Goal: Task Accomplishment & Management: Manage account settings

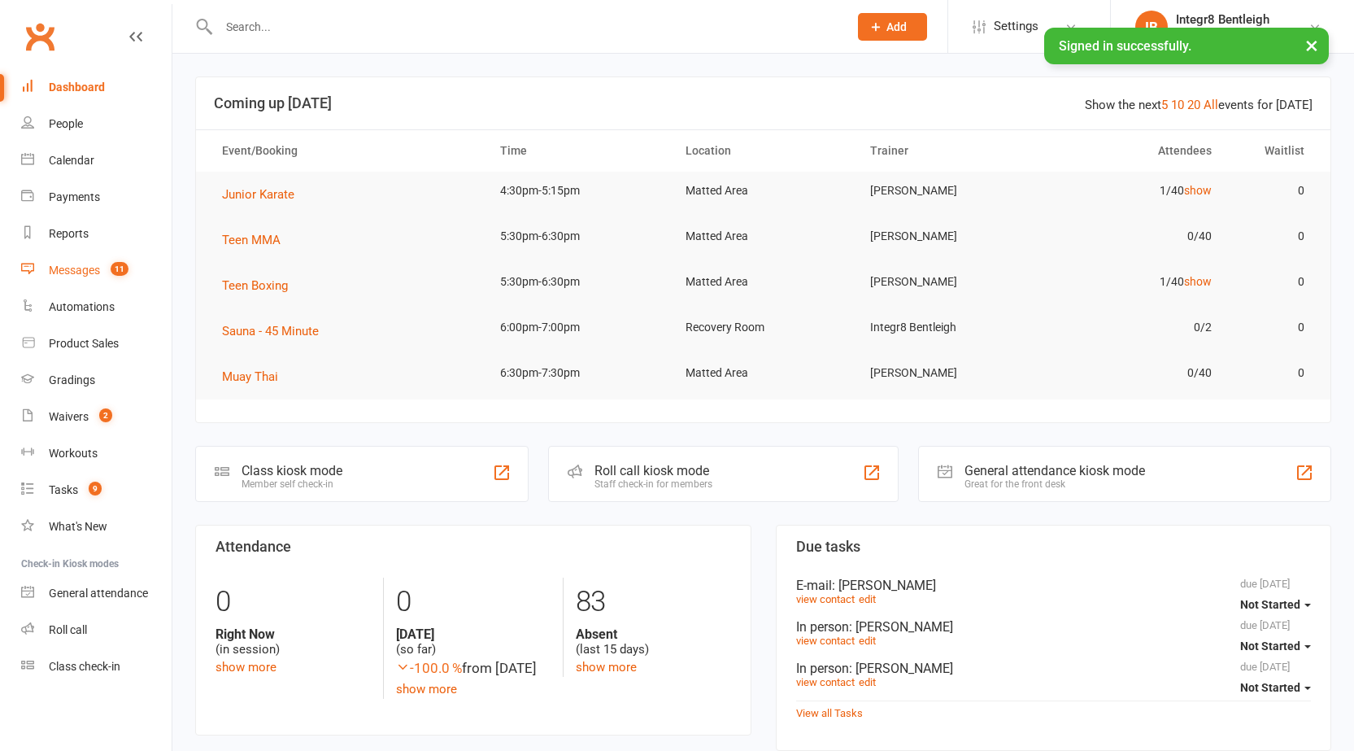
click at [72, 257] on link "Messages 11" at bounding box center [96, 270] width 150 height 37
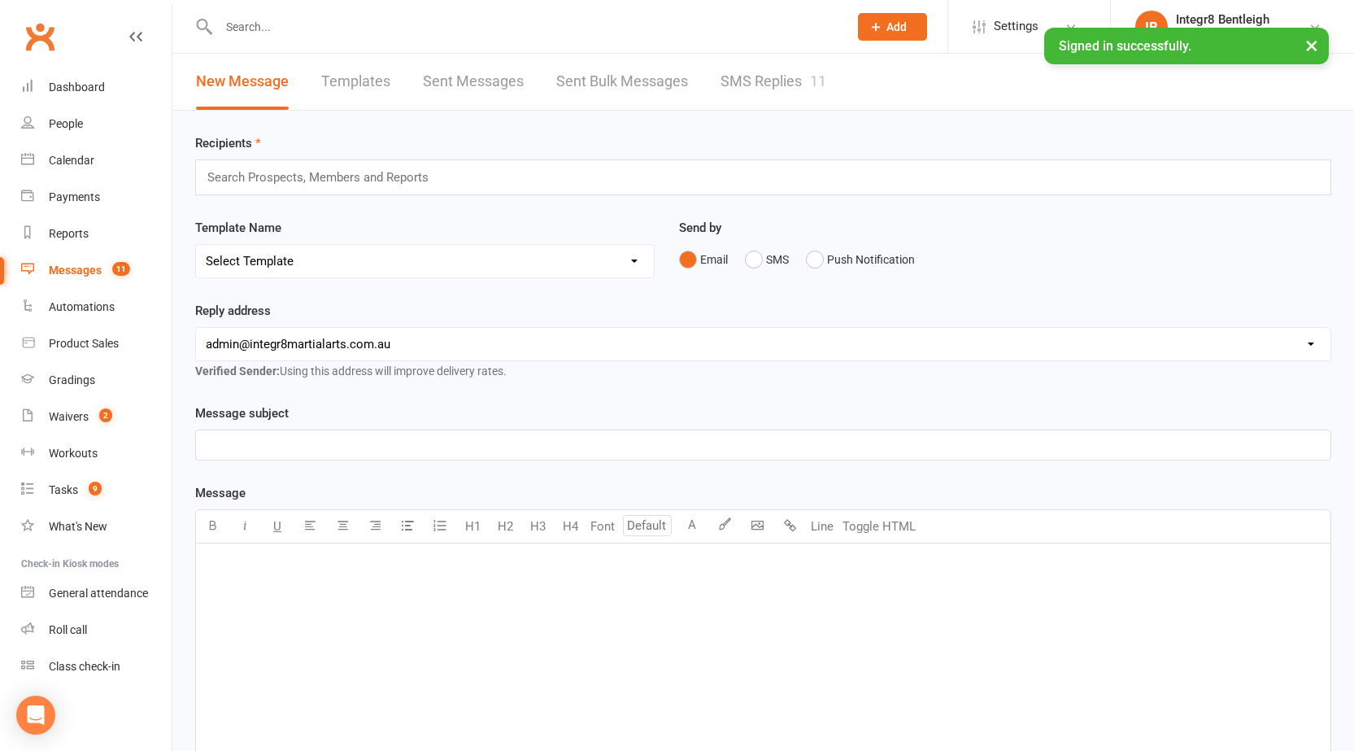
click at [748, 70] on link "SMS Replies 11" at bounding box center [773, 82] width 106 height 56
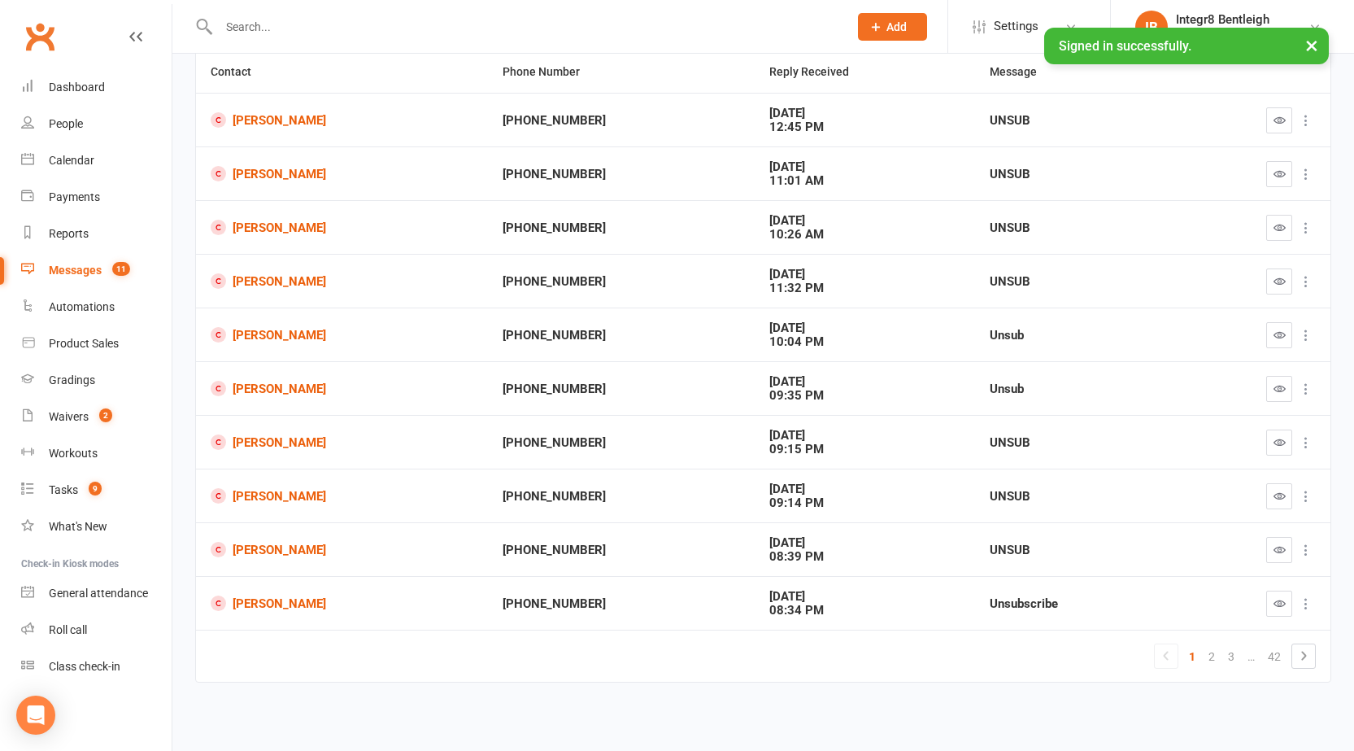
scroll to position [161, 0]
click at [1206, 651] on link "2" at bounding box center [1212, 655] width 20 height 23
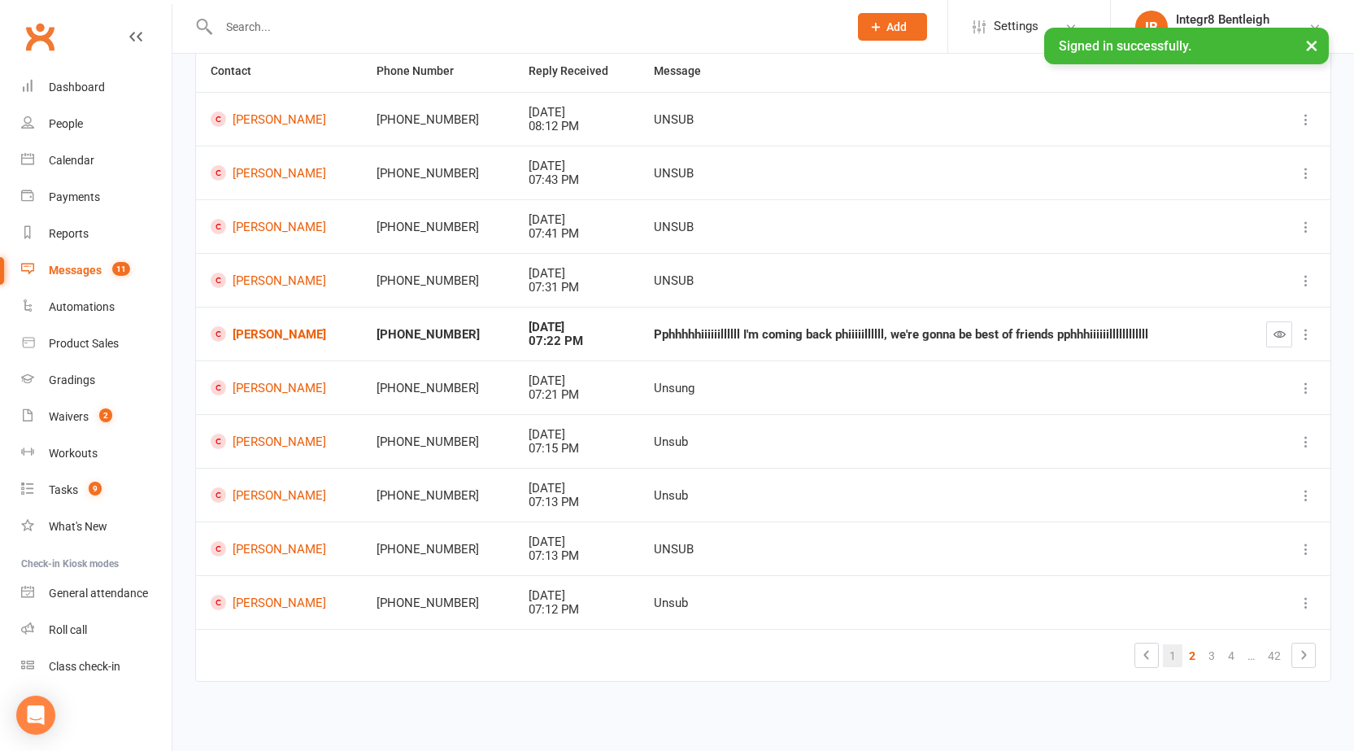
click at [1175, 655] on link "1" at bounding box center [1173, 655] width 20 height 23
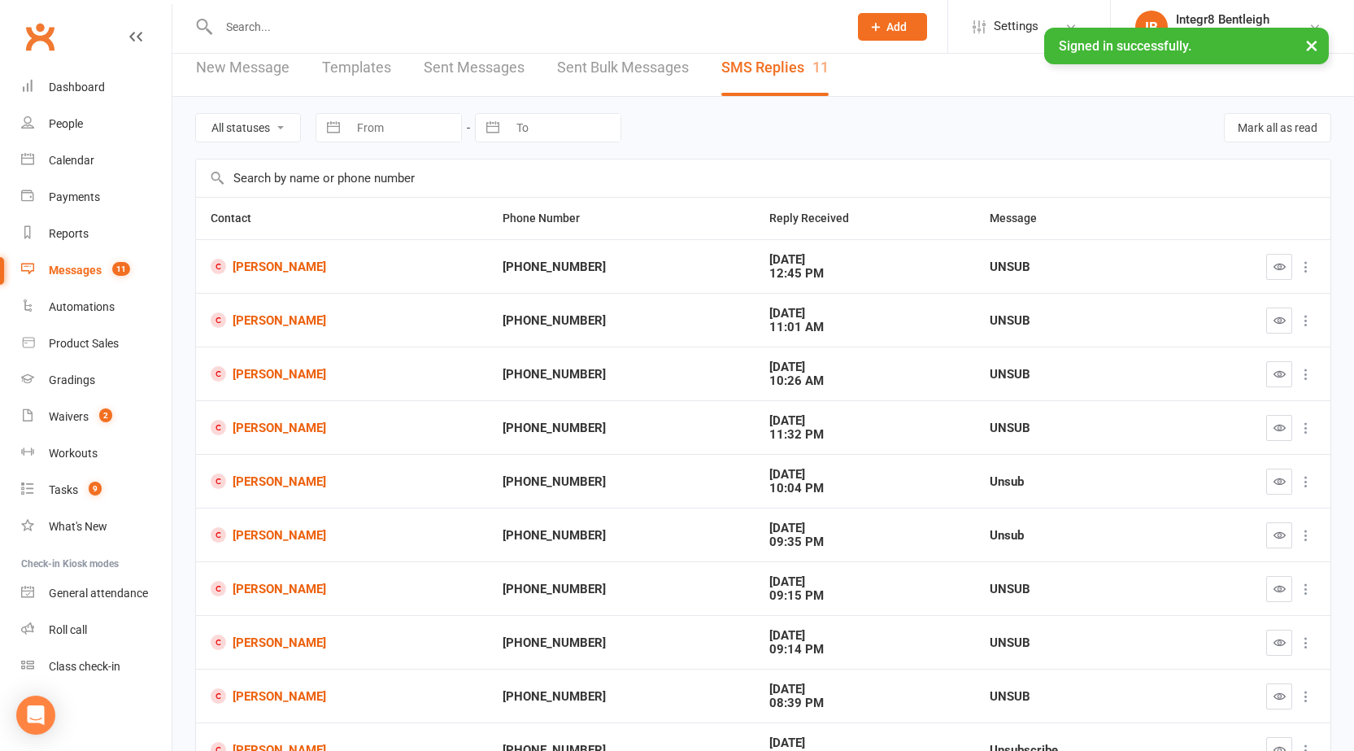
scroll to position [0, 0]
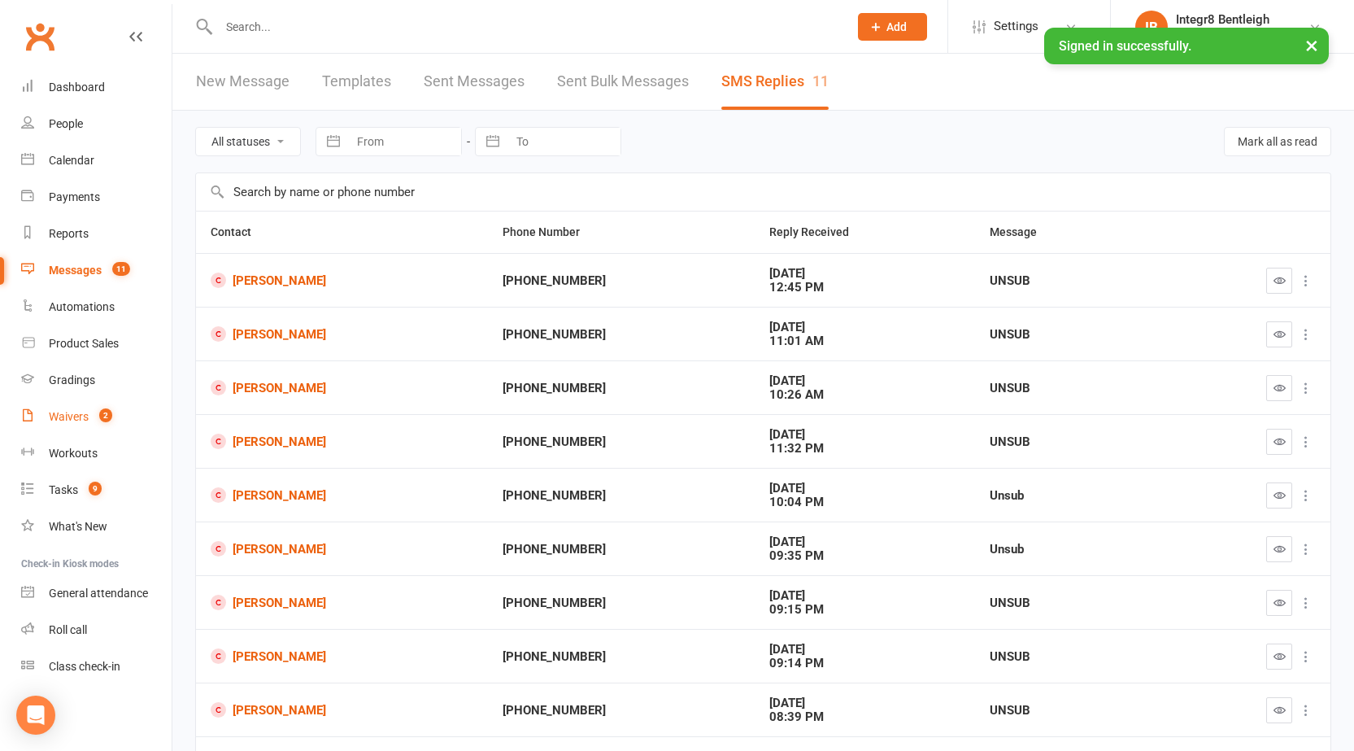
click at [95, 424] on link "Waivers 2" at bounding box center [96, 416] width 150 height 37
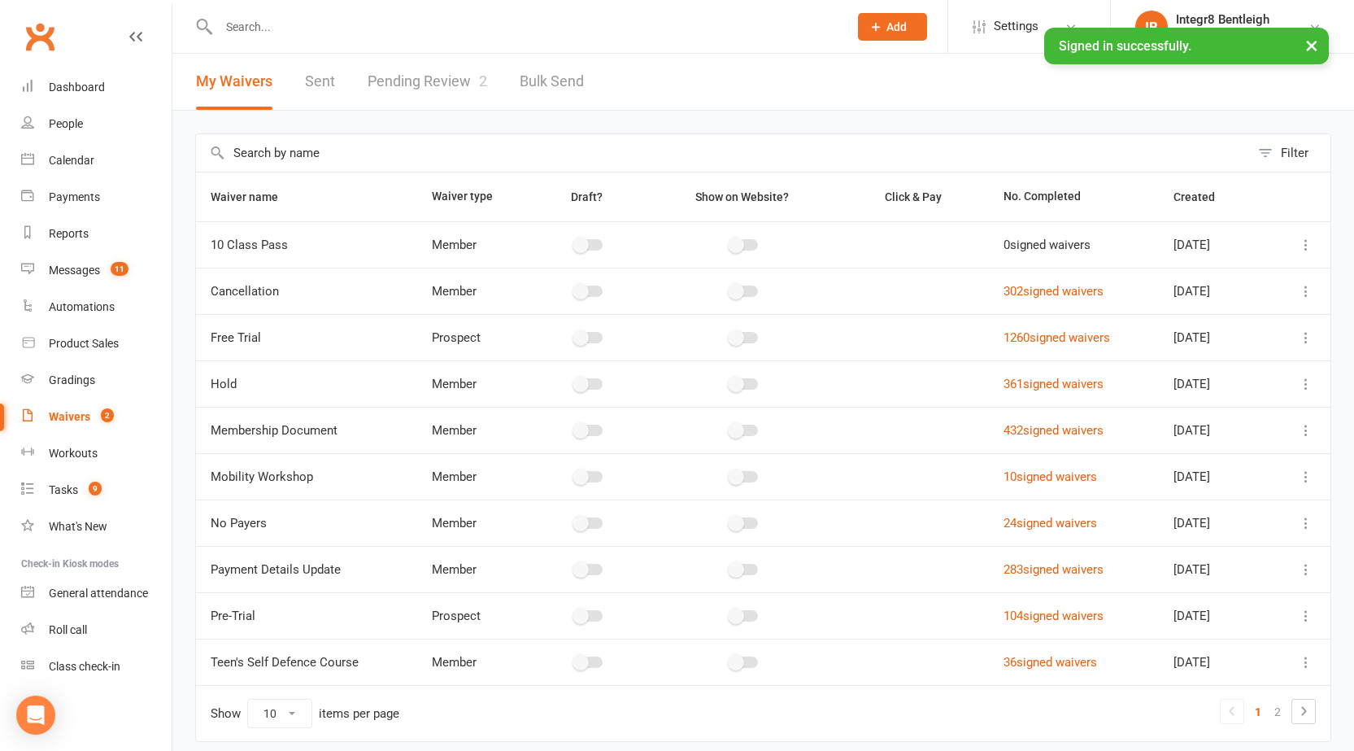
click at [331, 24] on input "text" at bounding box center [525, 26] width 623 height 23
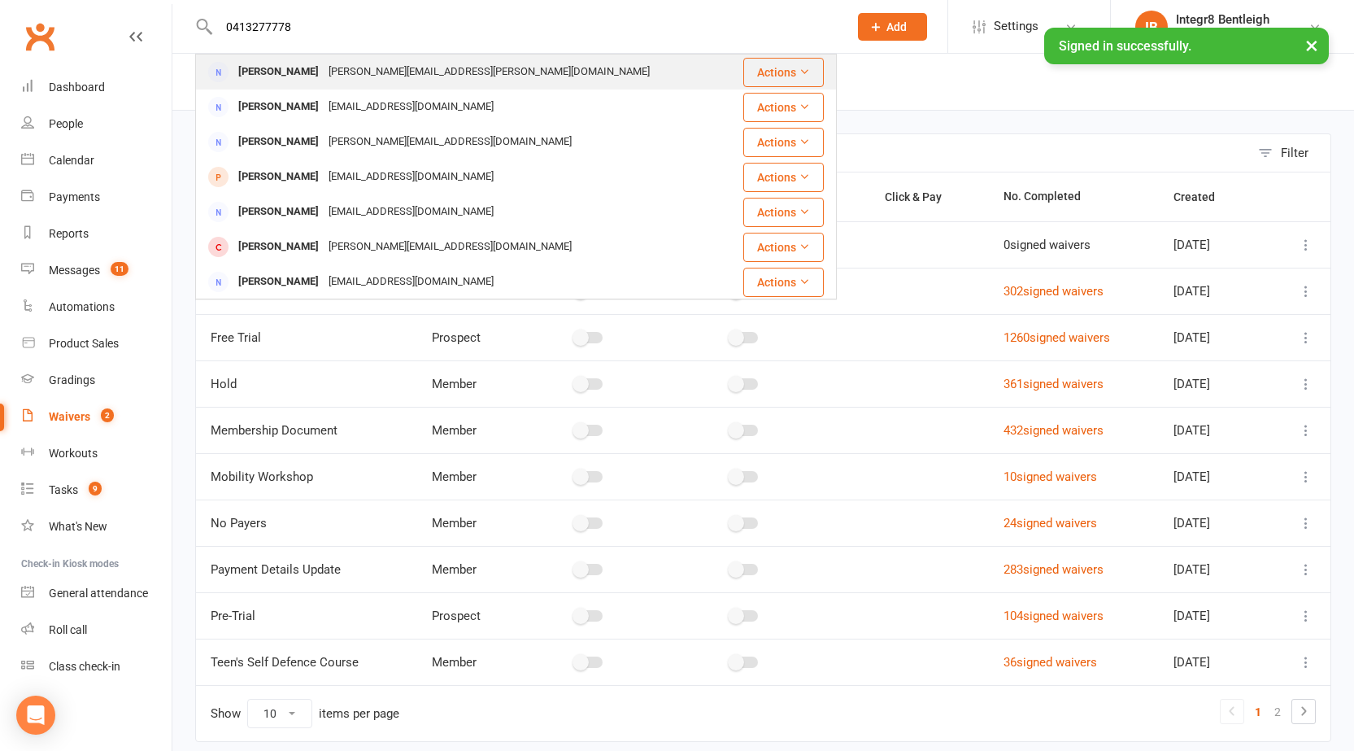
type input "0413277778"
click at [350, 72] on div "jessey.lee@gmail.com" at bounding box center [489, 72] width 331 height 24
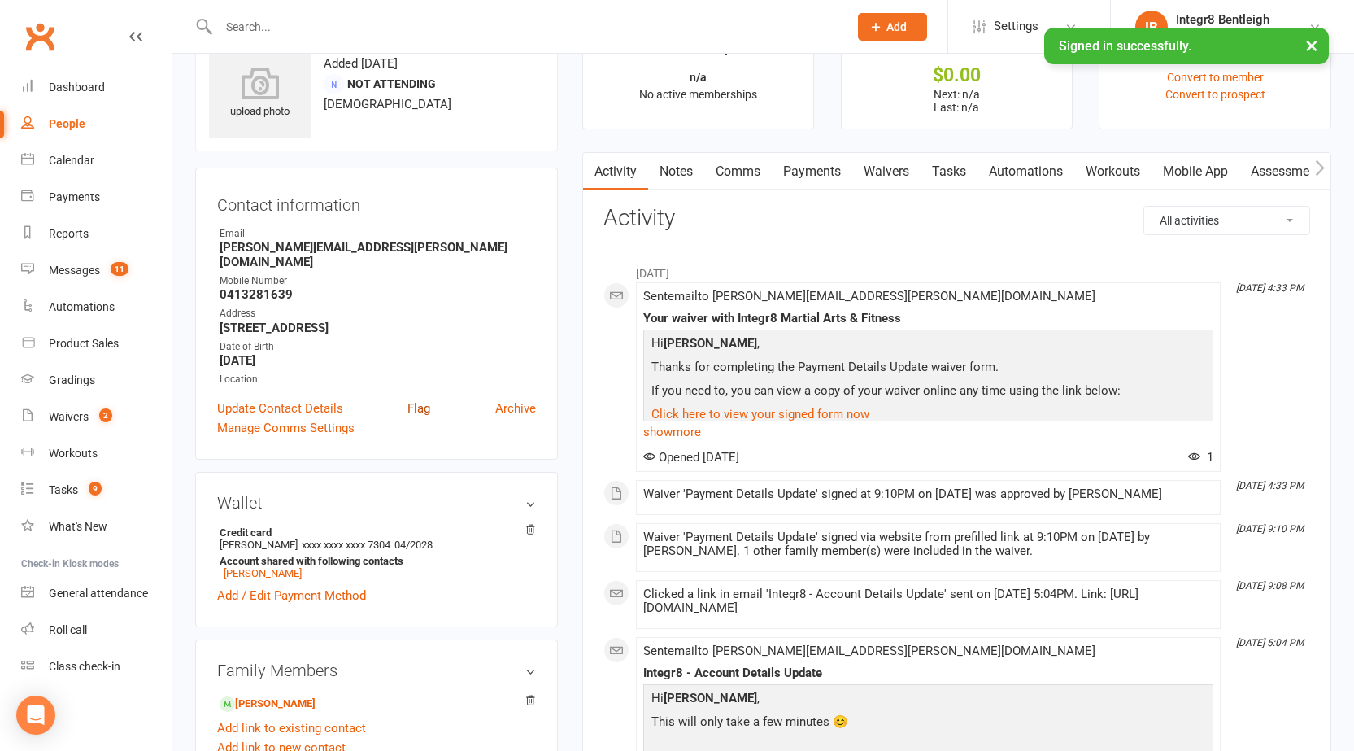
scroll to position [163, 0]
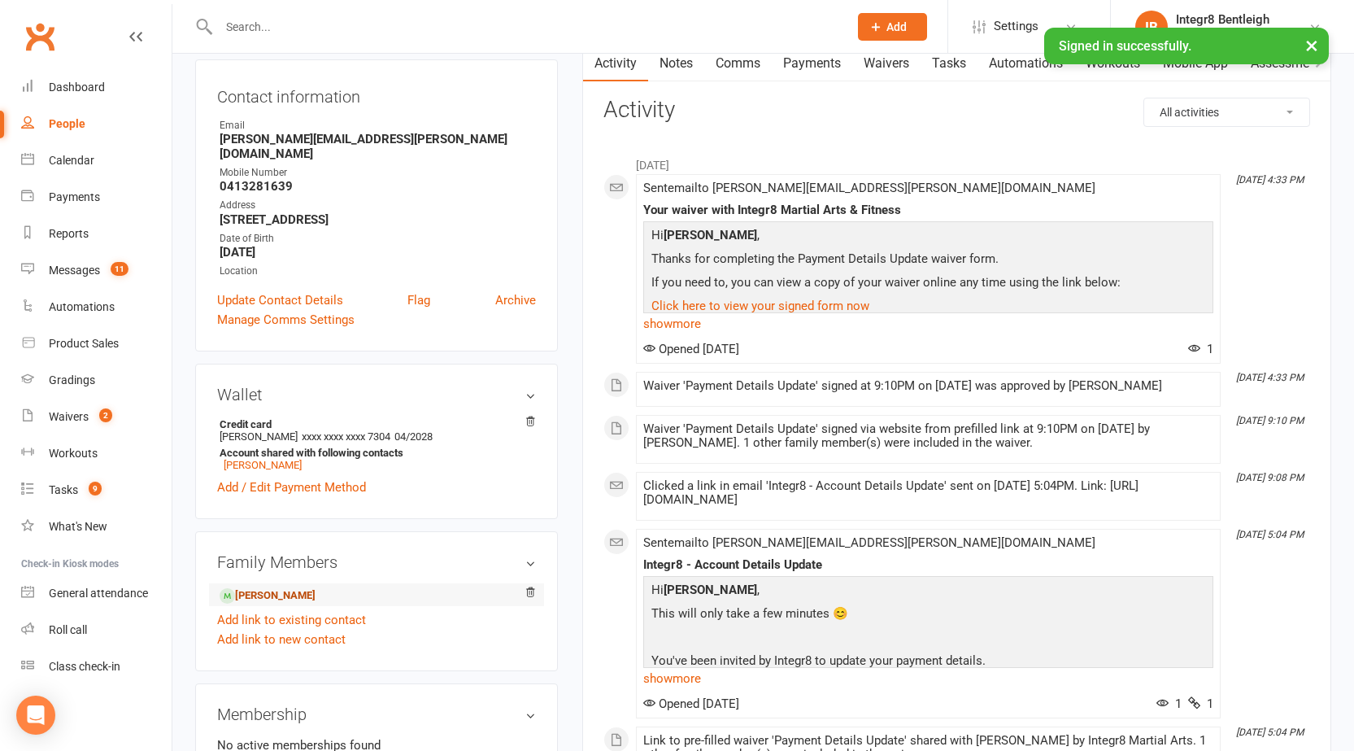
click at [306, 587] on link "Jayvier Chung - Child" at bounding box center [268, 595] width 96 height 17
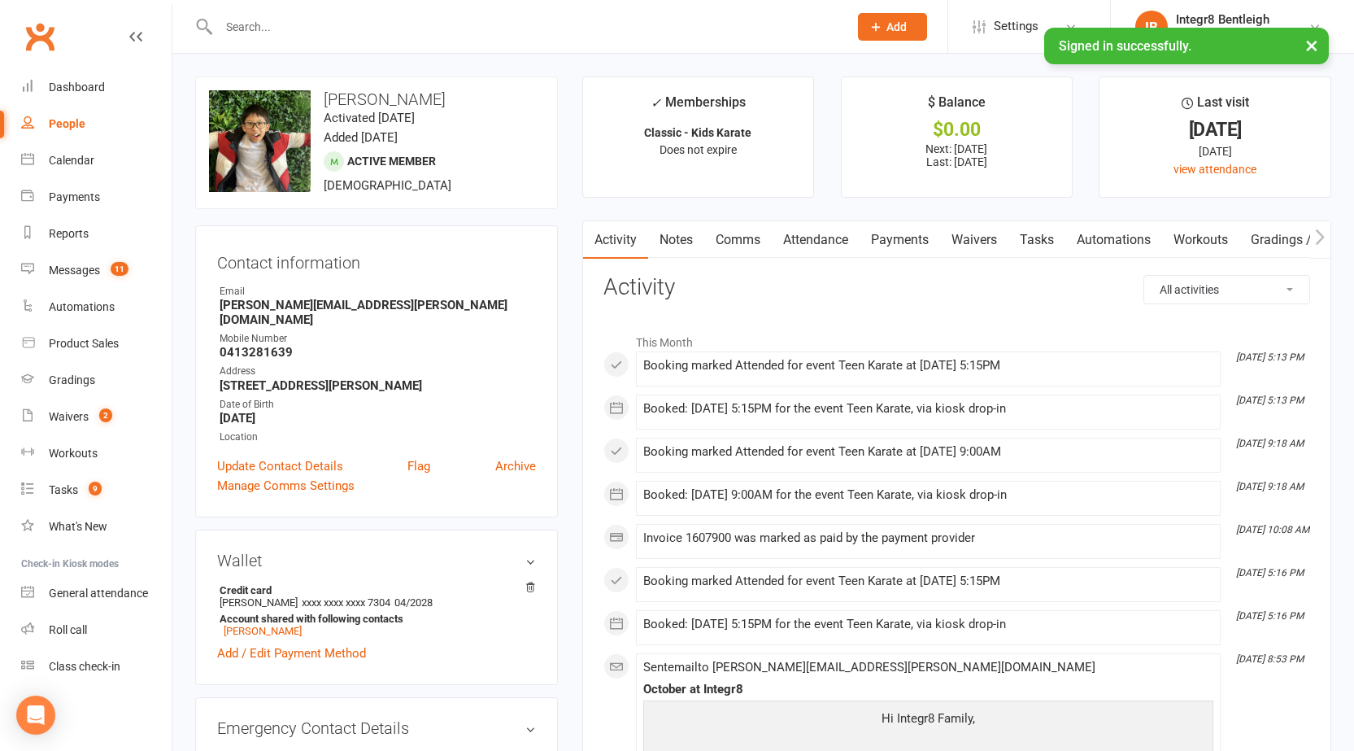
click at [64, 133] on link "People" at bounding box center [96, 124] width 150 height 37
select select "100"
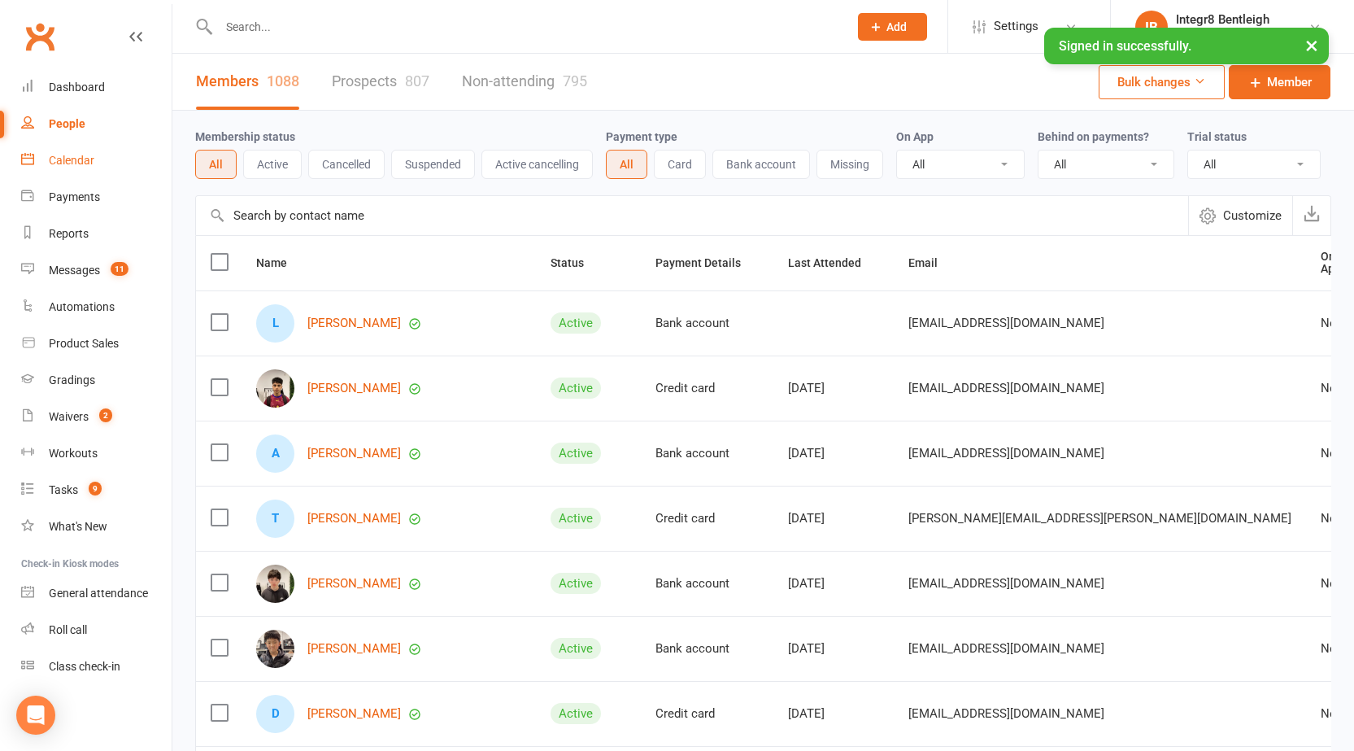
click at [41, 163] on link "Calendar" at bounding box center [96, 160] width 150 height 37
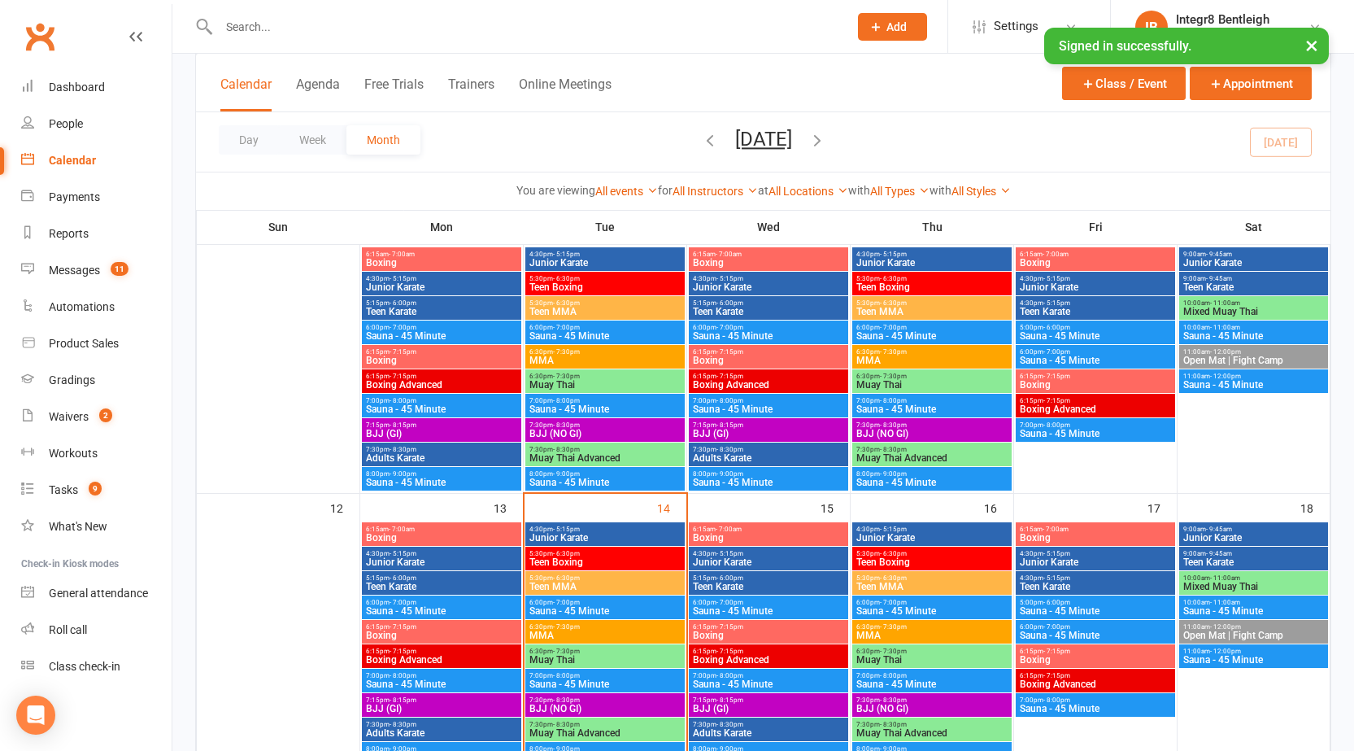
scroll to position [569, 0]
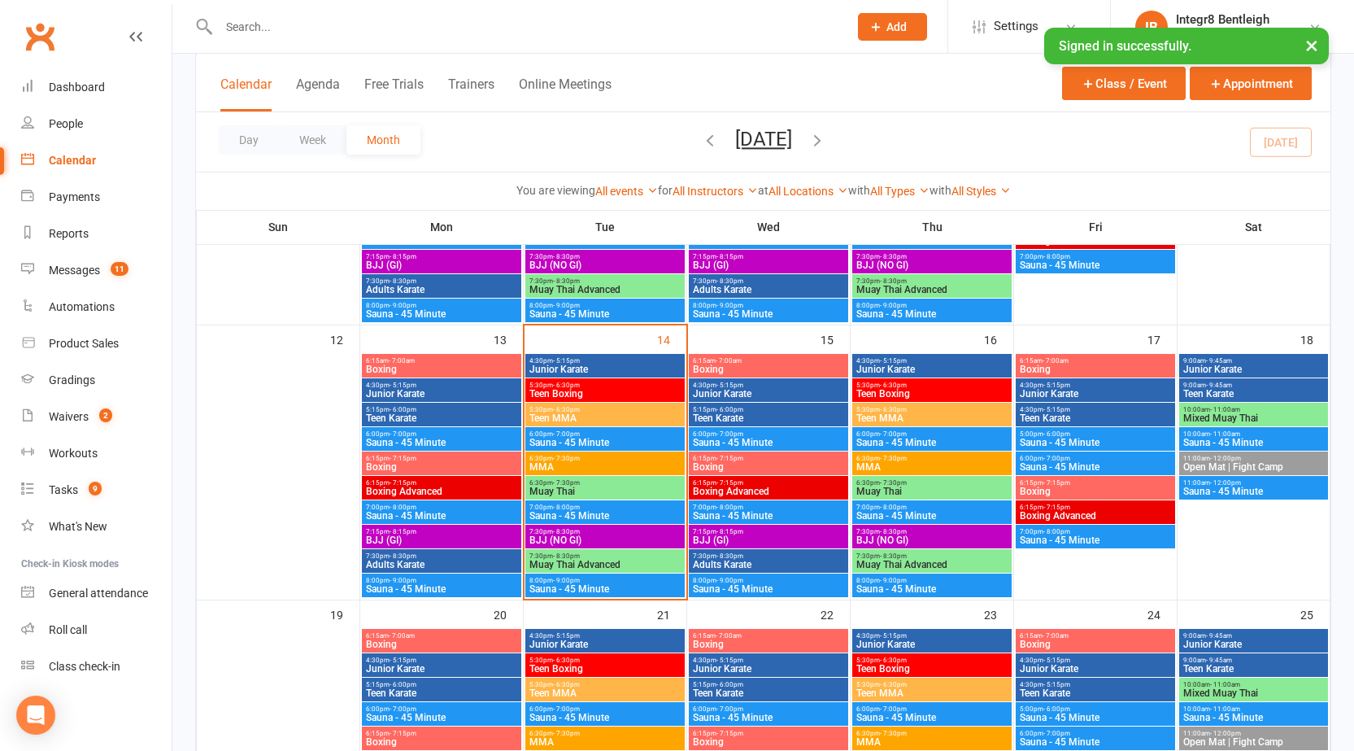
click at [614, 394] on span "Teen Boxing" at bounding box center [605, 394] width 153 height 10
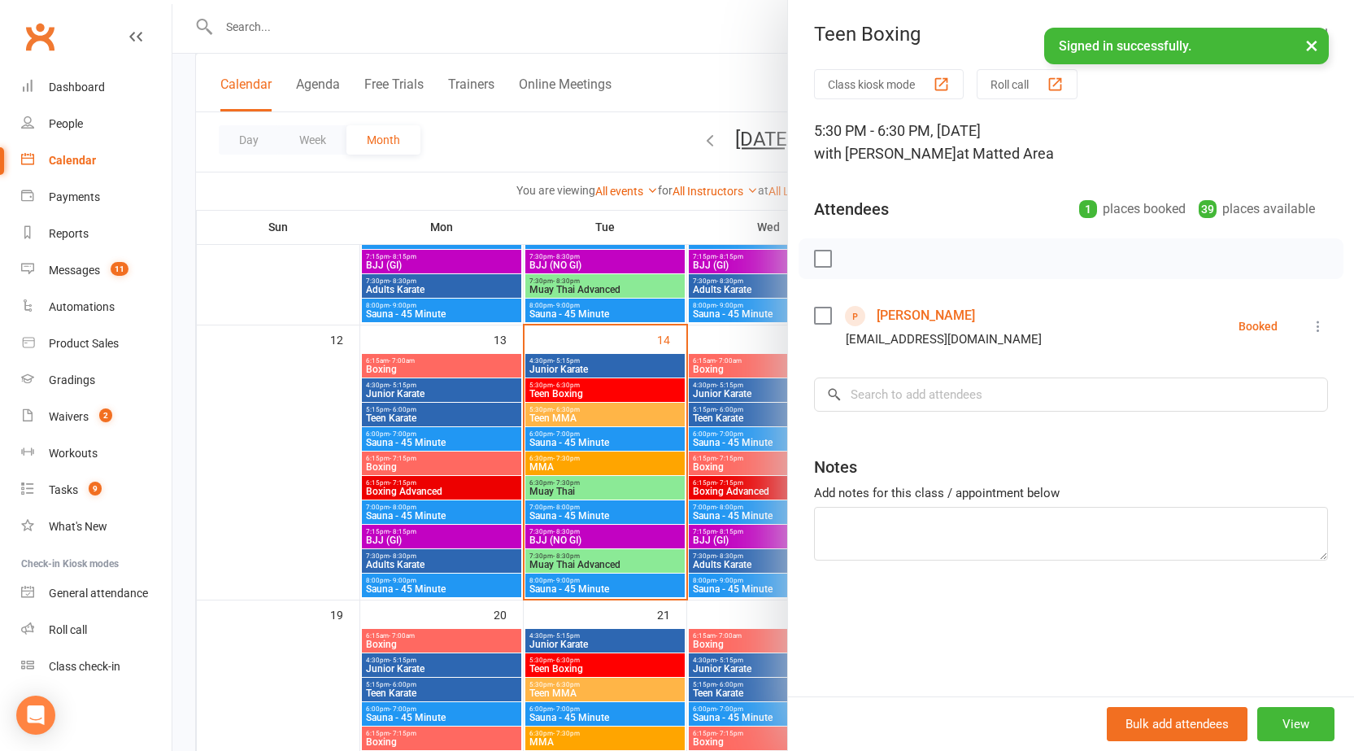
click at [614, 394] on div at bounding box center [763, 375] width 1182 height 751
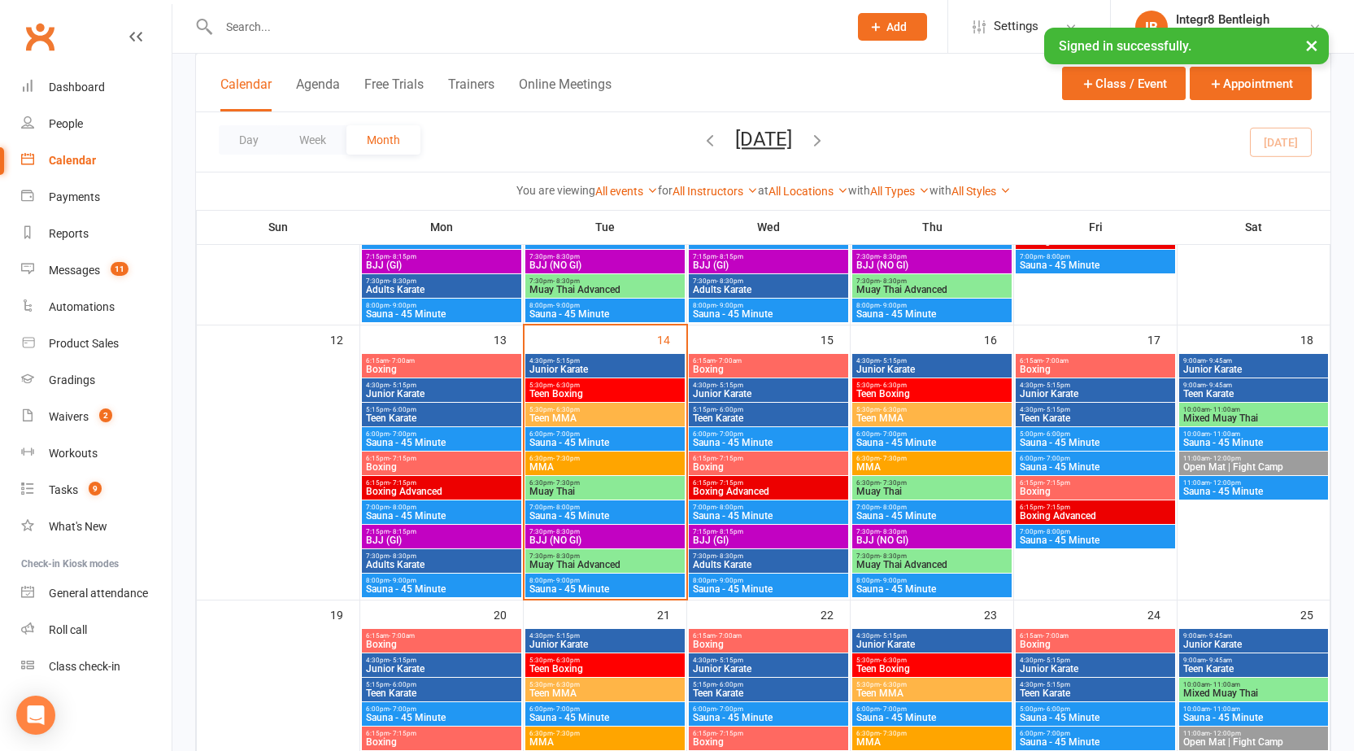
click at [604, 366] on span "Junior Karate" at bounding box center [605, 369] width 153 height 10
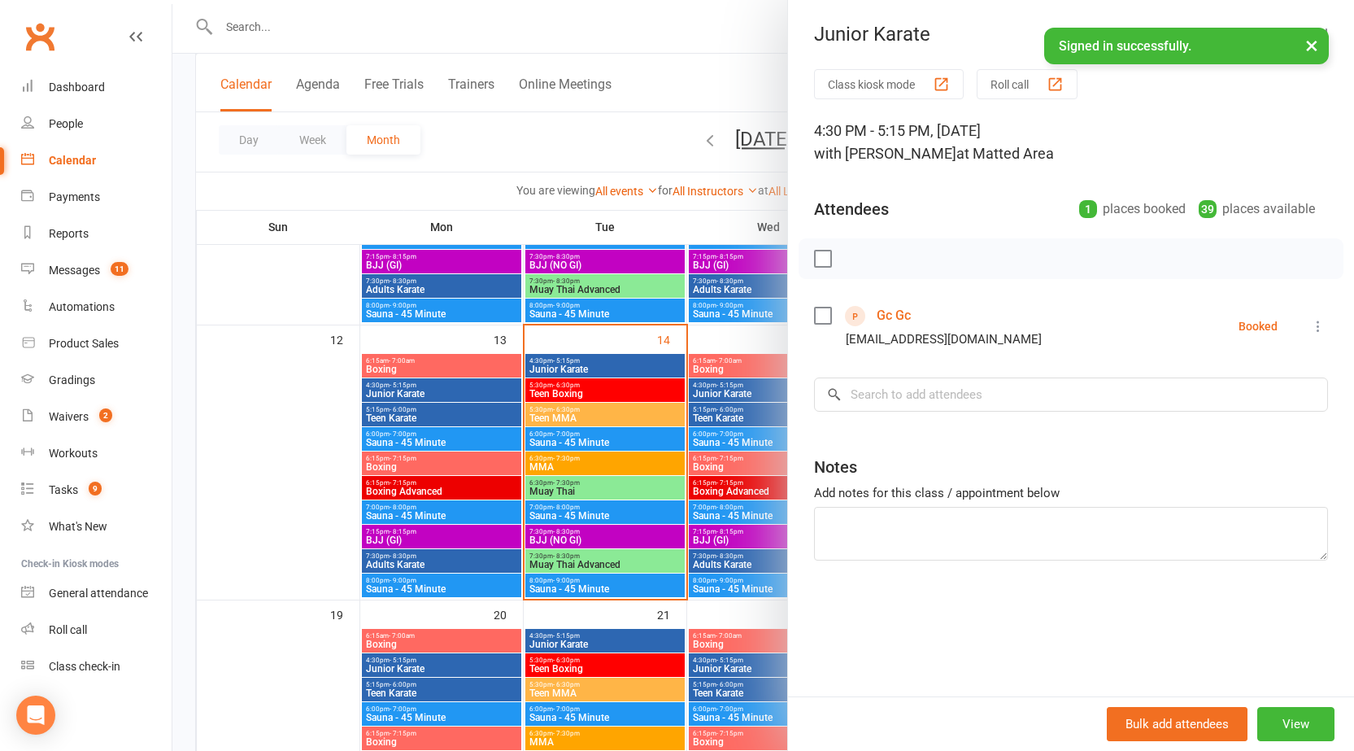
click at [604, 366] on div at bounding box center [763, 375] width 1182 height 751
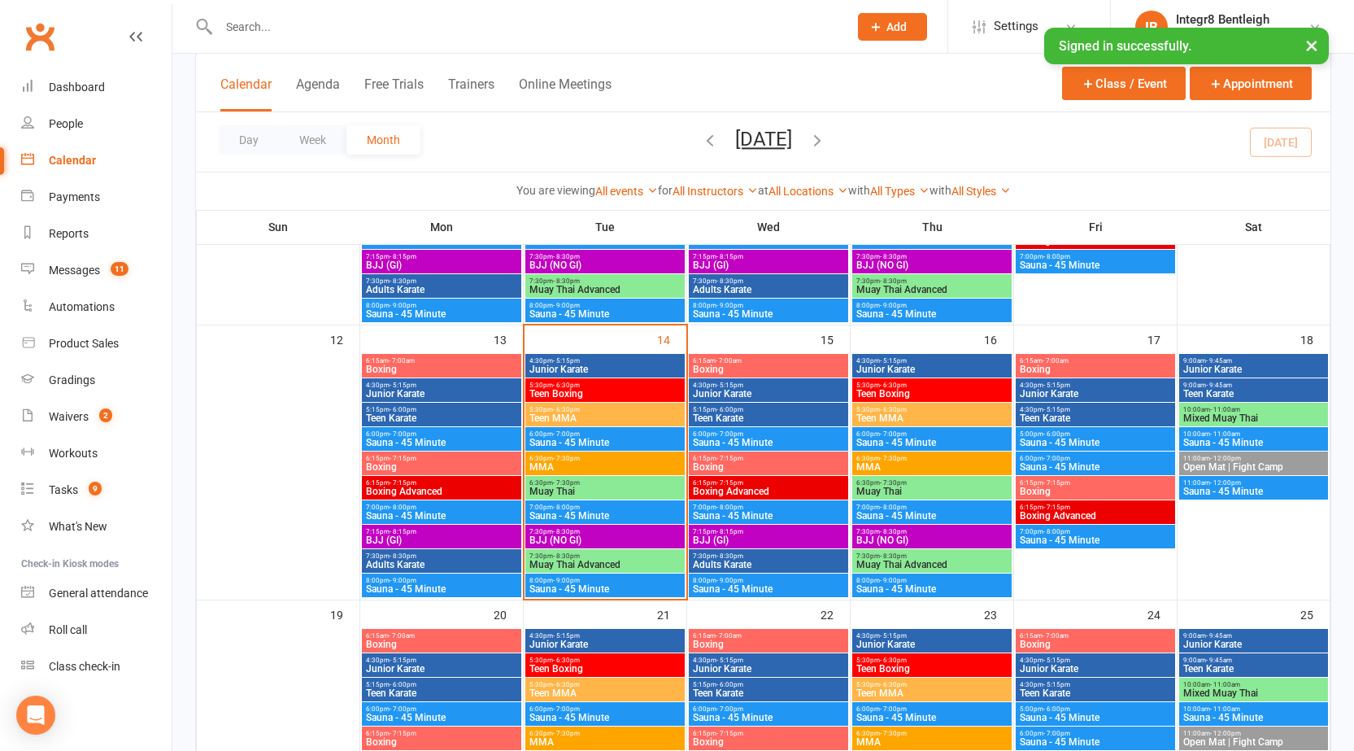
click at [593, 363] on span "4:30pm - 5:15pm" at bounding box center [605, 360] width 153 height 7
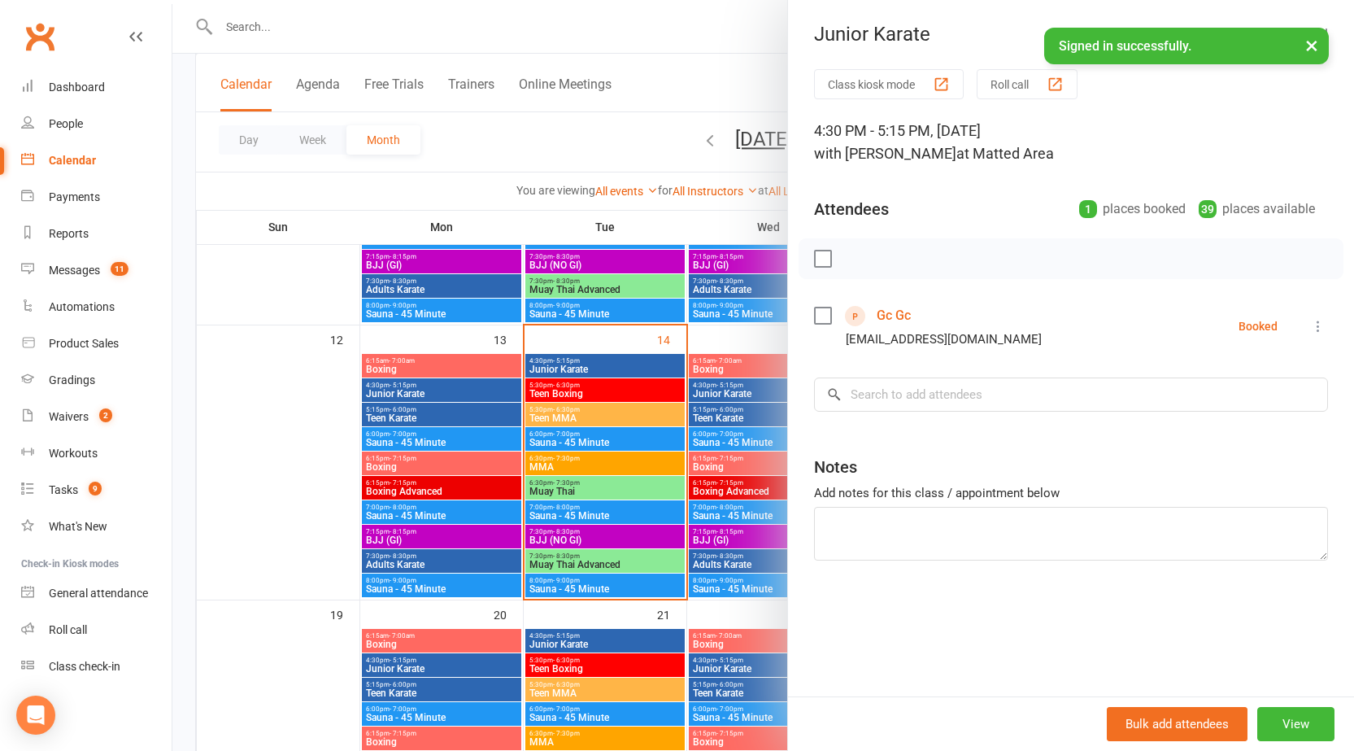
click at [619, 337] on div at bounding box center [763, 375] width 1182 height 751
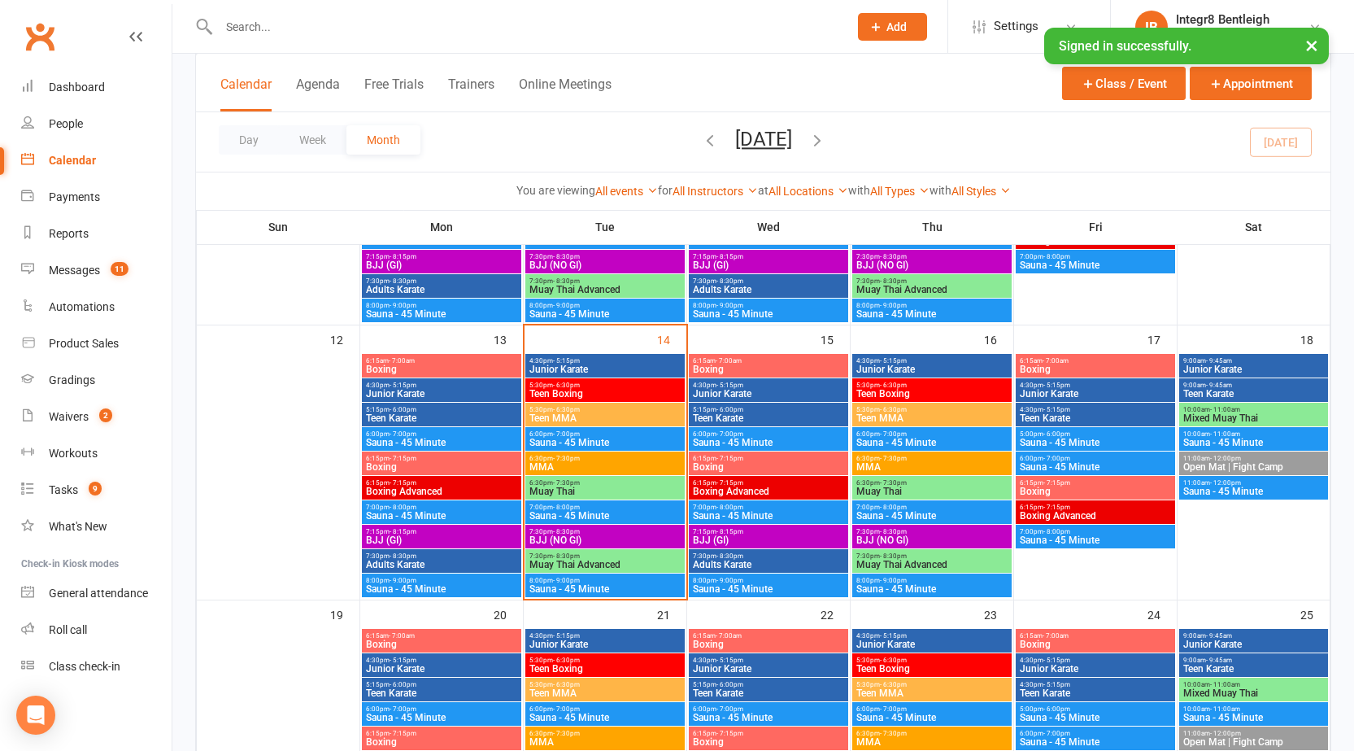
click at [598, 413] on span "Teen MMA" at bounding box center [605, 418] width 153 height 10
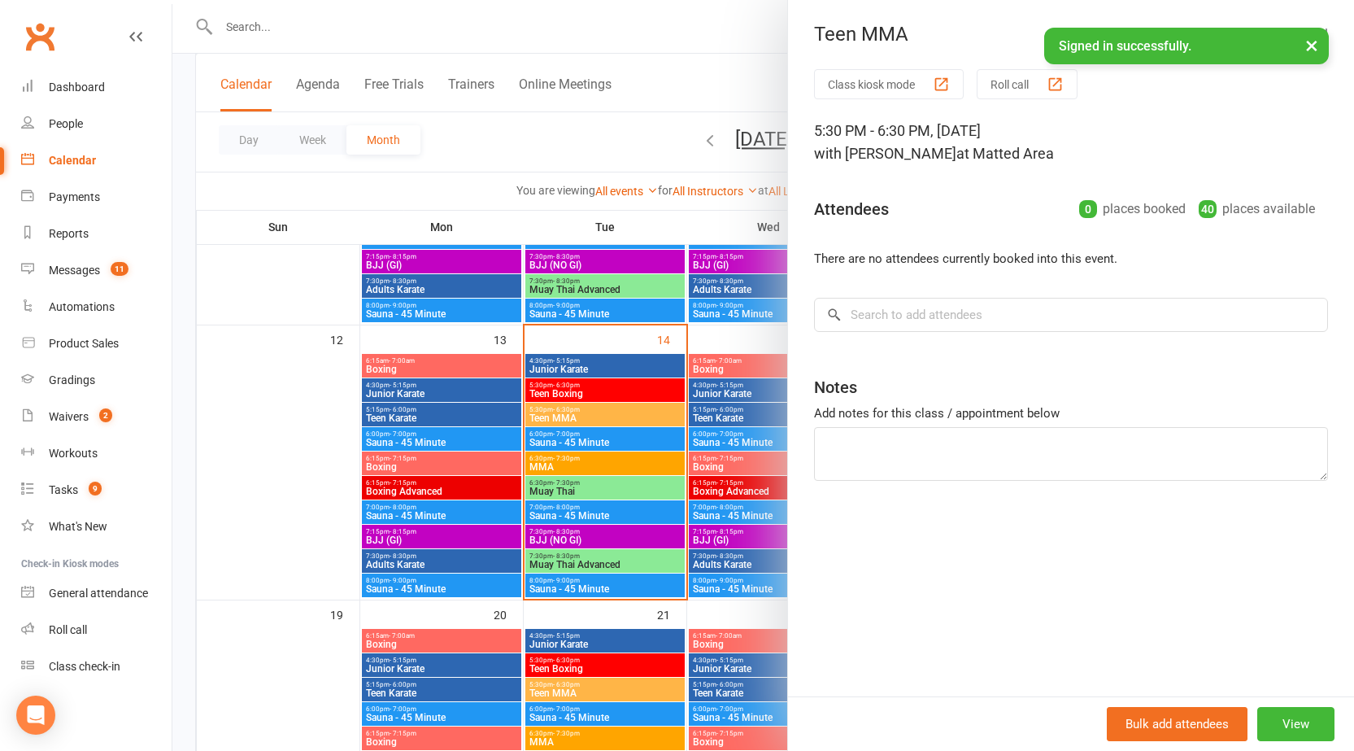
click at [598, 412] on div at bounding box center [763, 375] width 1182 height 751
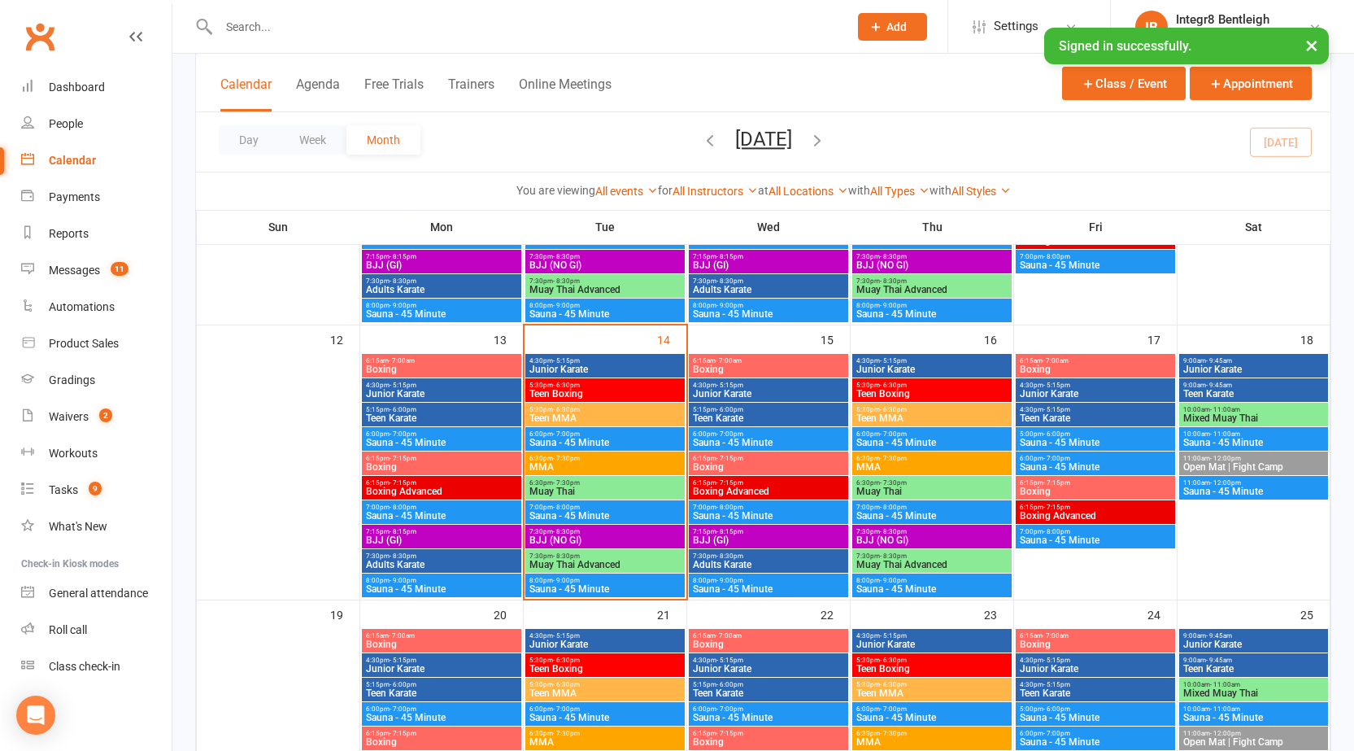
click at [600, 460] on span "6:30pm - 7:30pm" at bounding box center [605, 458] width 153 height 7
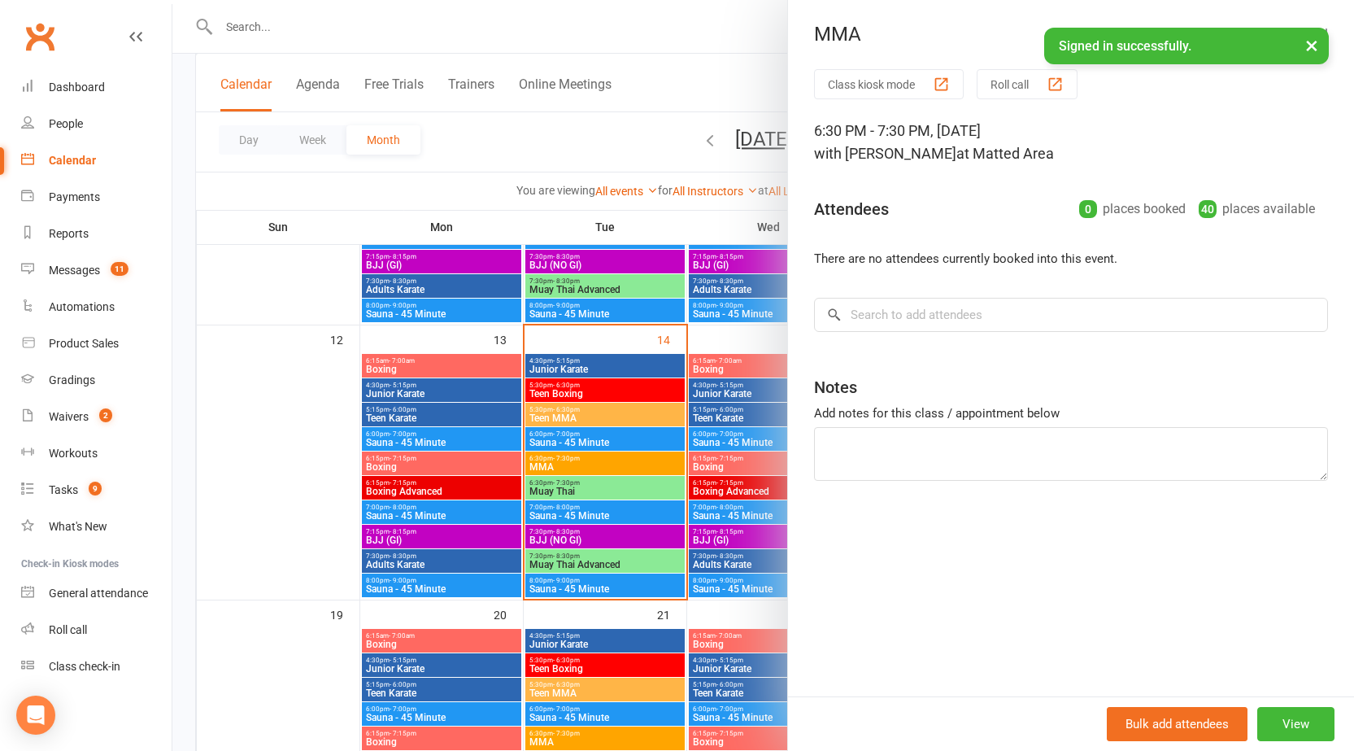
click at [600, 461] on div at bounding box center [763, 375] width 1182 height 751
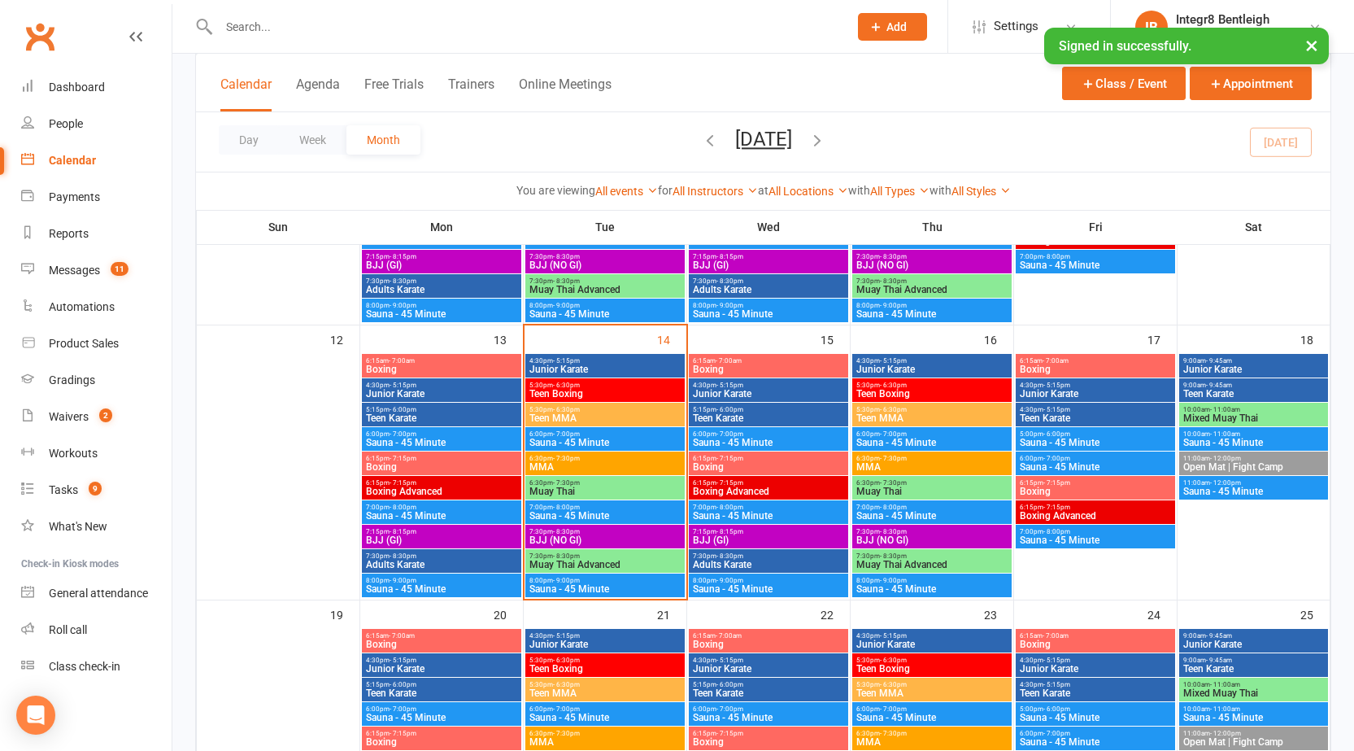
click at [600, 486] on span "Muay Thai" at bounding box center [605, 491] width 153 height 10
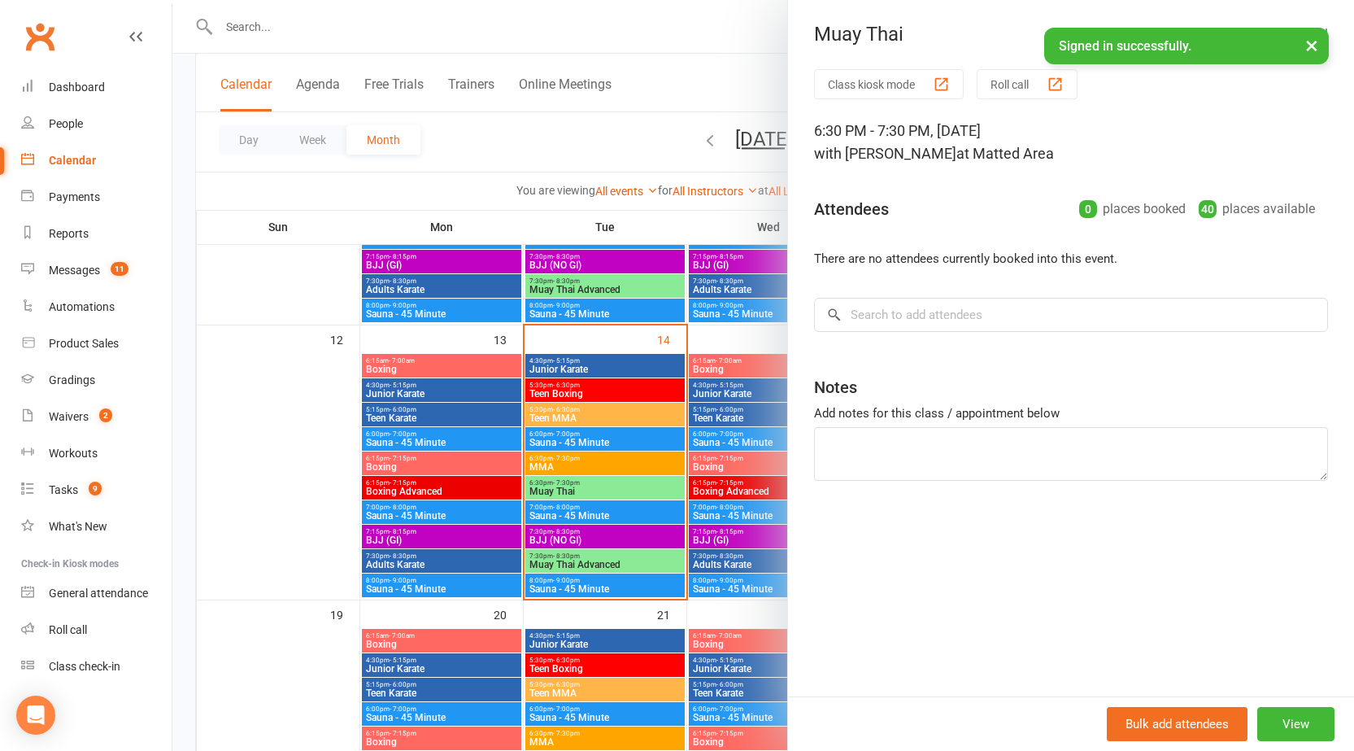
click at [600, 485] on div at bounding box center [763, 375] width 1182 height 751
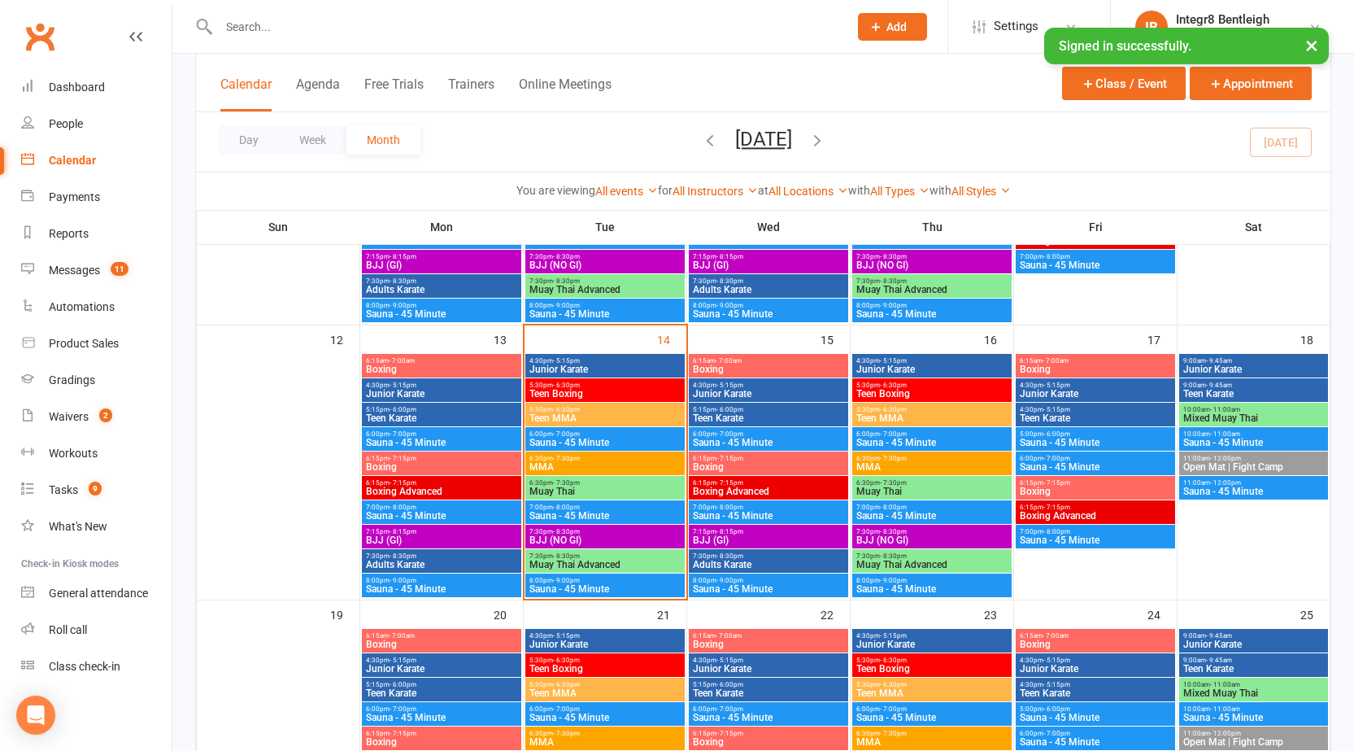
click at [597, 547] on div "7:30pm - 8:30pm BJJ (NO GI)" at bounding box center [604, 536] width 159 height 24
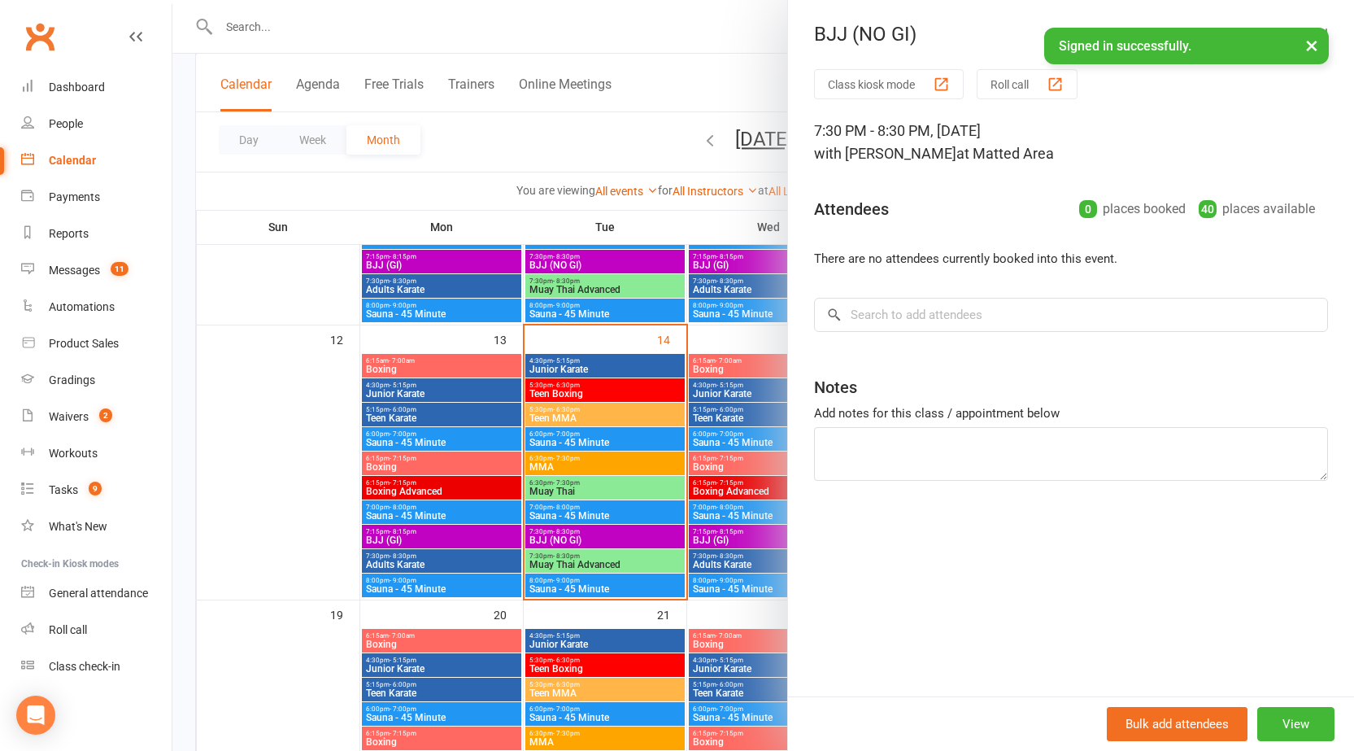
click at [590, 541] on div at bounding box center [763, 375] width 1182 height 751
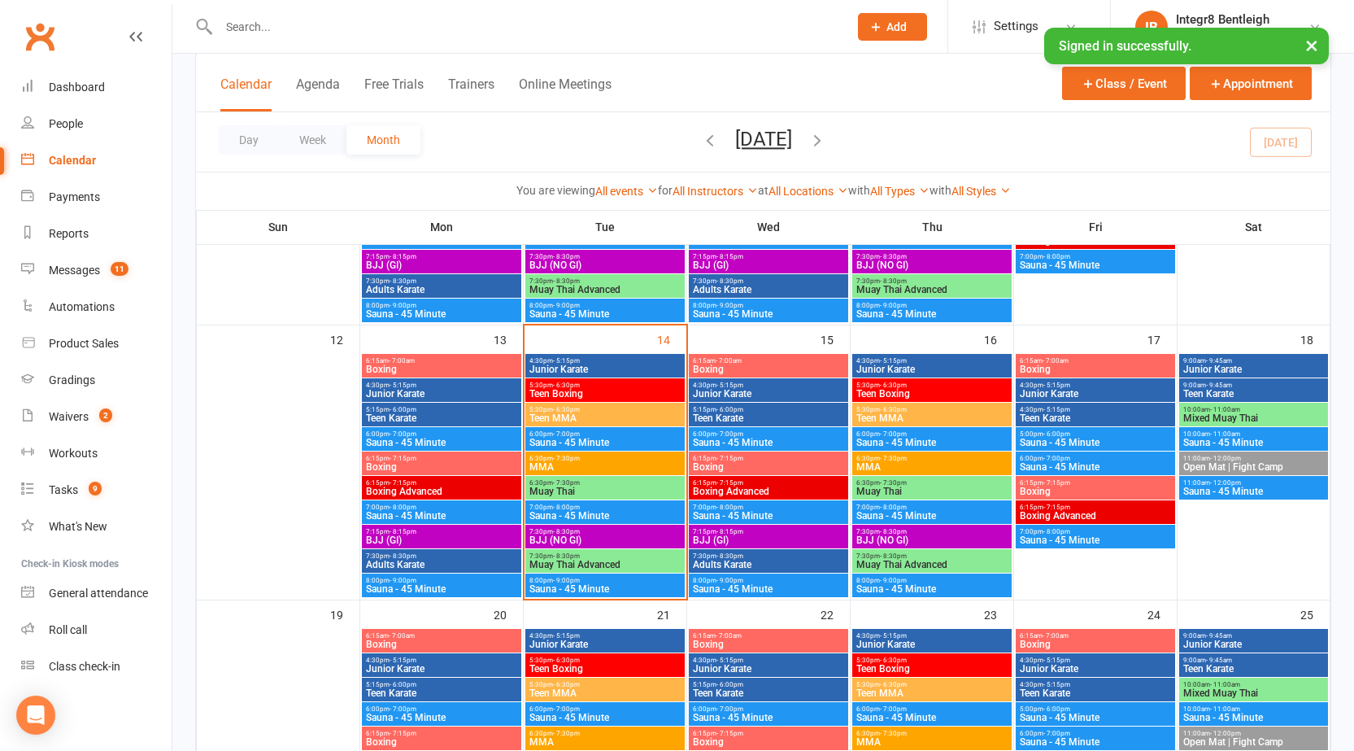
click at [600, 359] on span "4:30pm - 5:15pm" at bounding box center [605, 360] width 153 height 7
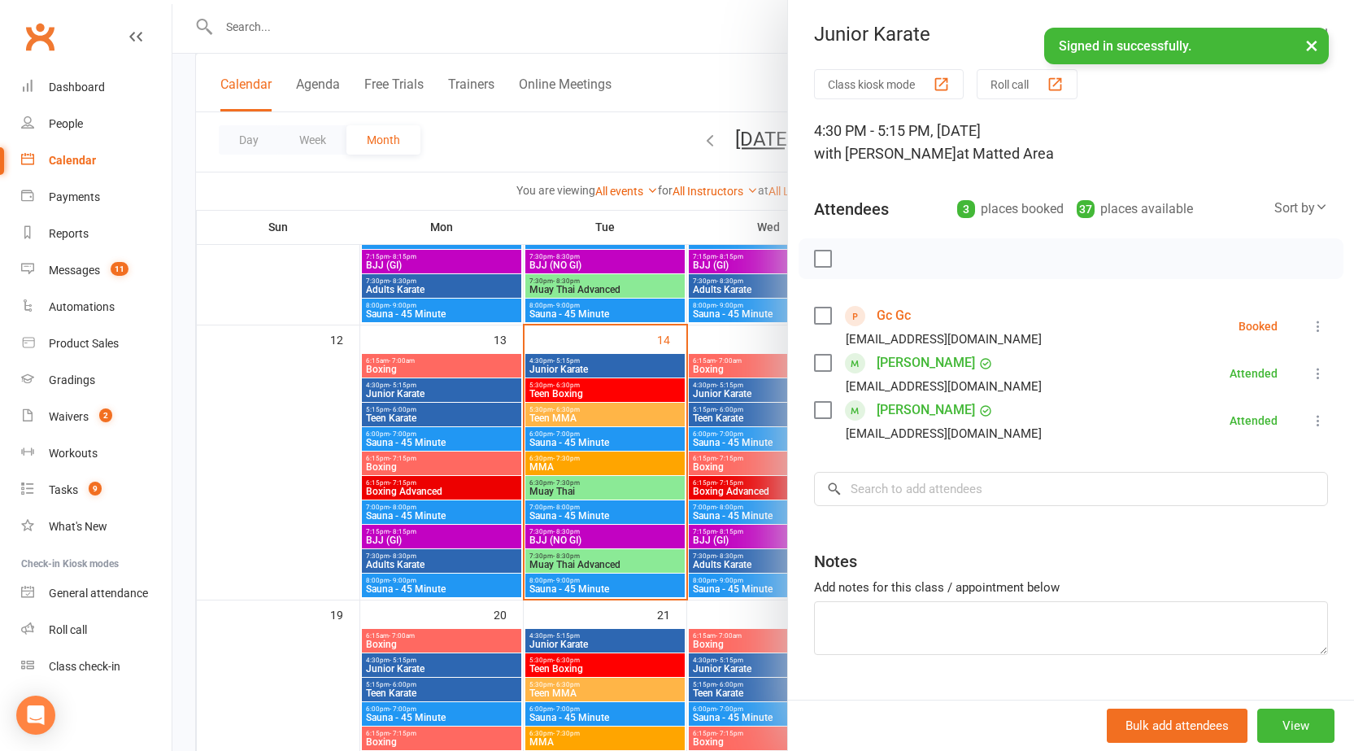
click at [595, 360] on div at bounding box center [763, 375] width 1182 height 751
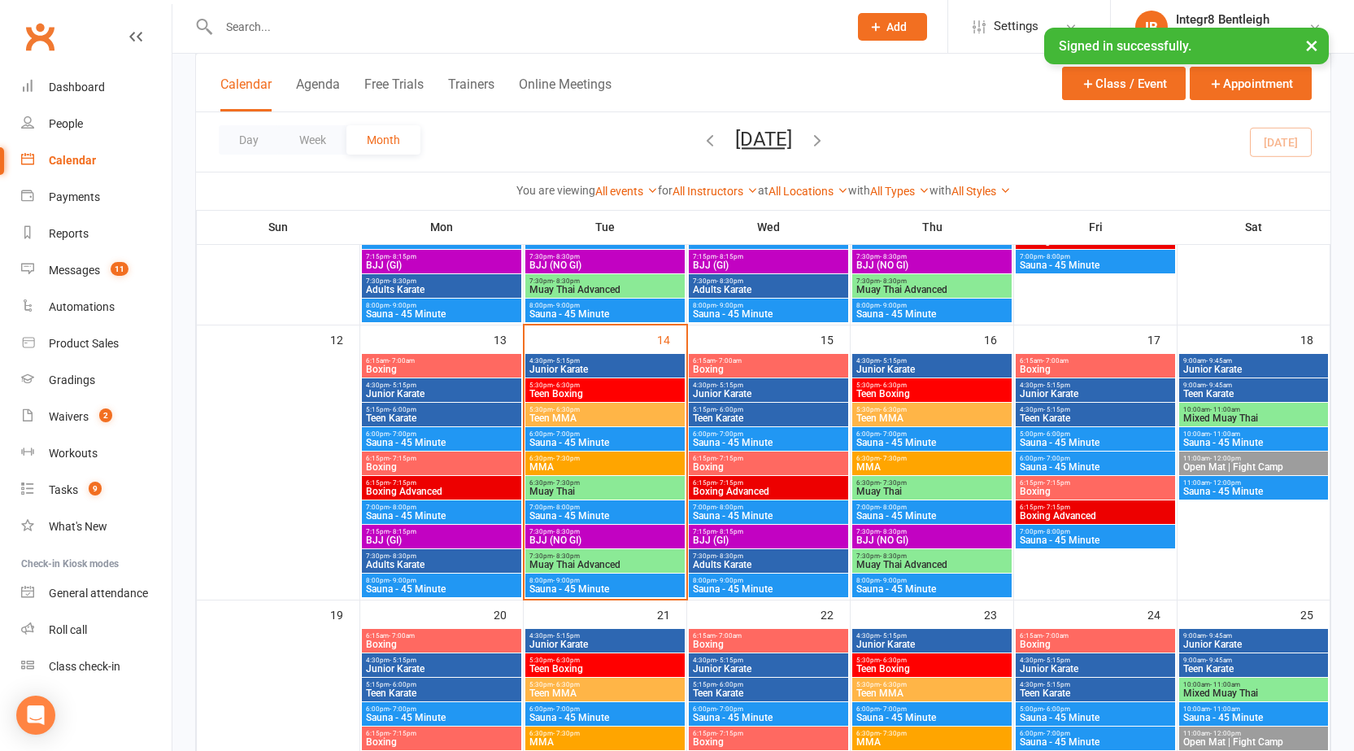
click at [354, 34] on input "text" at bounding box center [525, 26] width 623 height 23
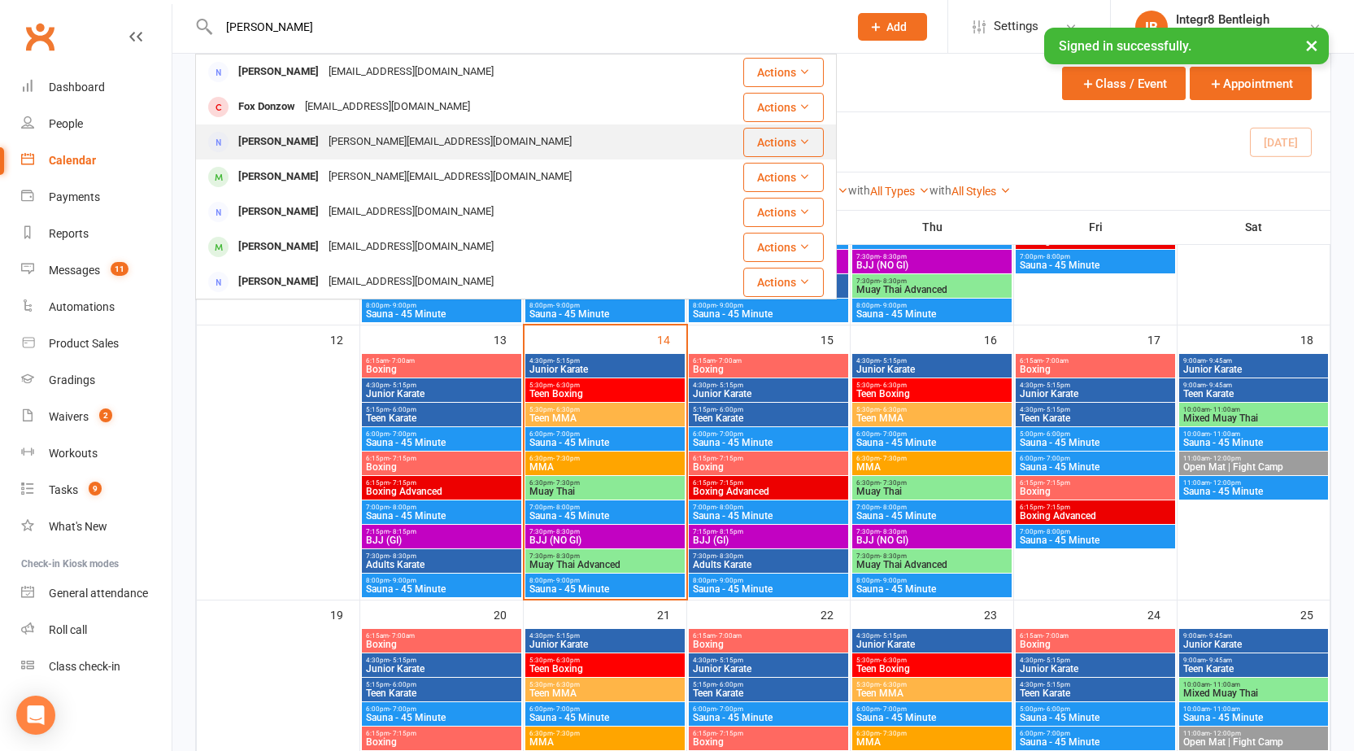
type input "costell"
click at [375, 145] on div "sarah@easternblinds.com.au" at bounding box center [450, 142] width 253 height 24
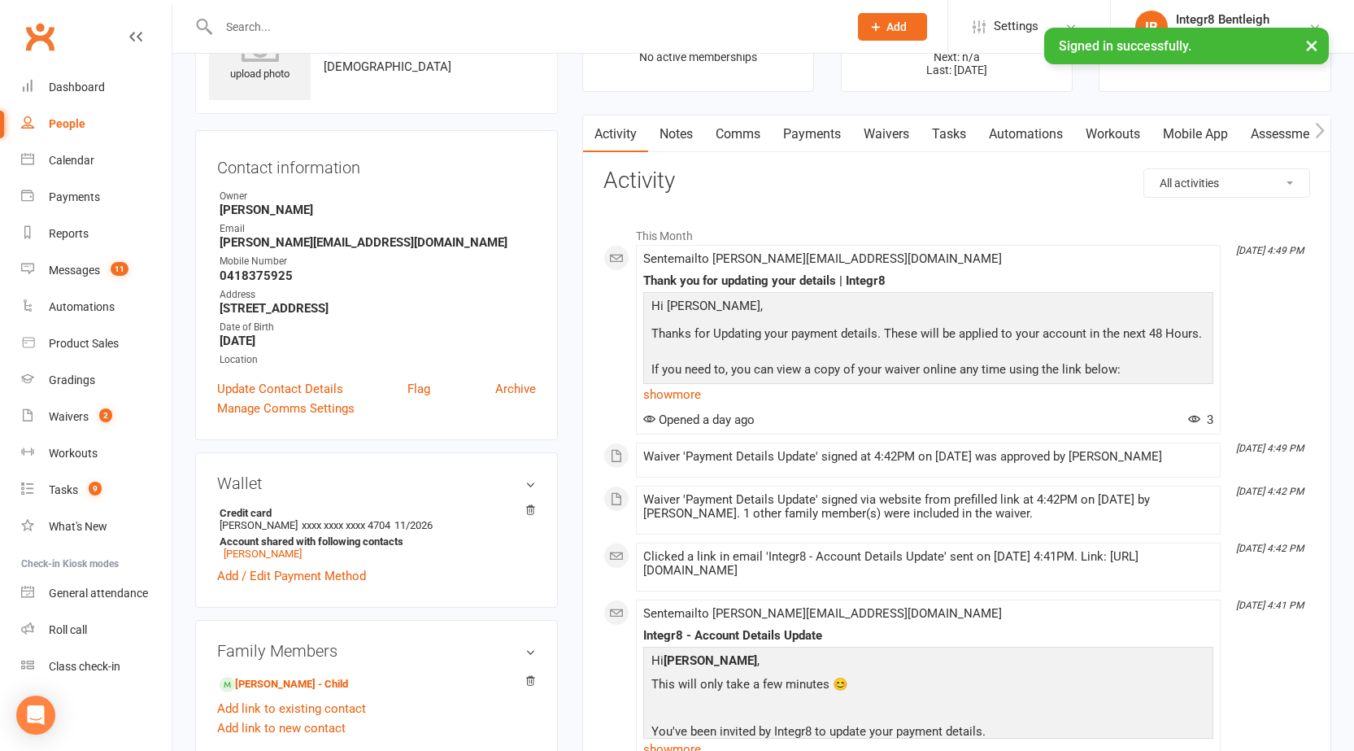
scroll to position [163, 0]
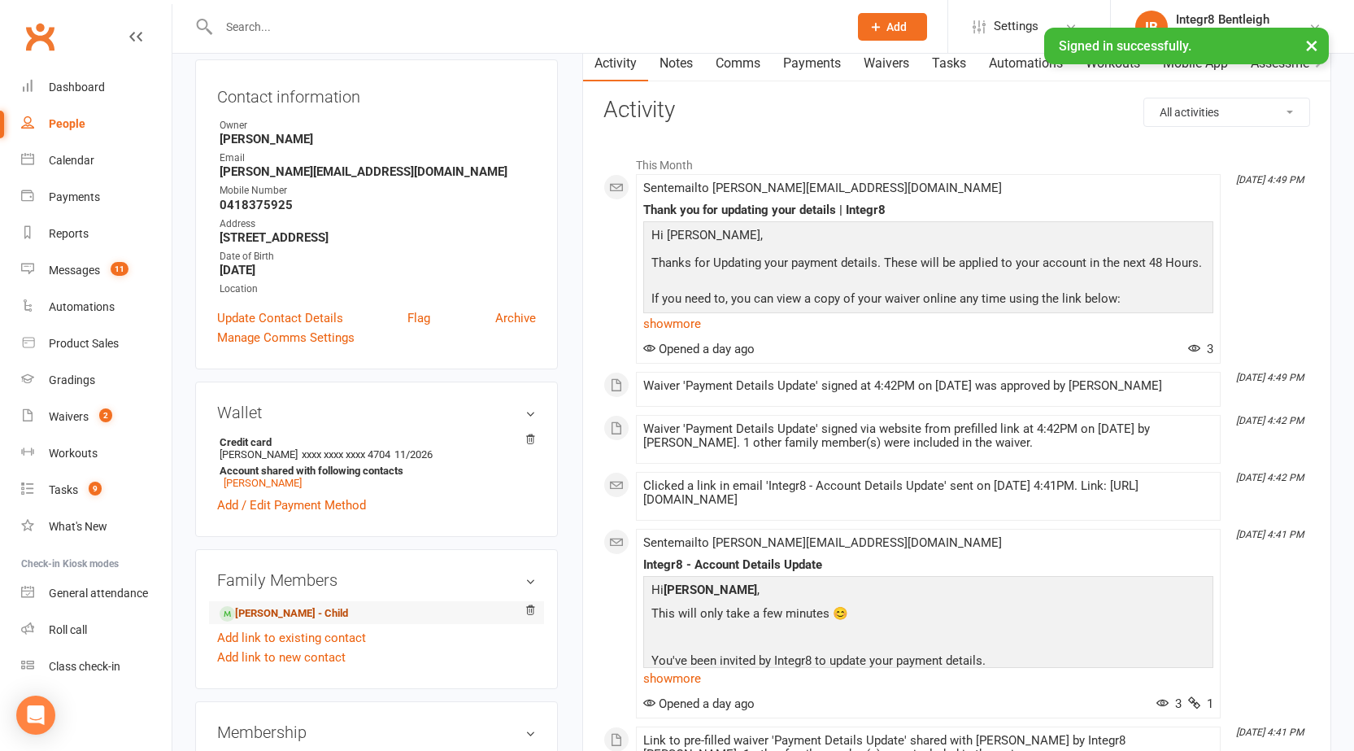
click at [299, 613] on link "Charlie Costello - Child" at bounding box center [284, 613] width 128 height 17
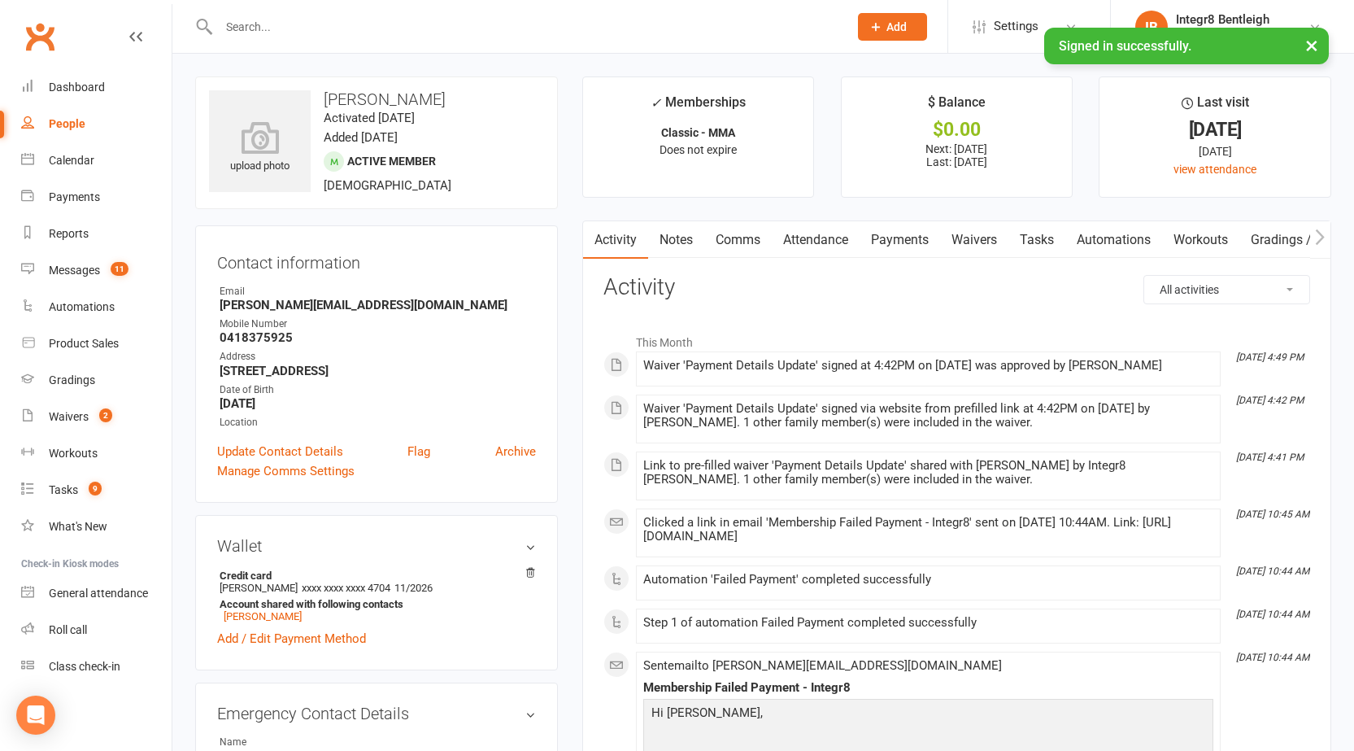
click at [921, 231] on link "Payments" at bounding box center [900, 239] width 81 height 37
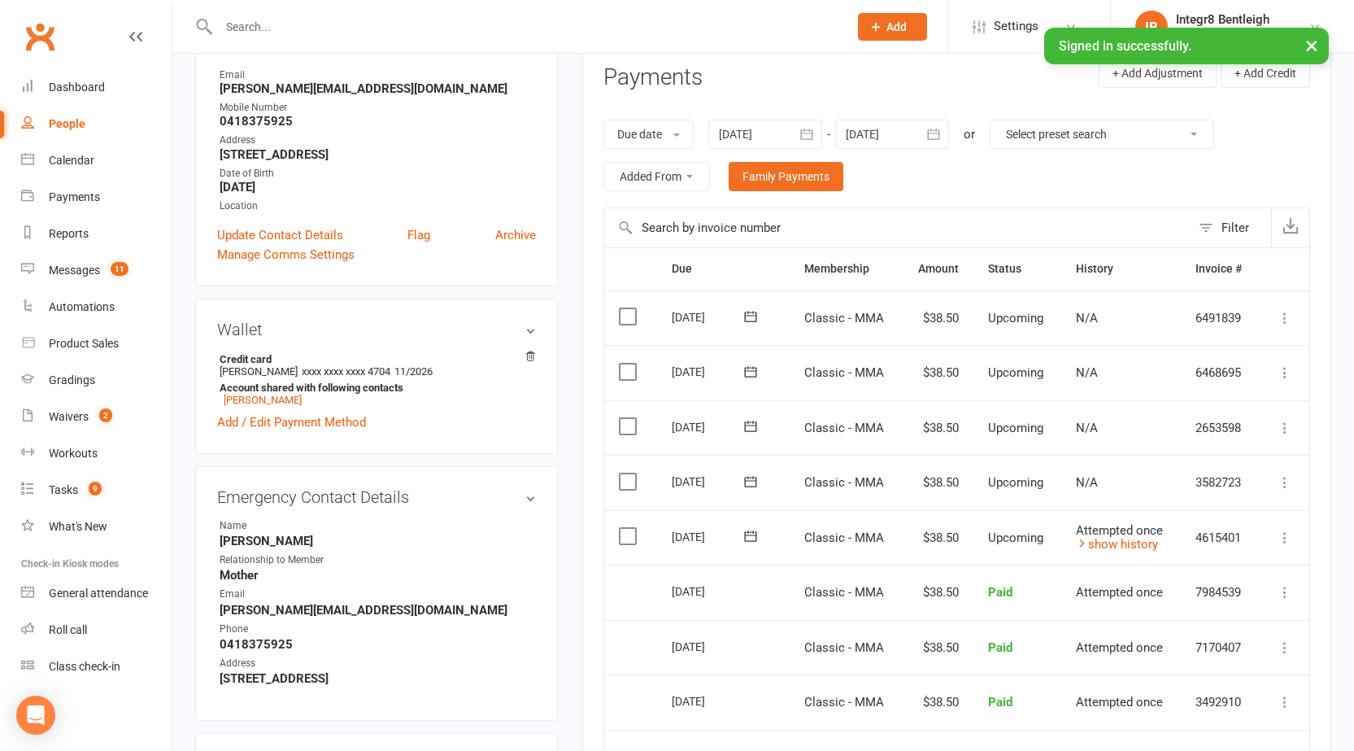
scroll to position [244, 0]
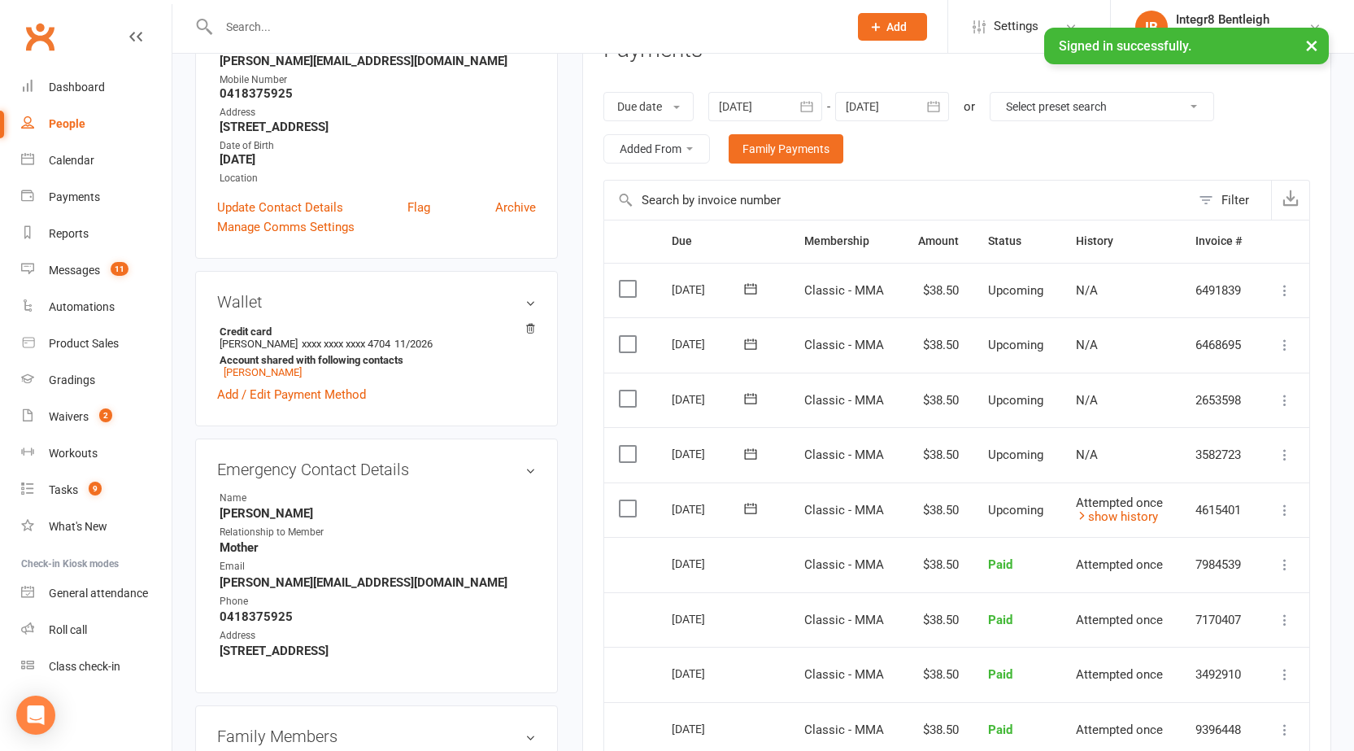
click at [1082, 506] on span "Attempted once" at bounding box center [1119, 502] width 87 height 15
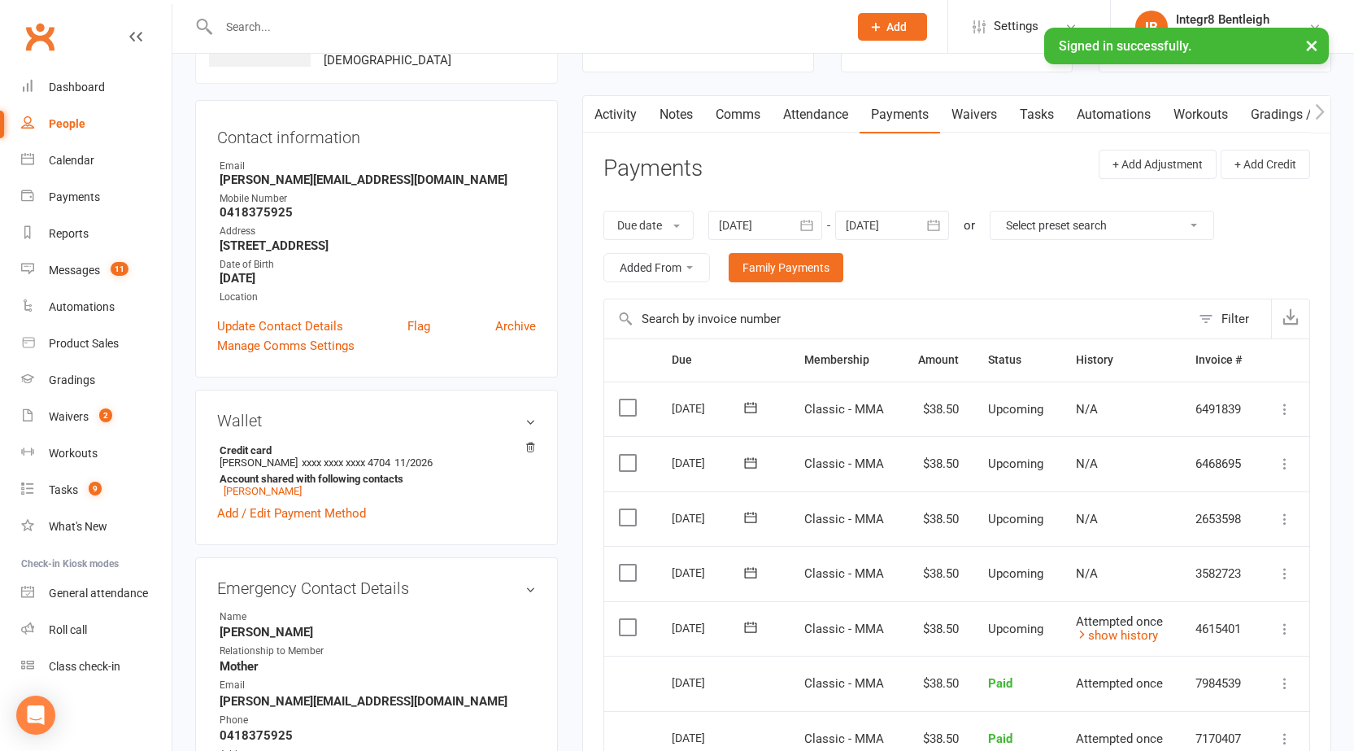
scroll to position [0, 0]
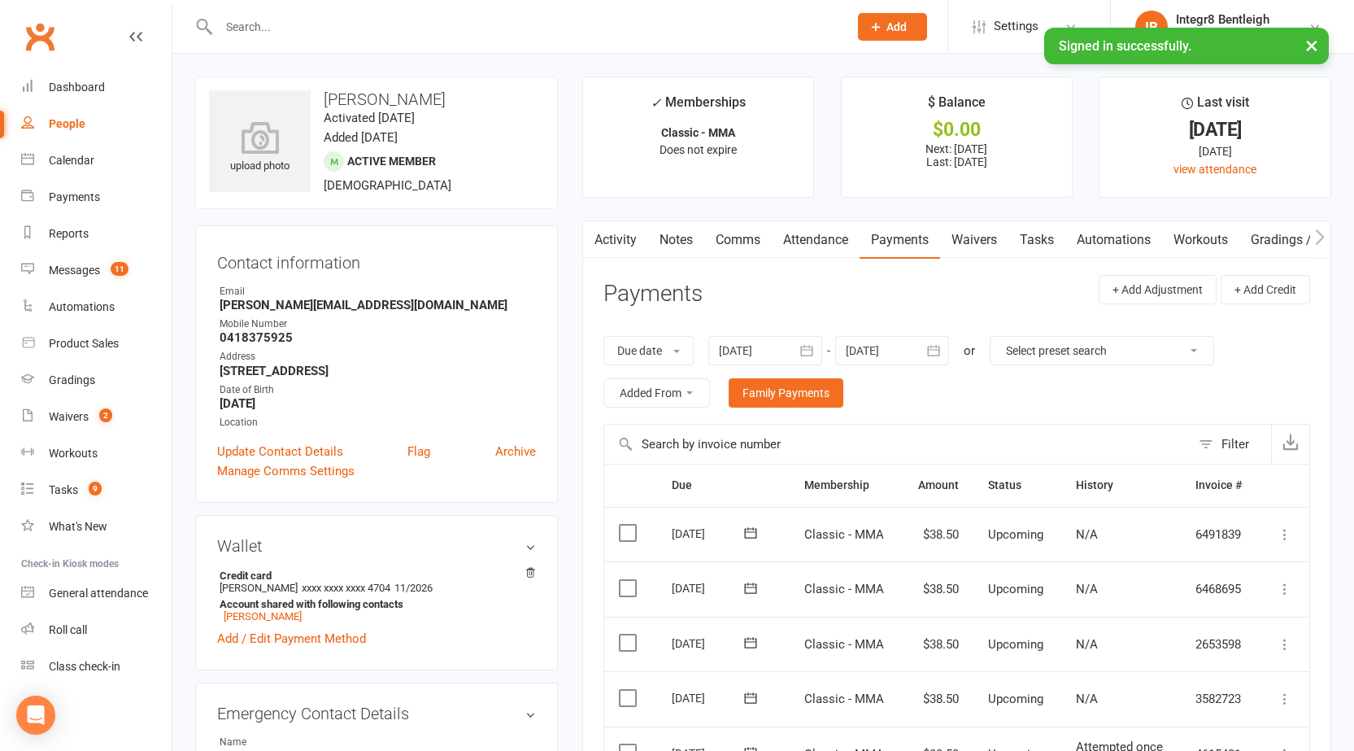
click at [294, 31] on input "text" at bounding box center [525, 26] width 623 height 23
click at [982, 241] on link "Waivers" at bounding box center [974, 239] width 68 height 37
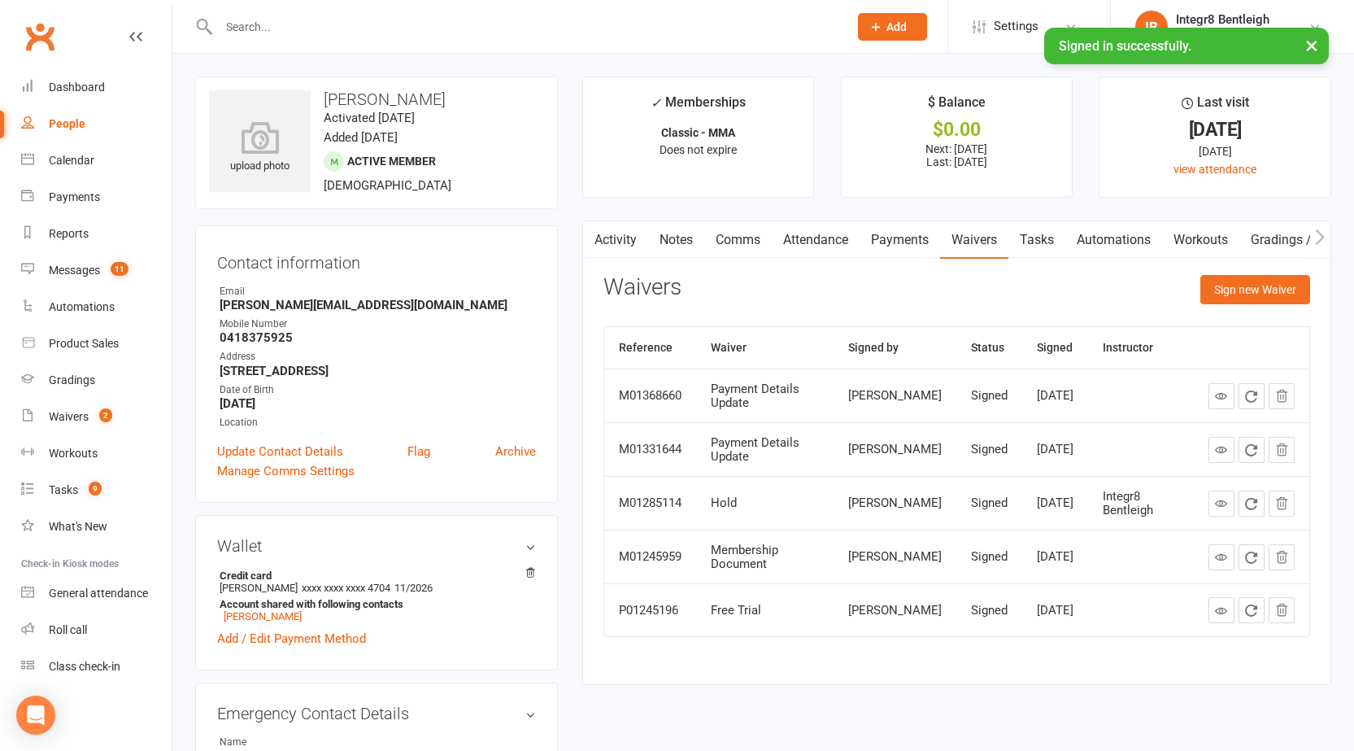
click at [666, 33] on input "text" at bounding box center [525, 26] width 623 height 23
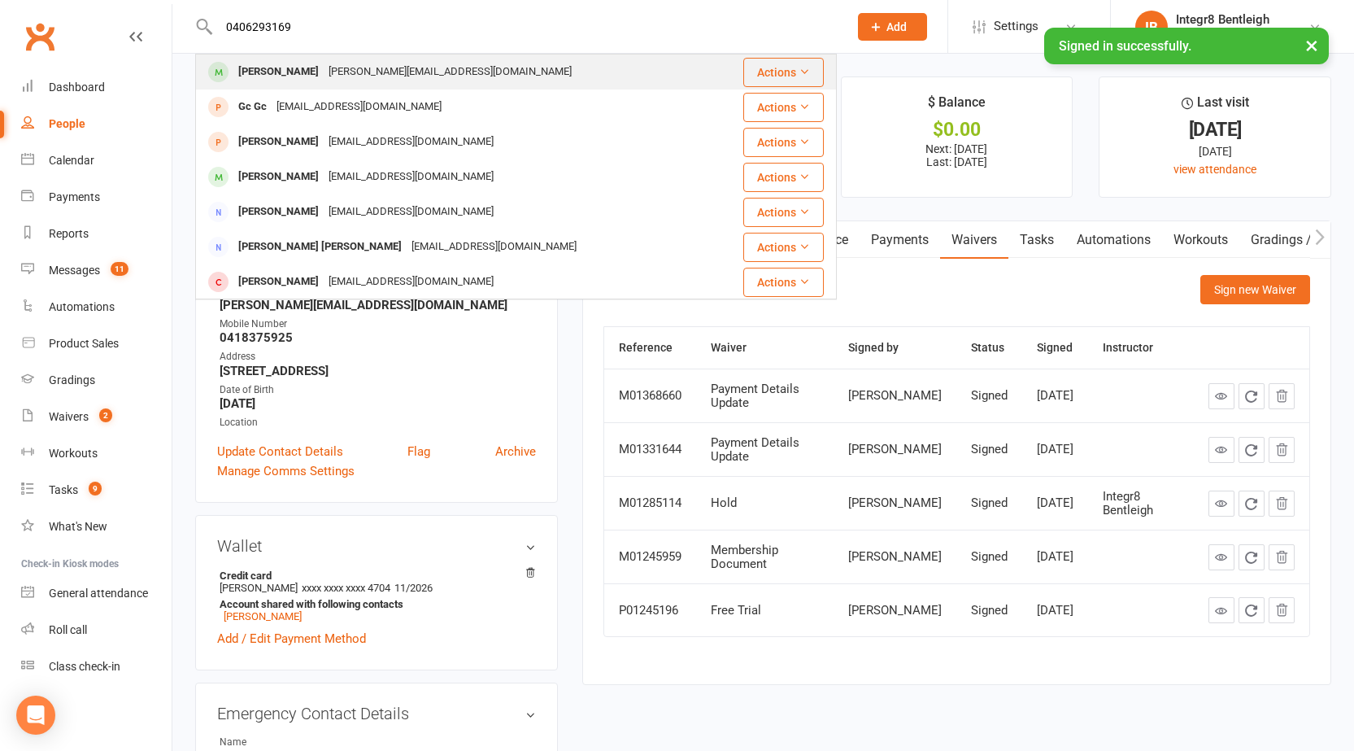
type input "0406293169"
click at [522, 78] on div "Luca Almiento Luca.almi@outlook.com" at bounding box center [469, 71] width 545 height 33
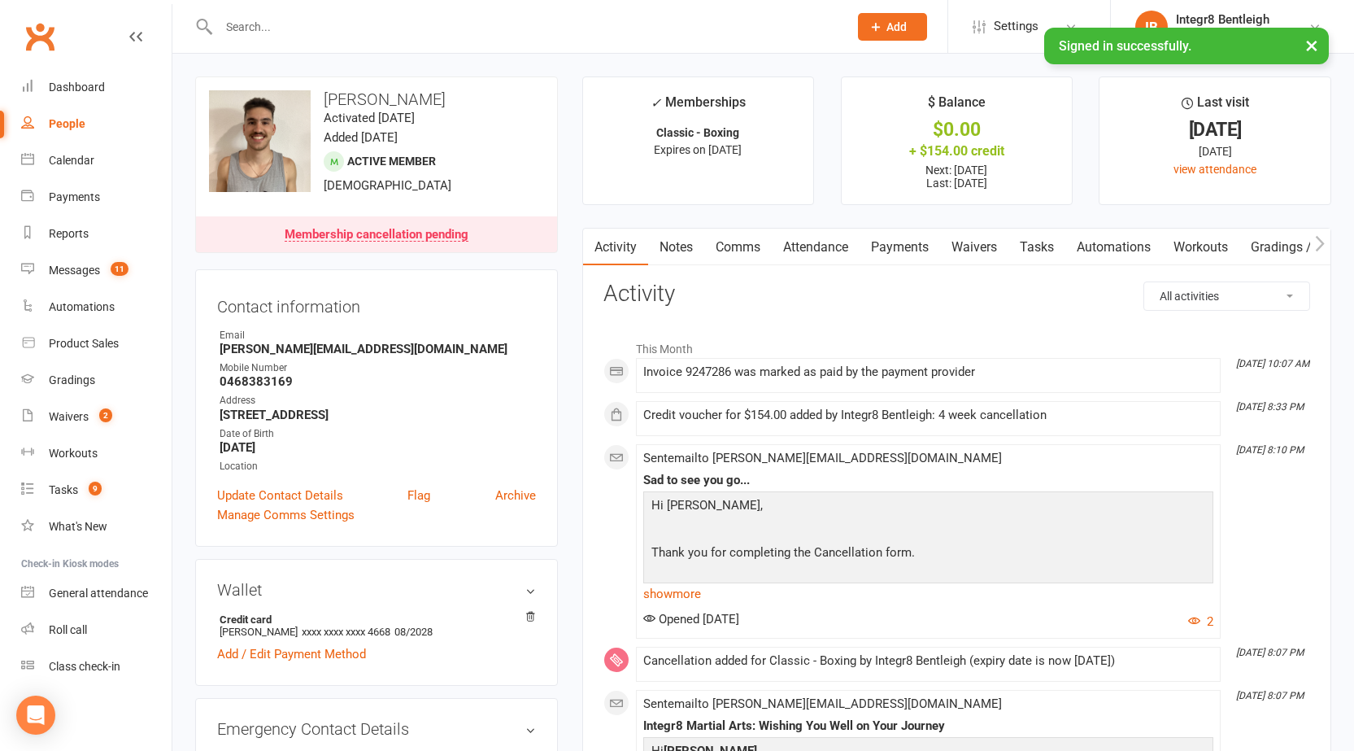
click at [673, 256] on link "Notes" at bounding box center [676, 246] width 56 height 37
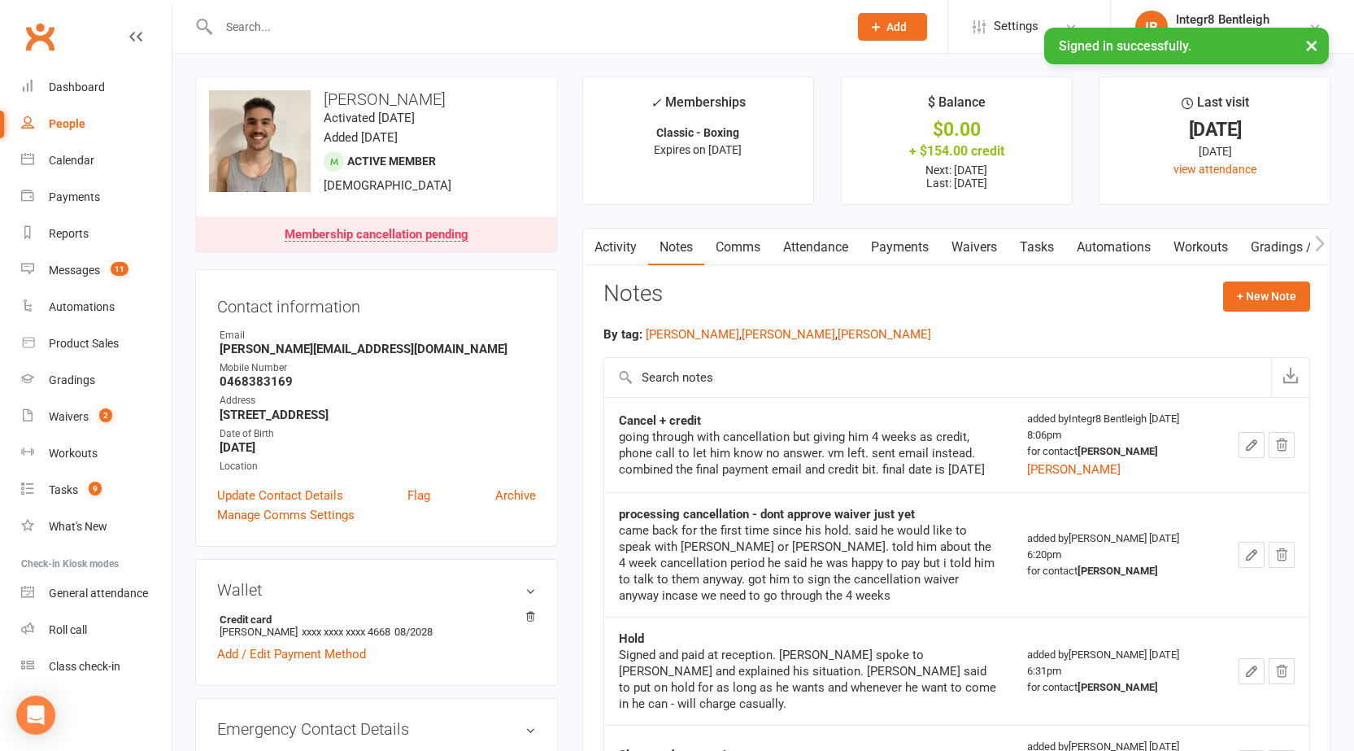
click at [635, 250] on link "Activity" at bounding box center [615, 246] width 65 height 37
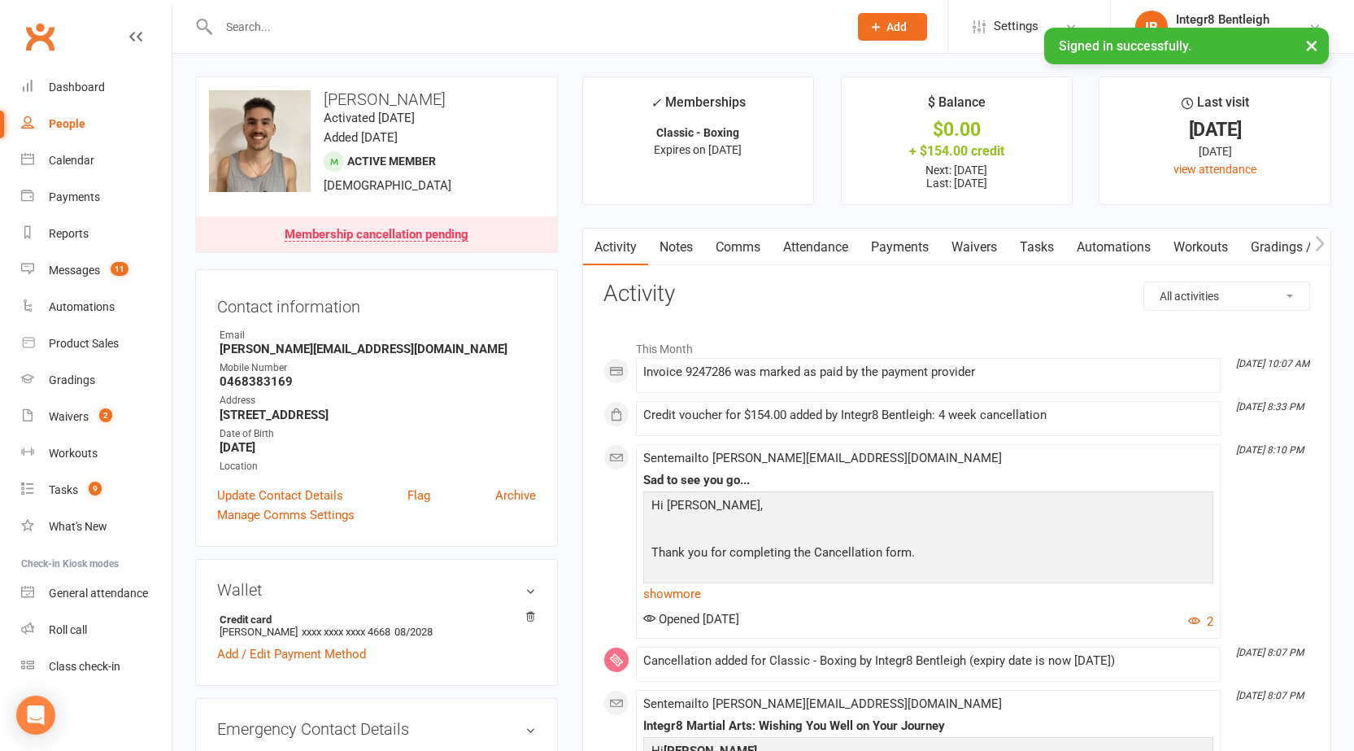
click at [676, 240] on link "Notes" at bounding box center [676, 246] width 56 height 37
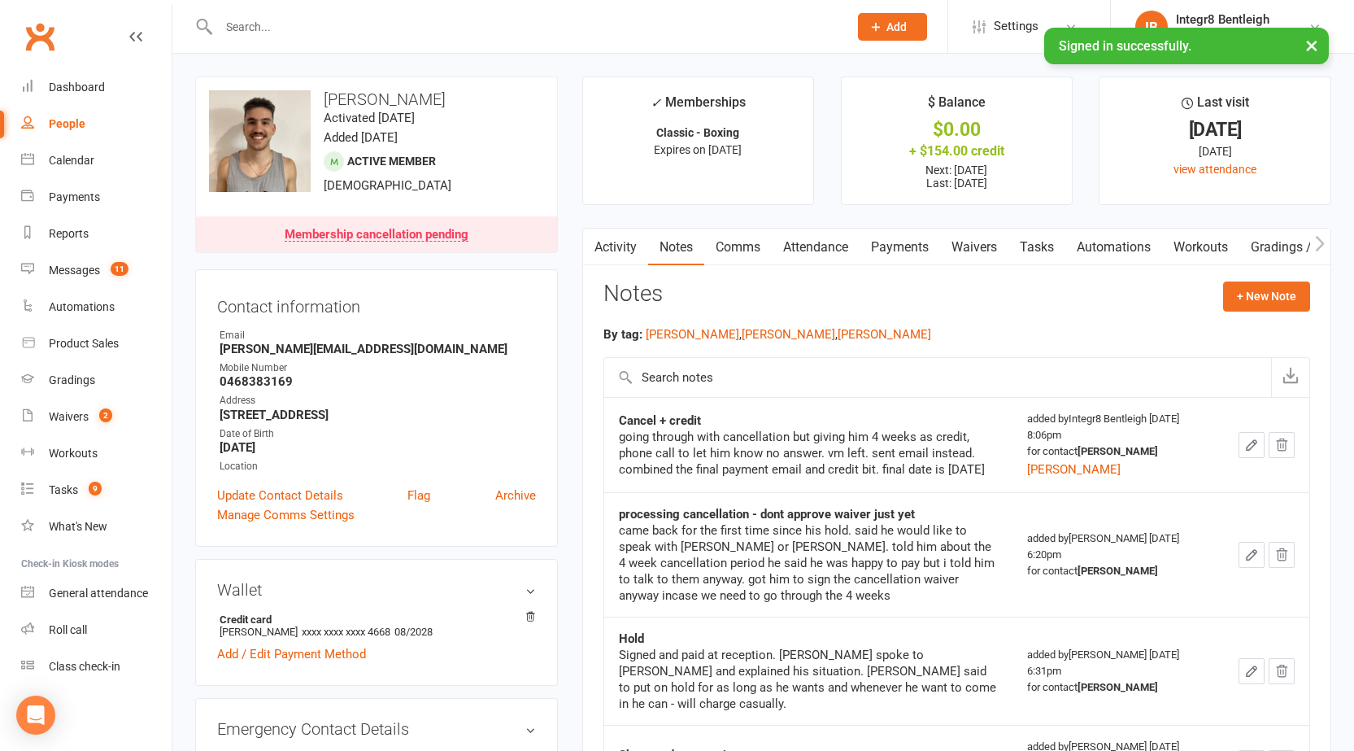
click at [250, 30] on input "text" at bounding box center [525, 26] width 623 height 23
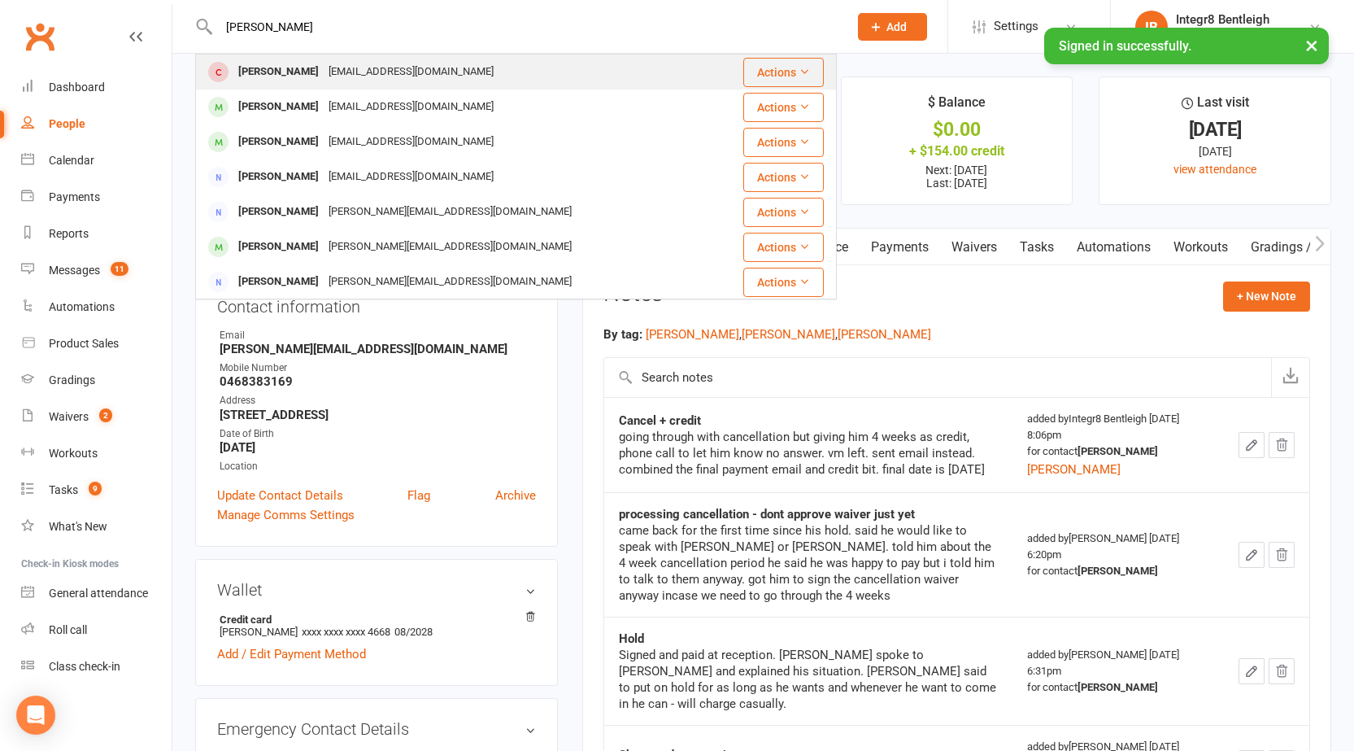
type input "marcus"
click at [415, 74] on div "Almientomarcus@gmail.com" at bounding box center [411, 72] width 175 height 24
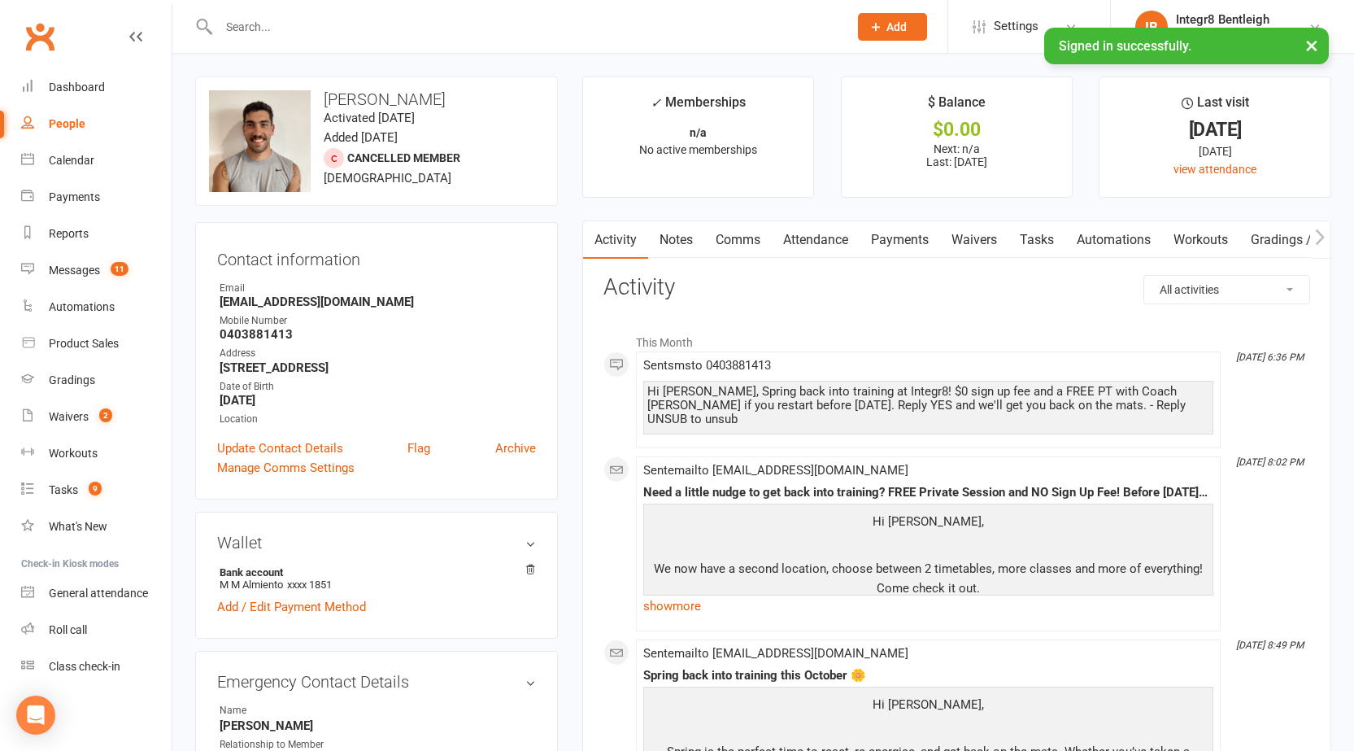
click at [695, 239] on link "Notes" at bounding box center [676, 239] width 56 height 37
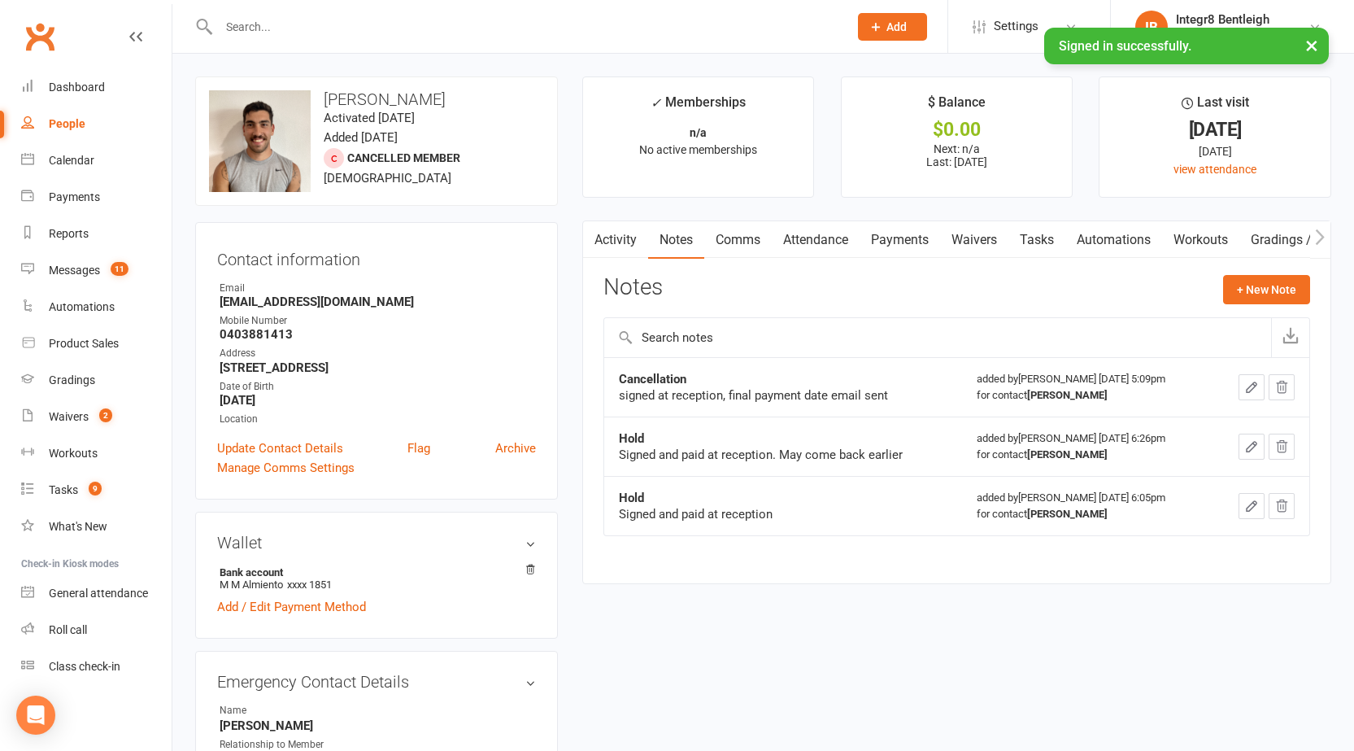
click at [618, 246] on link "Activity" at bounding box center [615, 239] width 65 height 37
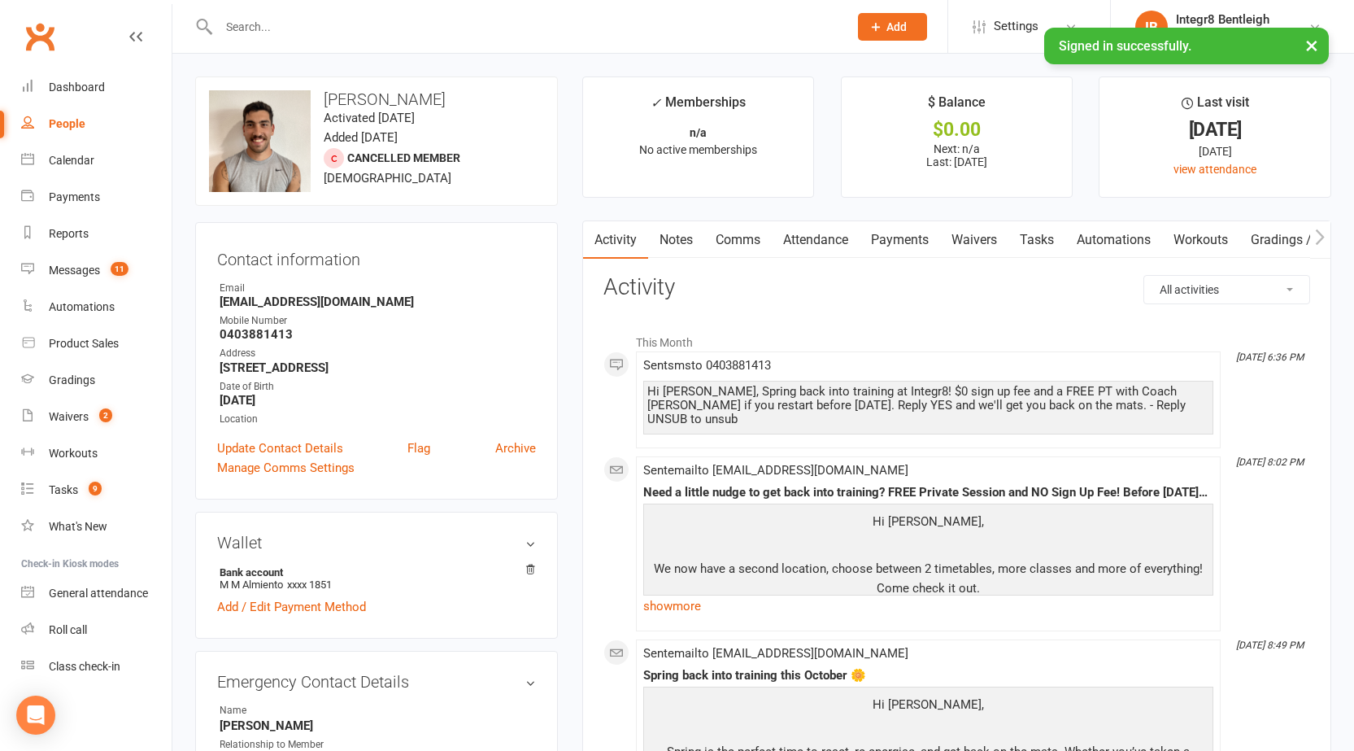
click at [990, 242] on link "Waivers" at bounding box center [974, 239] width 68 height 37
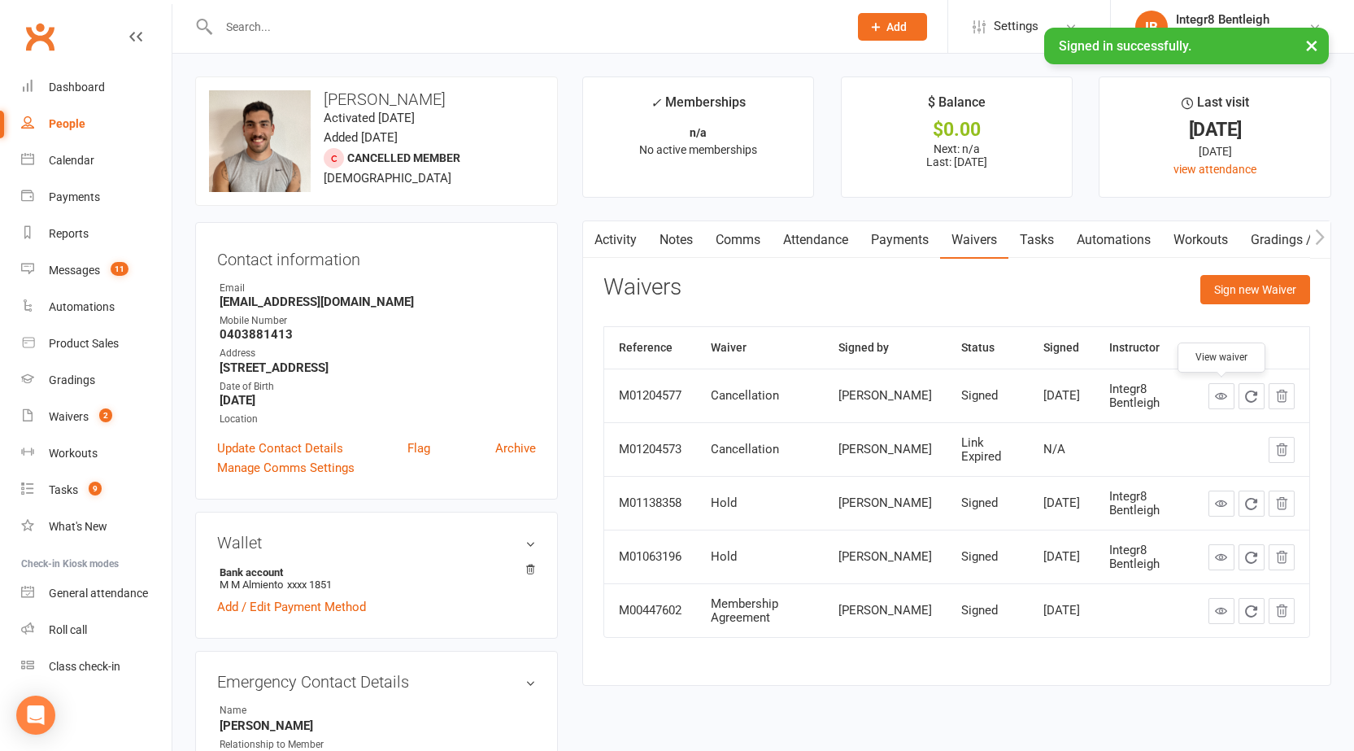
click at [1223, 392] on icon at bounding box center [1221, 395] width 12 height 12
click at [112, 191] on link "Payments" at bounding box center [96, 197] width 150 height 37
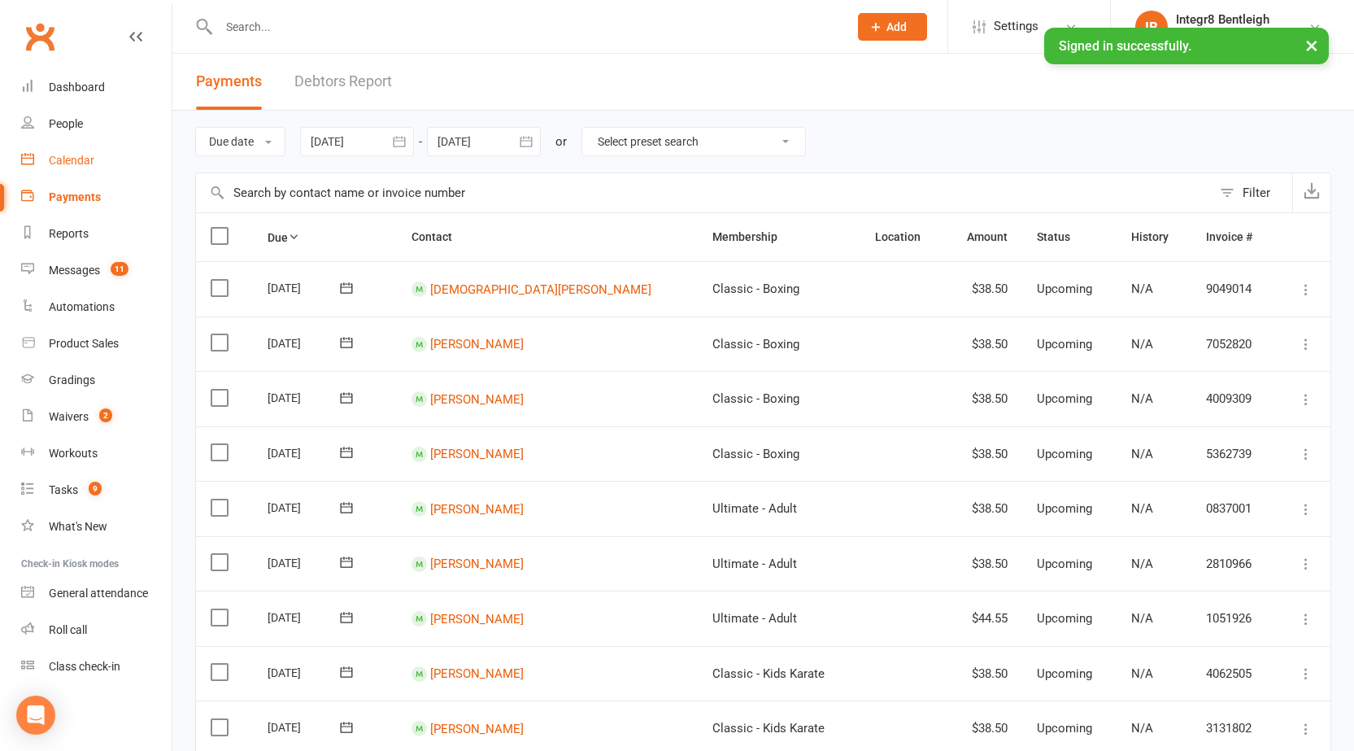
click at [72, 162] on div "Calendar" at bounding box center [72, 160] width 46 height 13
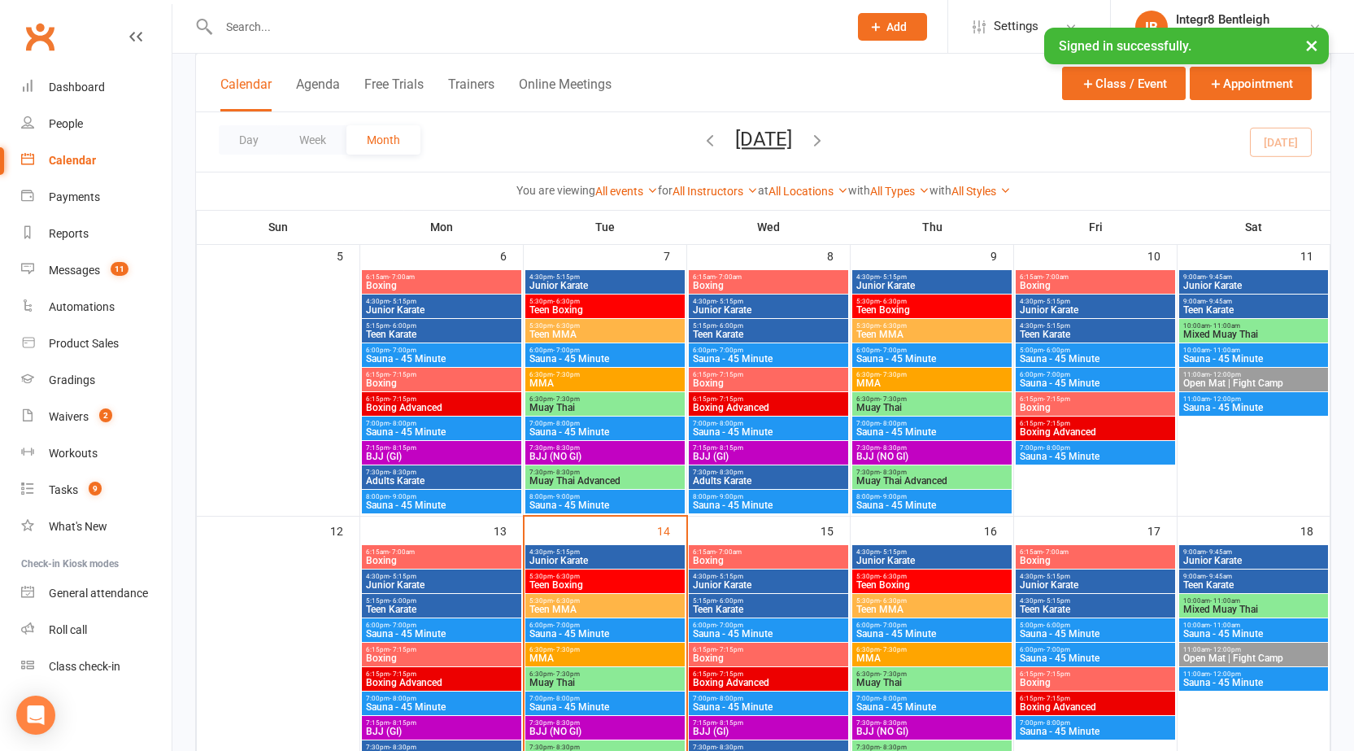
scroll to position [407, 0]
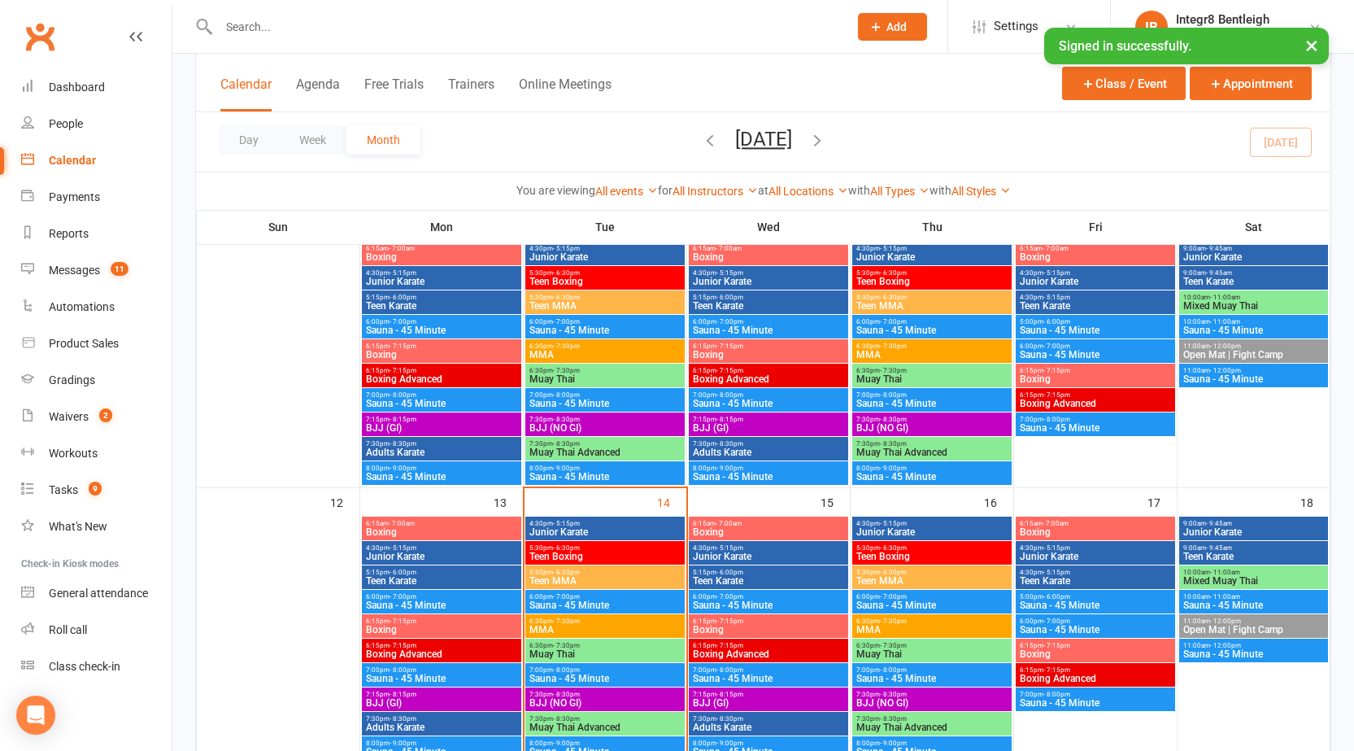
click at [639, 528] on span "Junior Karate" at bounding box center [605, 532] width 153 height 10
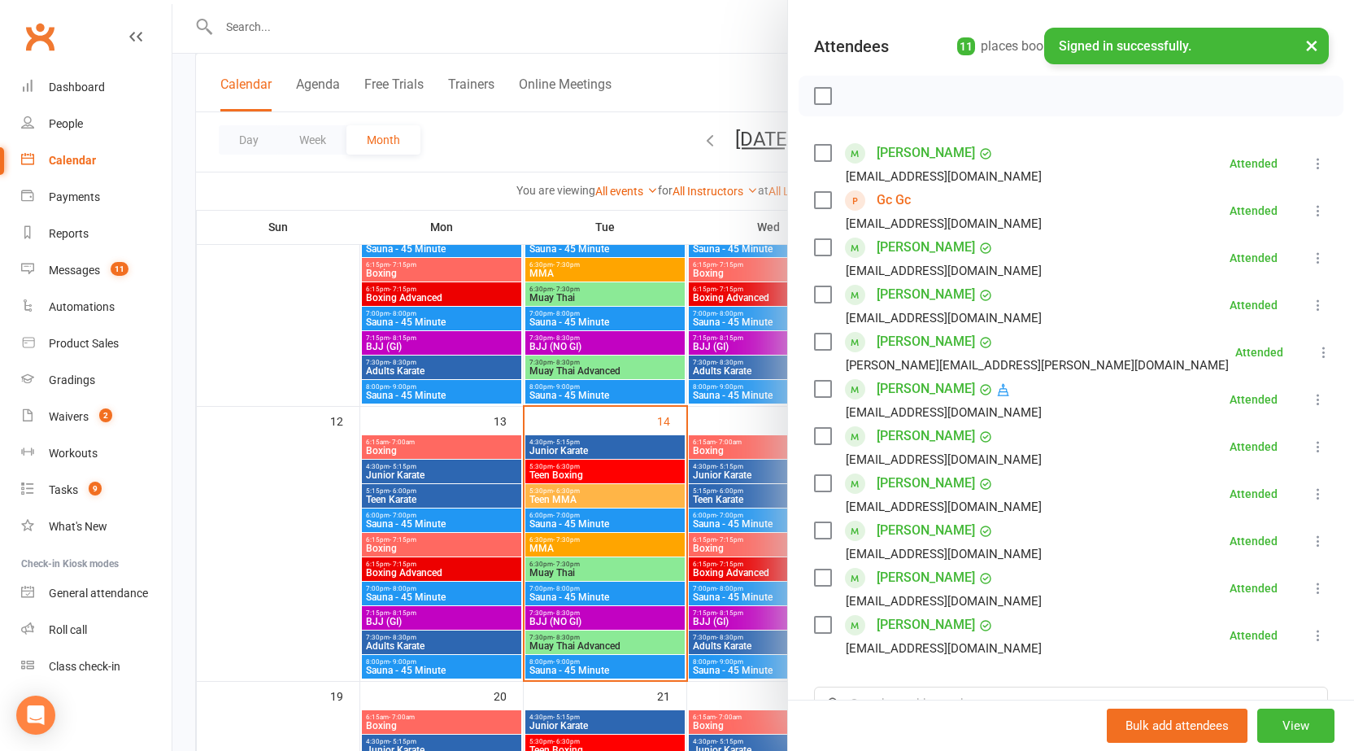
scroll to position [81, 0]
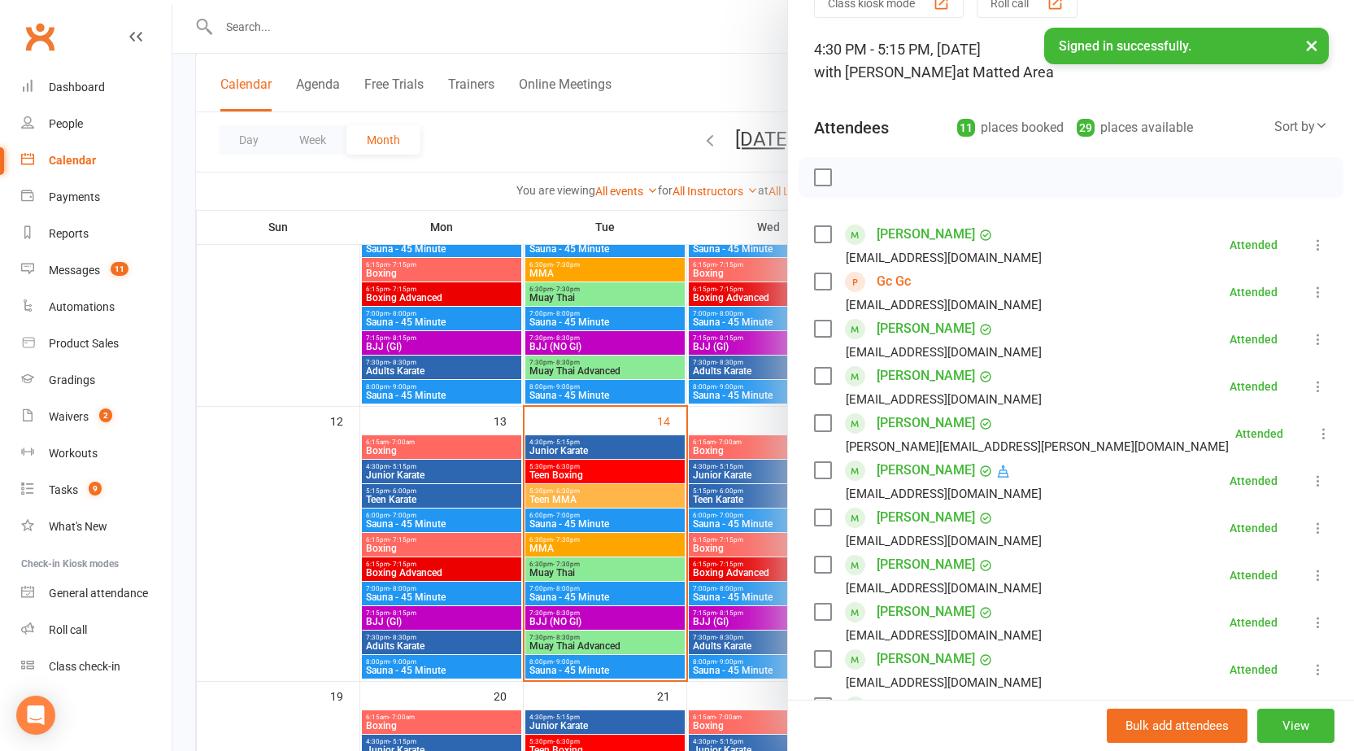
click at [511, 335] on div at bounding box center [763, 375] width 1182 height 751
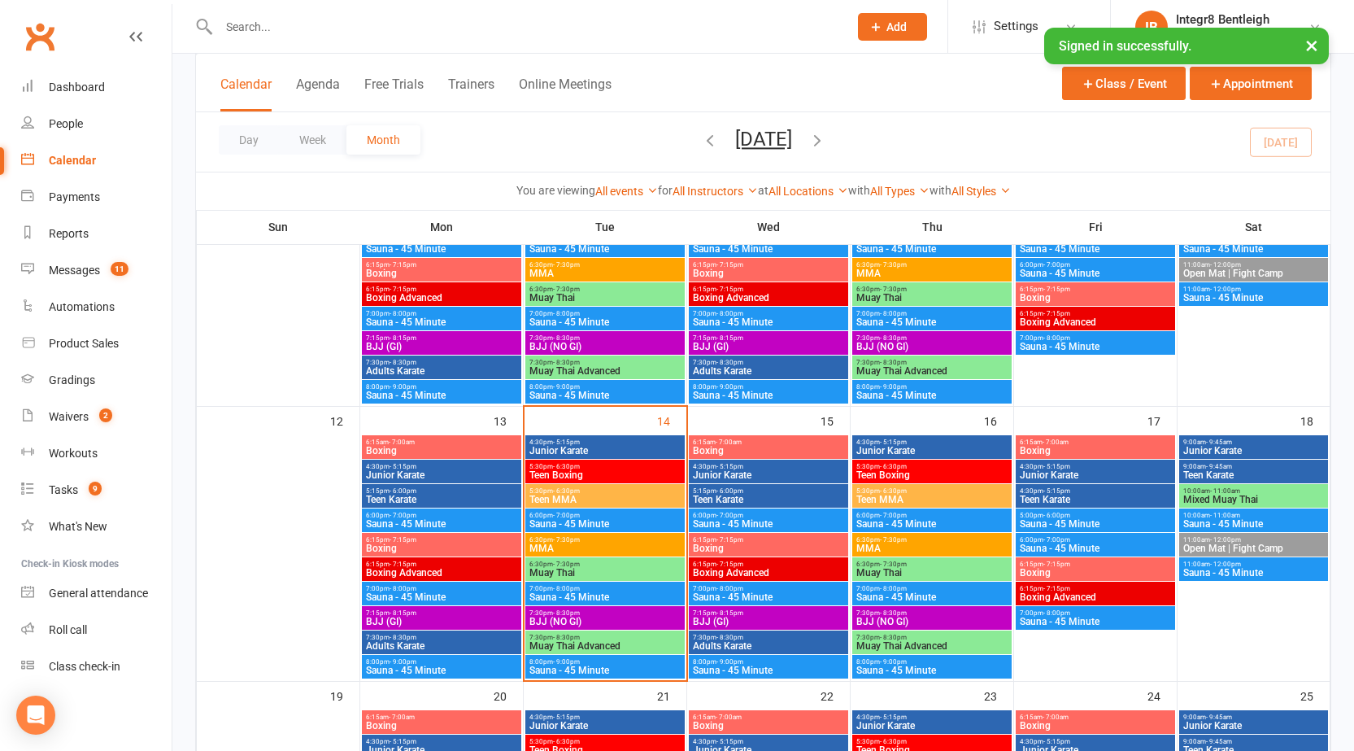
click at [507, 27] on input "text" at bounding box center [525, 26] width 623 height 23
click at [463, 44] on div at bounding box center [516, 26] width 642 height 53
click at [472, 27] on input "text" at bounding box center [525, 26] width 623 height 23
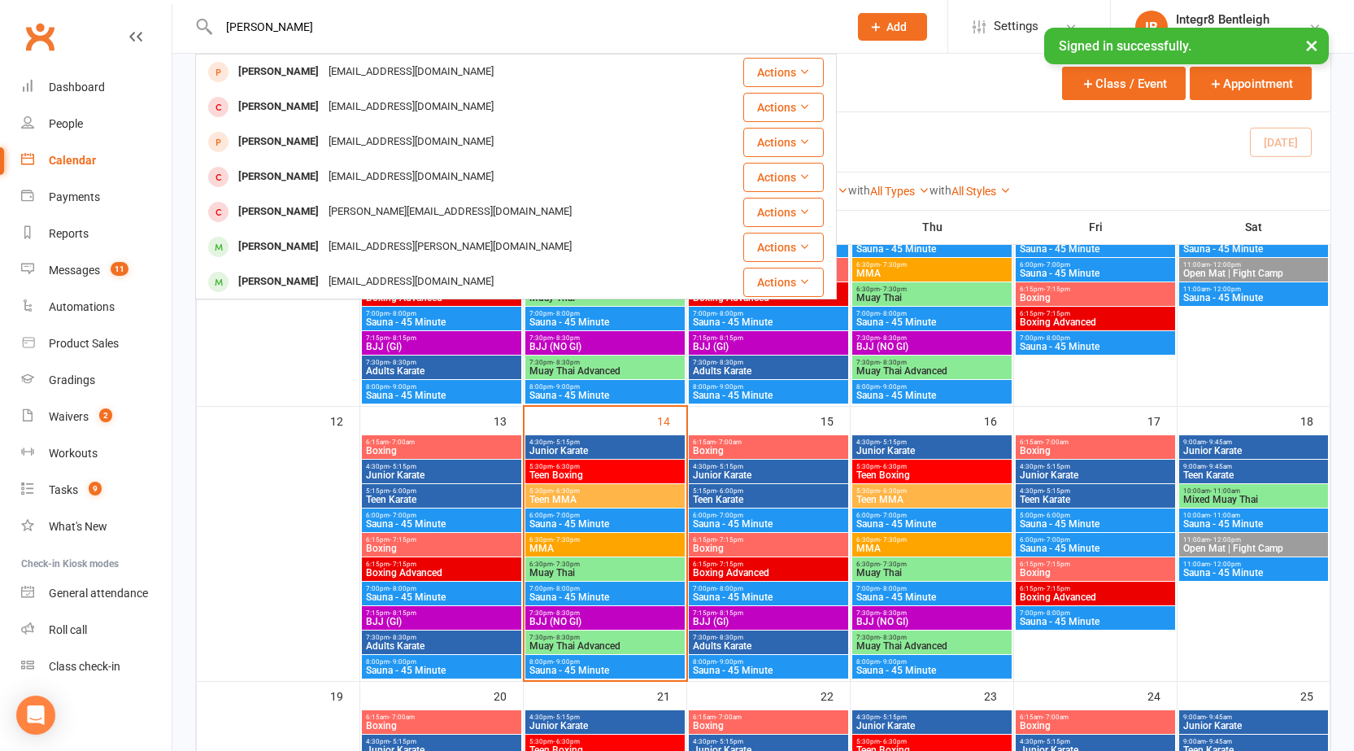
type input "james jac"
click at [197, 407] on td "12" at bounding box center [278, 543] width 163 height 275
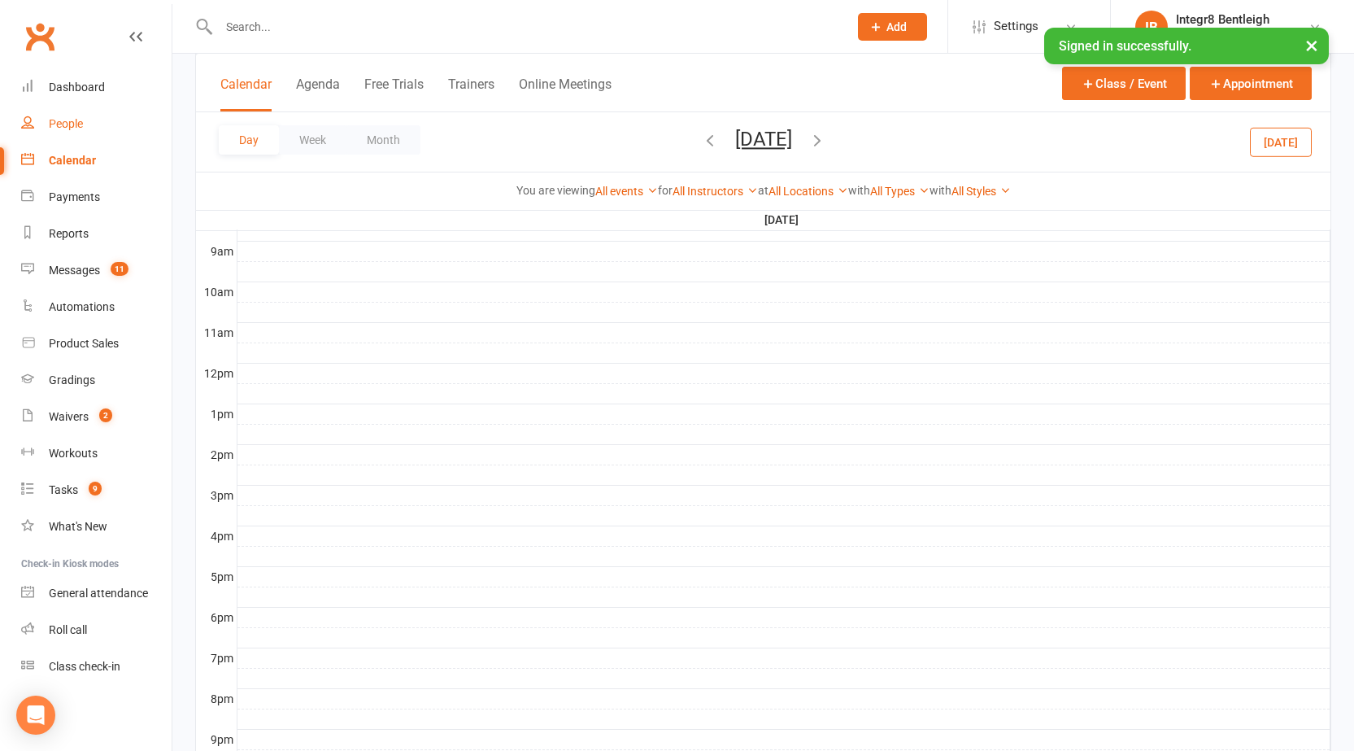
scroll to position [0, 0]
click at [84, 408] on link "Waivers 2" at bounding box center [96, 416] width 150 height 37
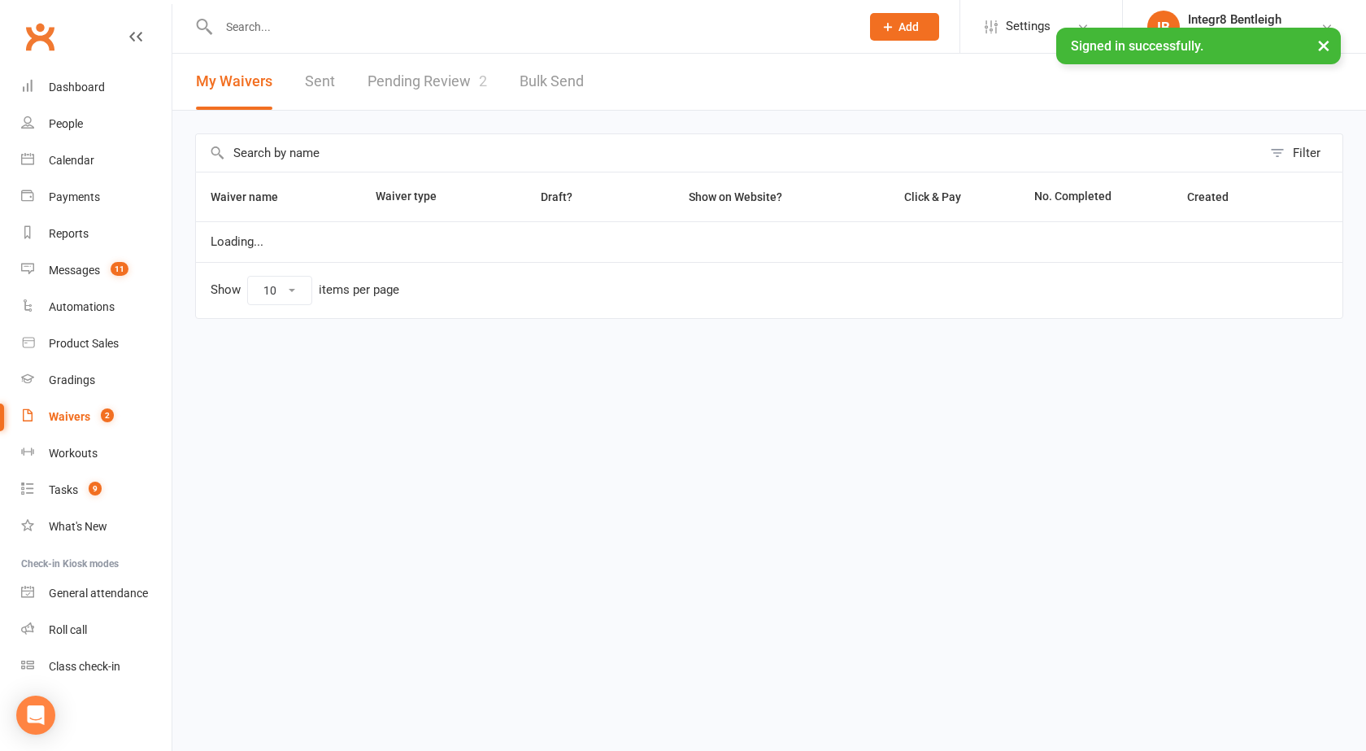
click at [418, 89] on link "Pending Review 2" at bounding box center [428, 82] width 120 height 56
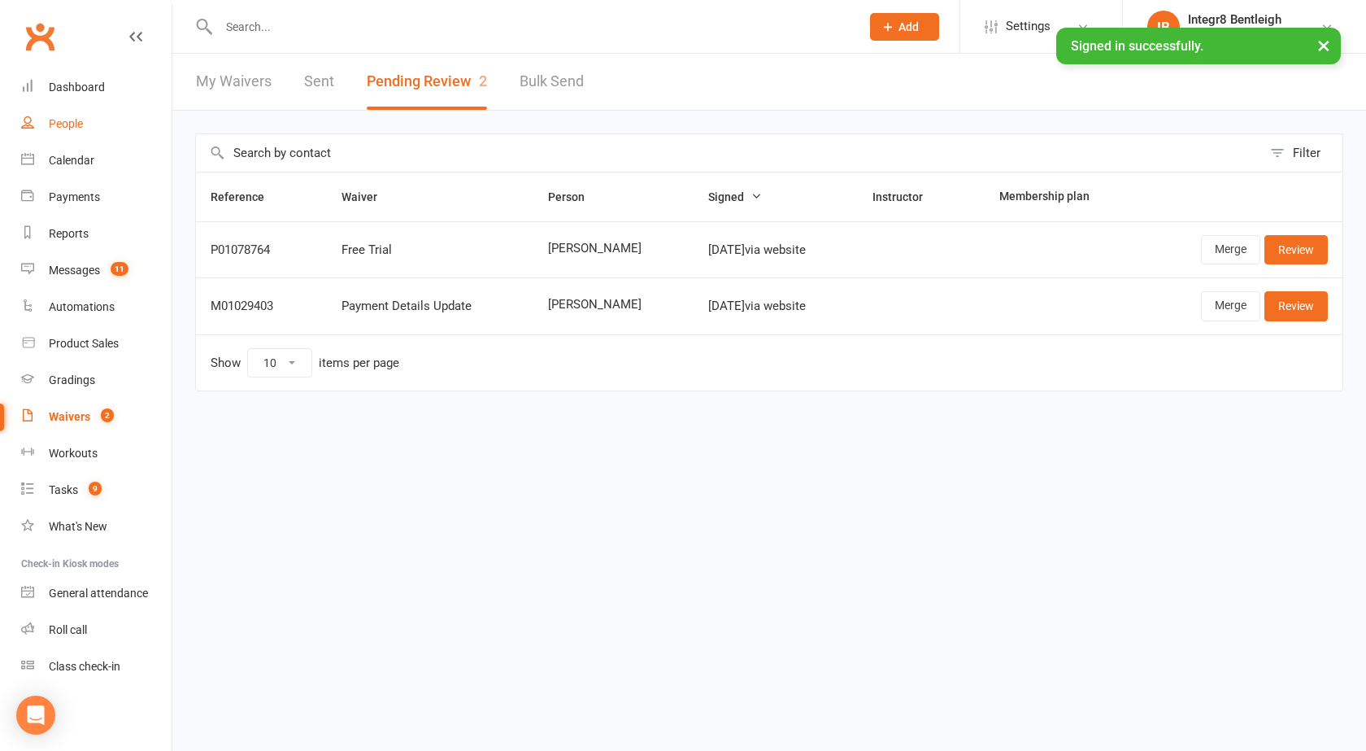
click at [56, 127] on div "People" at bounding box center [66, 123] width 34 height 13
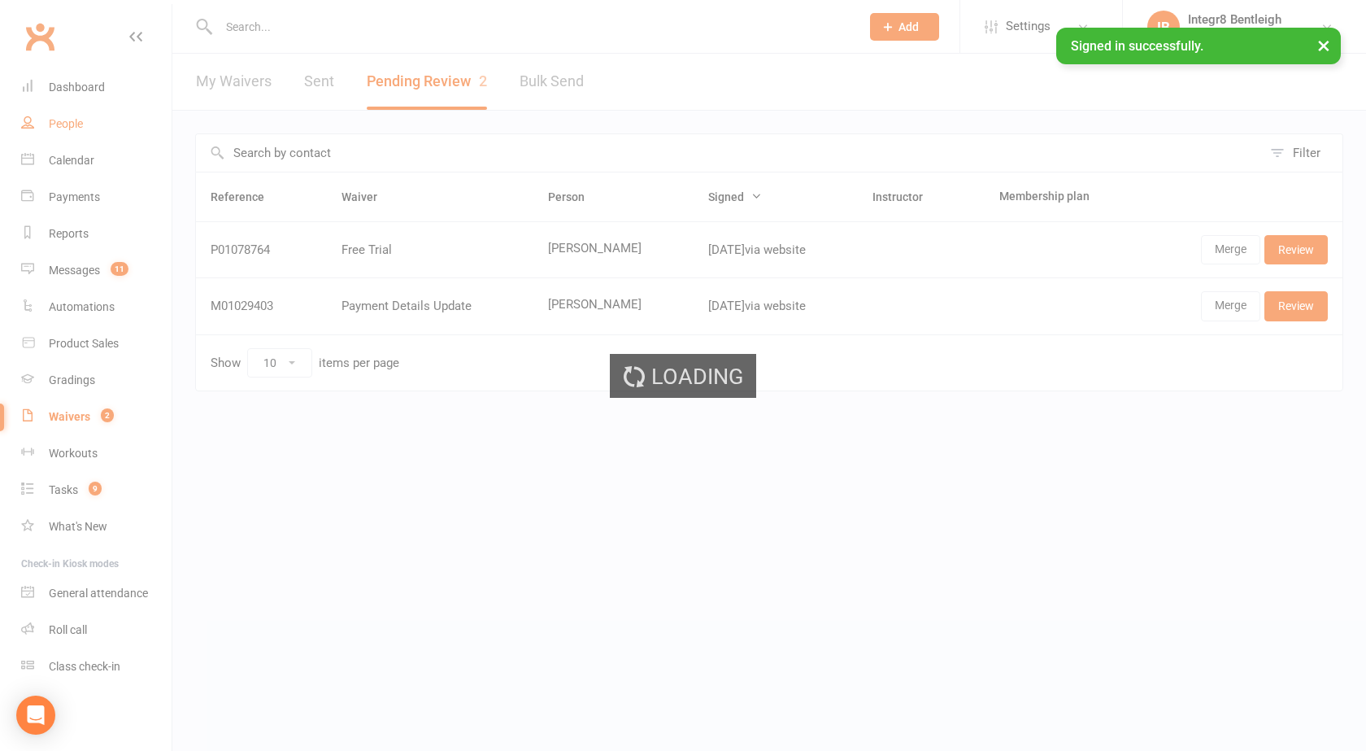
select select "100"
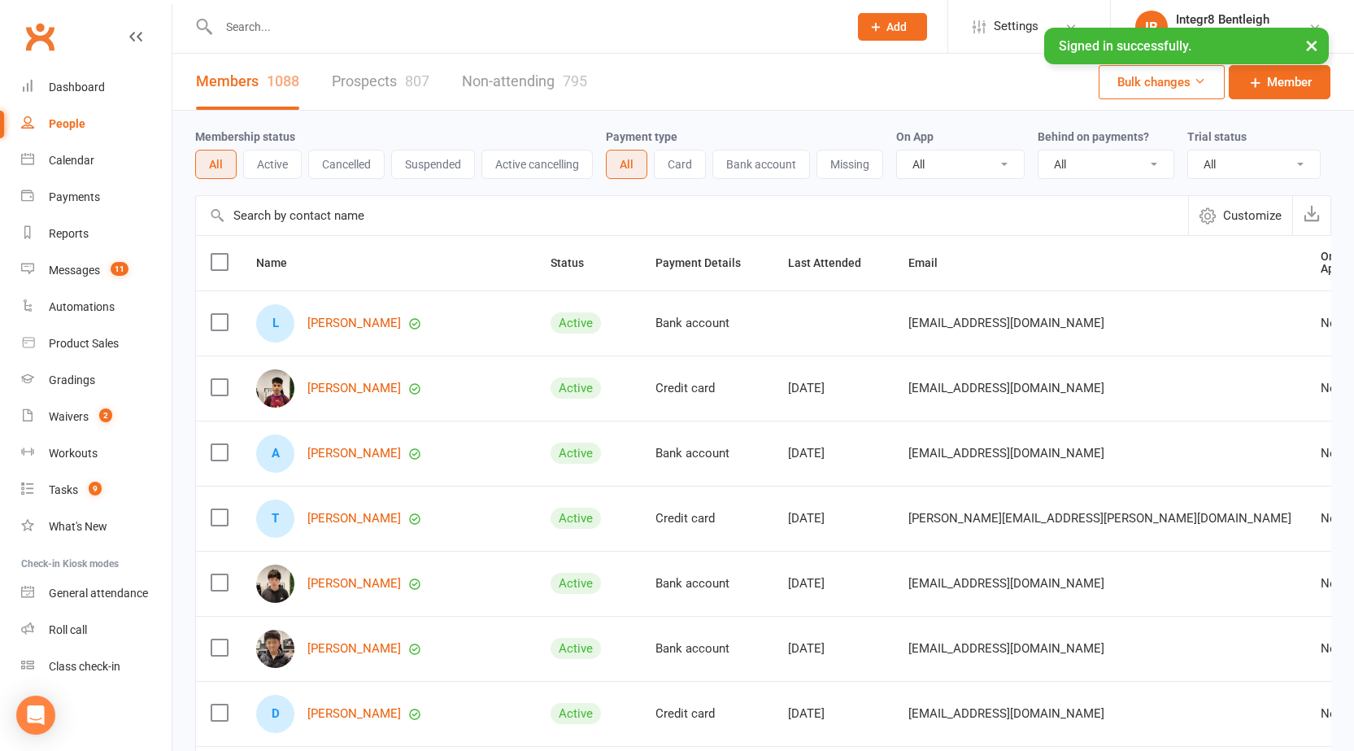
click at [400, 76] on link "Prospects 807" at bounding box center [381, 82] width 98 height 56
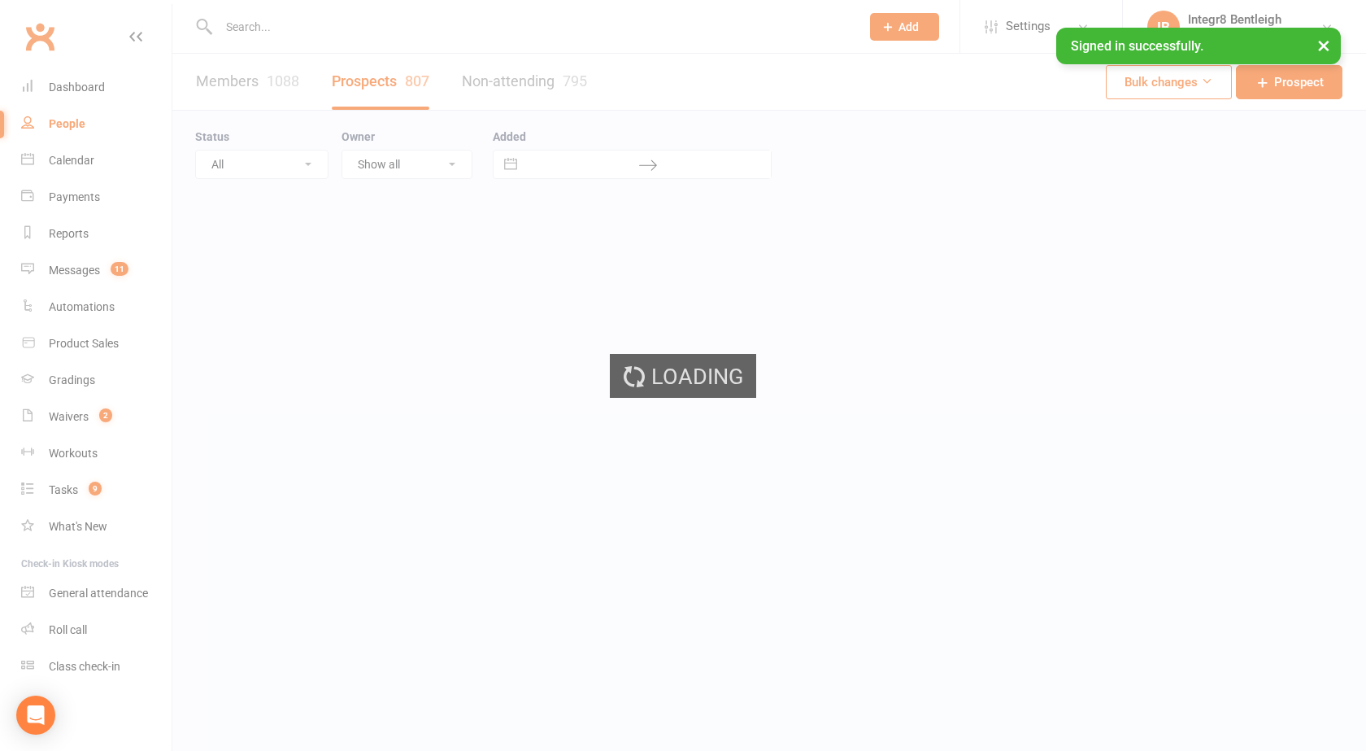
select select "25"
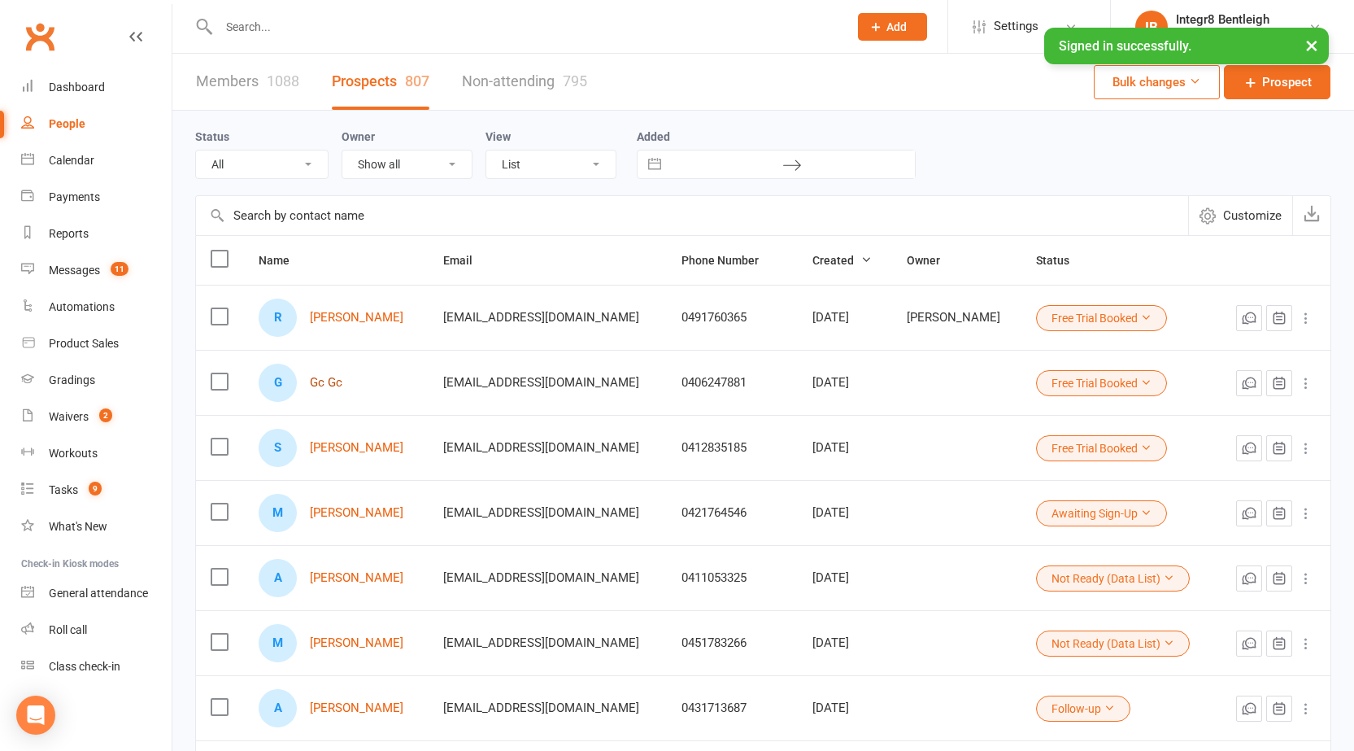
click at [324, 382] on link "Gc Gc" at bounding box center [326, 383] width 33 height 14
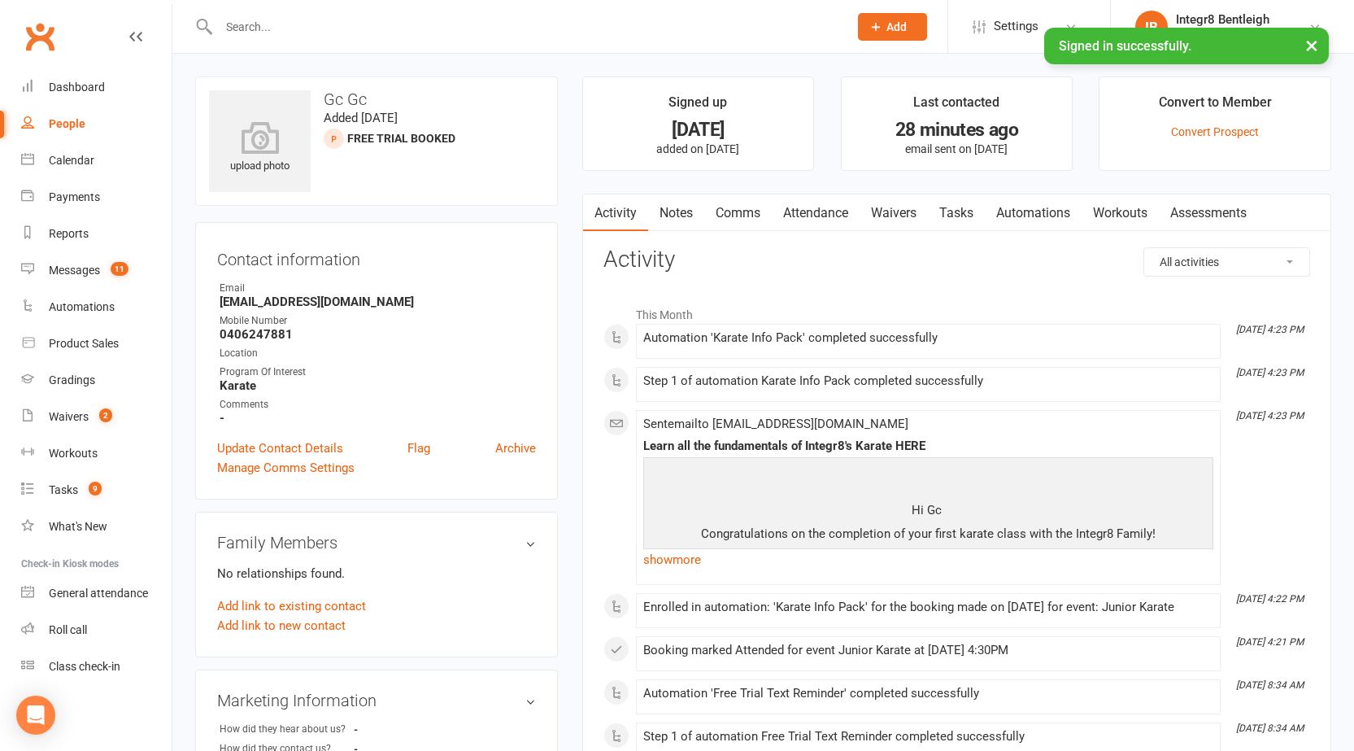
click at [687, 209] on link "Notes" at bounding box center [676, 212] width 56 height 37
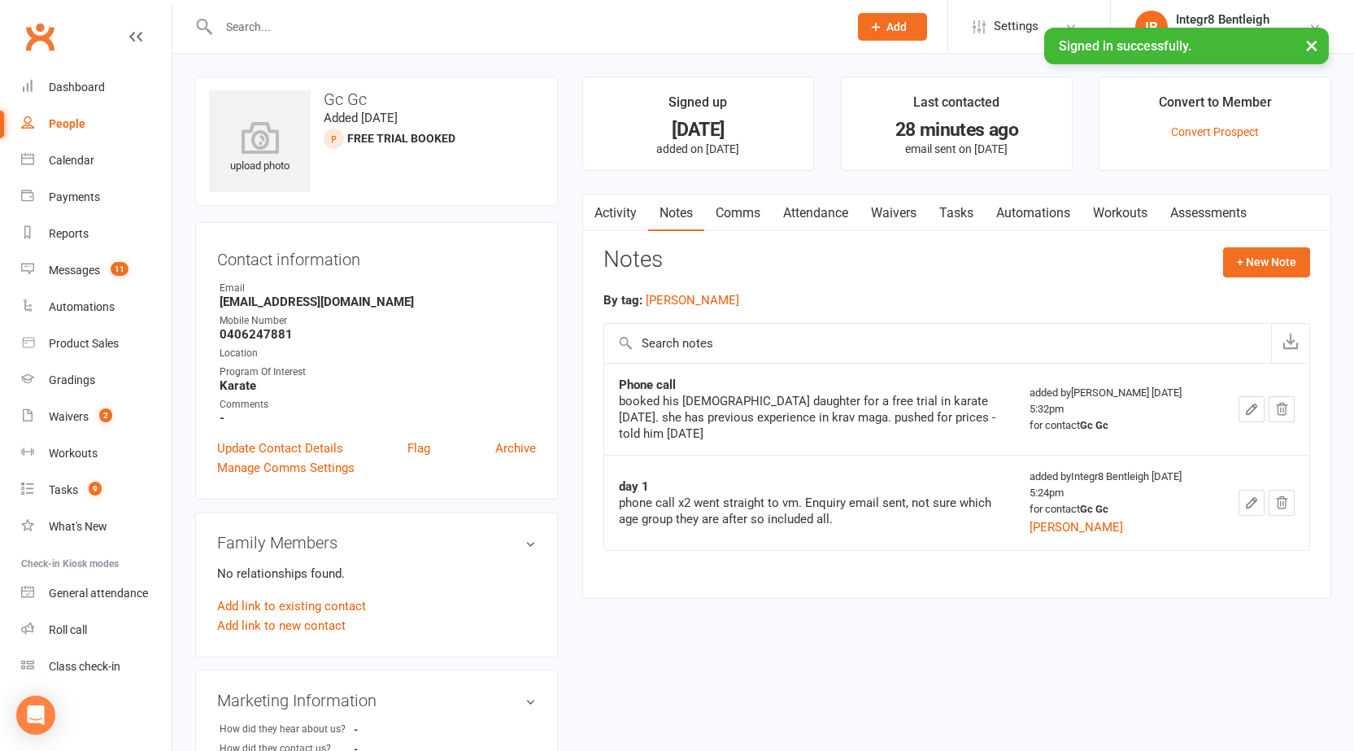
click at [612, 205] on link "Activity" at bounding box center [615, 212] width 65 height 37
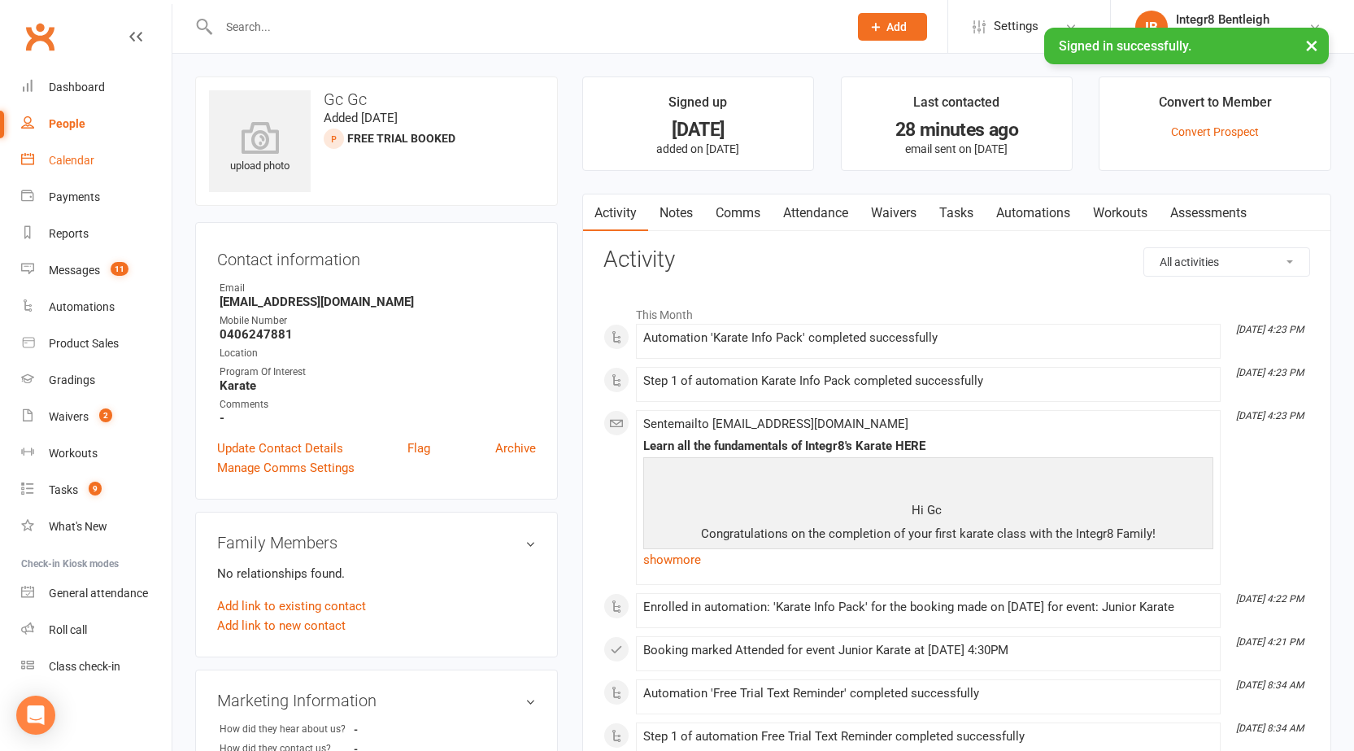
click at [67, 168] on link "Calendar" at bounding box center [96, 160] width 150 height 37
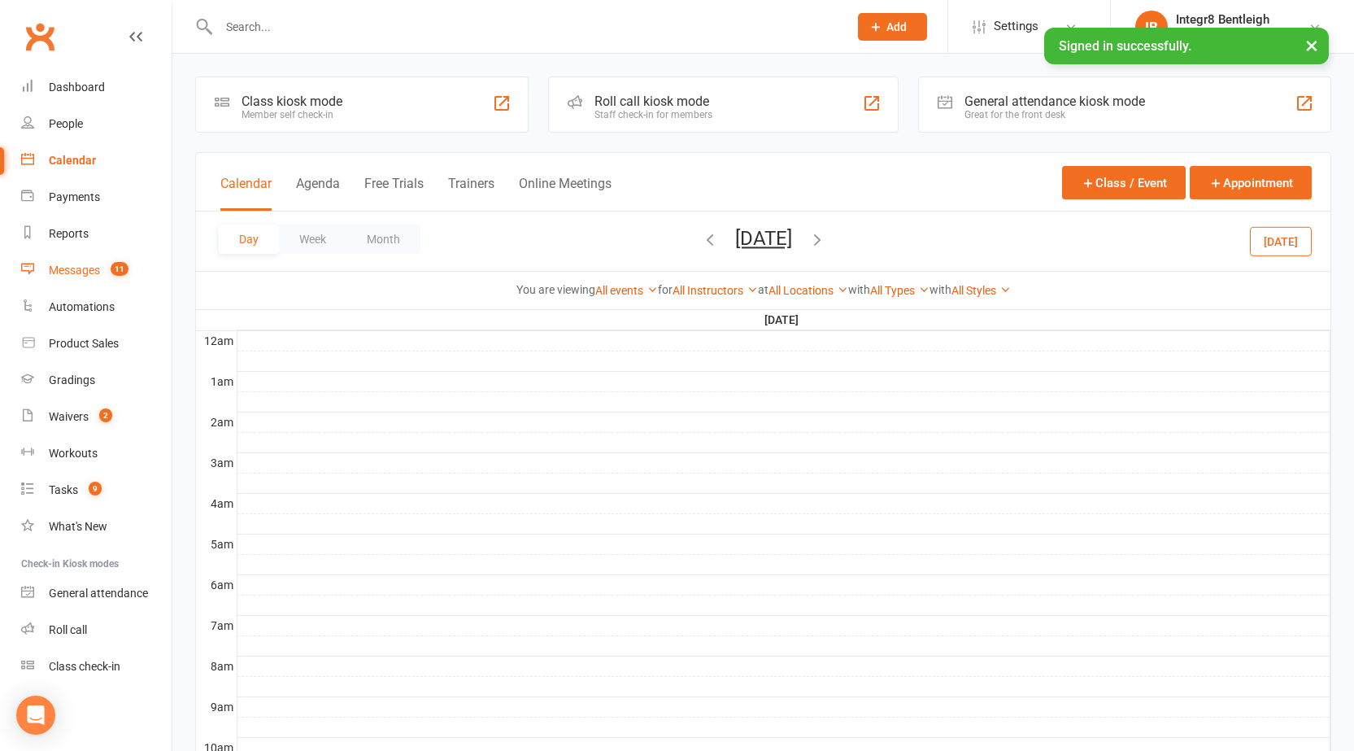
click at [120, 263] on span "11" at bounding box center [120, 269] width 18 height 14
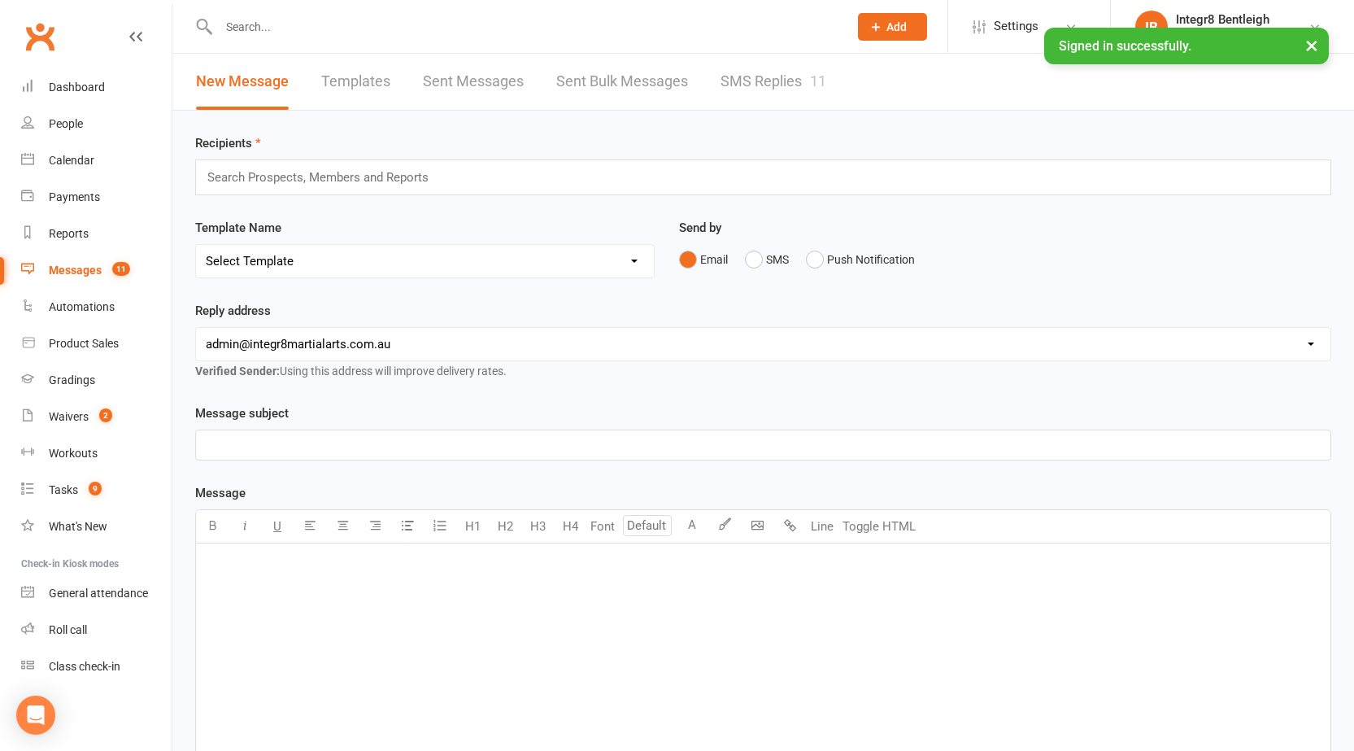
click at [758, 100] on link "SMS Replies 11" at bounding box center [773, 82] width 106 height 56
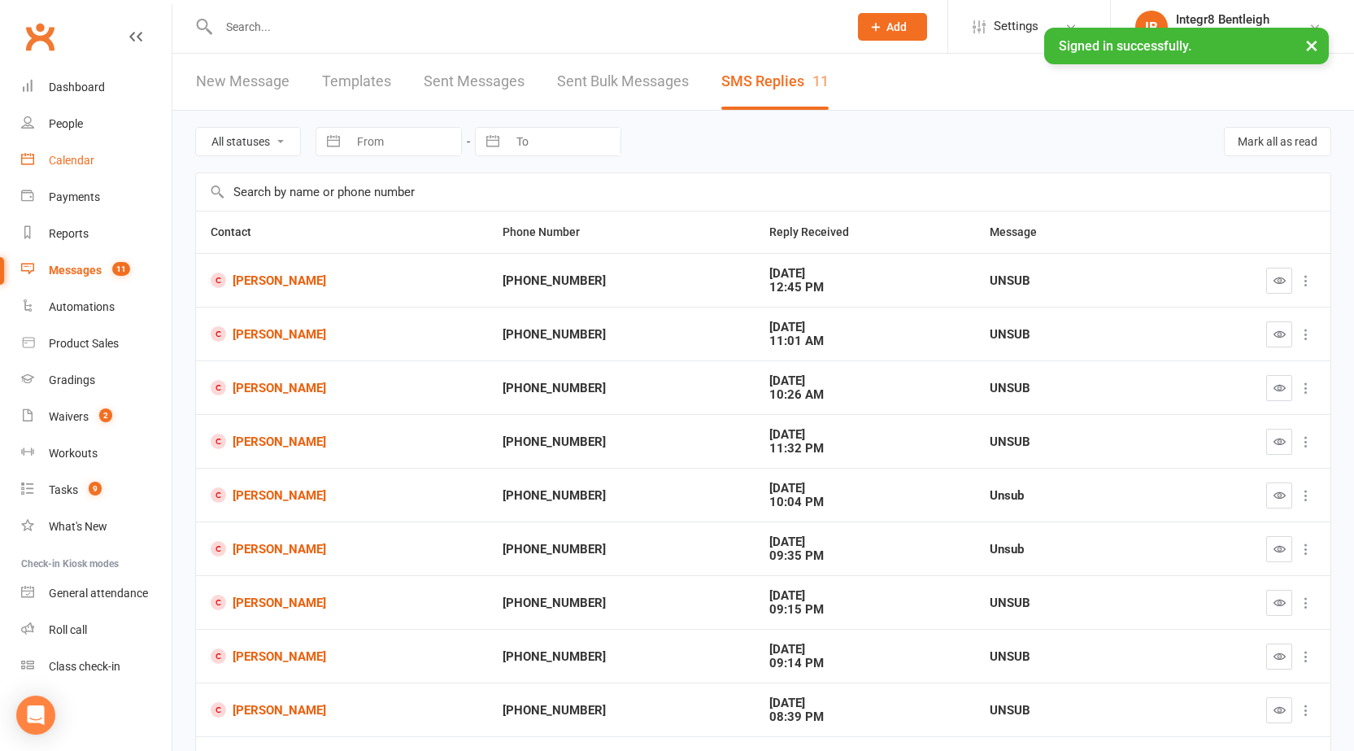
click at [73, 153] on link "Calendar" at bounding box center [96, 160] width 150 height 37
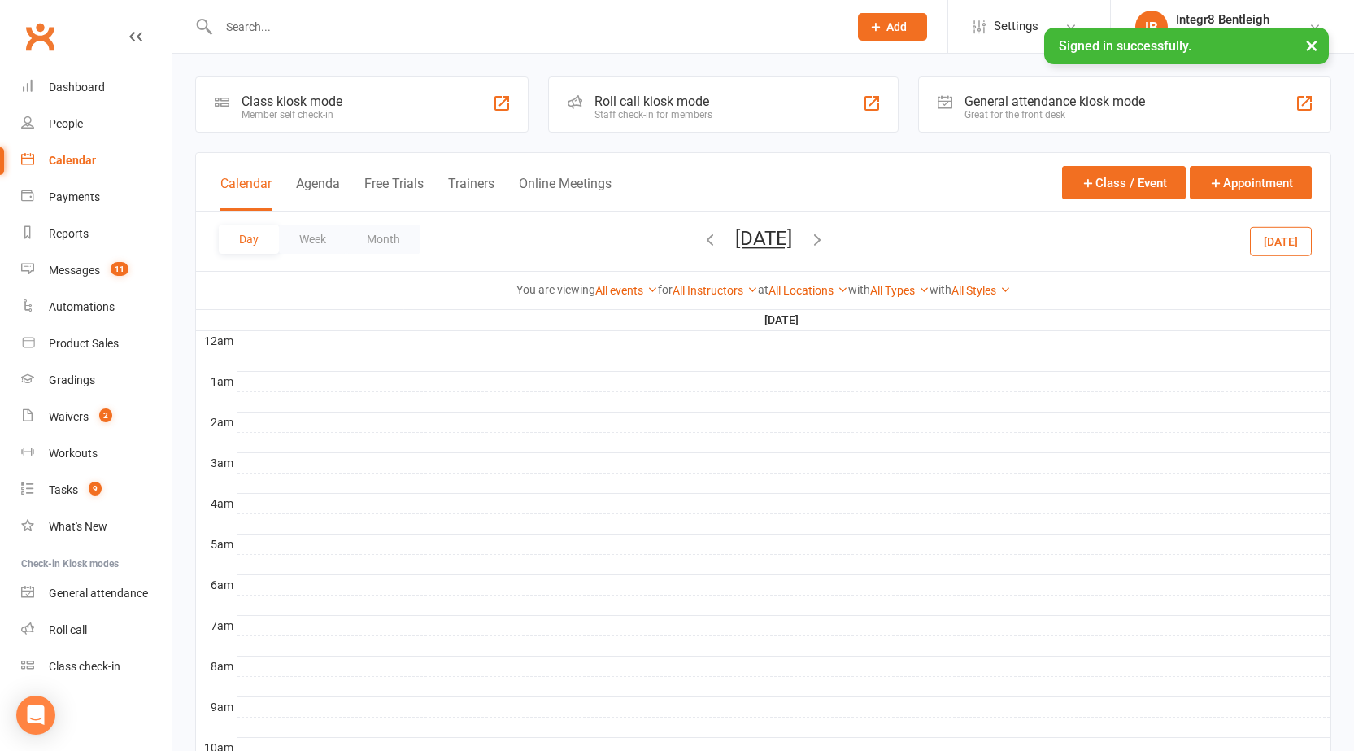
click at [323, 19] on input "text" at bounding box center [525, 26] width 623 height 23
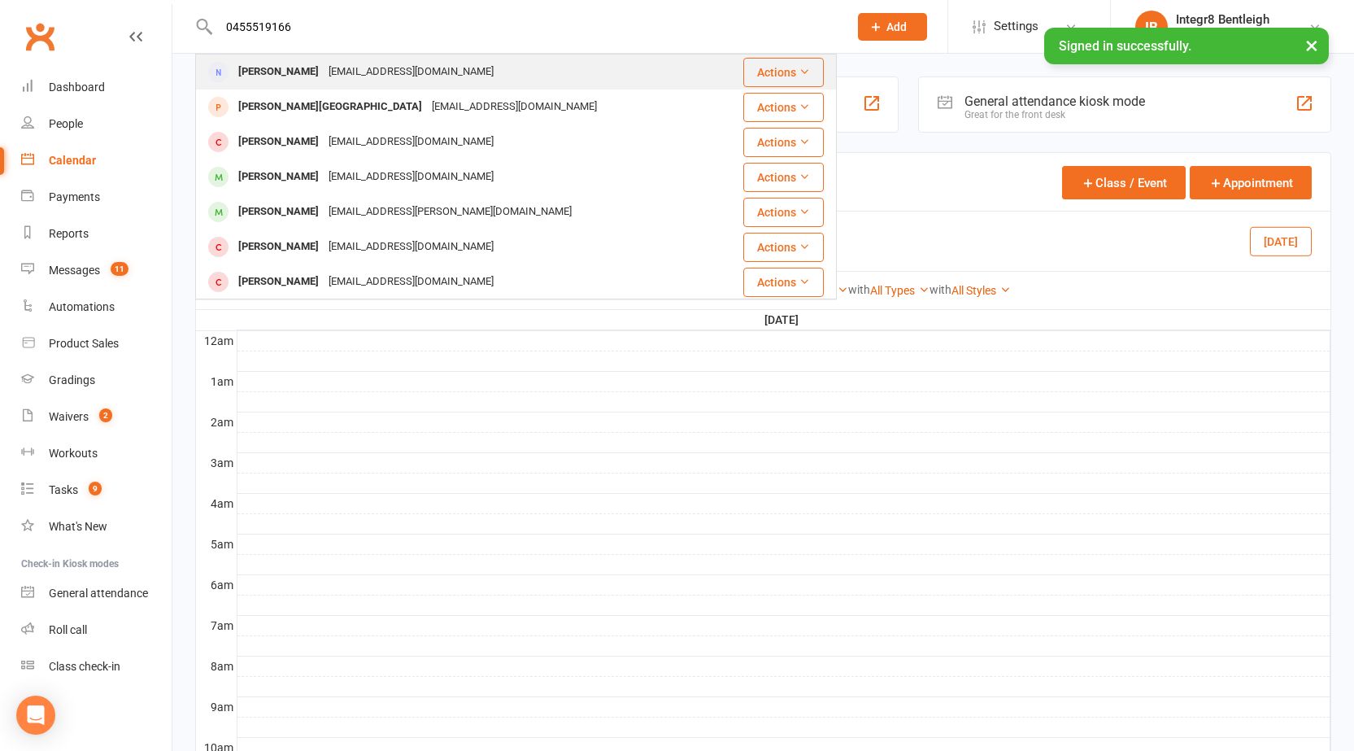
type input "0455519166"
click at [336, 65] on div "Siennakim83@gmail.com" at bounding box center [411, 72] width 175 height 24
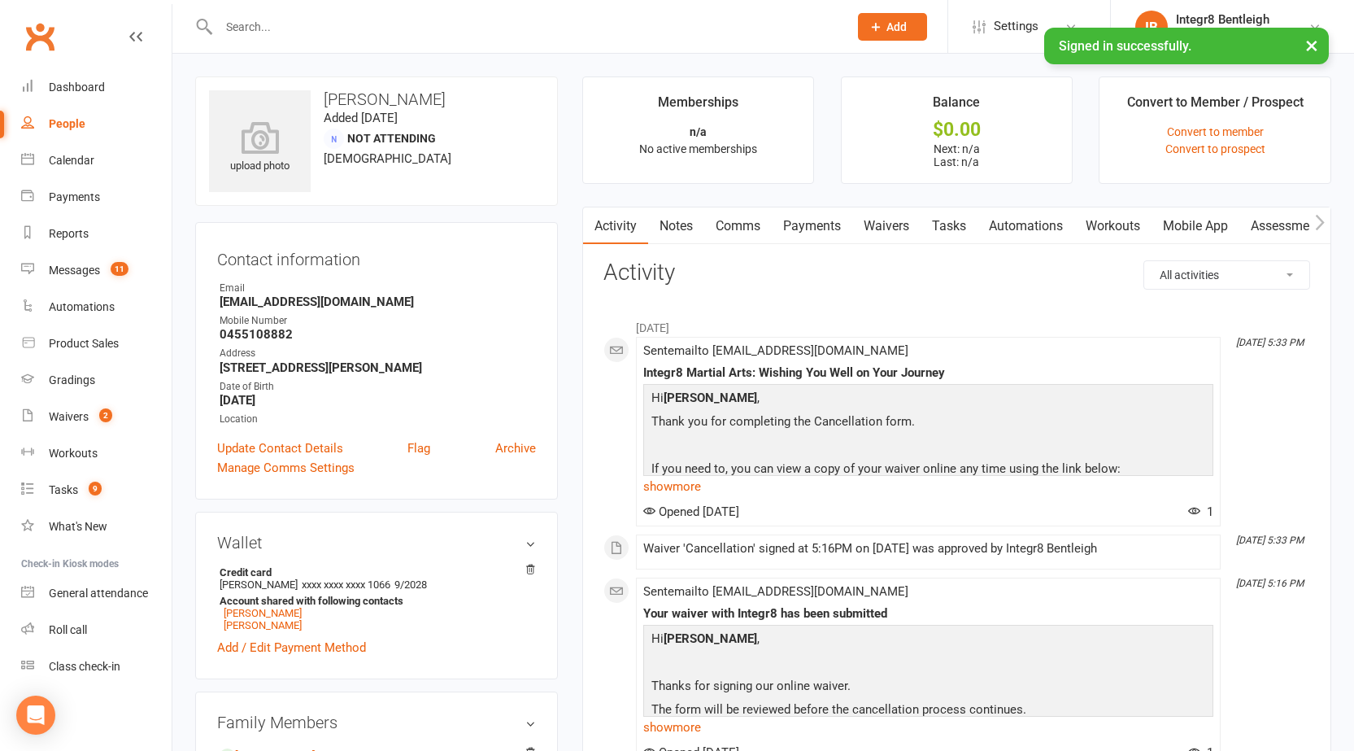
click at [256, 36] on input "text" at bounding box center [525, 26] width 623 height 23
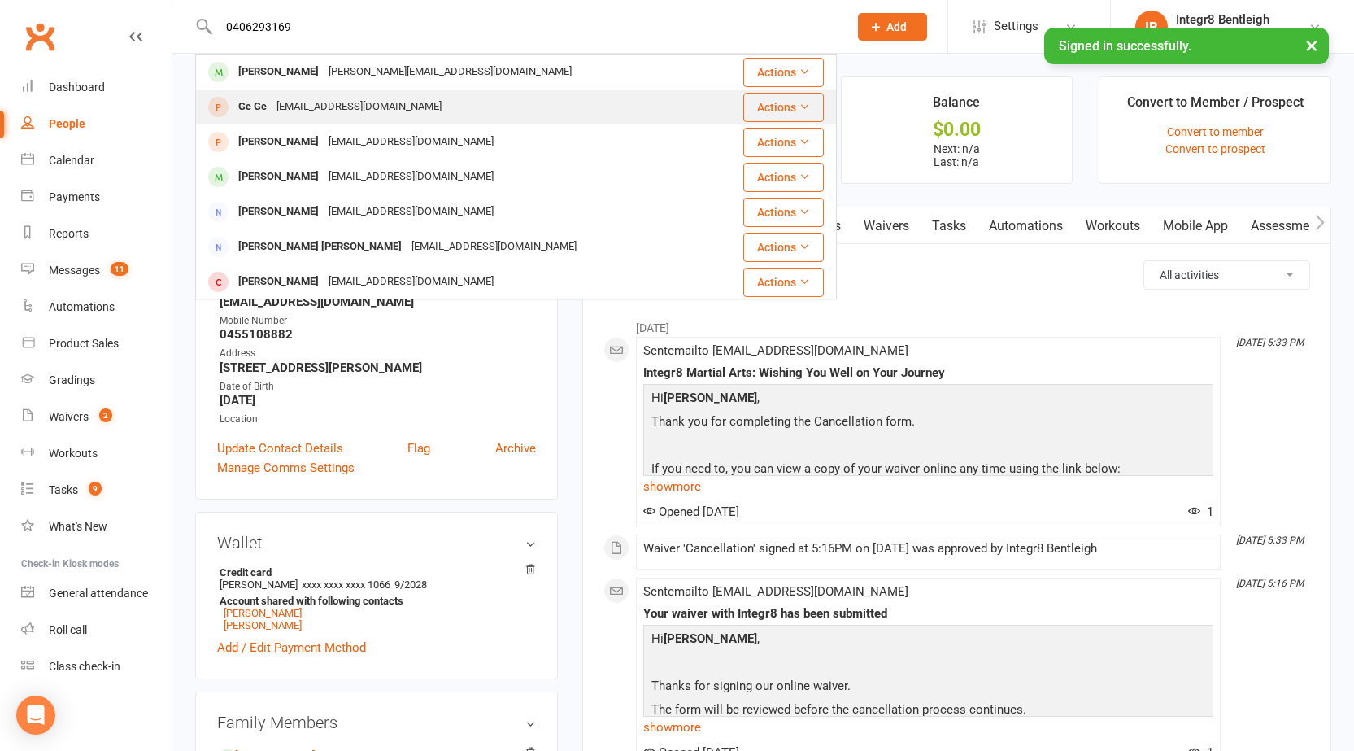
type input "0406293169"
click at [385, 99] on div "Chhabragaurav555@gmail.com" at bounding box center [359, 107] width 175 height 24
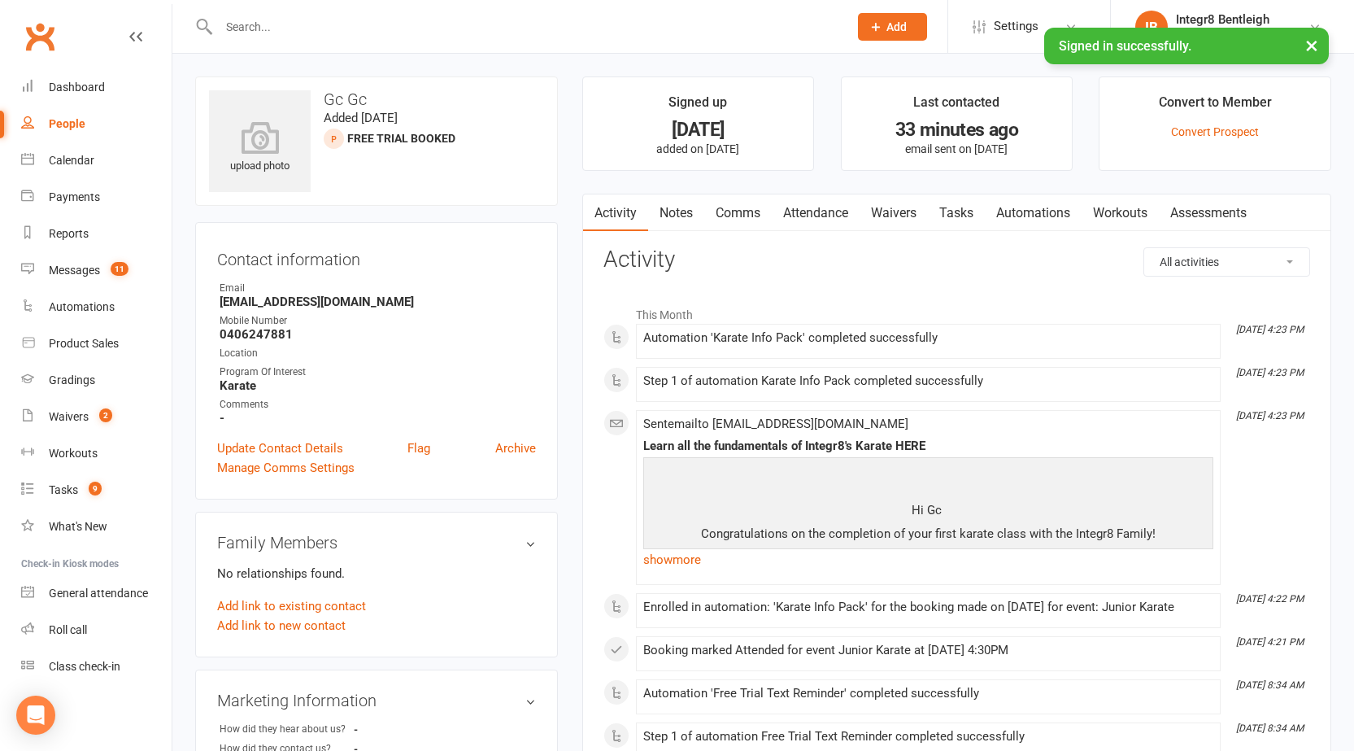
click at [684, 203] on link "Notes" at bounding box center [676, 212] width 56 height 37
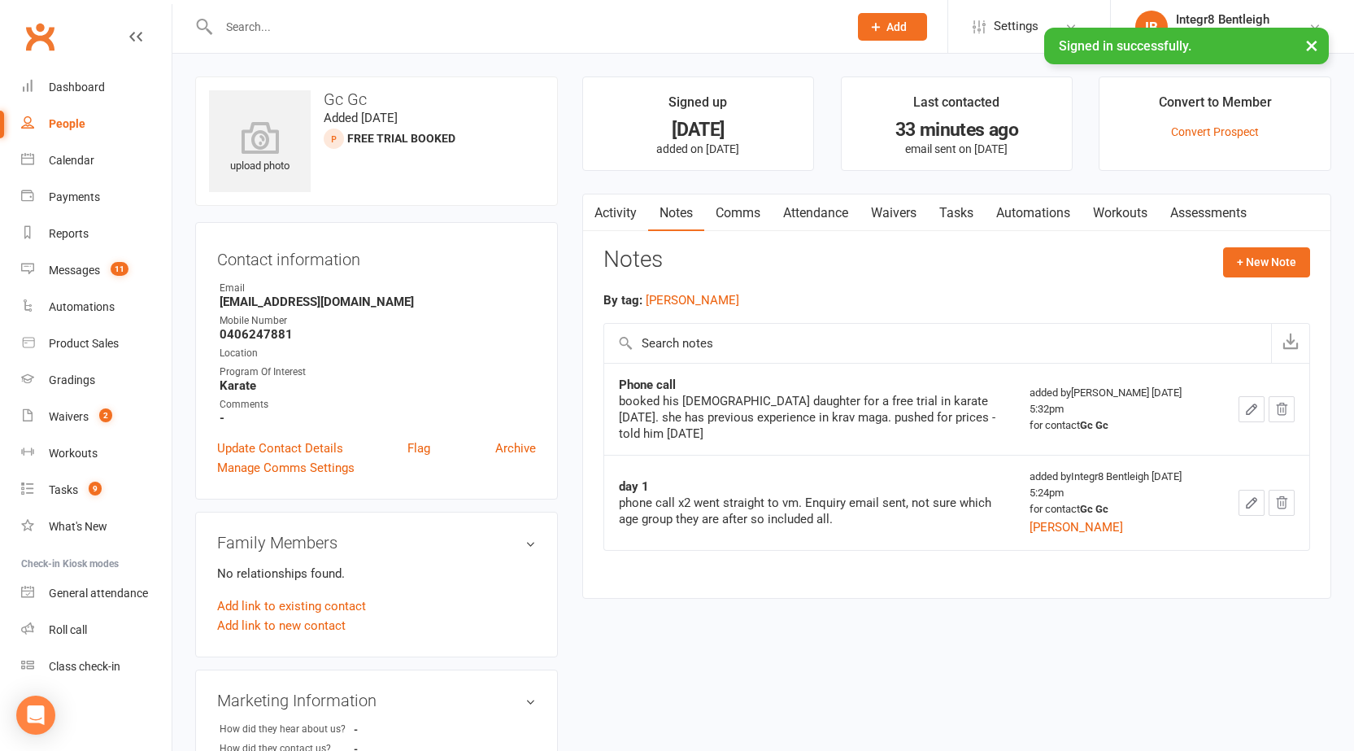
click at [620, 215] on link "Activity" at bounding box center [615, 212] width 65 height 37
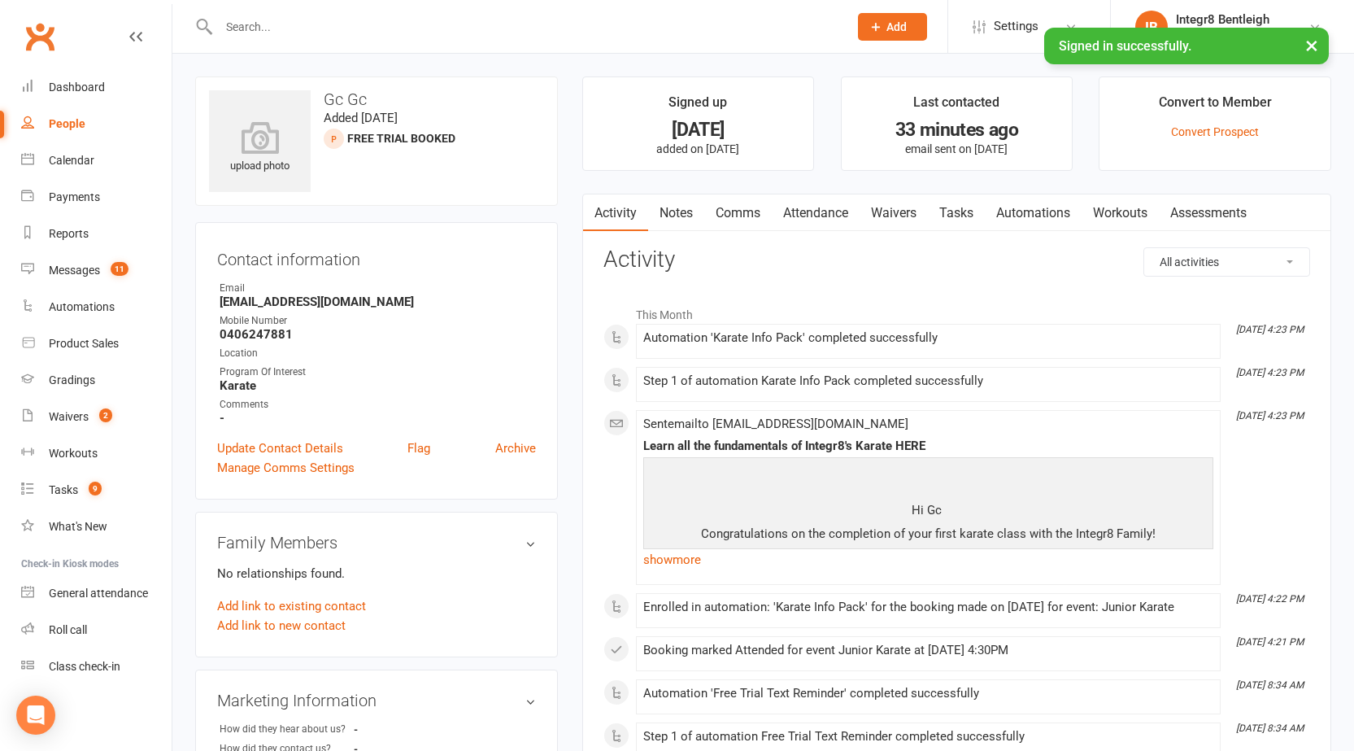
click at [510, 24] on input "text" at bounding box center [525, 26] width 623 height 23
click at [63, 154] on div "Calendar" at bounding box center [72, 160] width 46 height 13
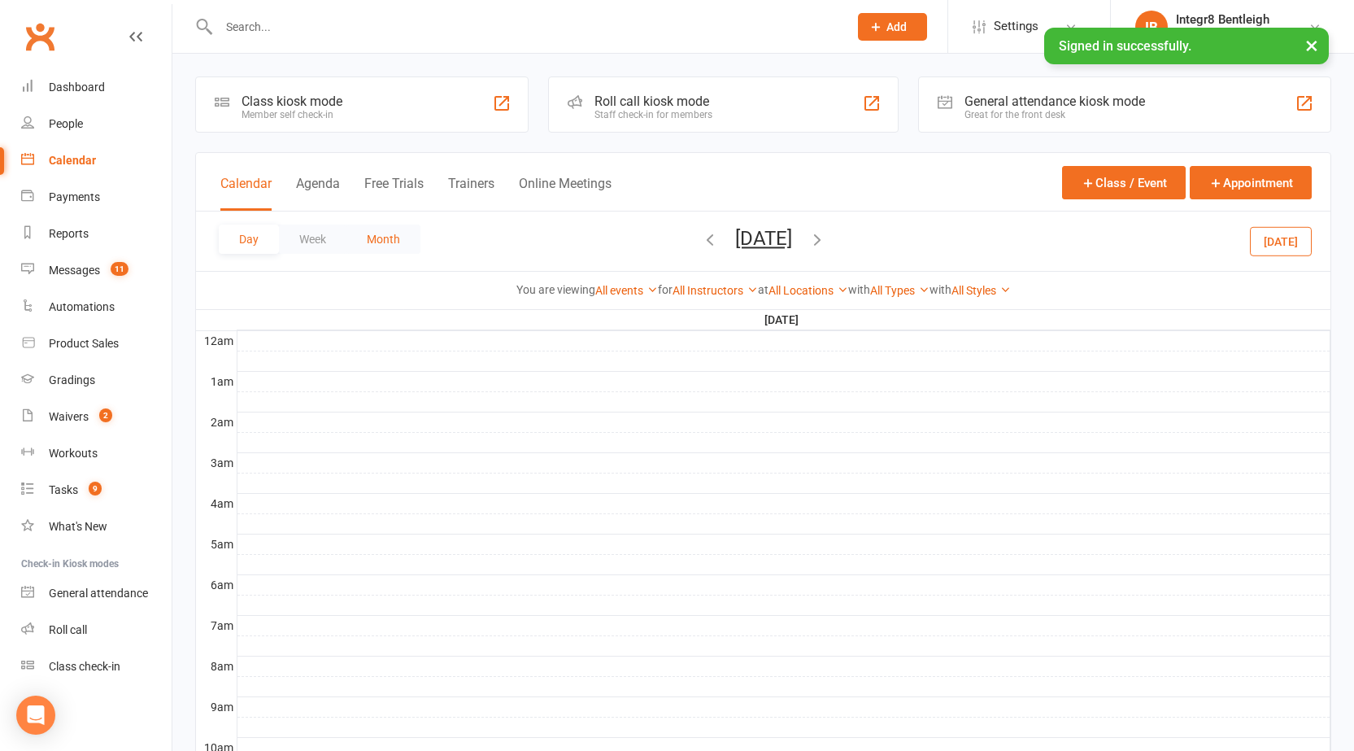
click at [370, 233] on button "Month" at bounding box center [383, 238] width 74 height 29
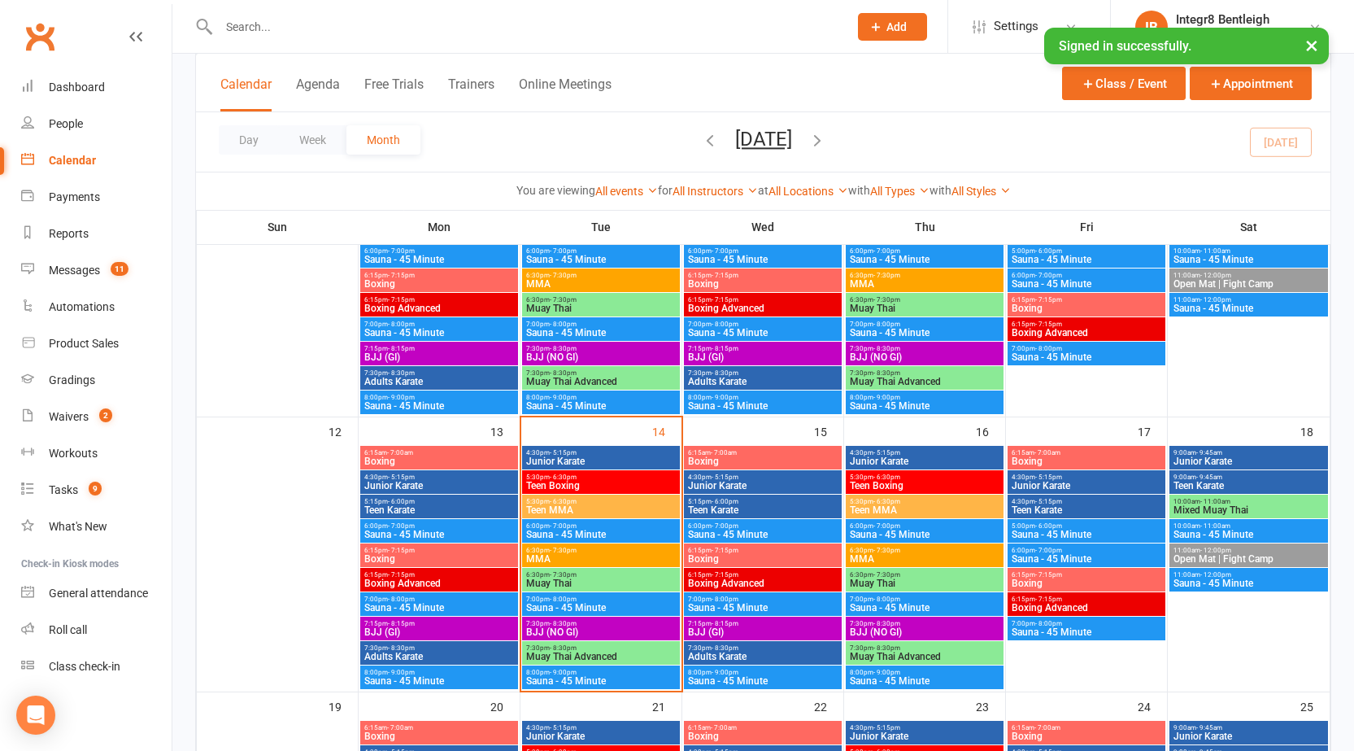
scroll to position [569, 0]
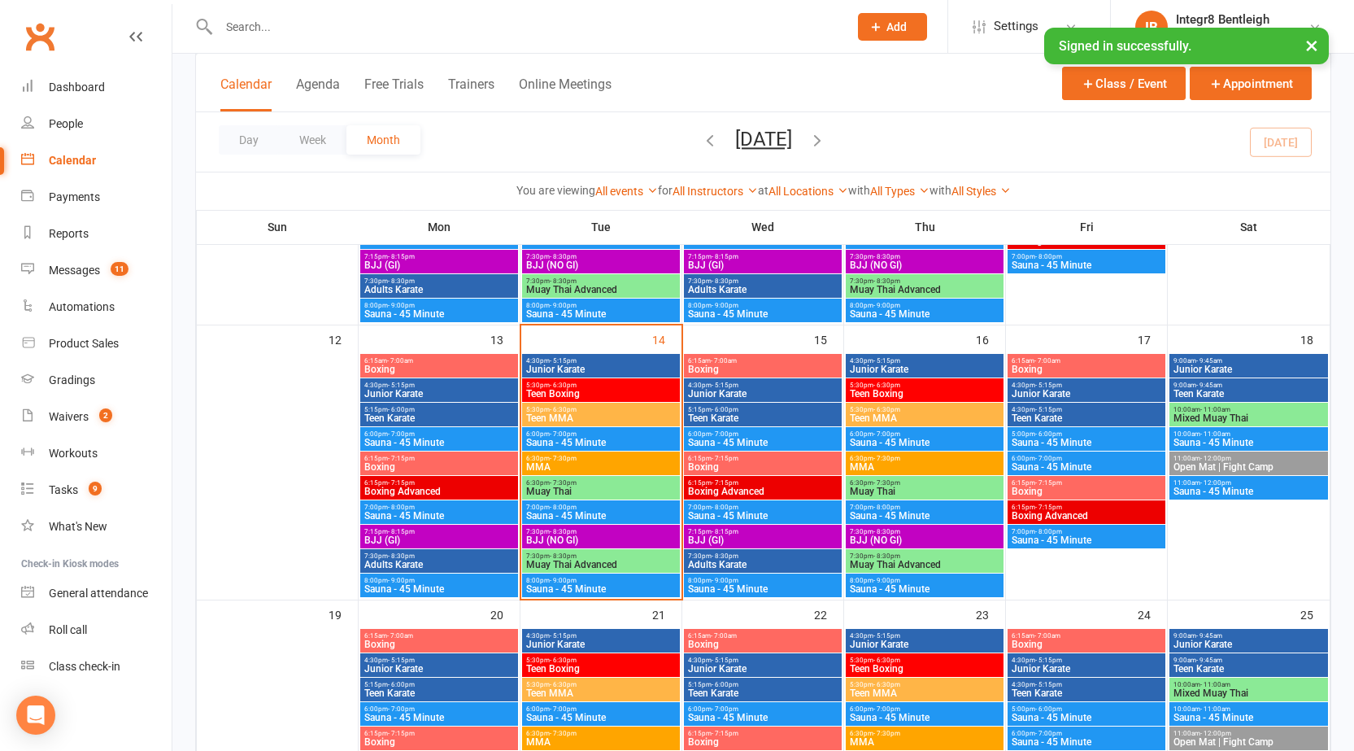
click at [607, 364] on span "Junior Karate" at bounding box center [600, 369] width 151 height 10
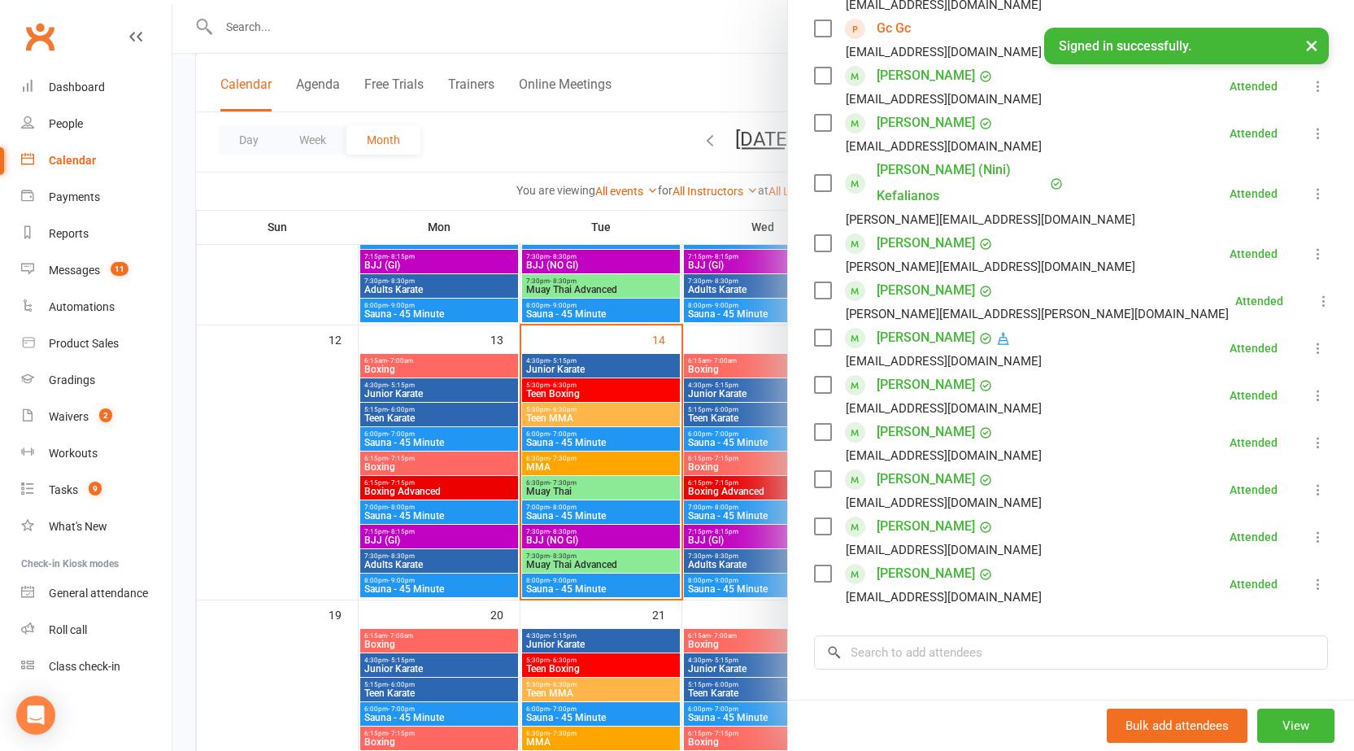
scroll to position [407, 0]
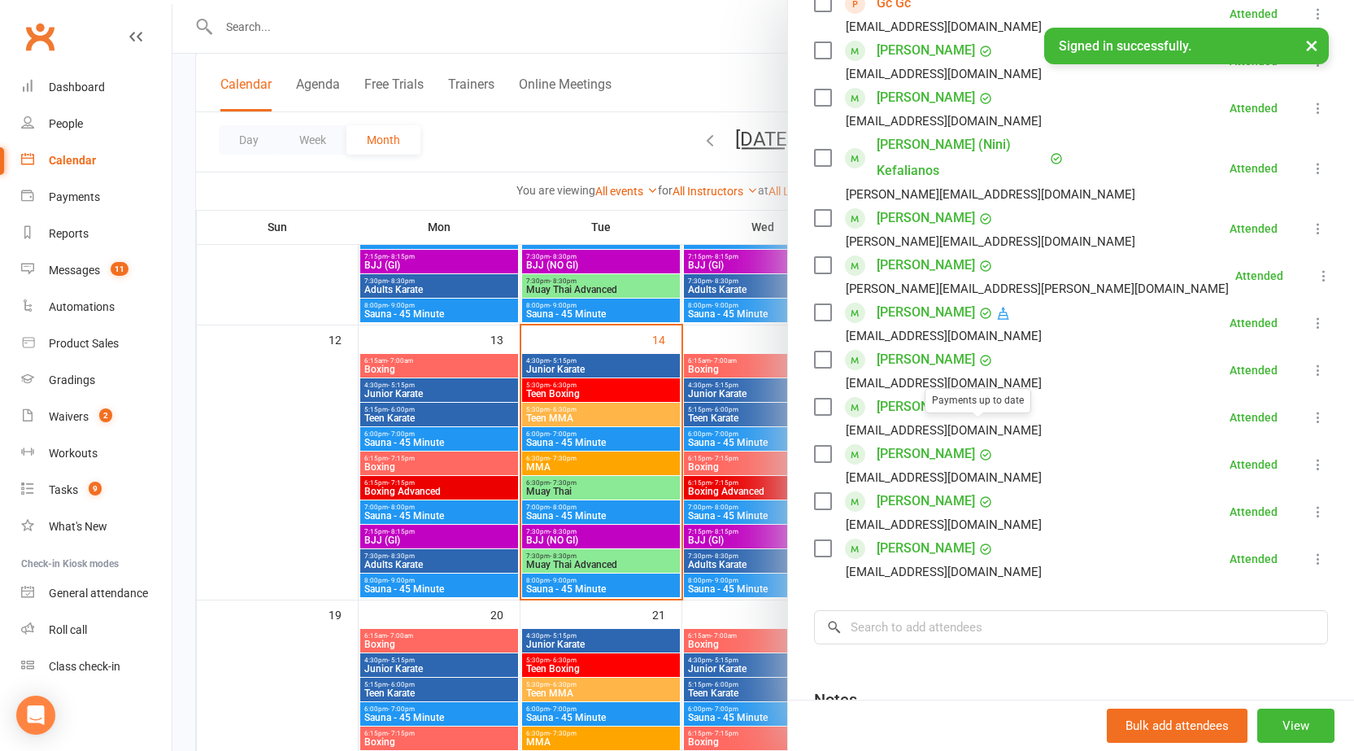
click at [602, 462] on div at bounding box center [763, 375] width 1182 height 751
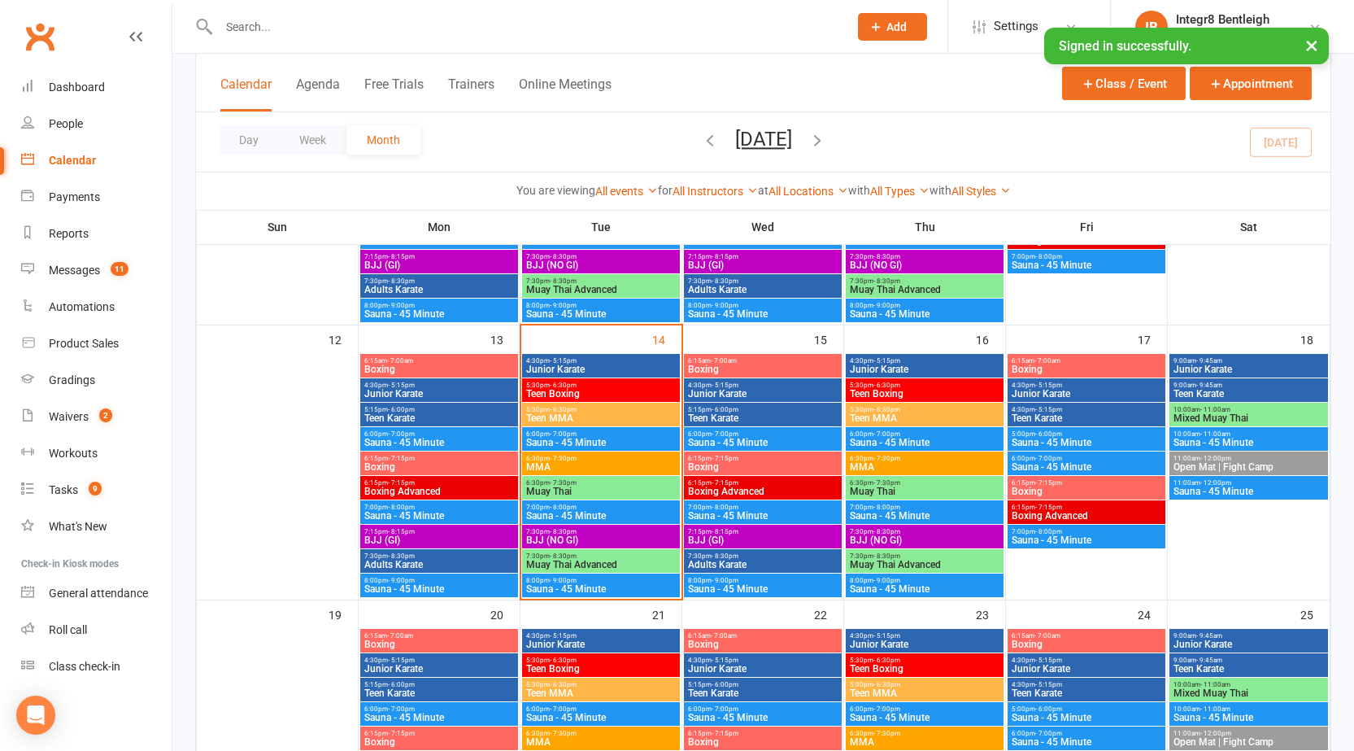
click at [603, 384] on span "5:30pm - 6:30pm" at bounding box center [600, 384] width 151 height 7
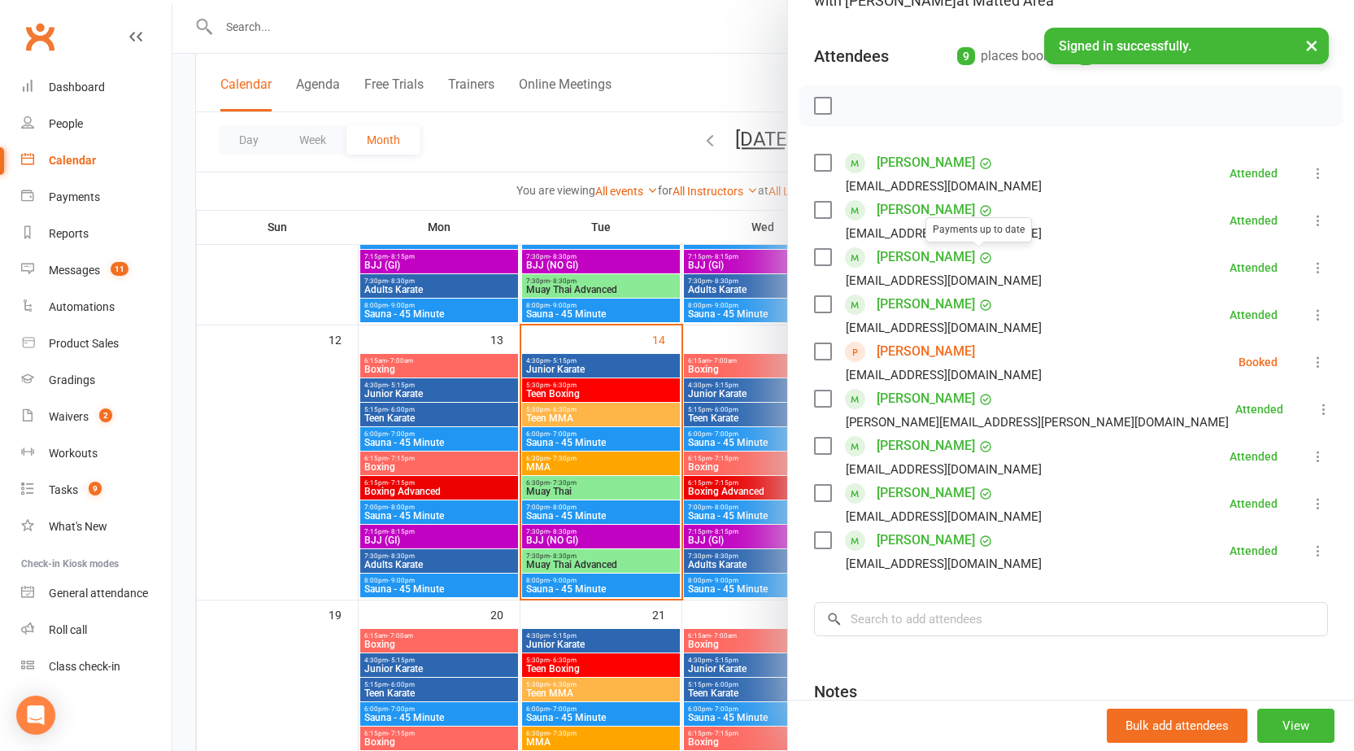
scroll to position [163, 0]
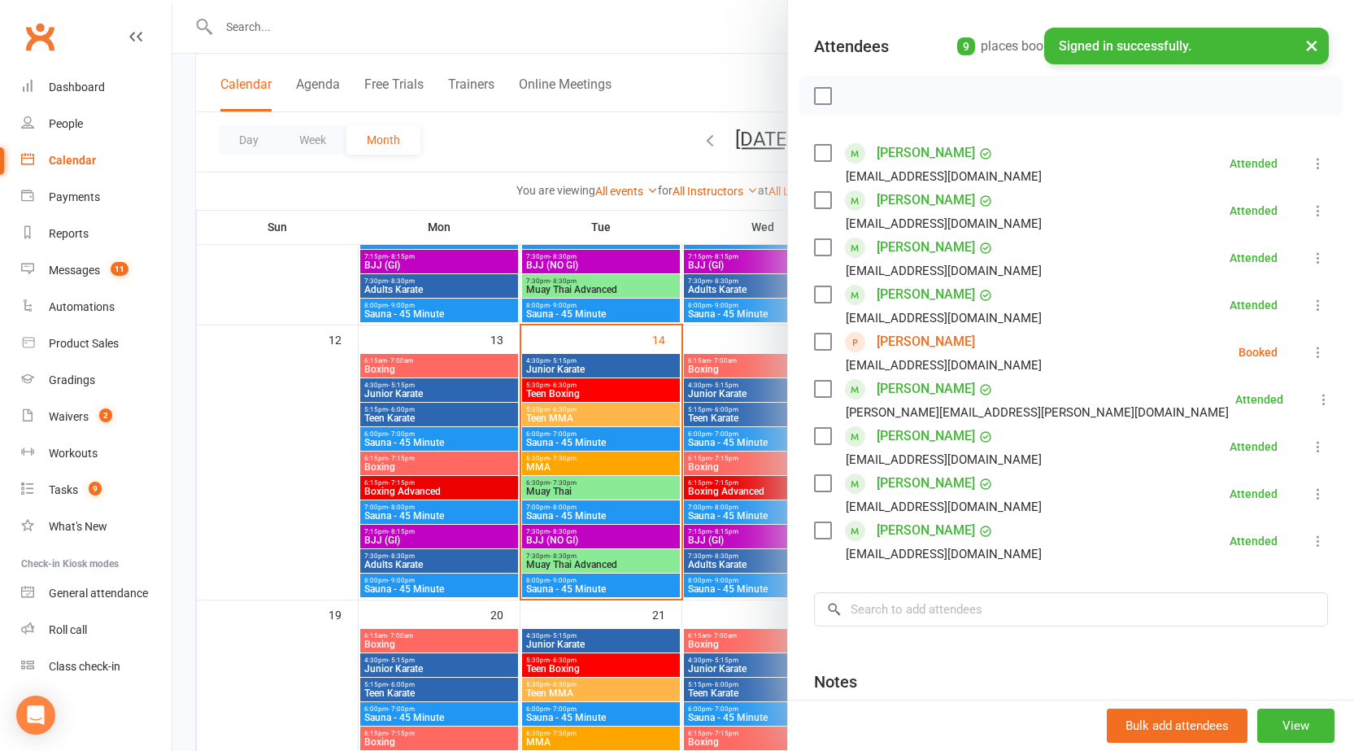
click at [598, 415] on div at bounding box center [763, 375] width 1182 height 751
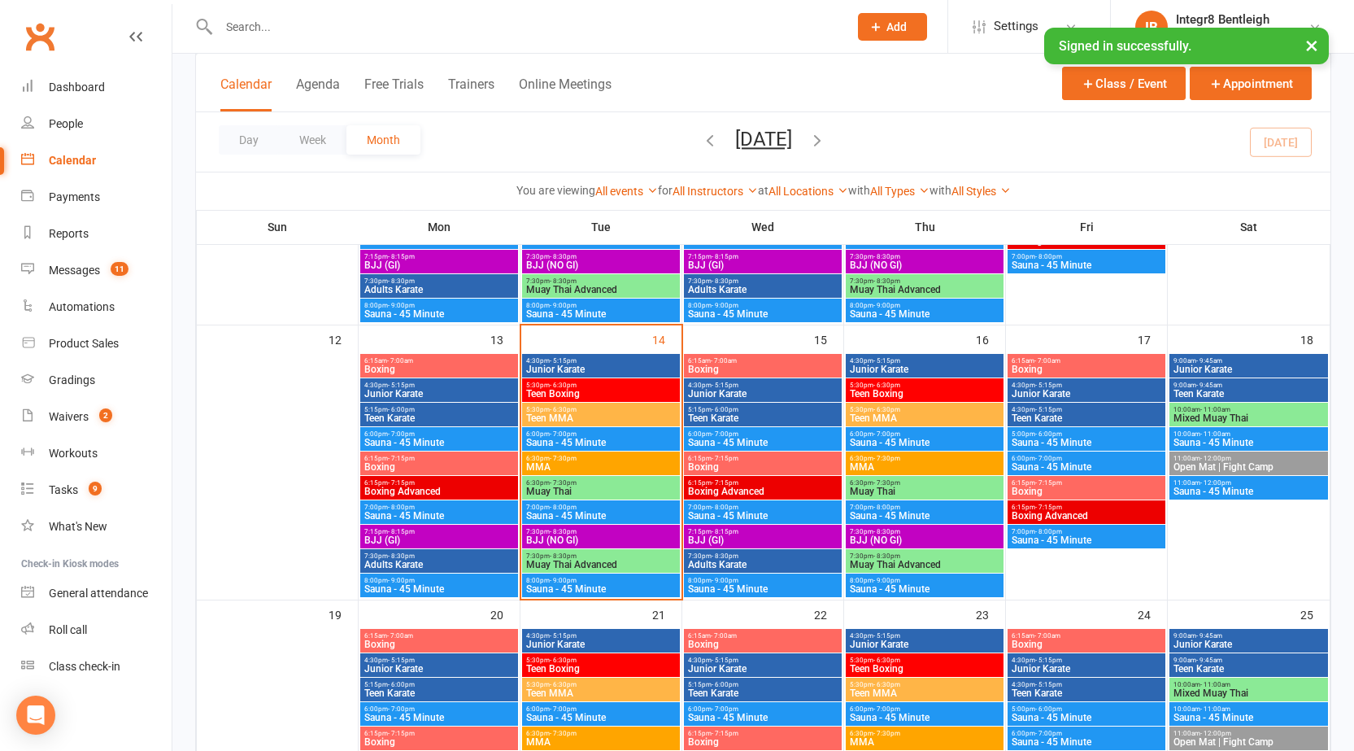
click at [629, 414] on span "Teen MMA" at bounding box center [600, 418] width 151 height 10
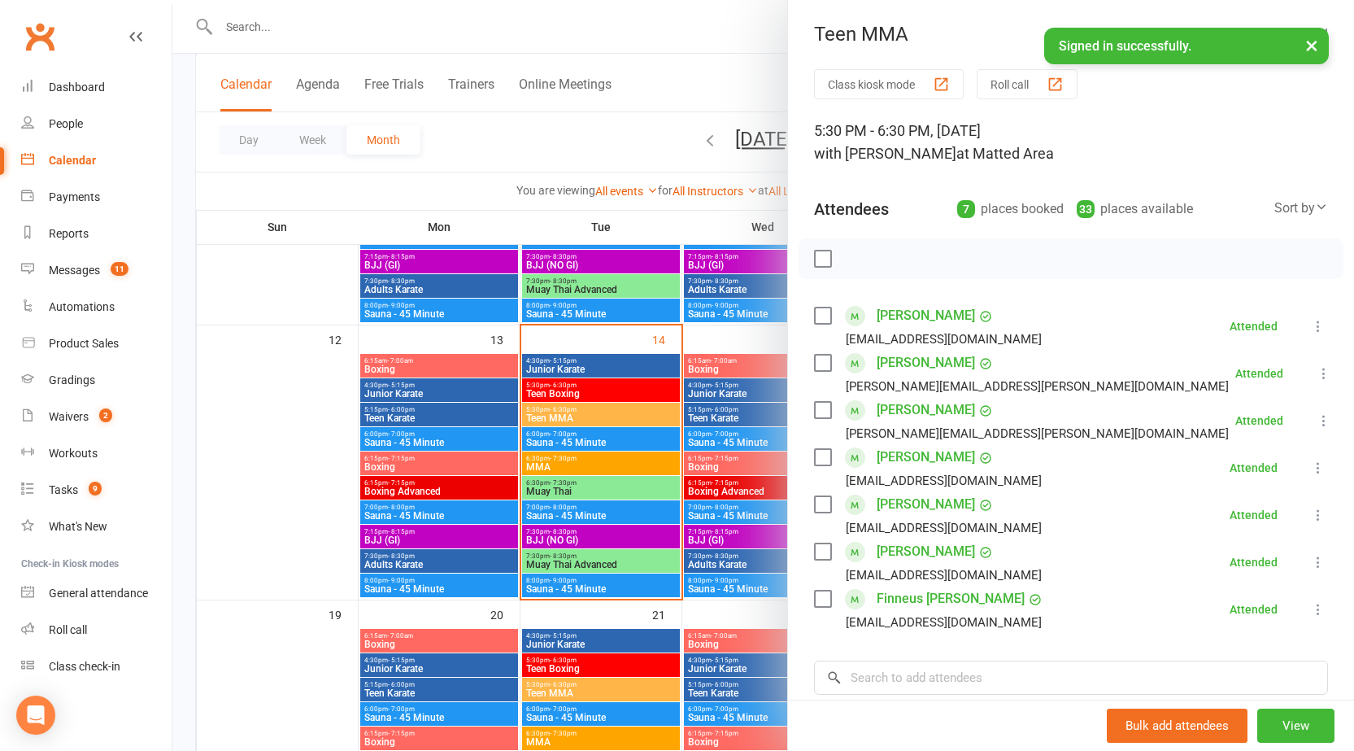
click at [650, 461] on div at bounding box center [763, 375] width 1182 height 751
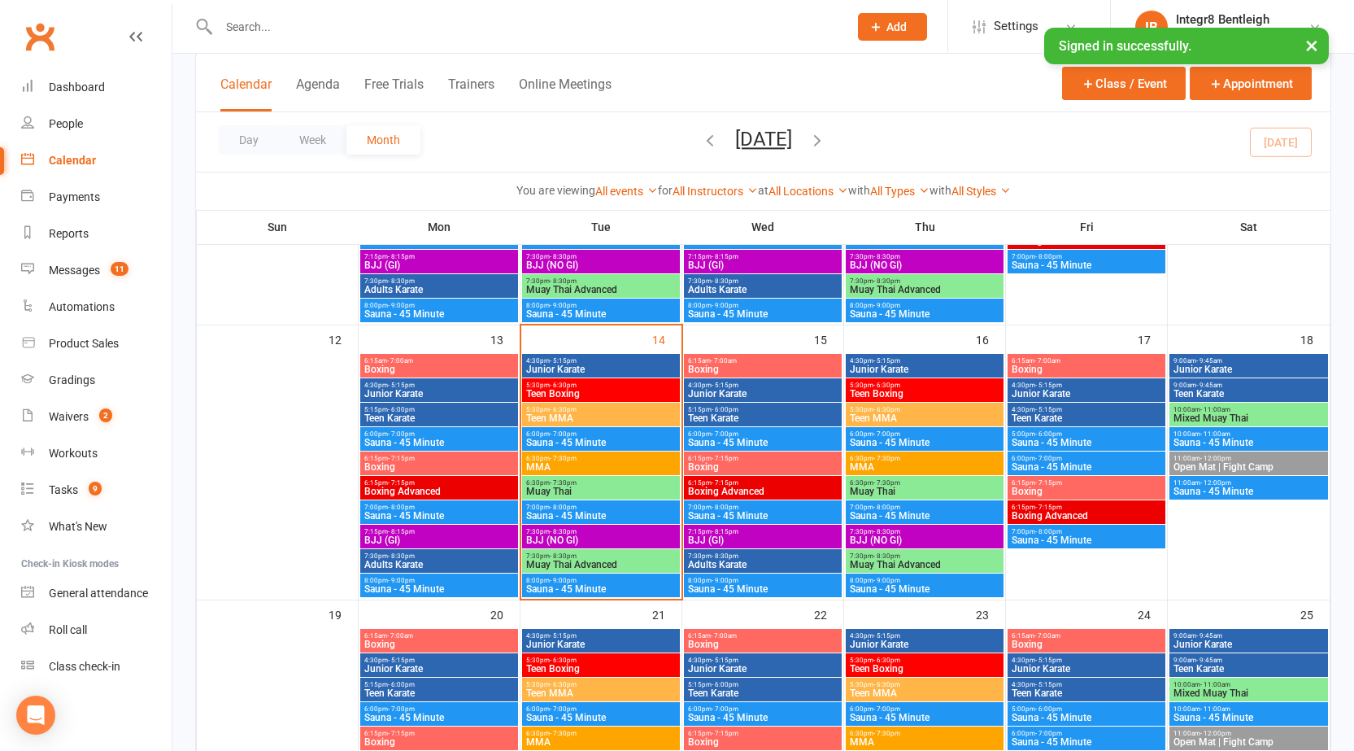
click at [619, 368] on span "Junior Karate" at bounding box center [600, 369] width 151 height 10
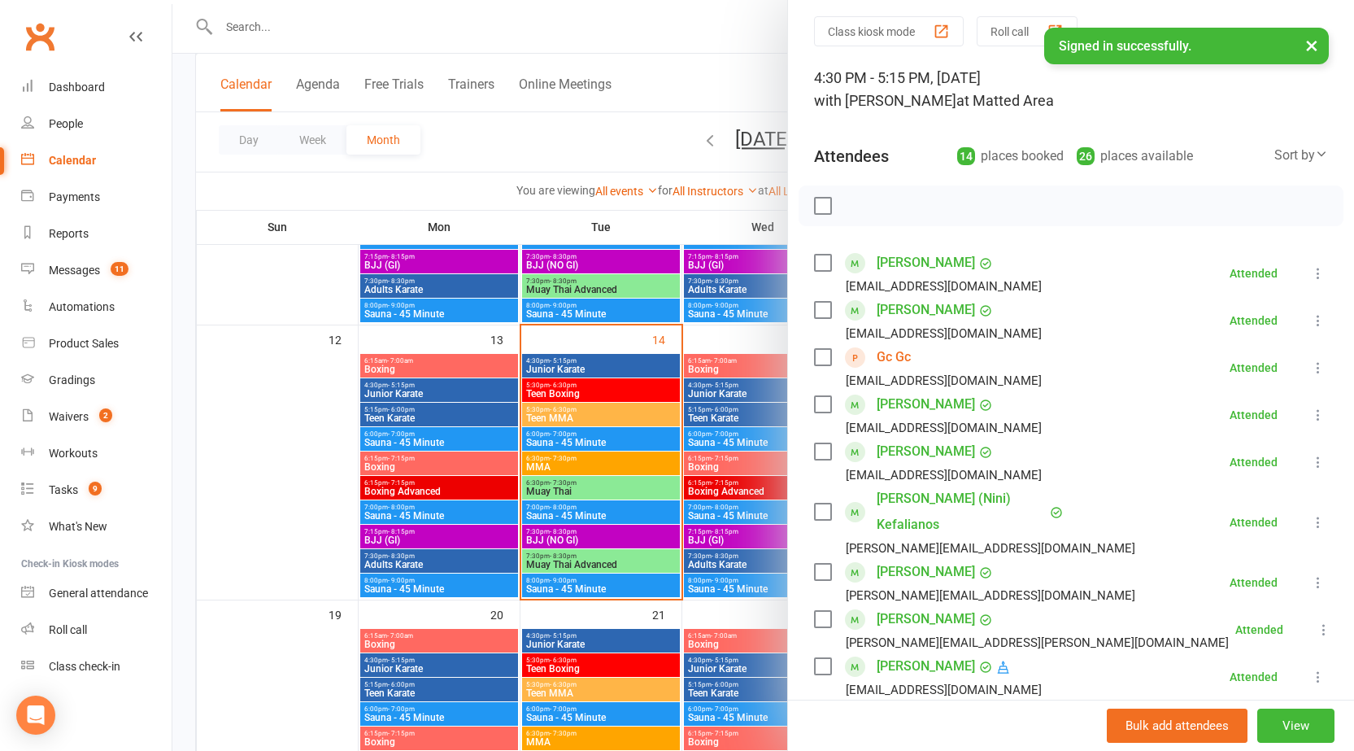
scroll to position [81, 0]
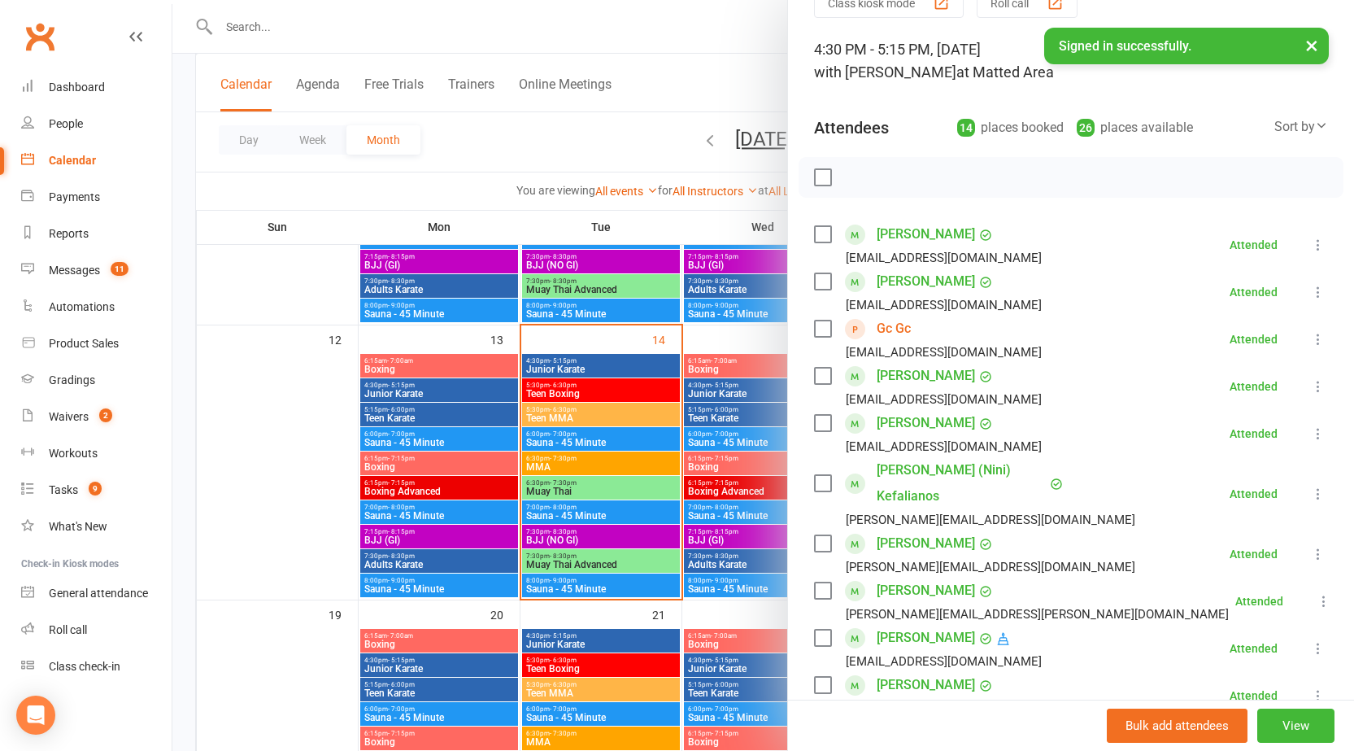
click at [633, 395] on div at bounding box center [763, 375] width 1182 height 751
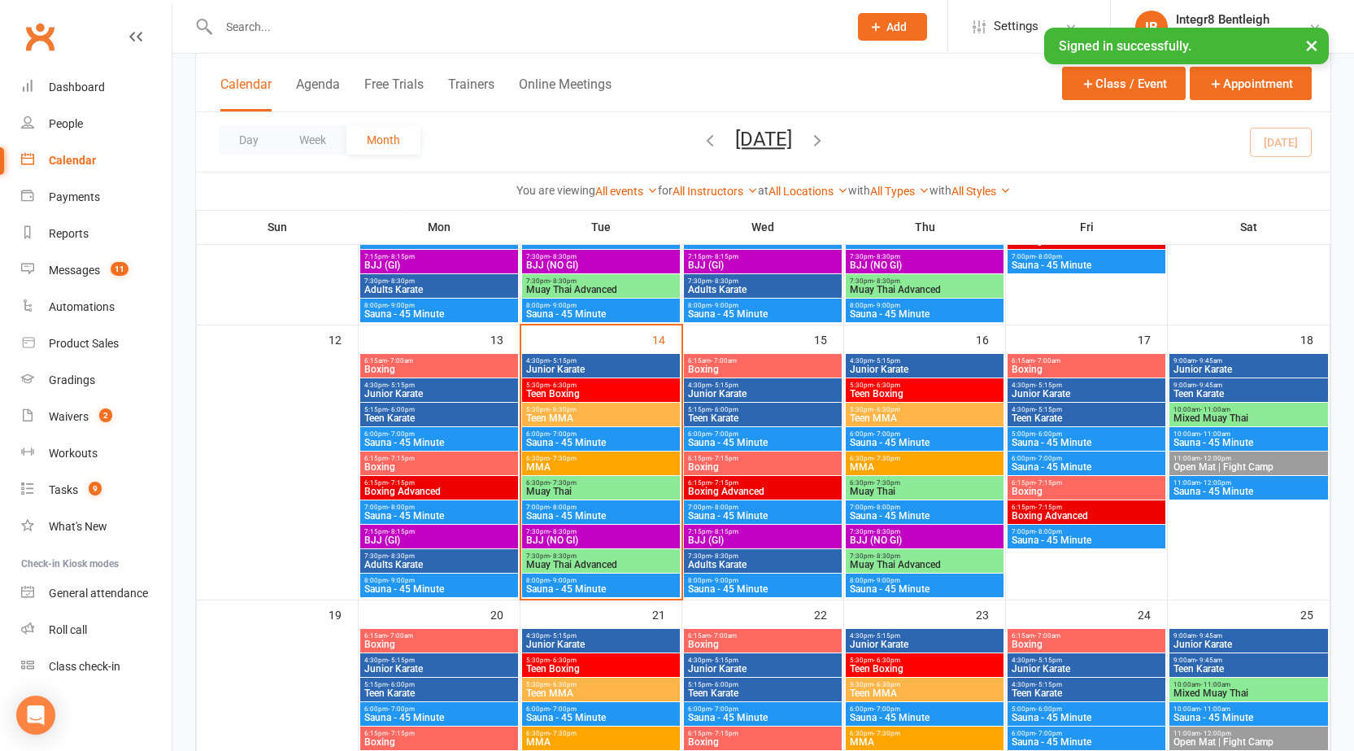
click at [298, 29] on input "text" at bounding box center [525, 26] width 623 height 23
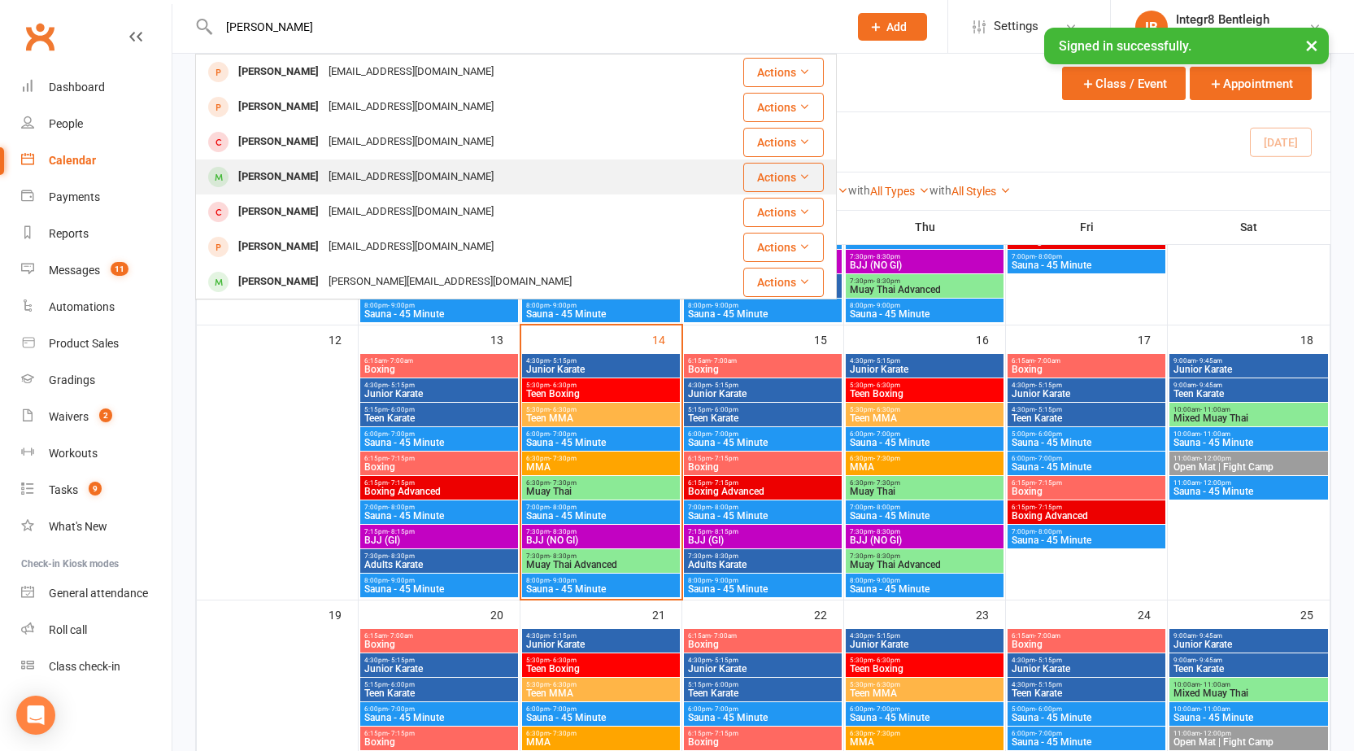
type input "charlie"
click at [420, 170] on div "Charliejnewell2345@gmail.com" at bounding box center [411, 177] width 175 height 24
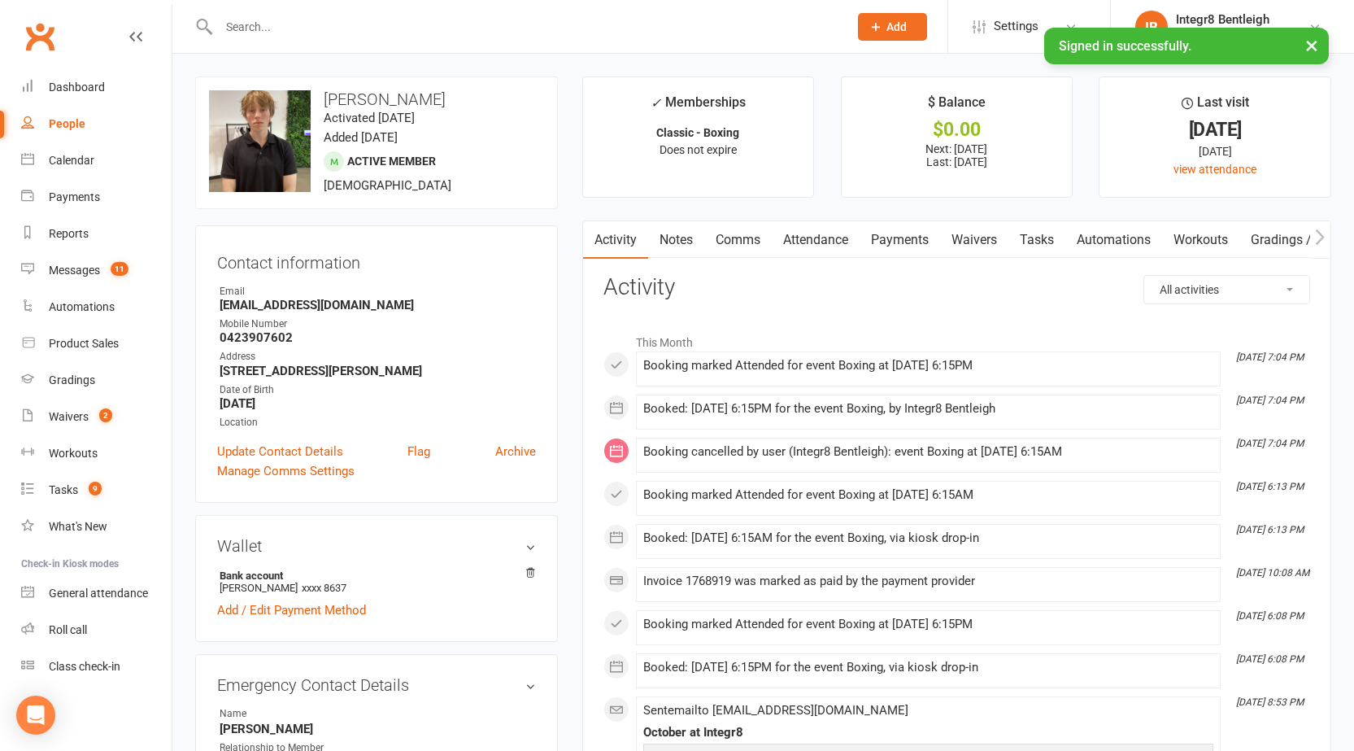
drag, startPoint x: 255, startPoint y: 109, endPoint x: 542, endPoint y: 200, distance: 301.9
click at [542, 200] on div "upload photo change photo Charlie Newell Activated 16 January, 2025 Added 16 Ja…" at bounding box center [376, 142] width 363 height 133
drag, startPoint x: 403, startPoint y: 302, endPoint x: 220, endPoint y: 306, distance: 182.2
click at [220, 306] on strong "Charliejnewell2345@gmail.com" at bounding box center [378, 305] width 316 height 15
copy strong "Charliejnewell2345@gmail.com"
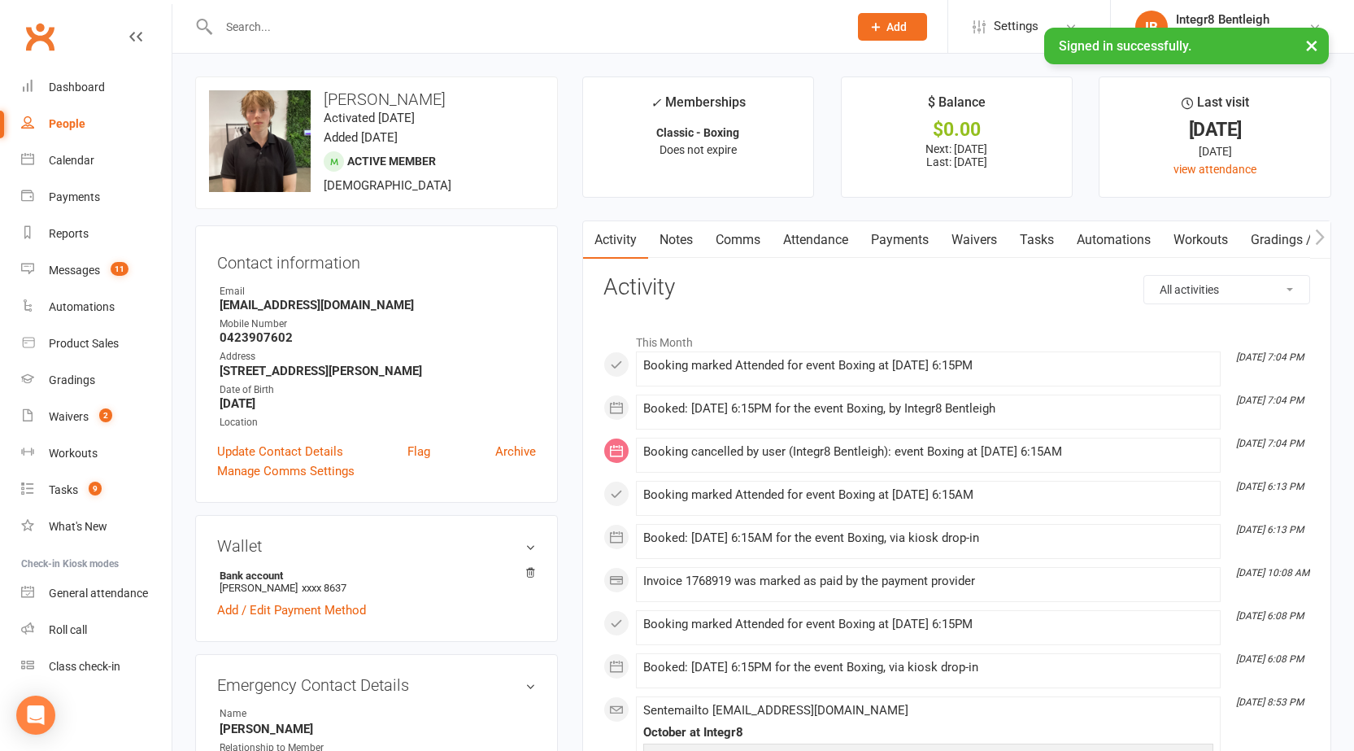
click at [263, 339] on strong "0423907602" at bounding box center [378, 337] width 316 height 15
copy strong "0423907602"
drag, startPoint x: 220, startPoint y: 367, endPoint x: 352, endPoint y: 371, distance: 131.8
click at [352, 371] on strong "9 Judith street Carnegie Carnegie VIC 3163" at bounding box center [378, 370] width 316 height 15
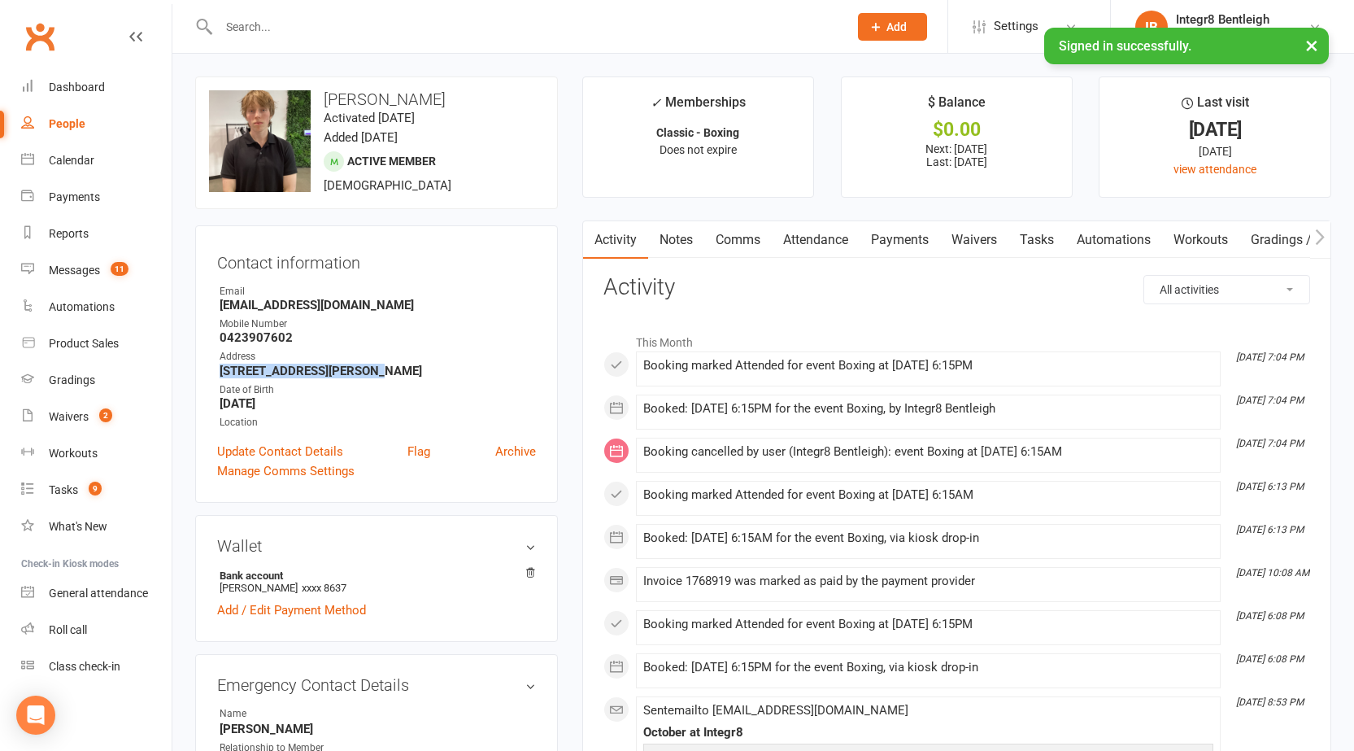
copy strong "9 Judith street Carnegie"
click at [441, 370] on strong "9 Judith street Carnegie Carnegie VIC 3163" at bounding box center [378, 370] width 316 height 15
drag, startPoint x: 427, startPoint y: 370, endPoint x: 465, endPoint y: 372, distance: 38.3
click at [465, 372] on strong "9 Judith street Carnegie Carnegie VIC 3163" at bounding box center [378, 370] width 316 height 15
copy strong "3163"
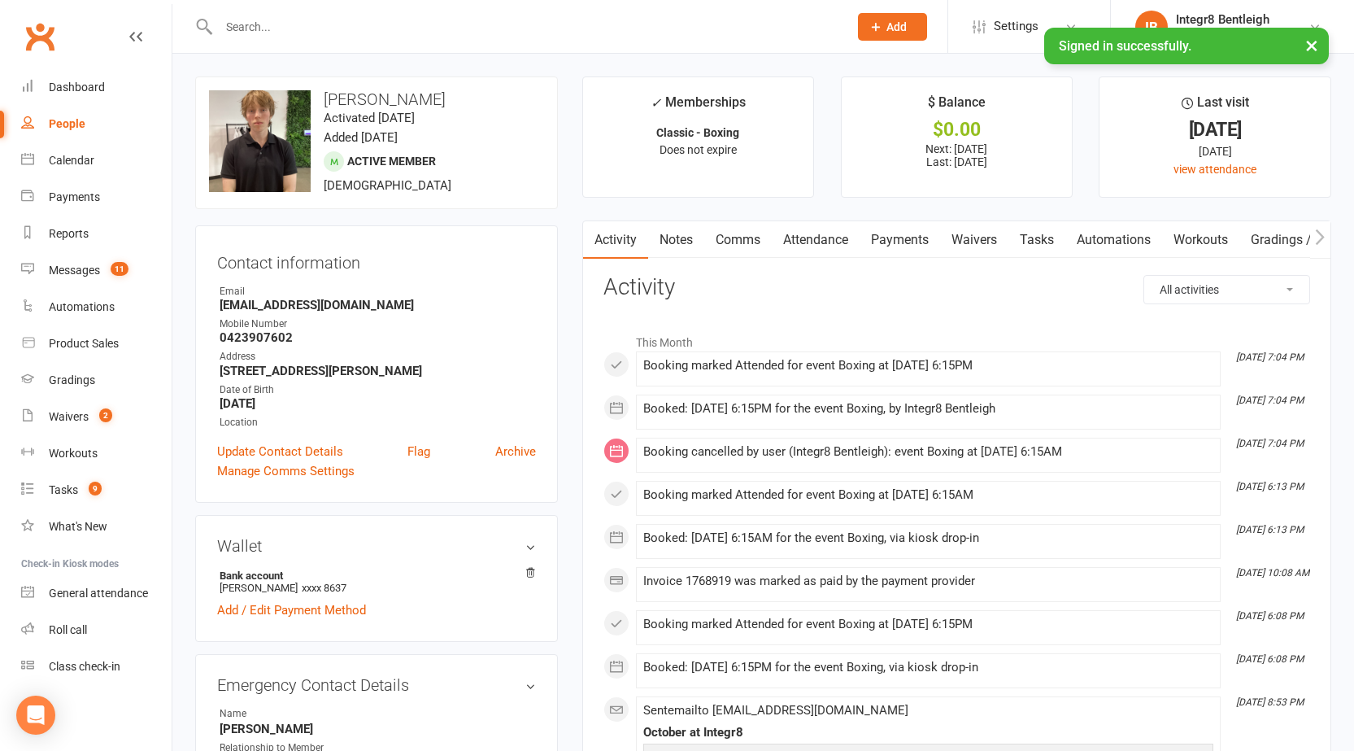
click at [431, 367] on strong "9 Judith street Carnegie Carnegie VIC 3163" at bounding box center [378, 370] width 316 height 15
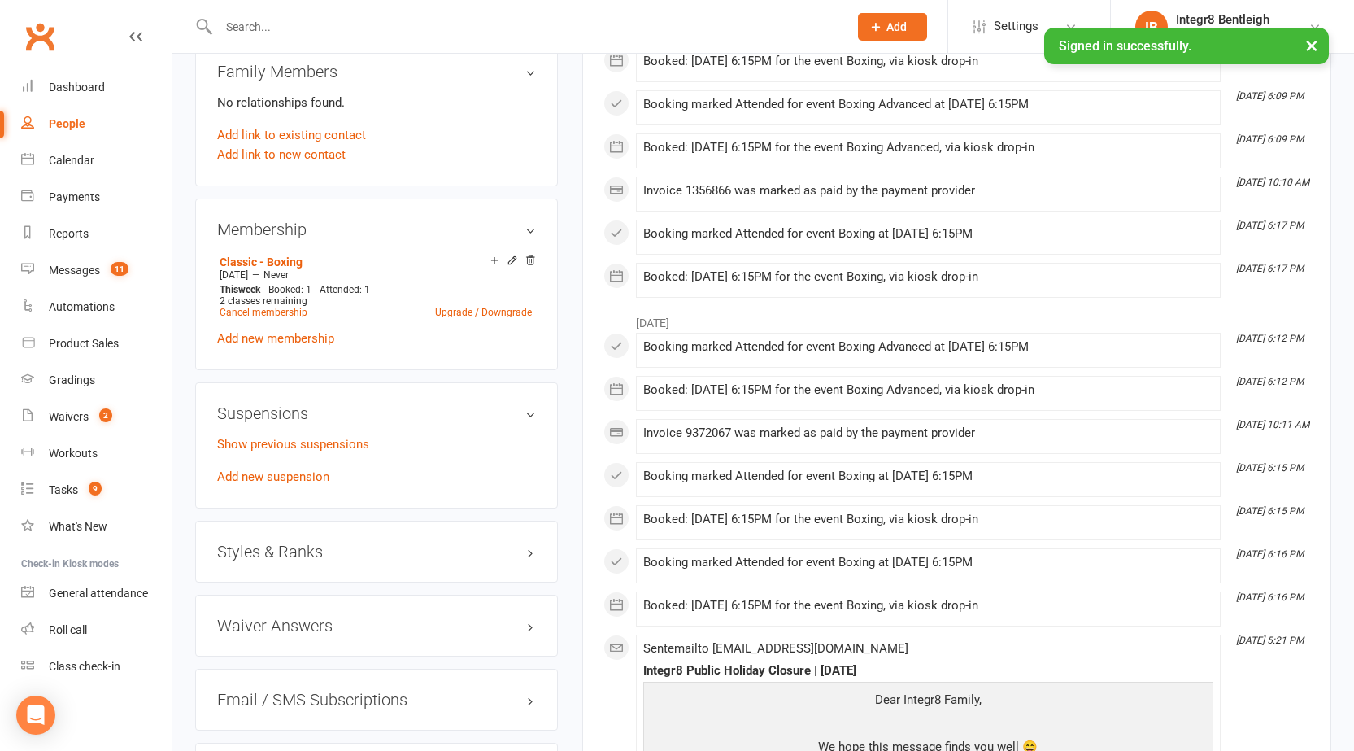
scroll to position [976, 0]
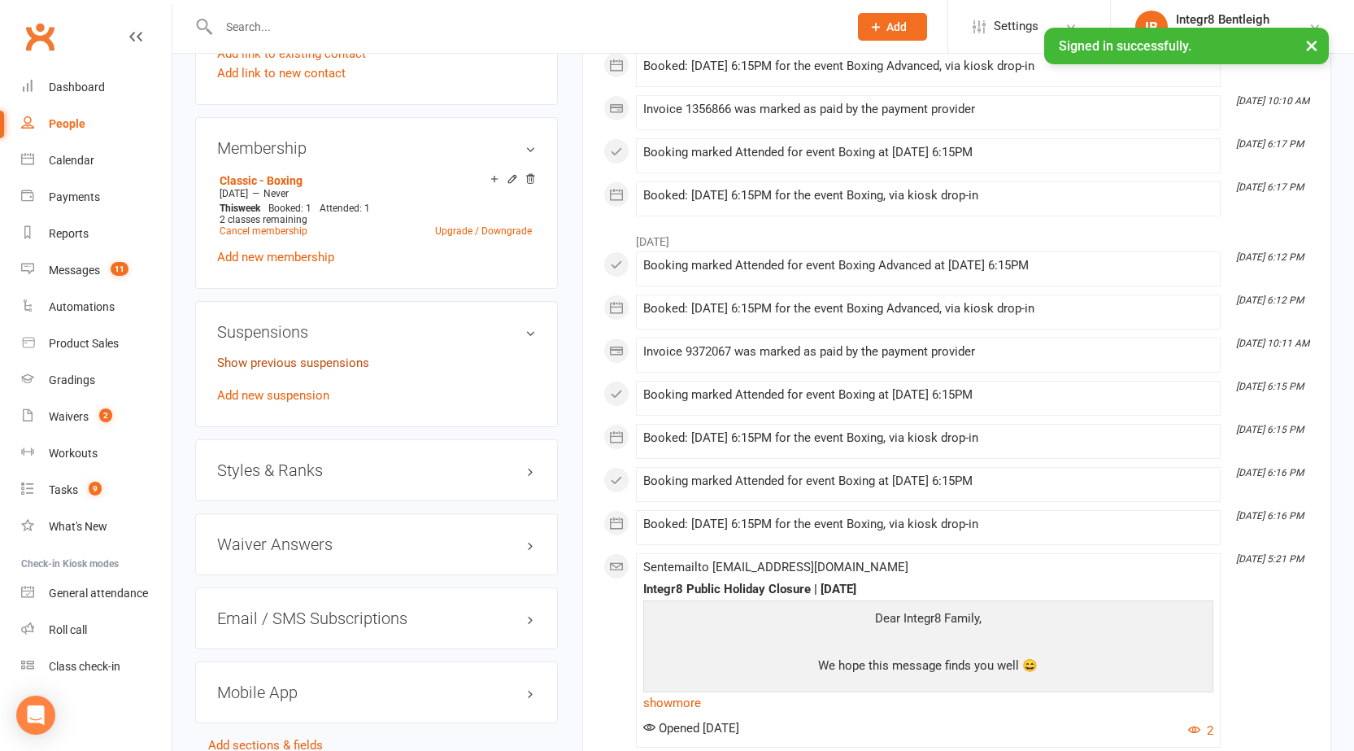
click at [346, 355] on link "Show previous suspensions" at bounding box center [293, 362] width 152 height 15
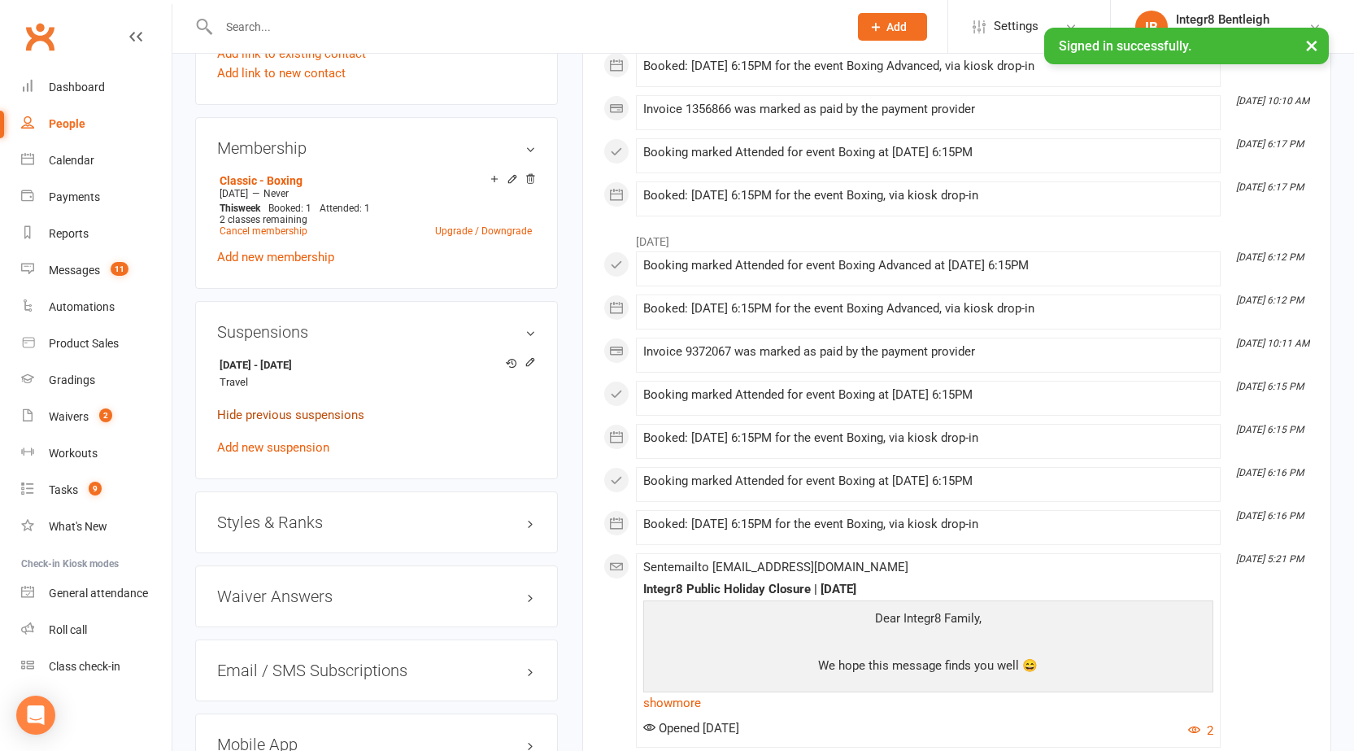
click at [310, 407] on link "Hide previous suspensions" at bounding box center [290, 414] width 147 height 15
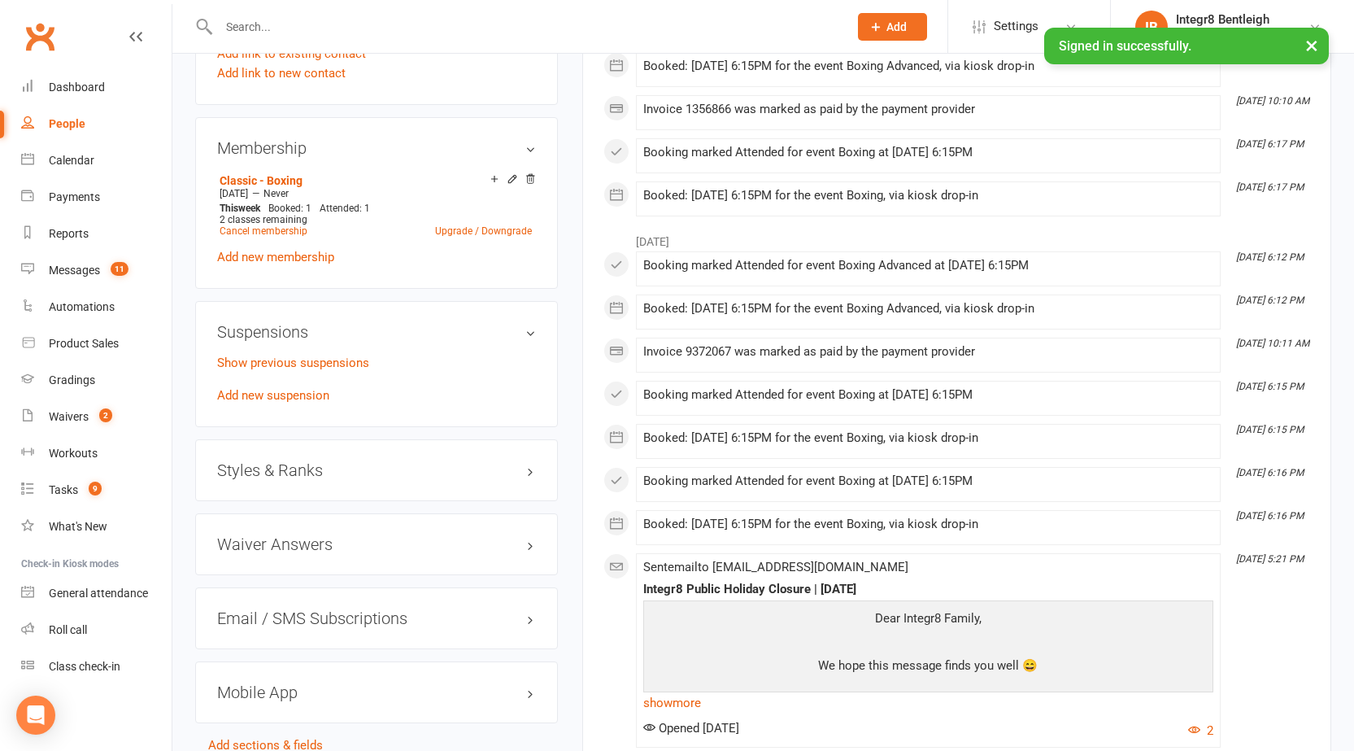
click at [363, 518] on div "Waiver Answers edit" at bounding box center [376, 544] width 363 height 62
click at [363, 535] on h3 "Waiver Answers edit" at bounding box center [376, 544] width 319 height 18
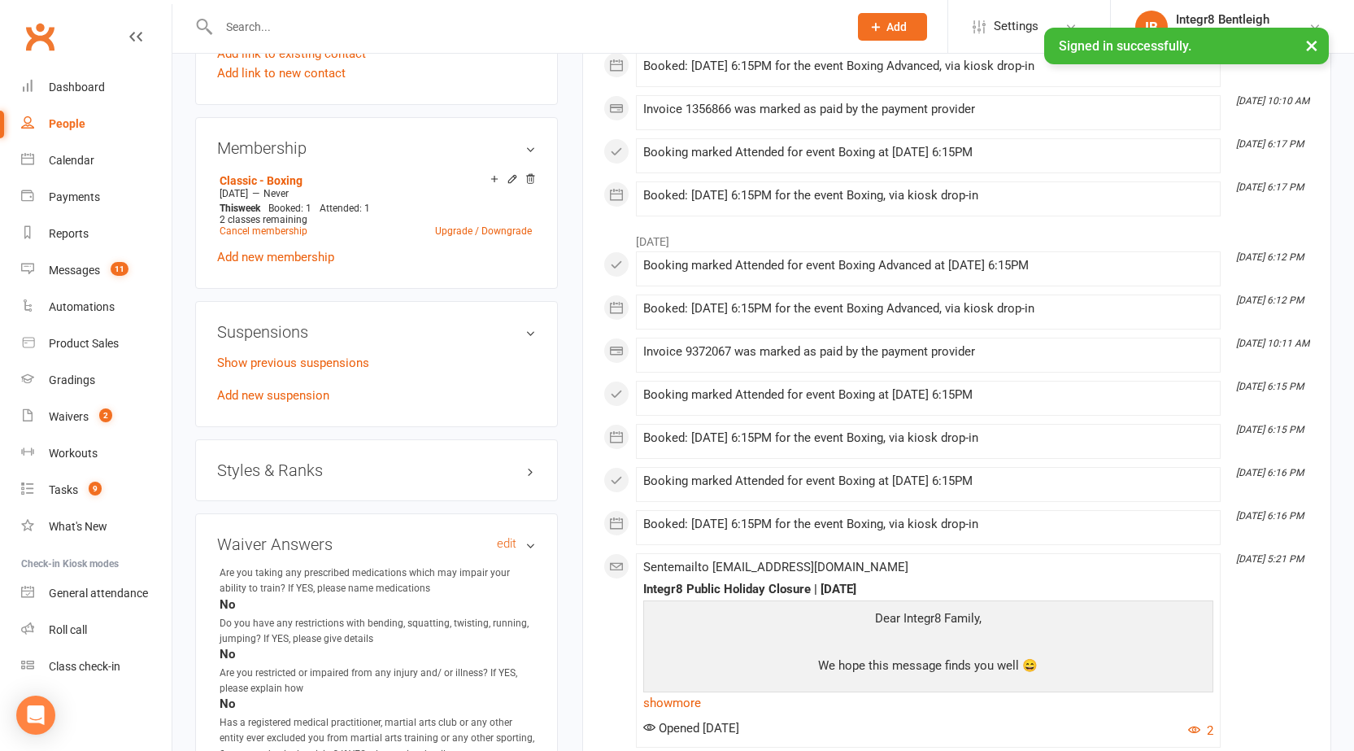
scroll to position [1138, 0]
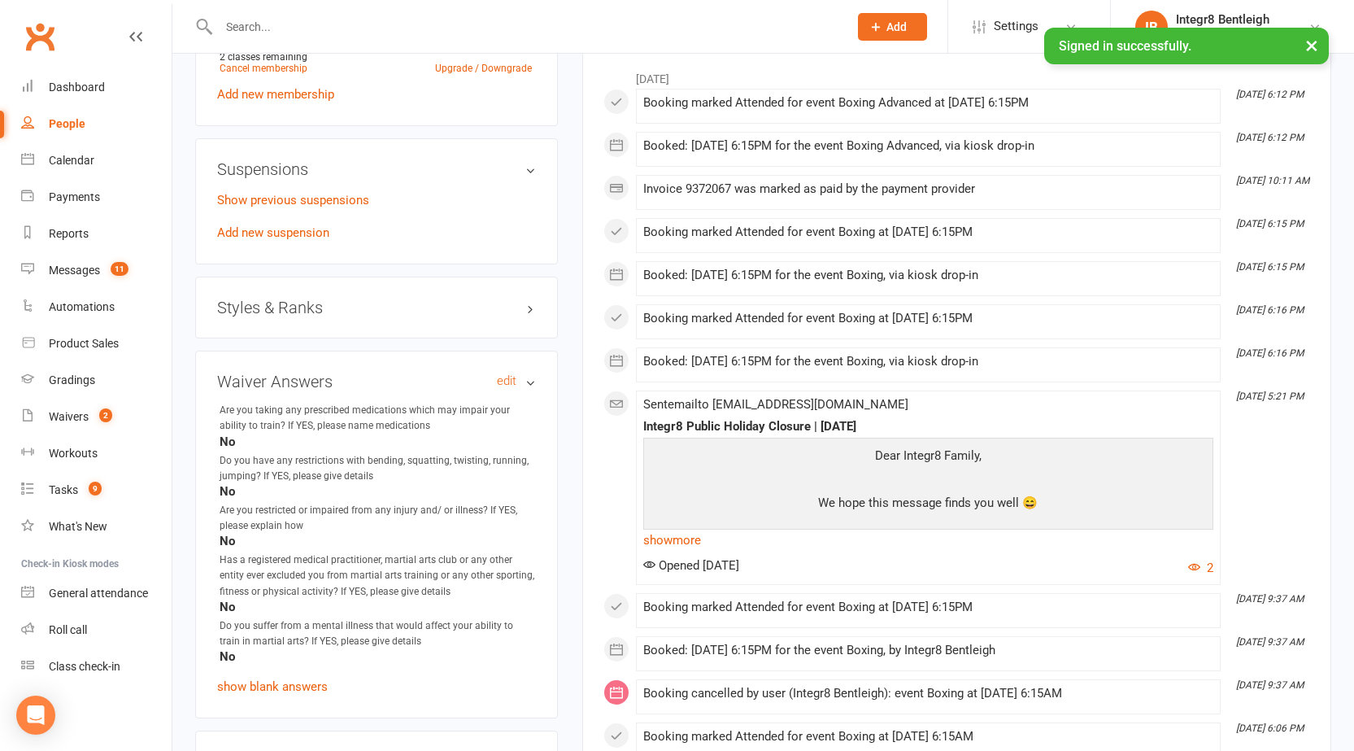
click at [350, 372] on h3 "Waiver Answers edit" at bounding box center [376, 381] width 319 height 18
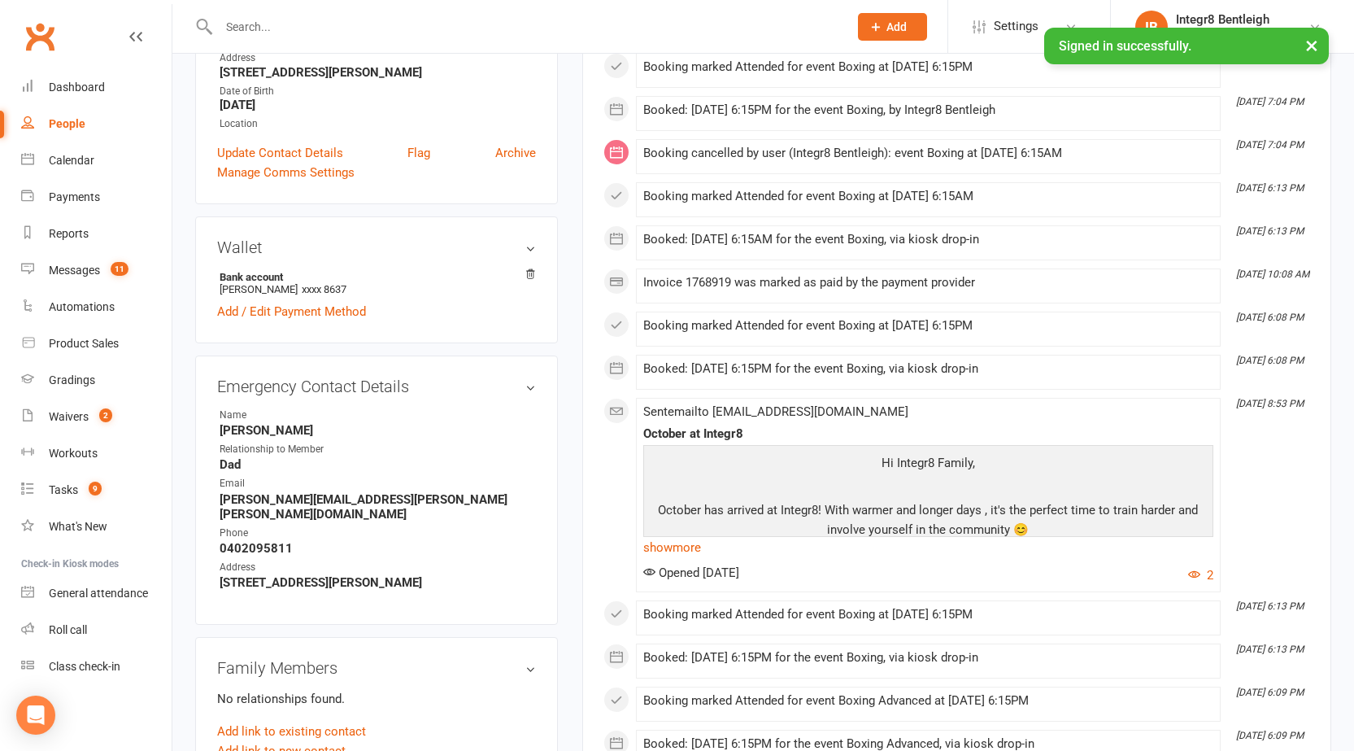
scroll to position [325, 0]
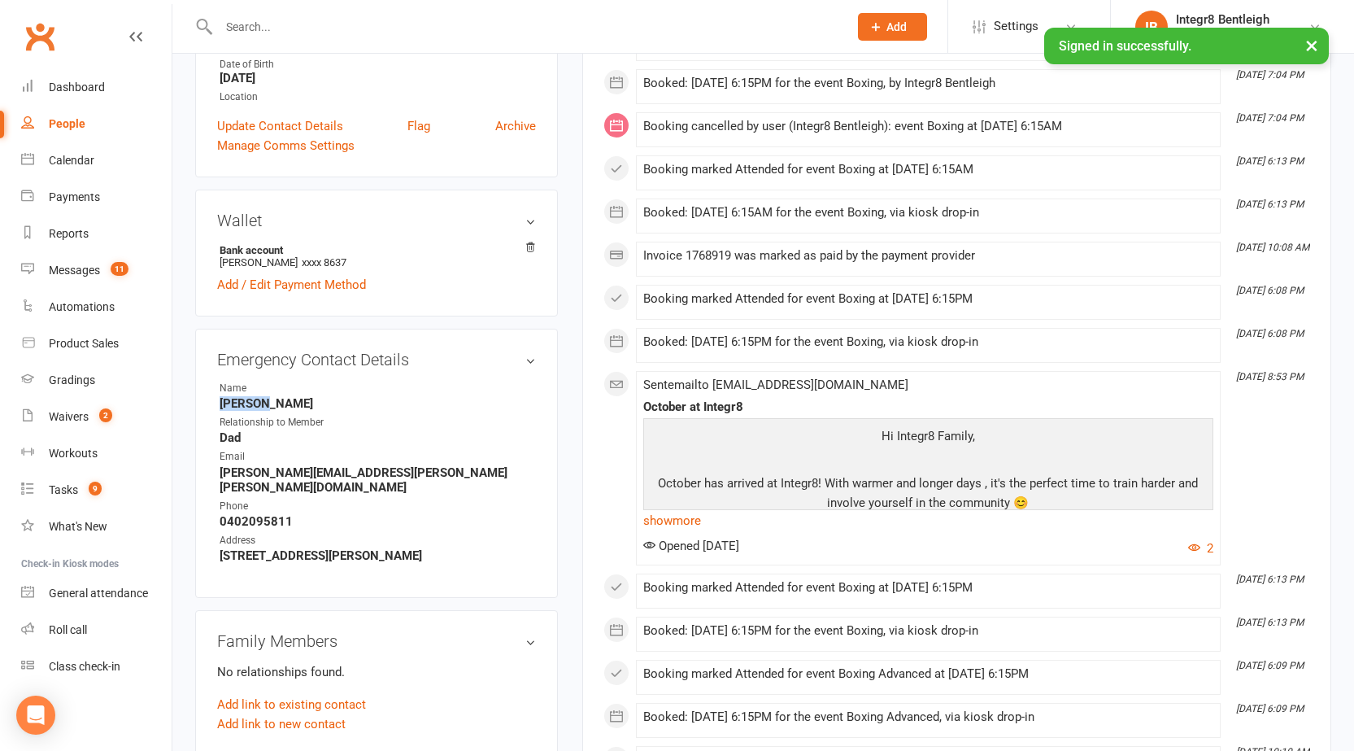
drag, startPoint x: 281, startPoint y: 403, endPoint x: 221, endPoint y: 407, distance: 60.3
click at [221, 407] on strong "Cameron" at bounding box center [378, 403] width 316 height 15
copy strong "Cameron"
drag, startPoint x: 255, startPoint y: 434, endPoint x: 223, endPoint y: 433, distance: 31.8
click at [223, 433] on strong "Dad" at bounding box center [378, 437] width 316 height 15
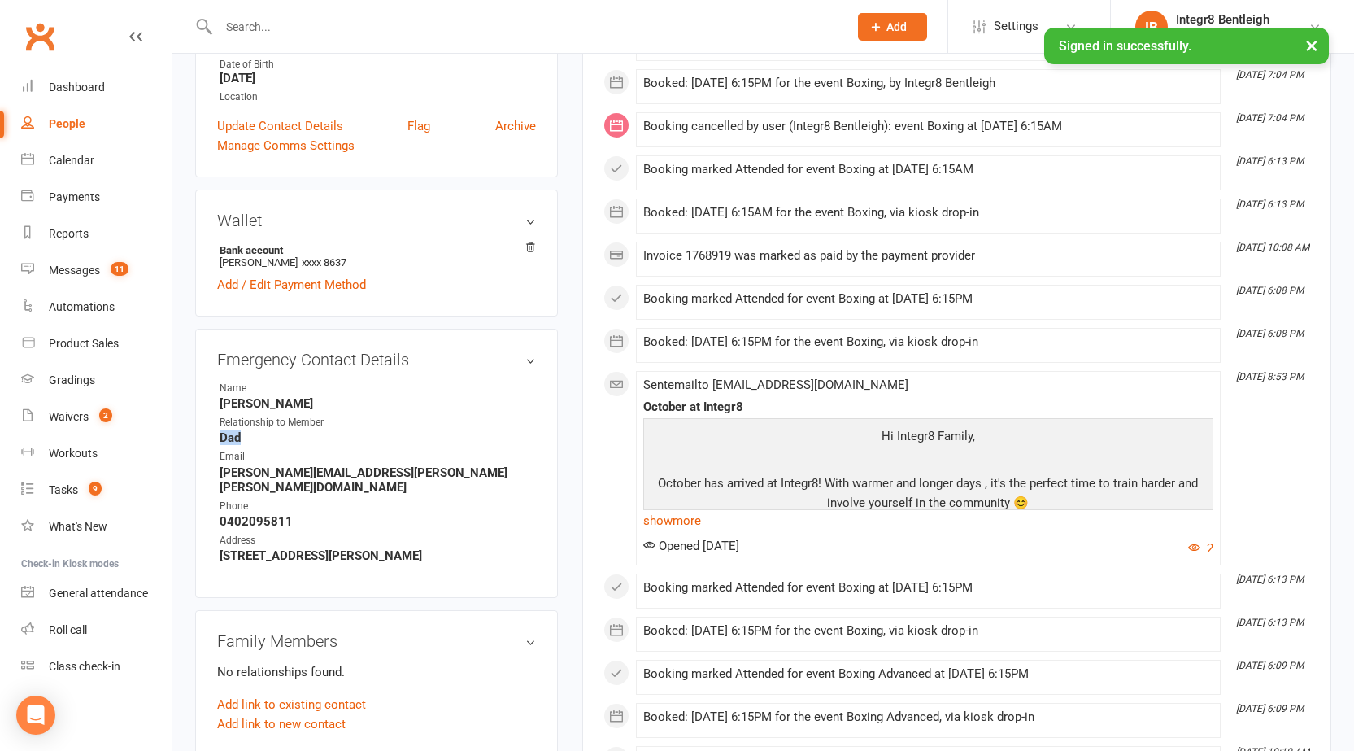
copy strong "Dad"
click at [354, 475] on strong "cameron.newell@coles.com.au" at bounding box center [378, 479] width 316 height 29
copy render-form-field "cameron.newell@coles.com.au"
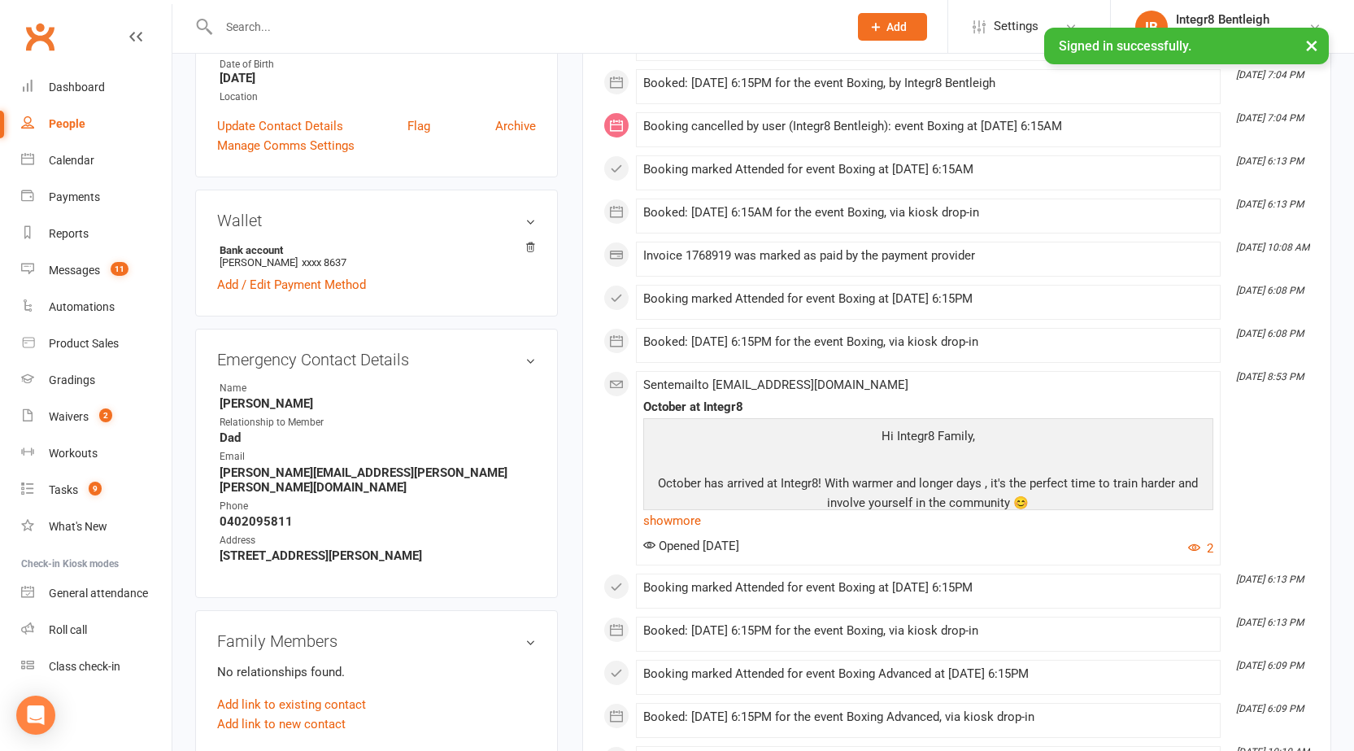
click at [244, 514] on strong "0402095811" at bounding box center [378, 521] width 316 height 15
copy strong "0402095811"
click at [271, 548] on strong "9 Judith street Carnegie" at bounding box center [378, 555] width 316 height 15
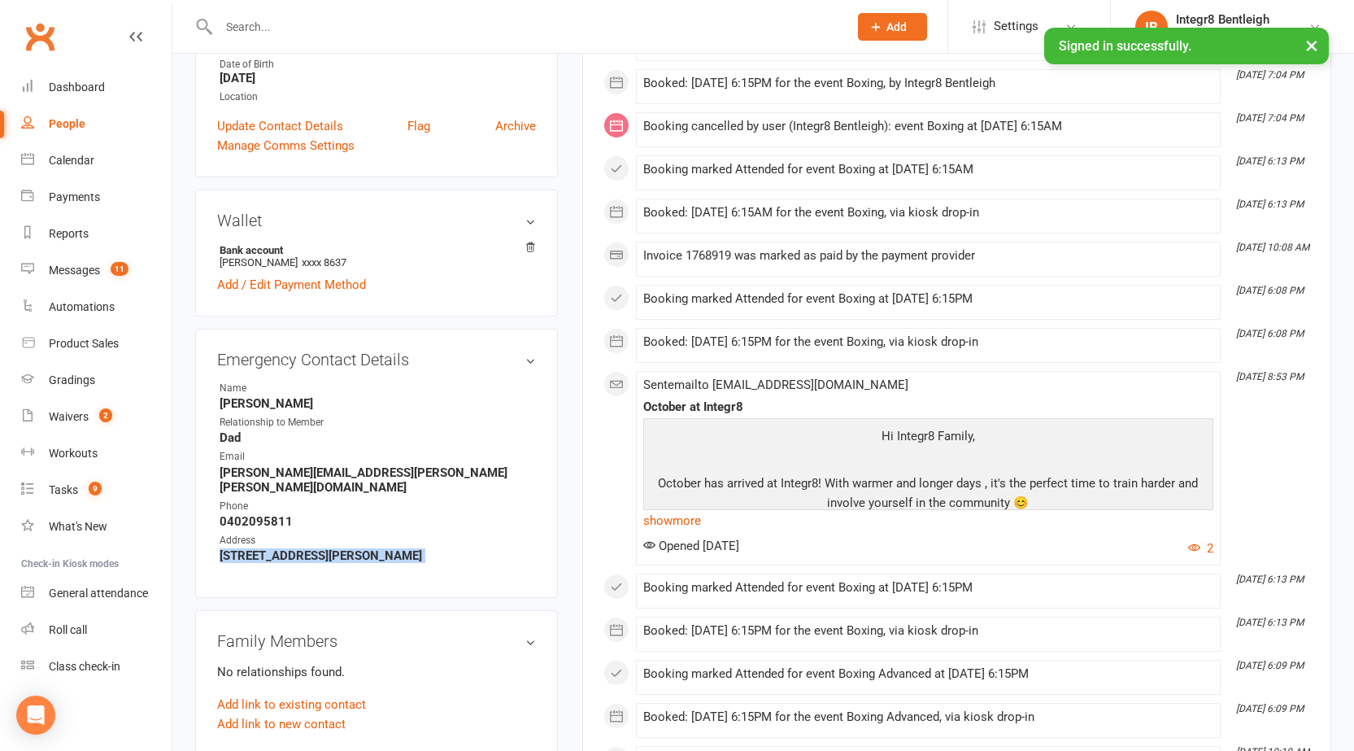
click at [271, 548] on strong "9 Judith street Carnegie" at bounding box center [378, 555] width 316 height 15
copy custom-form-section "9 Judith street Carnegie"
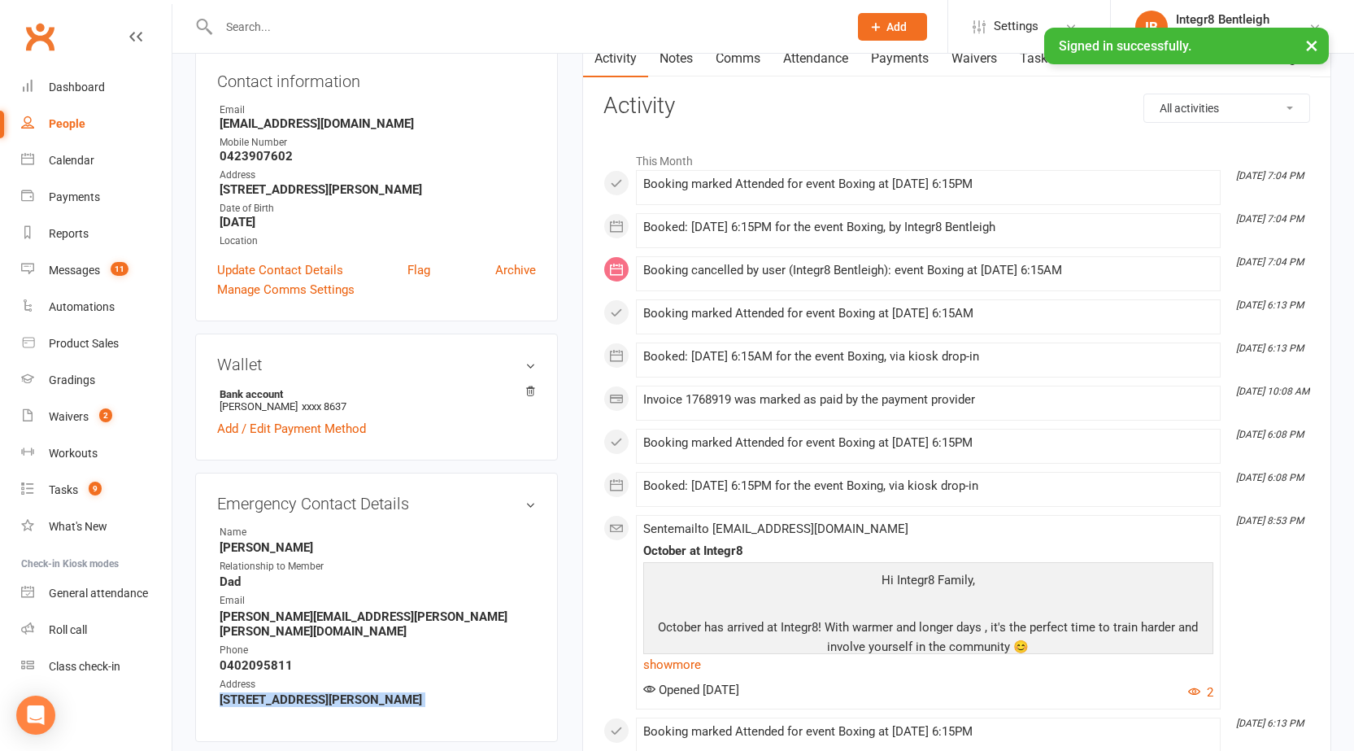
scroll to position [163, 0]
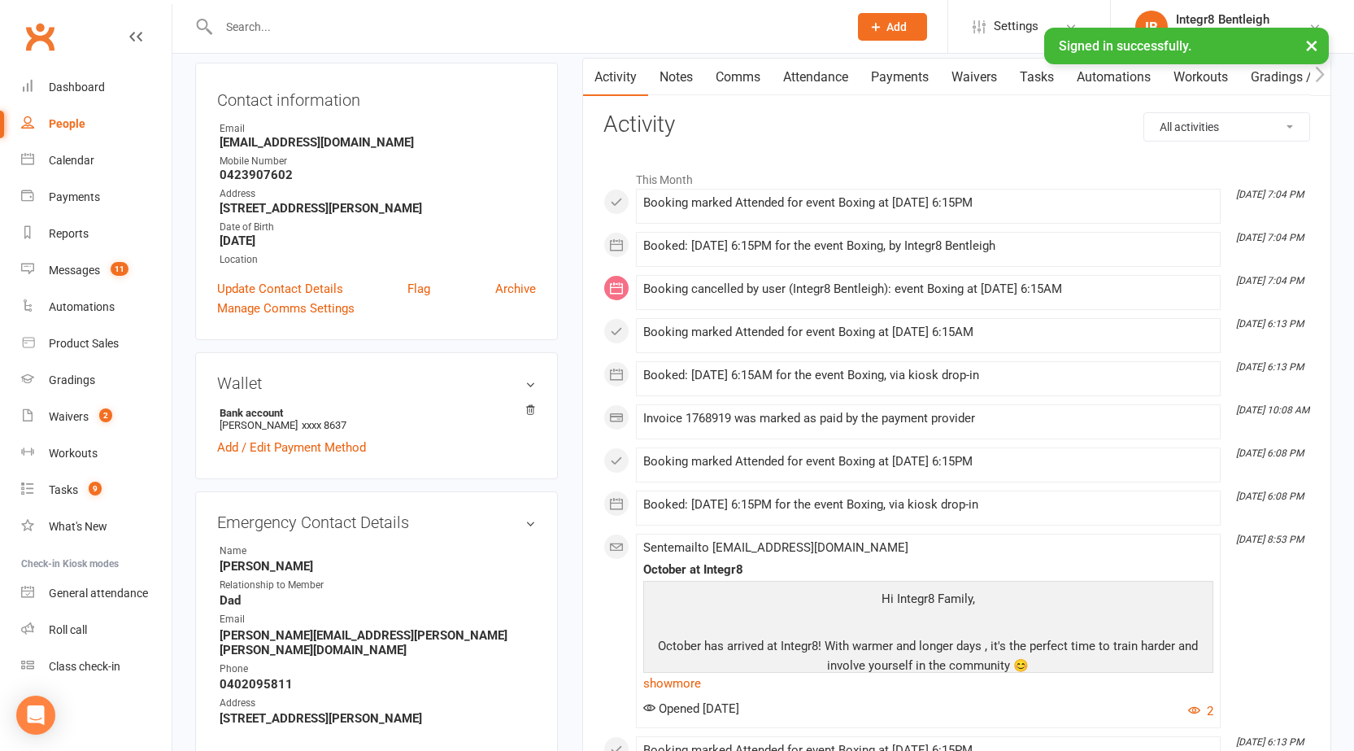
click at [545, 320] on div "Contact information Owner Email Charliejnewell2345@gmail.com Mobile Number 0423…" at bounding box center [376, 201] width 363 height 277
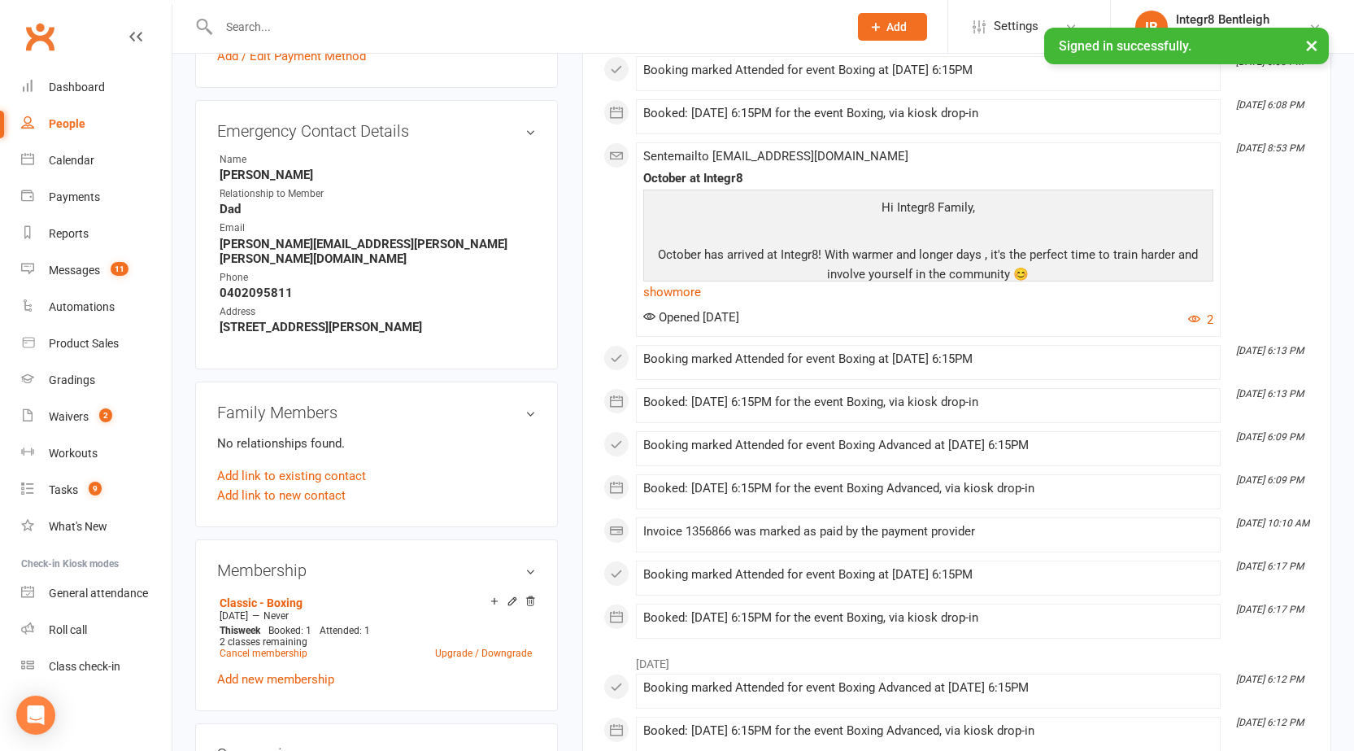
scroll to position [651, 0]
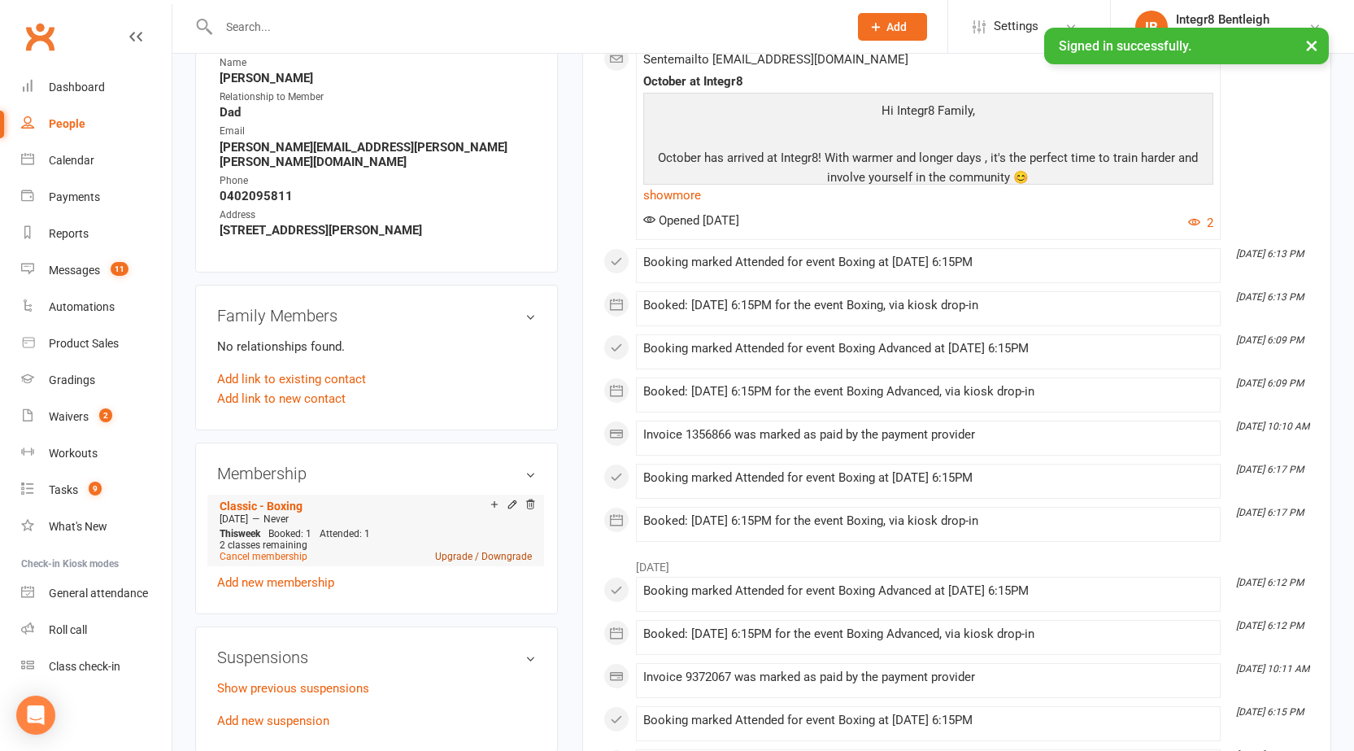
click at [449, 551] on link "Upgrade / Downgrade" at bounding box center [483, 556] width 97 height 11
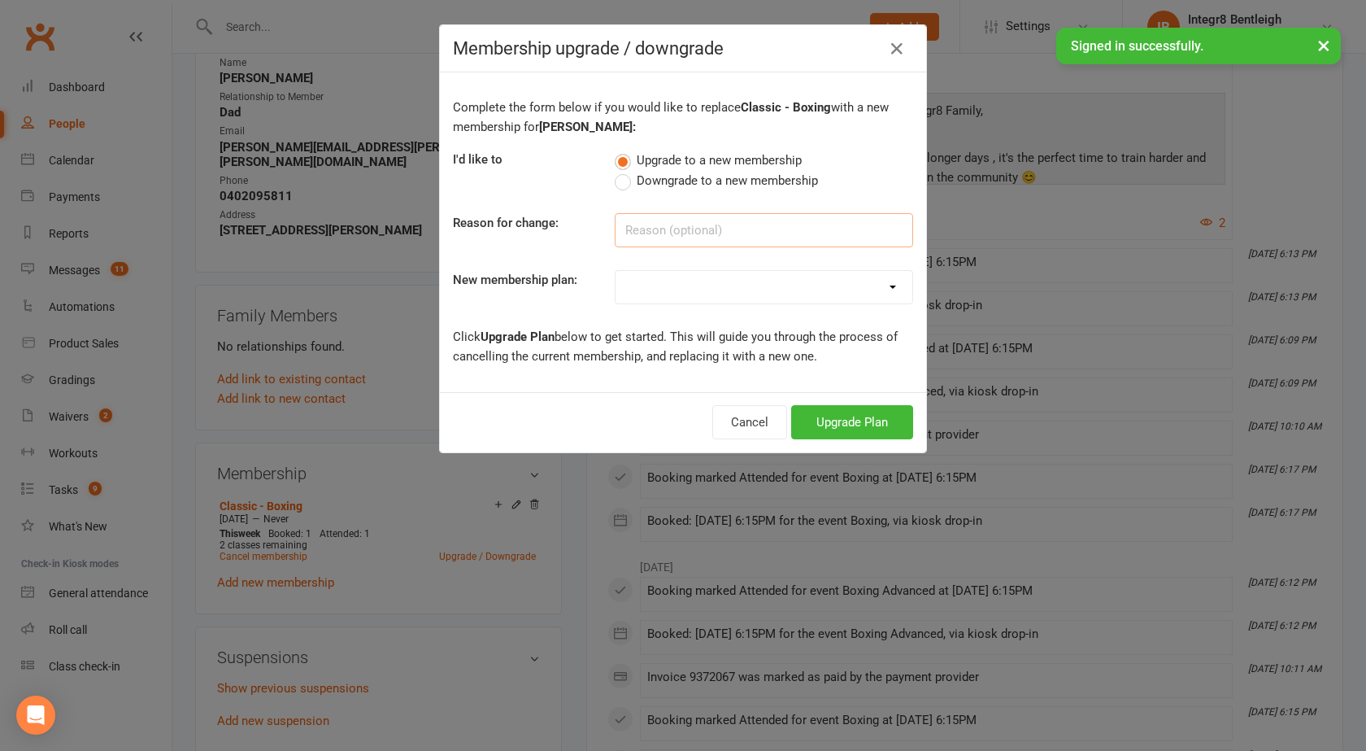
click at [652, 232] on input at bounding box center [764, 230] width 298 height 34
type input "Cross Training"
click at [634, 295] on select "Classic - Muay Thai Classic - MMA Classic - BJJ Classic - Kids Karate Classic -…" at bounding box center [764, 287] width 297 height 33
select select "19"
click at [616, 271] on select "Classic - Muay Thai Classic - MMA Classic - BJJ Classic - Kids Karate Classic -…" at bounding box center [764, 287] width 297 height 33
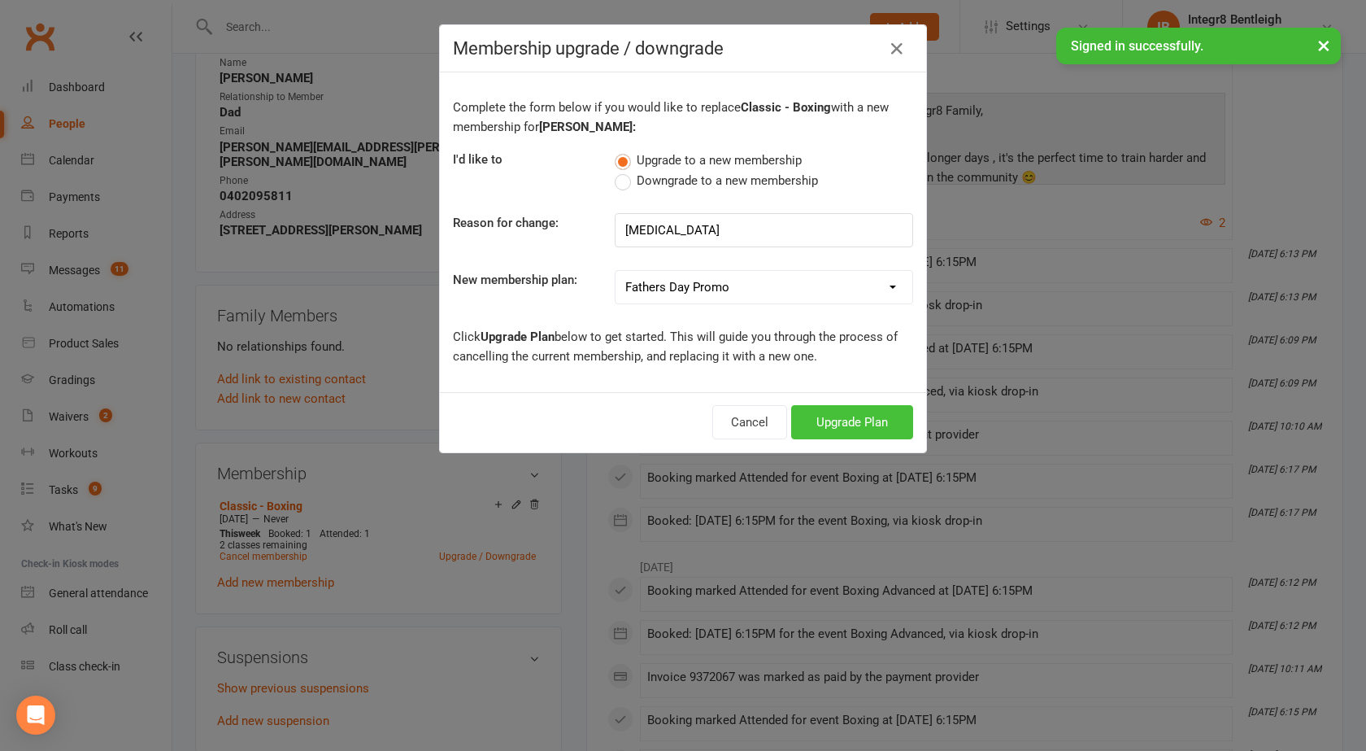
click at [838, 420] on button "Upgrade Plan" at bounding box center [852, 422] width 122 height 34
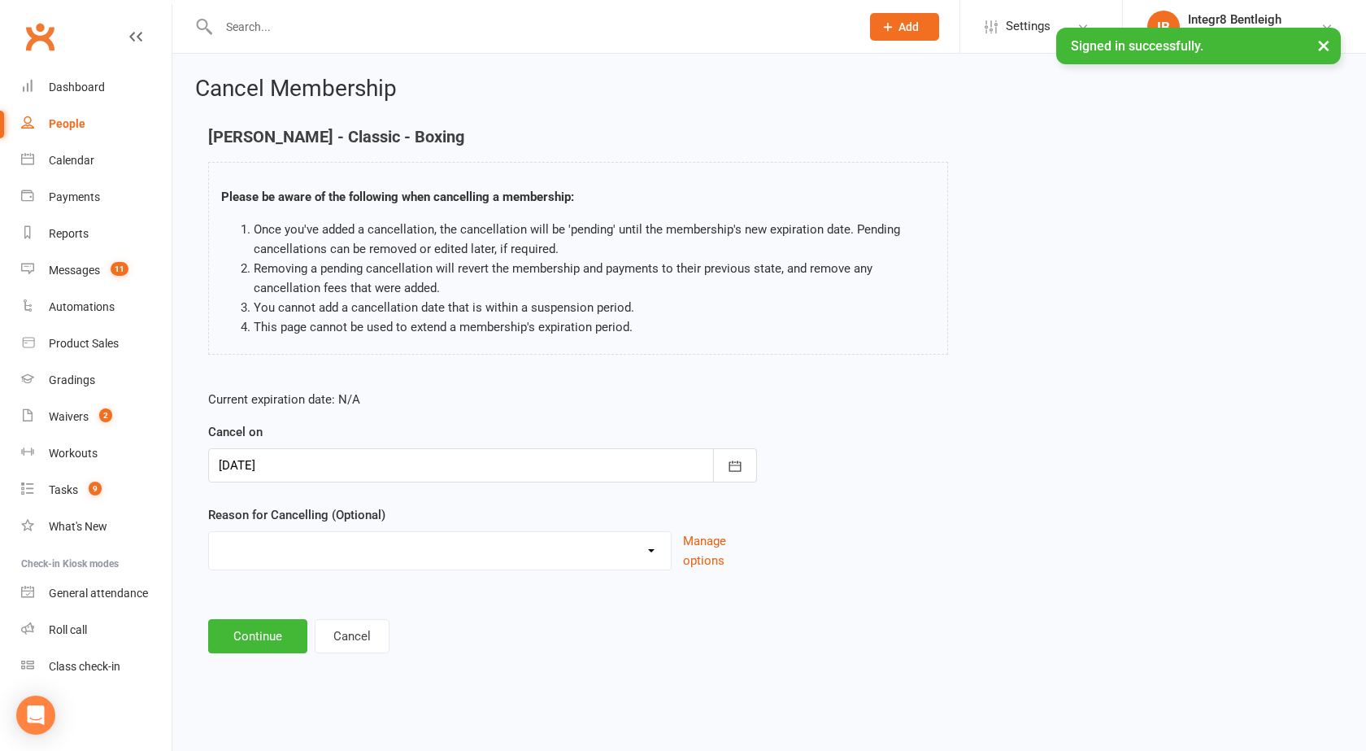
click at [498, 468] on div at bounding box center [482, 465] width 549 height 34
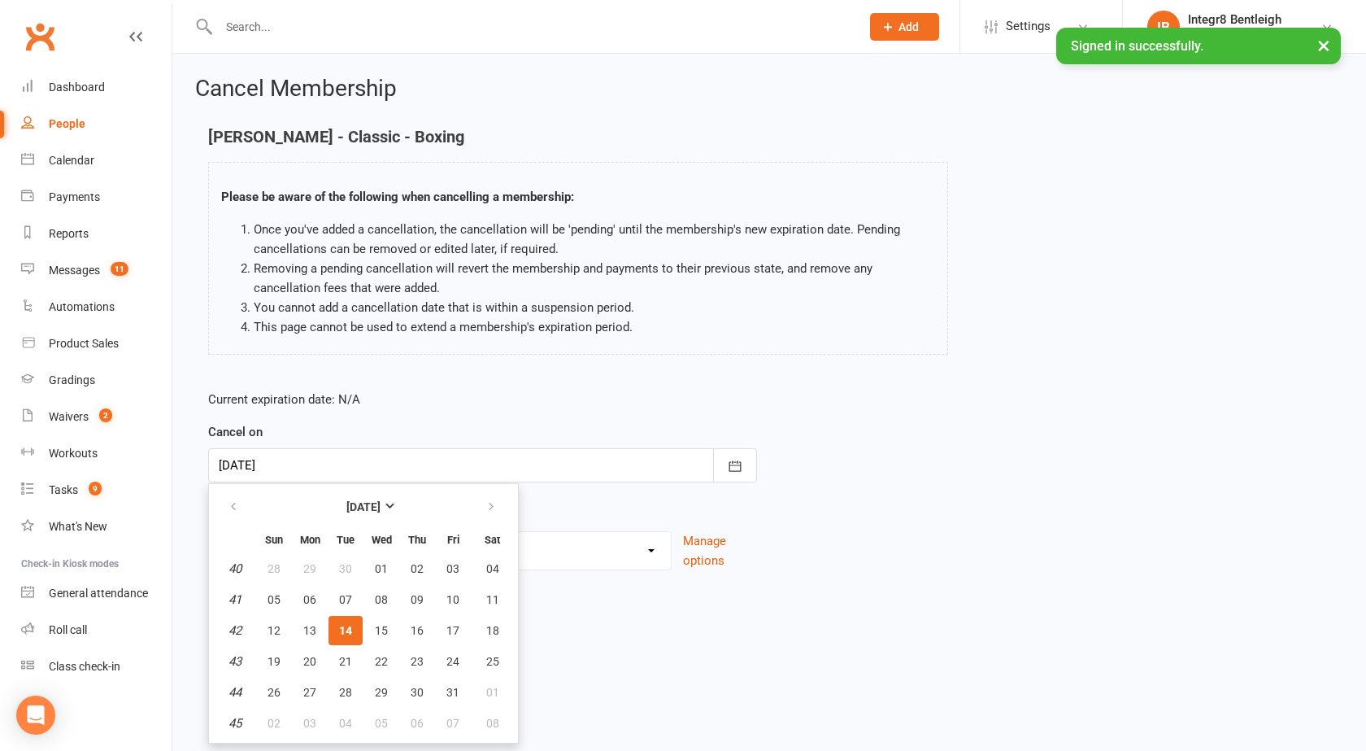
click at [348, 625] on span "14" at bounding box center [345, 630] width 13 height 13
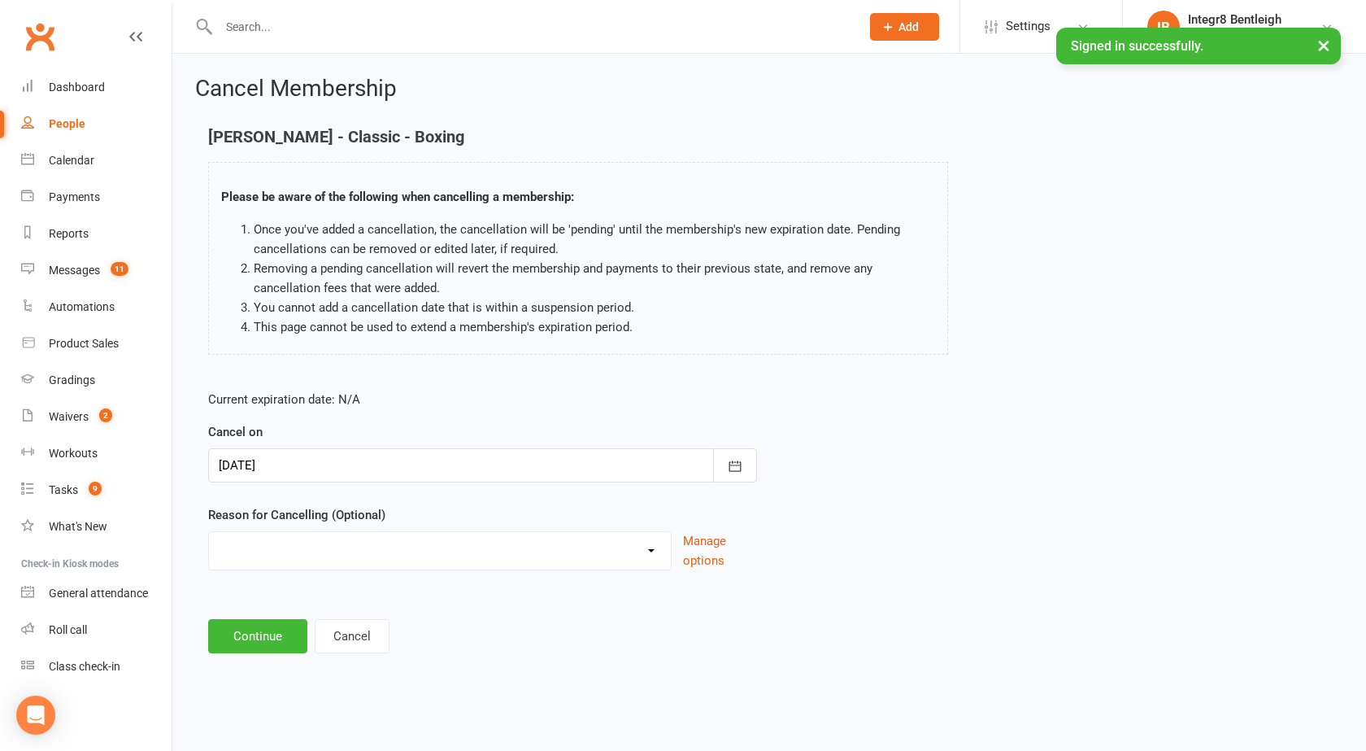
click at [364, 552] on select "Downgrade Holiday Injury Price Increase School commitments Switching to 10 clas…" at bounding box center [440, 548] width 462 height 33
select select "6"
click at [209, 532] on select "Downgrade Holiday Injury Price Increase School commitments Switching to 10 clas…" at bounding box center [440, 548] width 462 height 33
click at [254, 640] on button "Continue" at bounding box center [257, 636] width 99 height 34
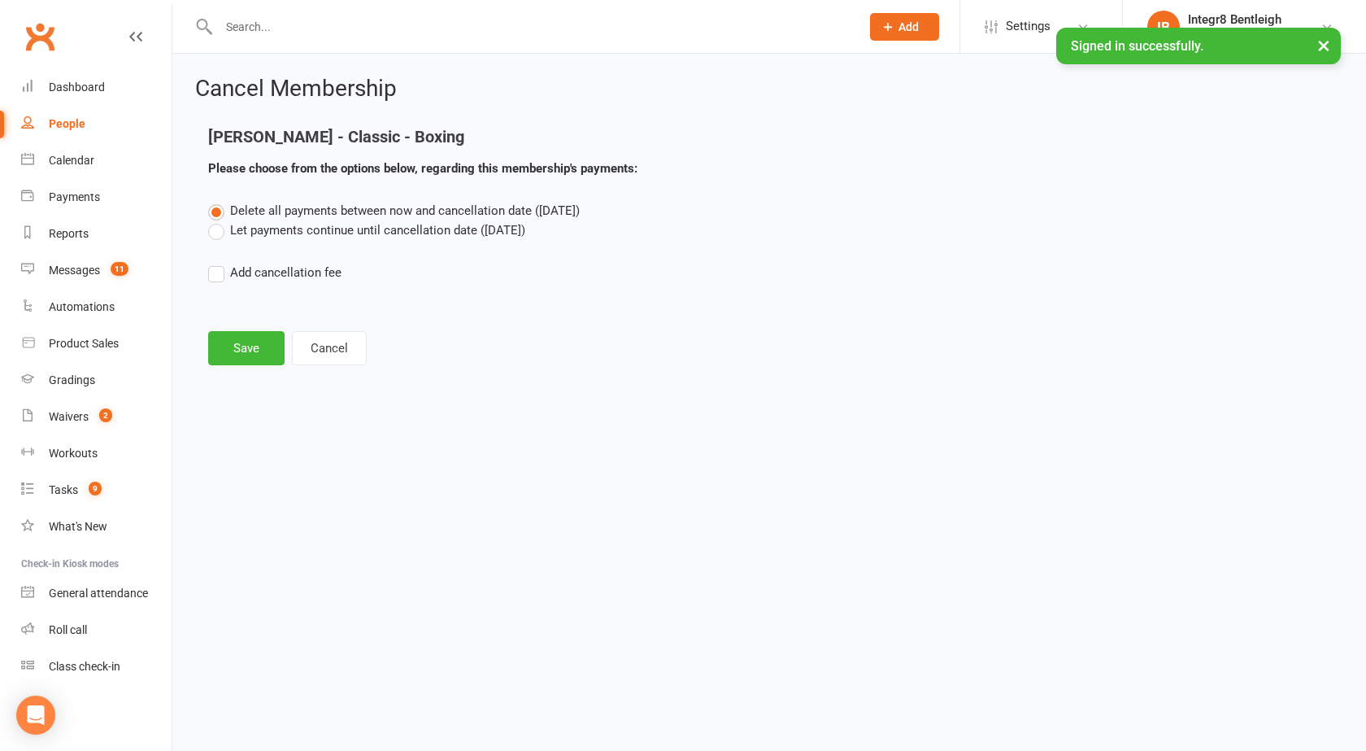
click at [373, 228] on label "Let payments continue until cancellation date (Oct 14, 2025)" at bounding box center [366, 230] width 317 height 20
click at [219, 220] on input "Let payments continue until cancellation date (Oct 14, 2025)" at bounding box center [213, 220] width 11 height 0
click at [241, 358] on button "Save" at bounding box center [246, 348] width 76 height 34
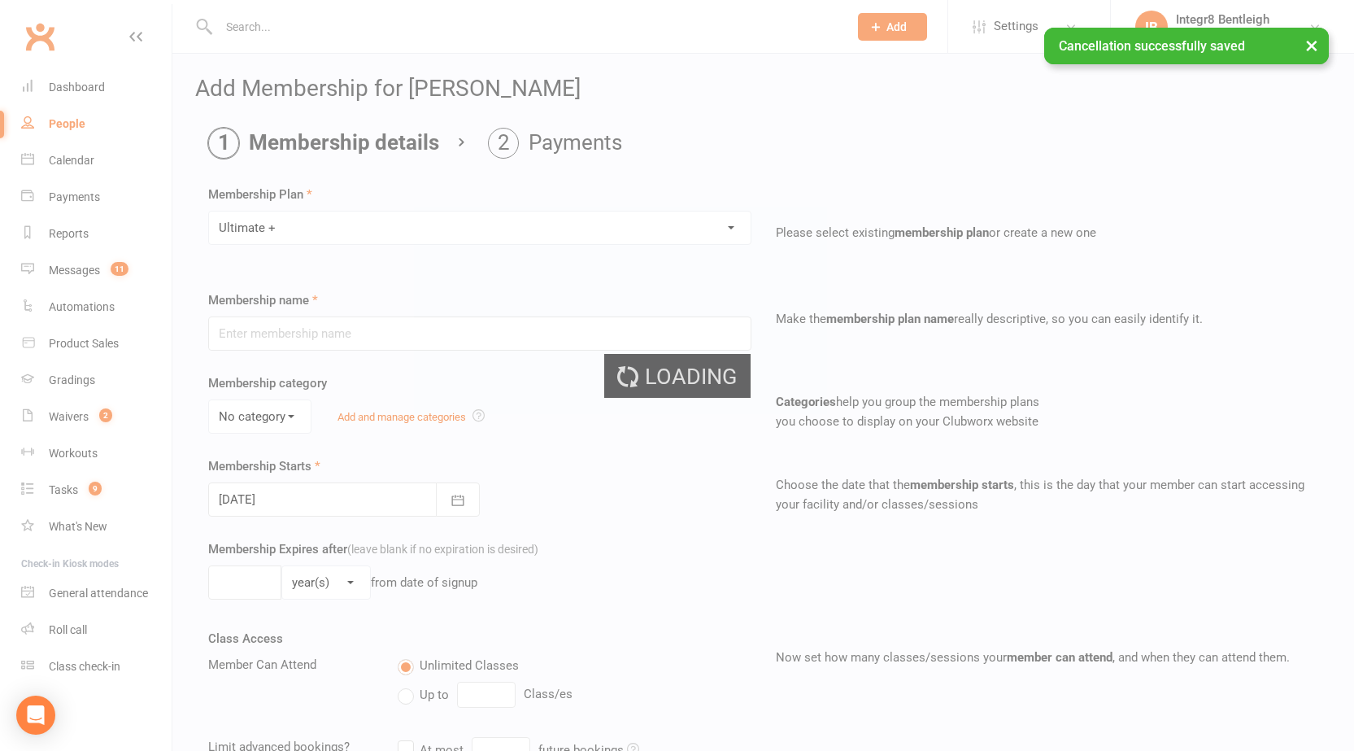
type input "Ultimate +"
type input "0"
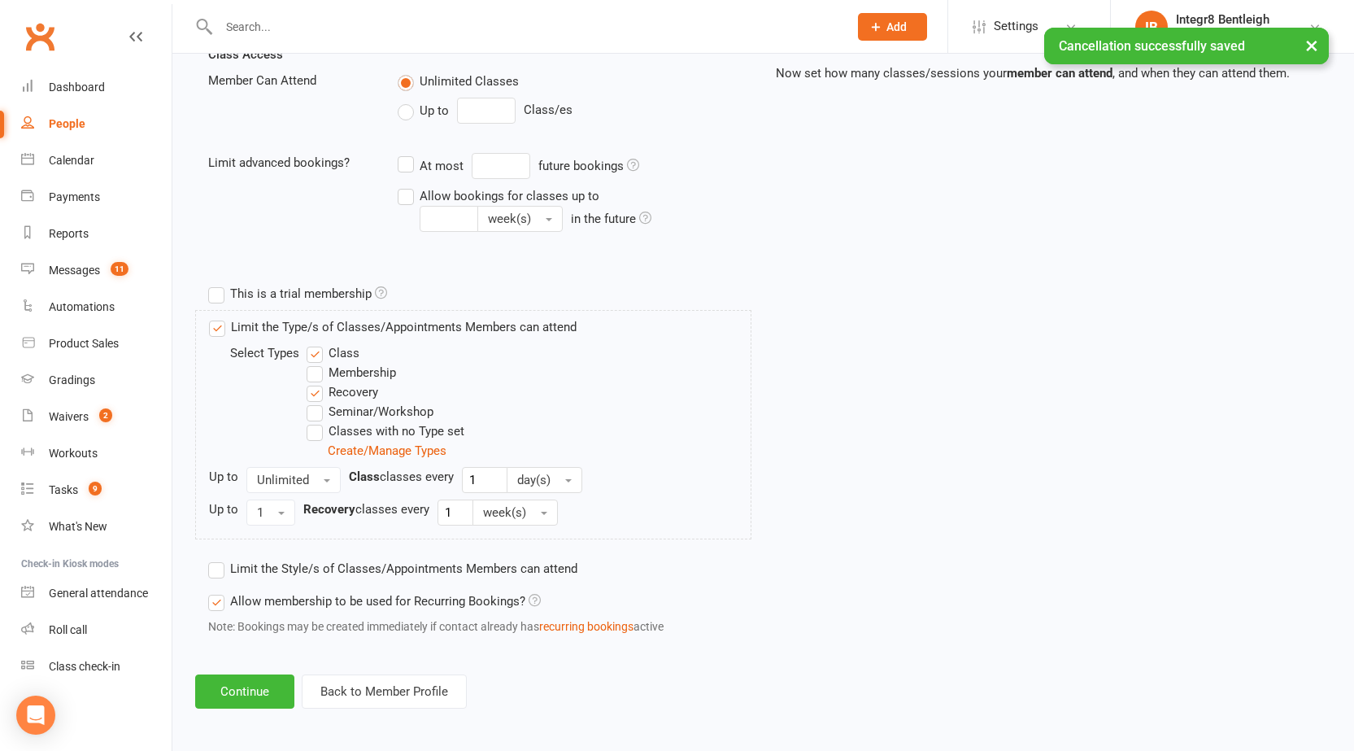
scroll to position [589, 0]
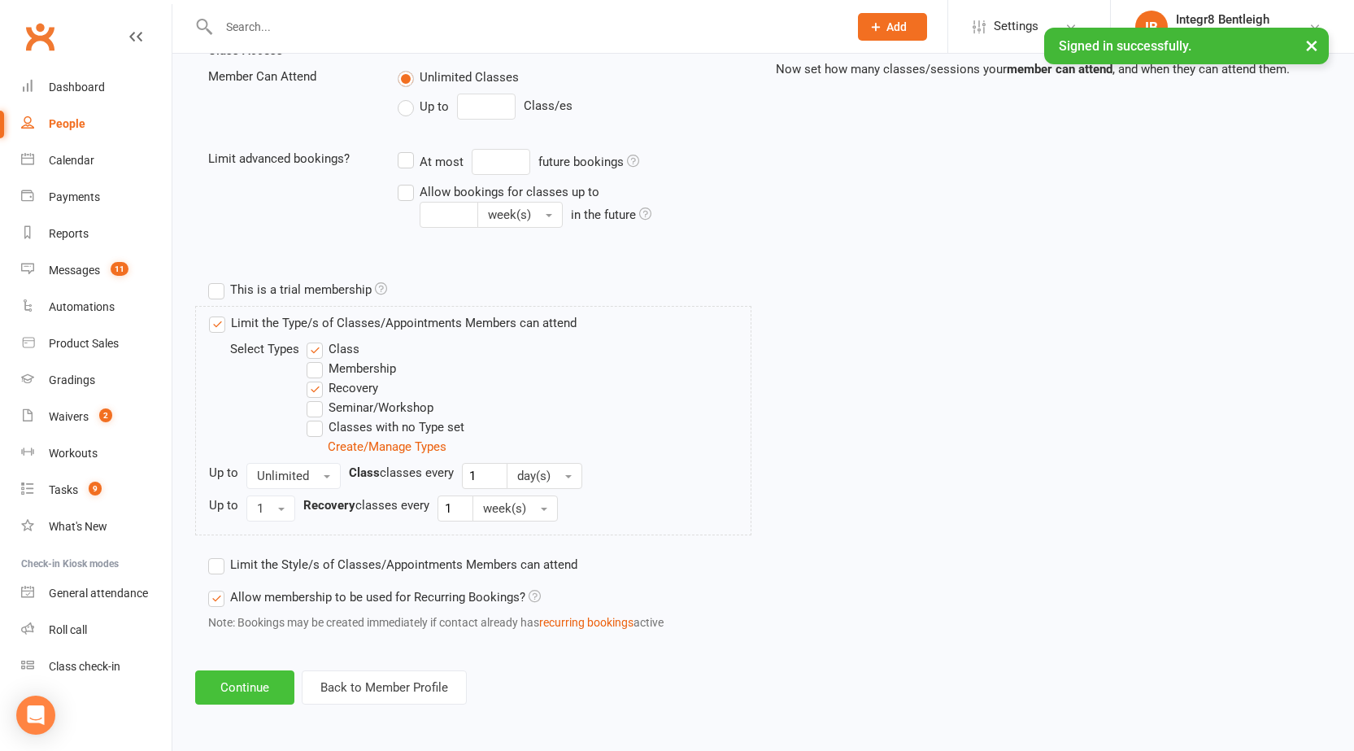
click at [240, 677] on button "Continue" at bounding box center [244, 687] width 99 height 34
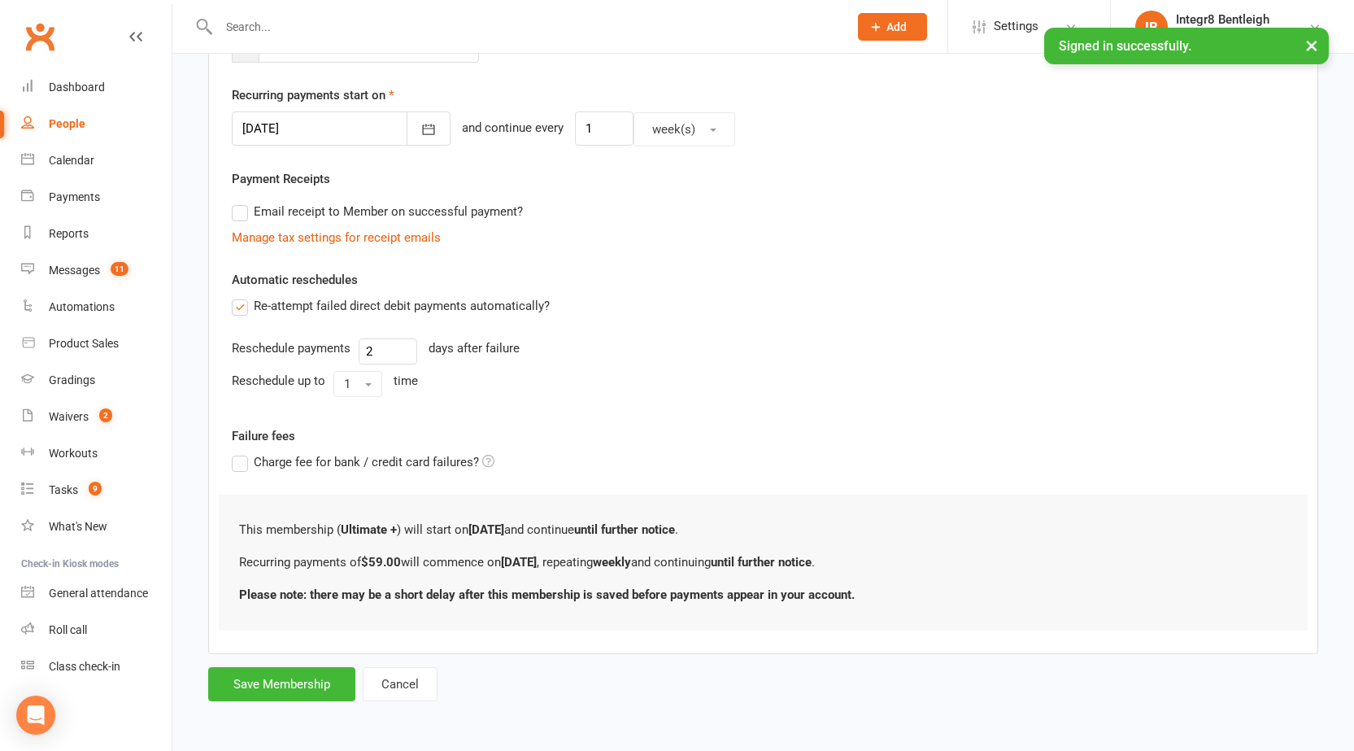
scroll to position [0, 0]
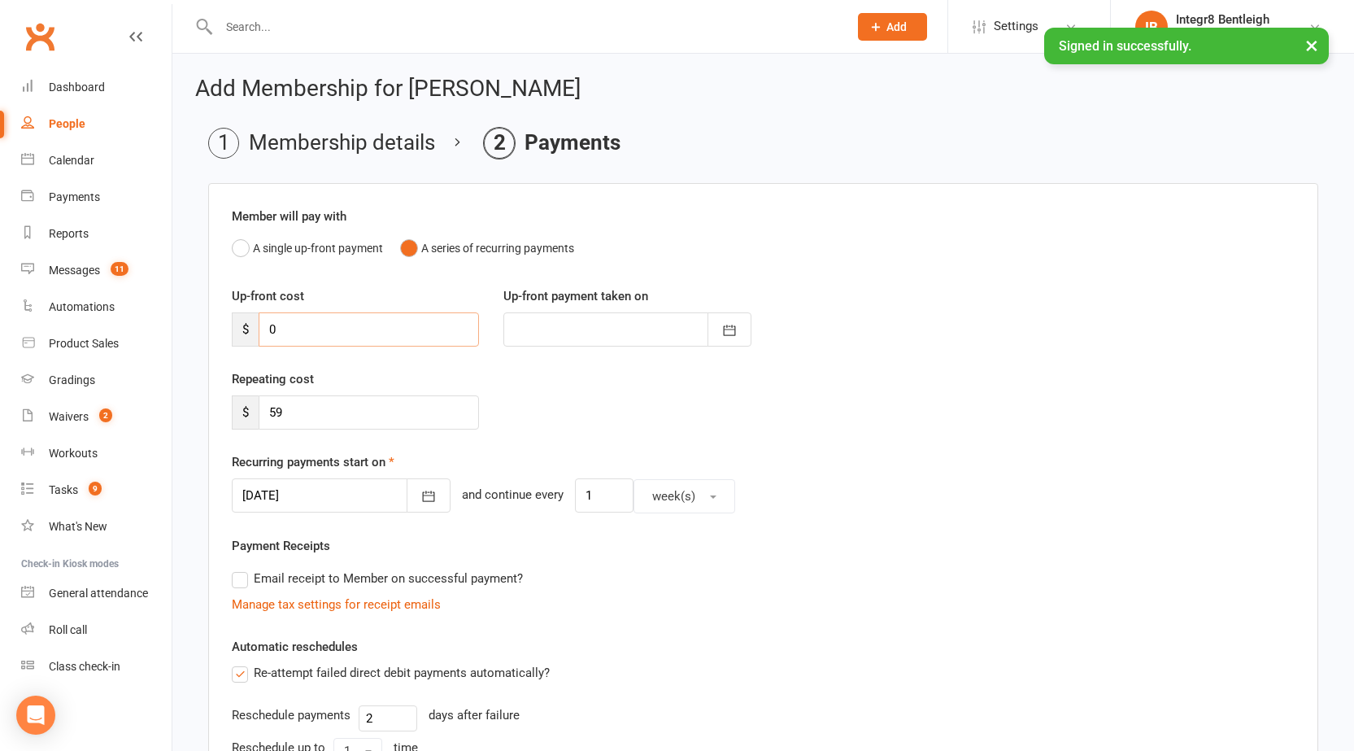
click at [325, 326] on input "0" at bounding box center [369, 329] width 220 height 34
type input "2"
type input "[DATE]"
type input "20.50"
click at [555, 408] on div "Repeating cost $ 59" at bounding box center [763, 410] width 1087 height 83
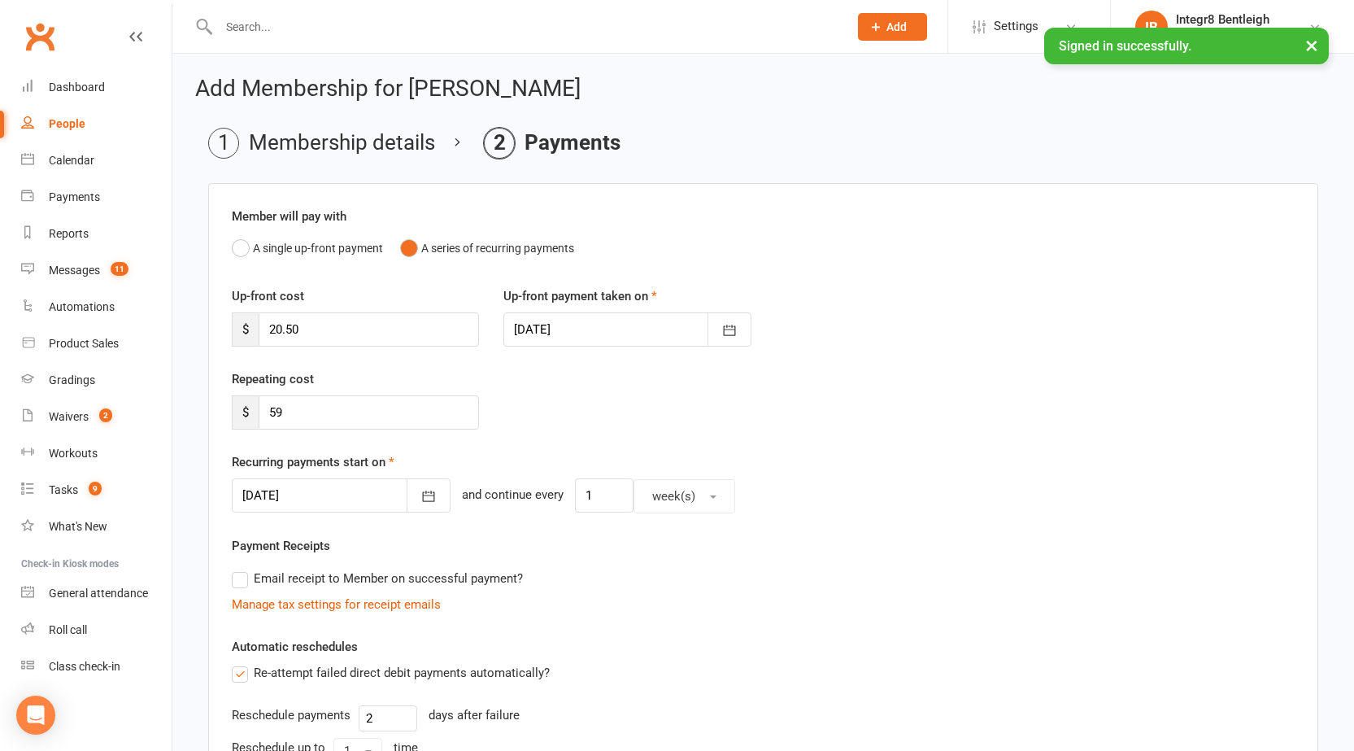
scroll to position [81, 0]
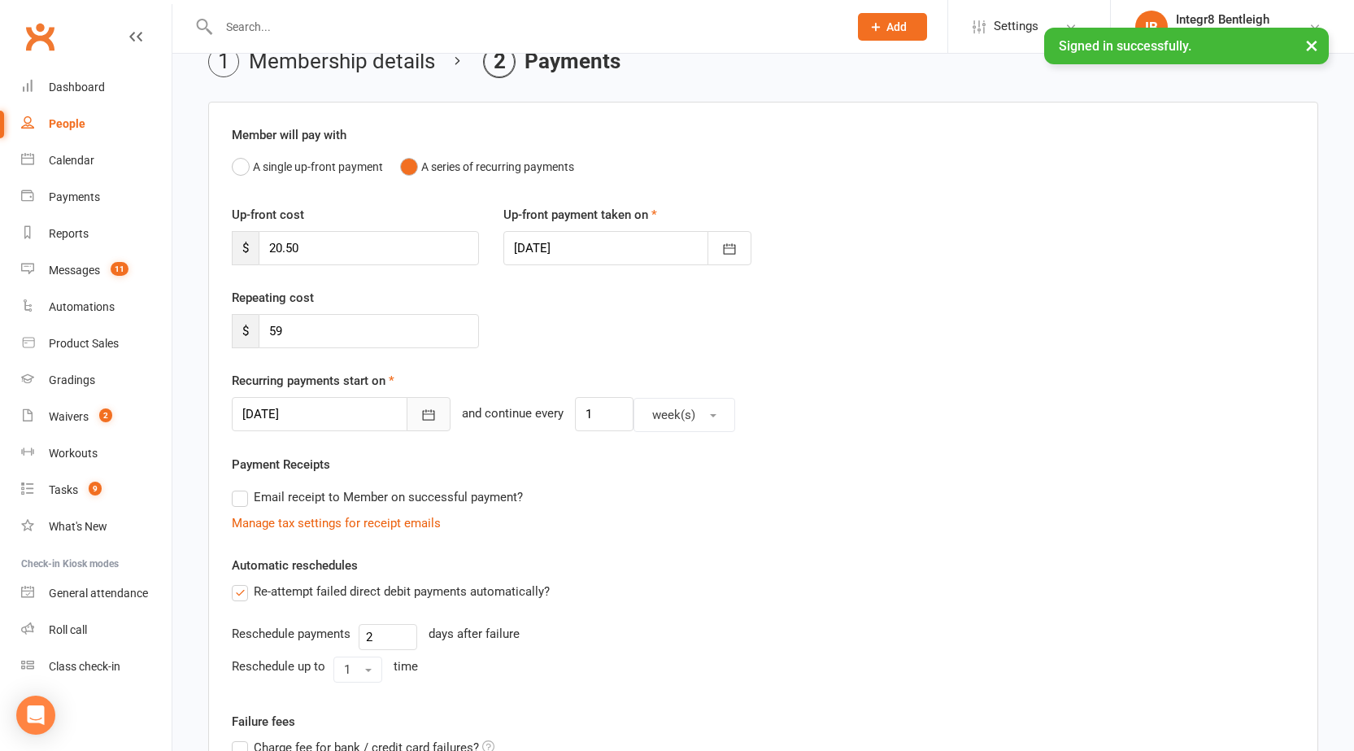
click at [420, 420] on icon "button" at bounding box center [428, 415] width 16 height 16
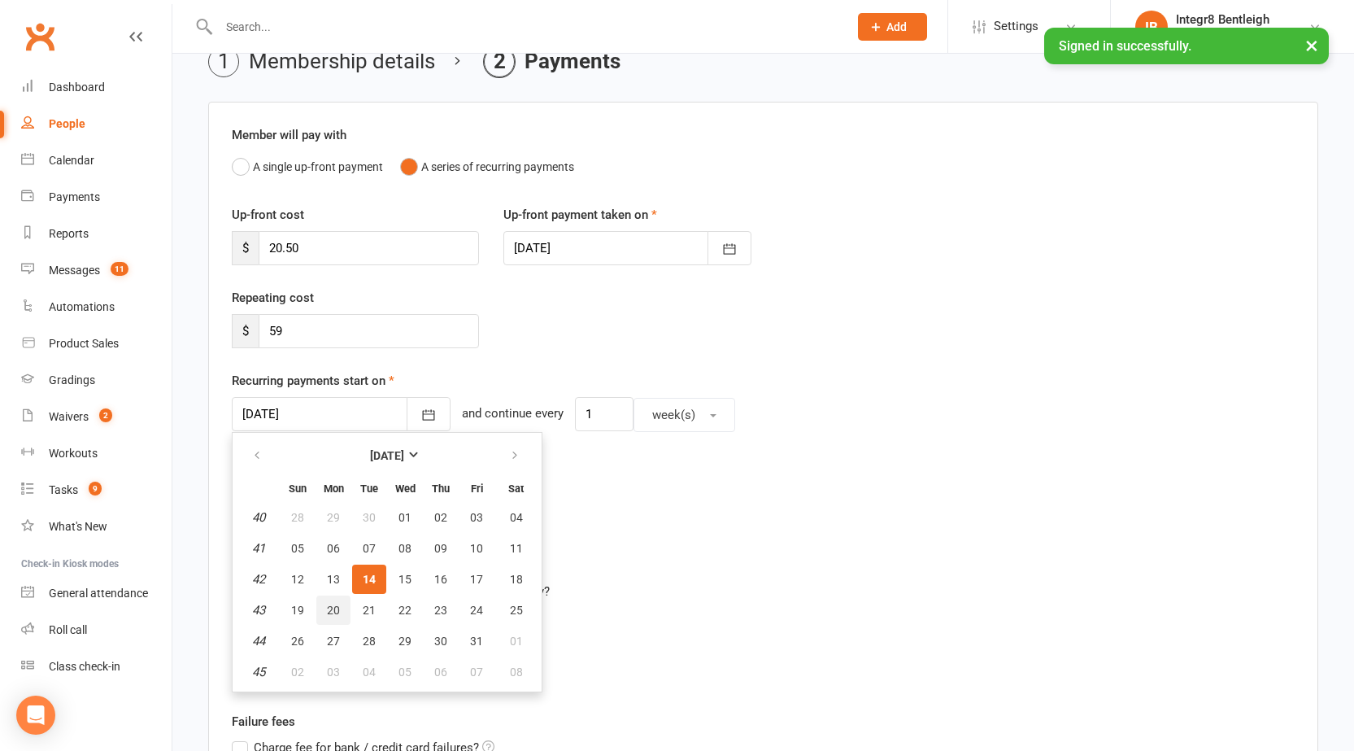
click at [337, 604] on span "20" at bounding box center [333, 609] width 13 height 13
type input "20 Oct 2025"
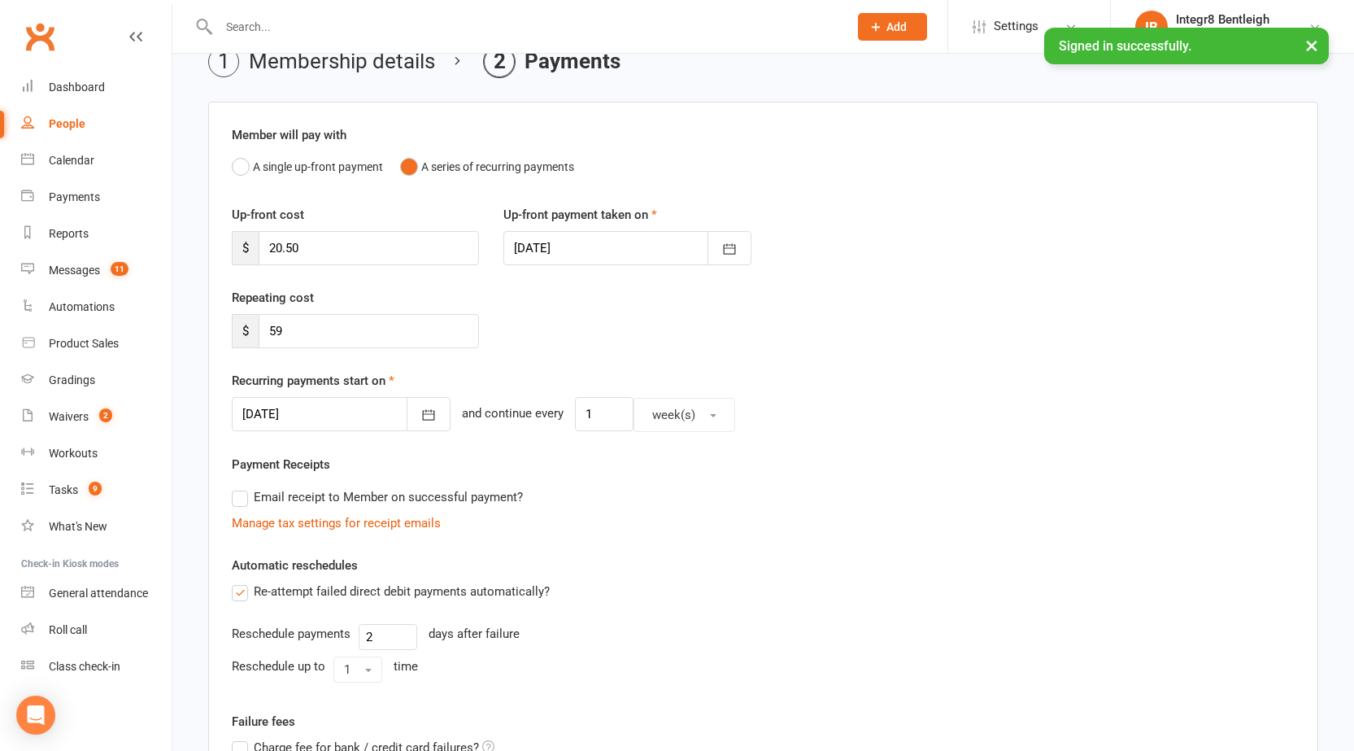
click at [868, 479] on div "Payment Receipts Email receipt to Member on successful payment? Manage tax sett…" at bounding box center [763, 494] width 1063 height 78
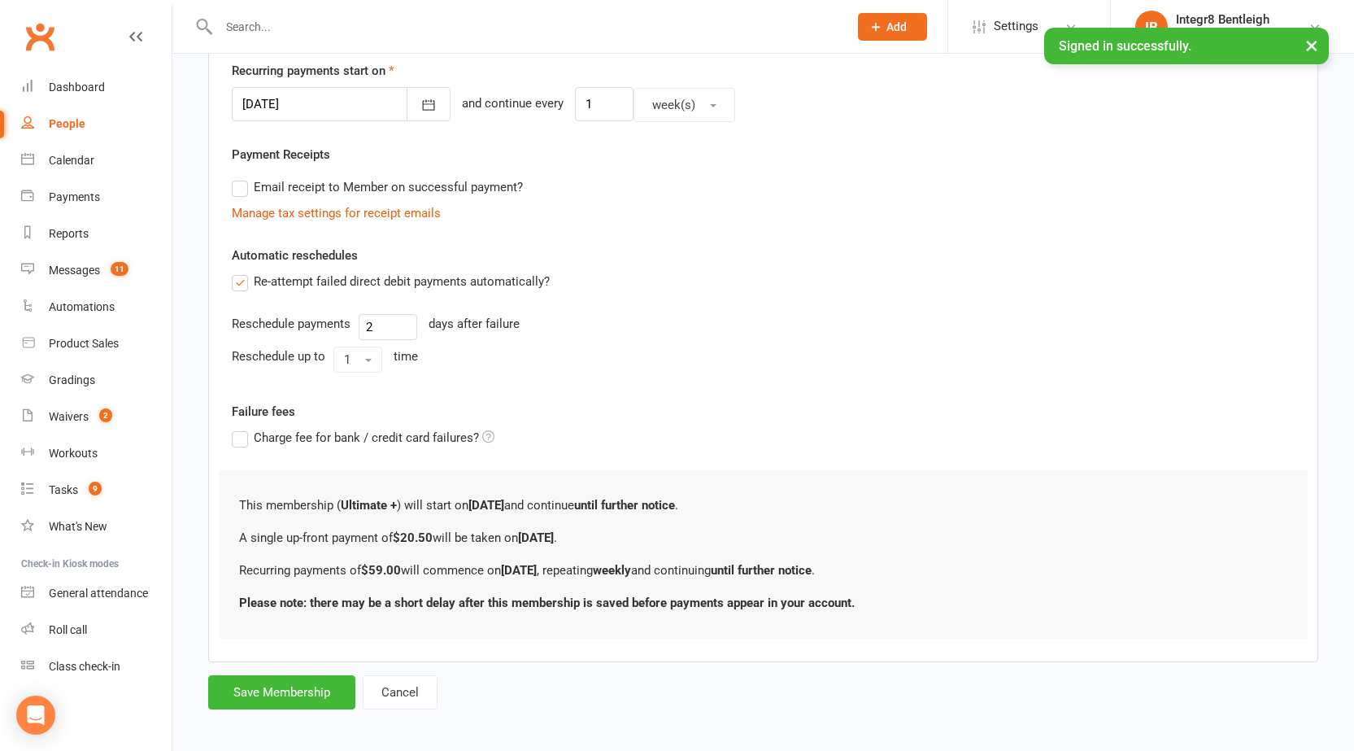
scroll to position [399, 0]
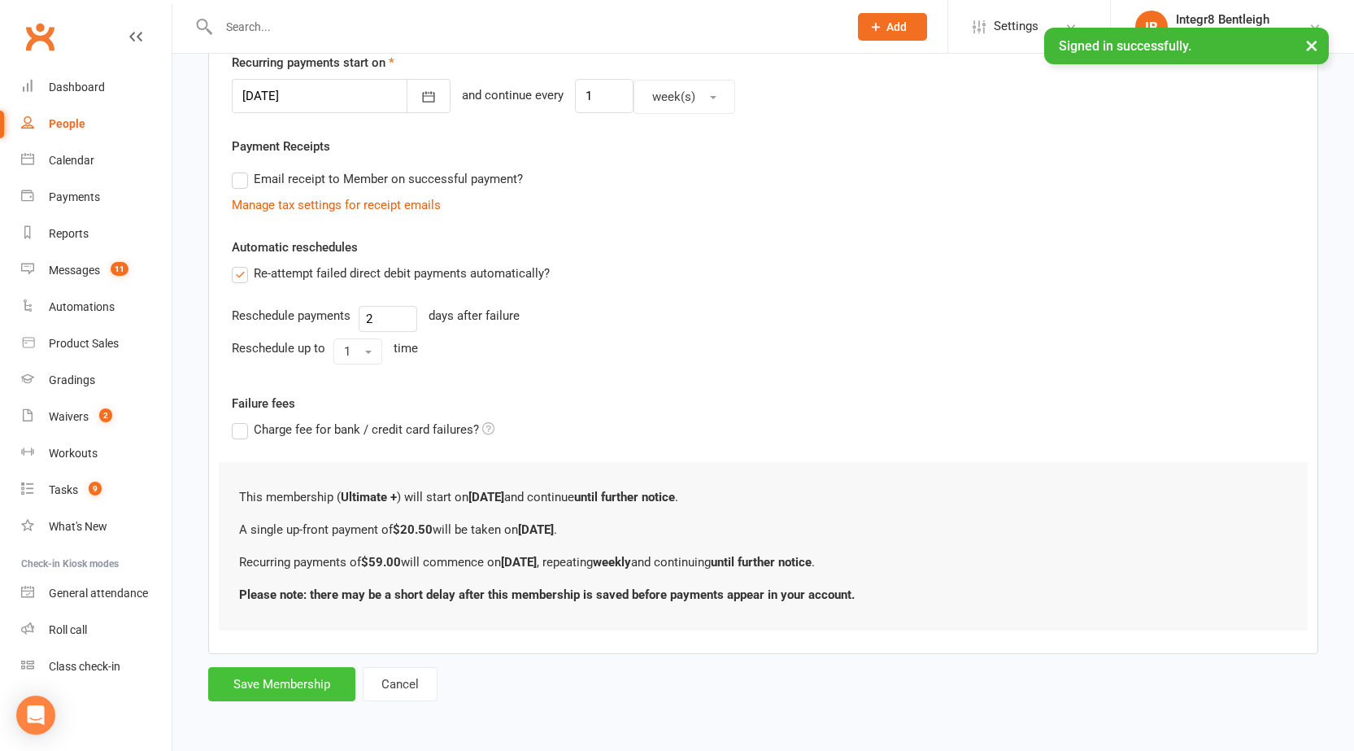
click at [307, 681] on button "Save Membership" at bounding box center [281, 684] width 147 height 34
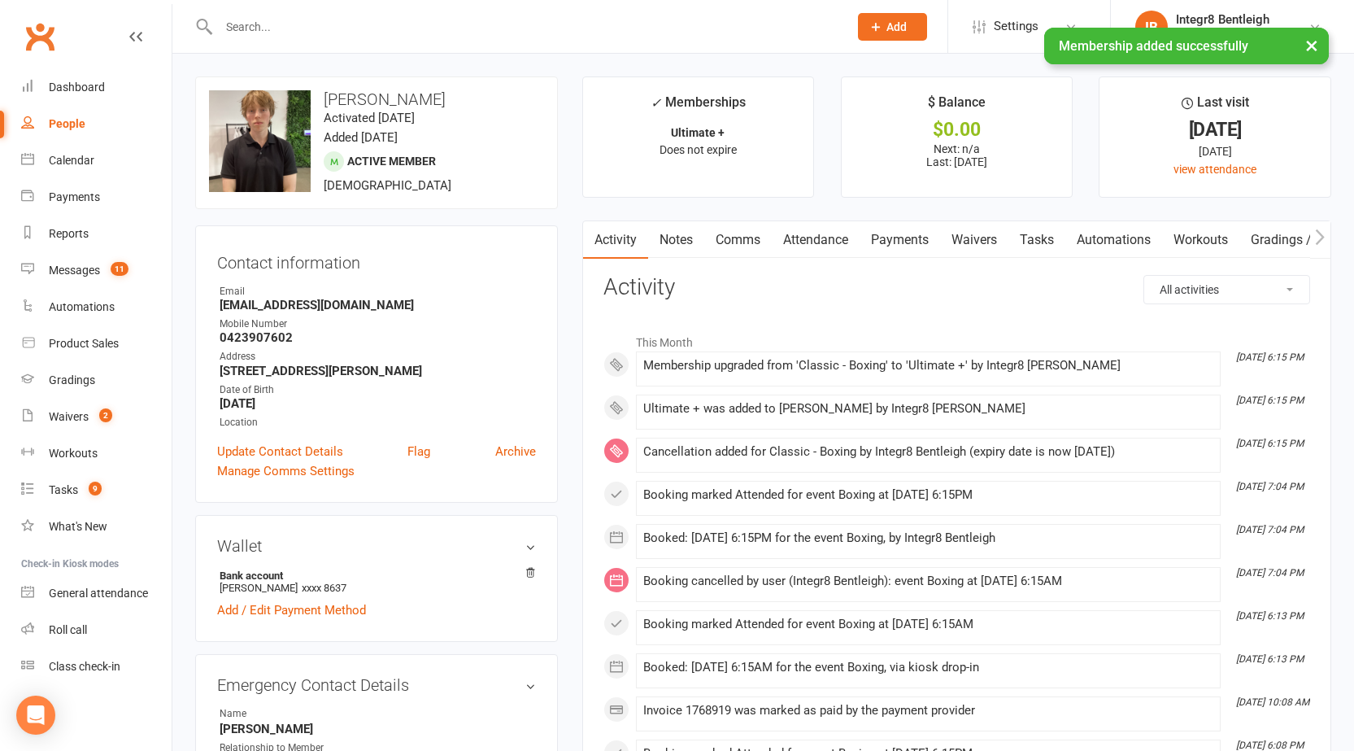
click at [676, 234] on link "Notes" at bounding box center [676, 239] width 56 height 37
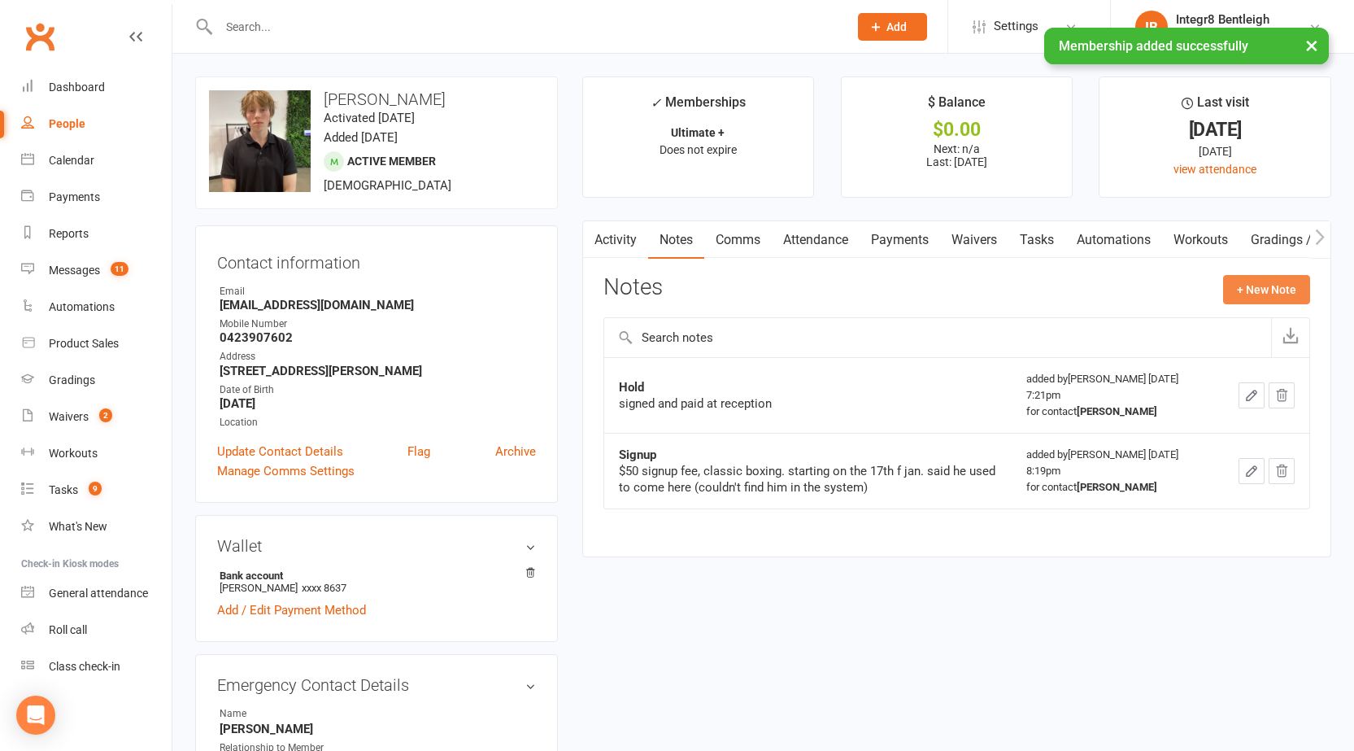
click at [1277, 290] on button "+ New Note" at bounding box center [1266, 289] width 87 height 29
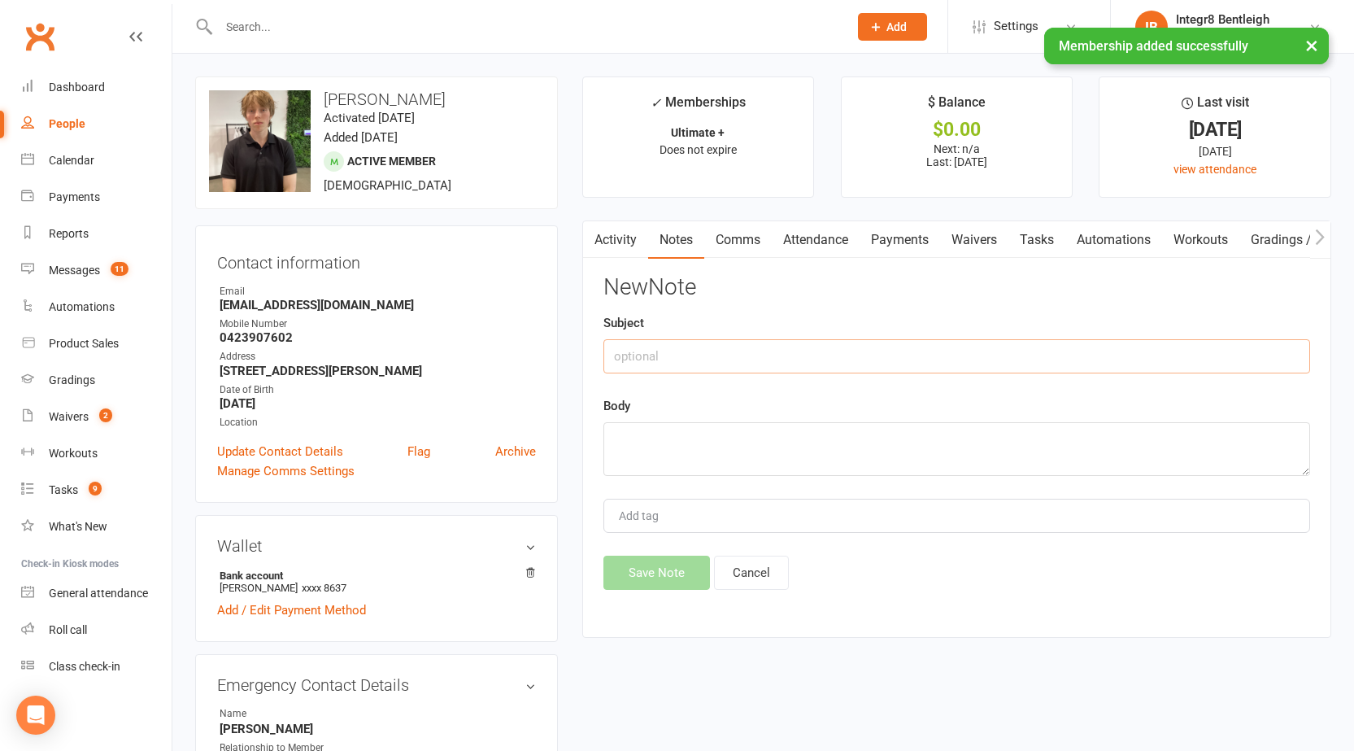
click at [661, 343] on input "text" at bounding box center [956, 356] width 707 height 34
type input "Upgrade"
paste textarea "walked in wanting to train at both locations, ultimate+ starts 14/10. upfront o…"
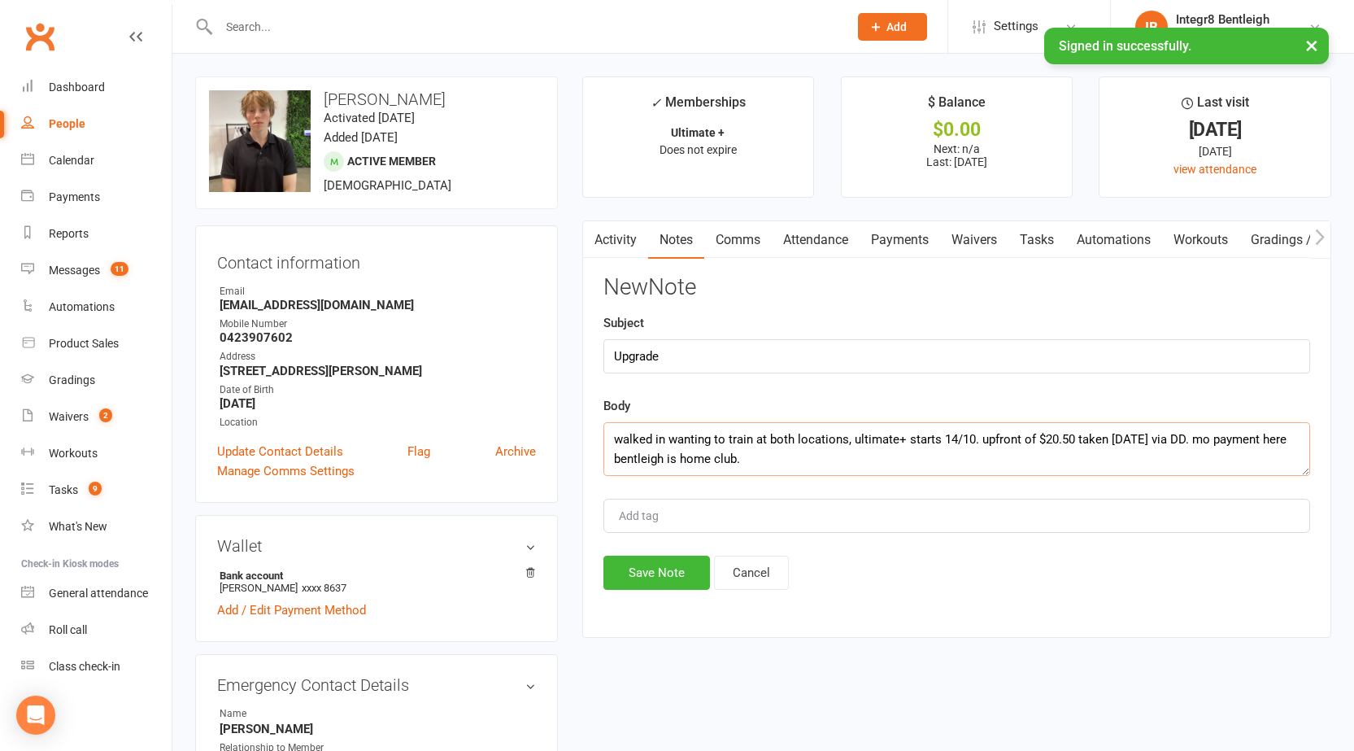
click at [666, 437] on textarea "walked in wanting to train at both locations, ultimate+ starts 14/10. upfront o…" at bounding box center [956, 449] width 707 height 54
click at [669, 439] on textarea "walked in wanting to train at both locations, ultimate+ starts 14/10. upfront o…" at bounding box center [956, 449] width 707 height 54
click at [798, 457] on textarea "walked in to chelt wanting to train at both locations, ultimate+ starts 14/10. …" at bounding box center [956, 449] width 707 height 54
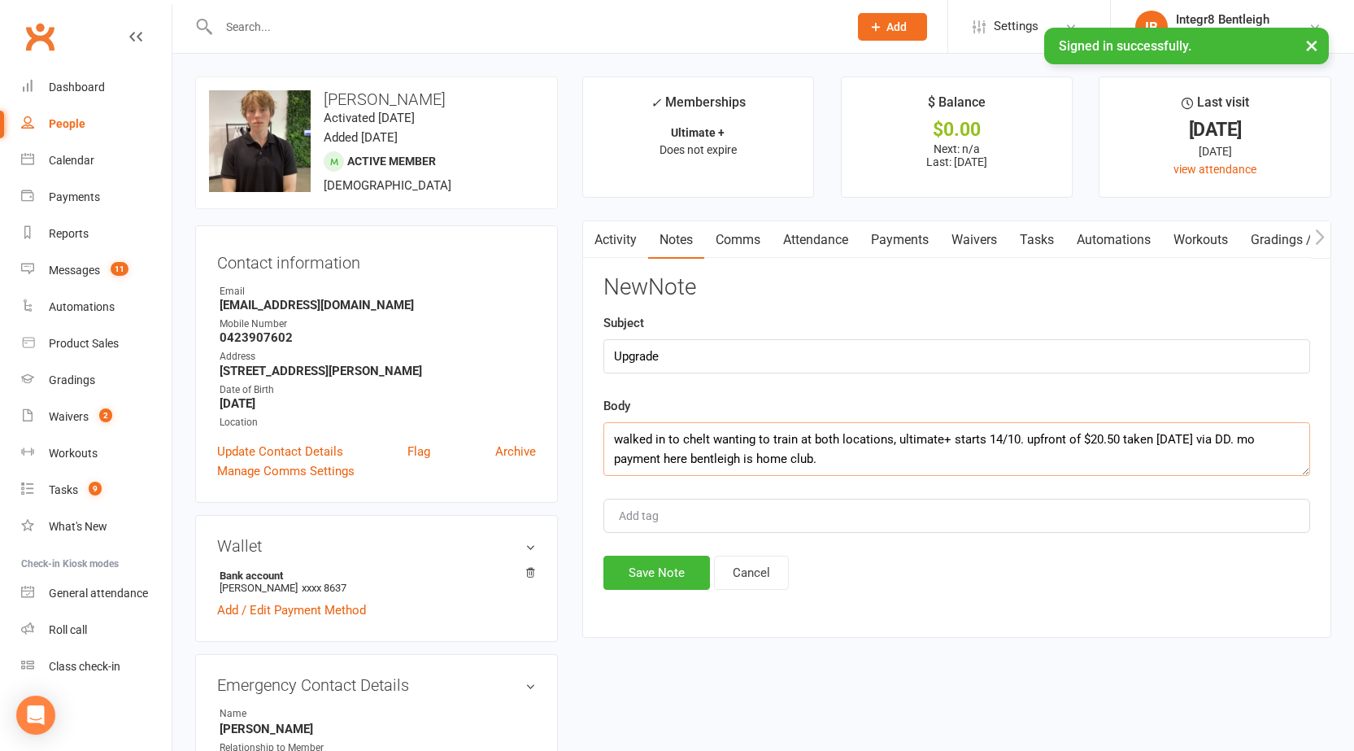
click at [1234, 435] on textarea "walked in to chelt wanting to train at both locations, ultimate+ starts 14/10. …" at bounding box center [956, 449] width 707 height 54
drag, startPoint x: 1225, startPoint y: 443, endPoint x: 1246, endPoint y: 458, distance: 25.0
click at [1246, 458] on textarea "walked in to chelt wanting to train at both locations, ultimate+ starts 14/10. …" at bounding box center [956, 449] width 707 height 54
click at [1220, 435] on textarea "walked in to chelt wanting to train at both locations, ultimate+ starts 14/10. …" at bounding box center [956, 449] width 707 height 54
type textarea "walked in to chelt wanting to train at both locations, ultimate+ starts 14/10. …"
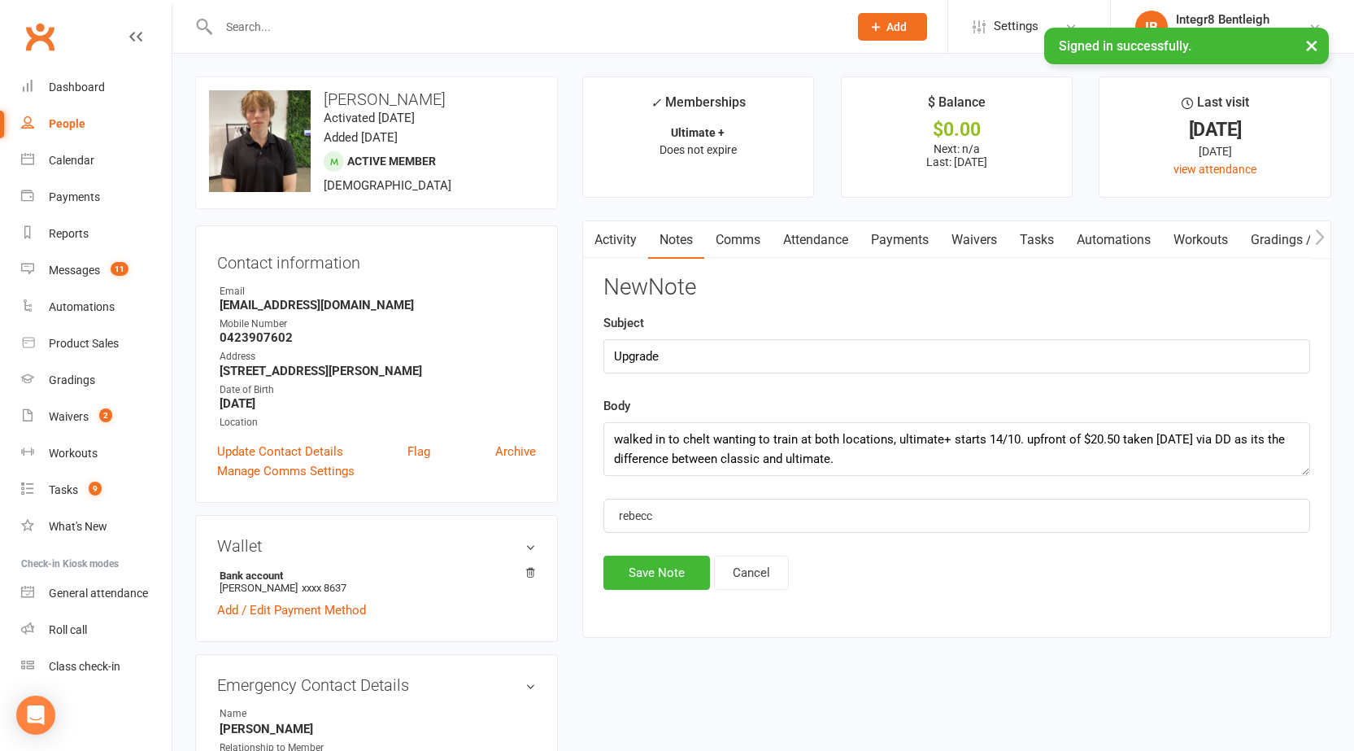
type input "rebecca"
click at [808, 549] on li "rebecca" at bounding box center [956, 546] width 703 height 24
click at [848, 447] on textarea "walked in to chelt wanting to train at both locations, ultimate+ starts 14/10. …" at bounding box center [956, 449] width 707 height 54
click at [854, 449] on textarea "walked in to chelt wanting to train at both locations, ultimate+ starts 14/10. …" at bounding box center [956, 449] width 707 height 54
type textarea "walked in to chelt wanting to train at both locations, ultimate+ starts 14/10. …"
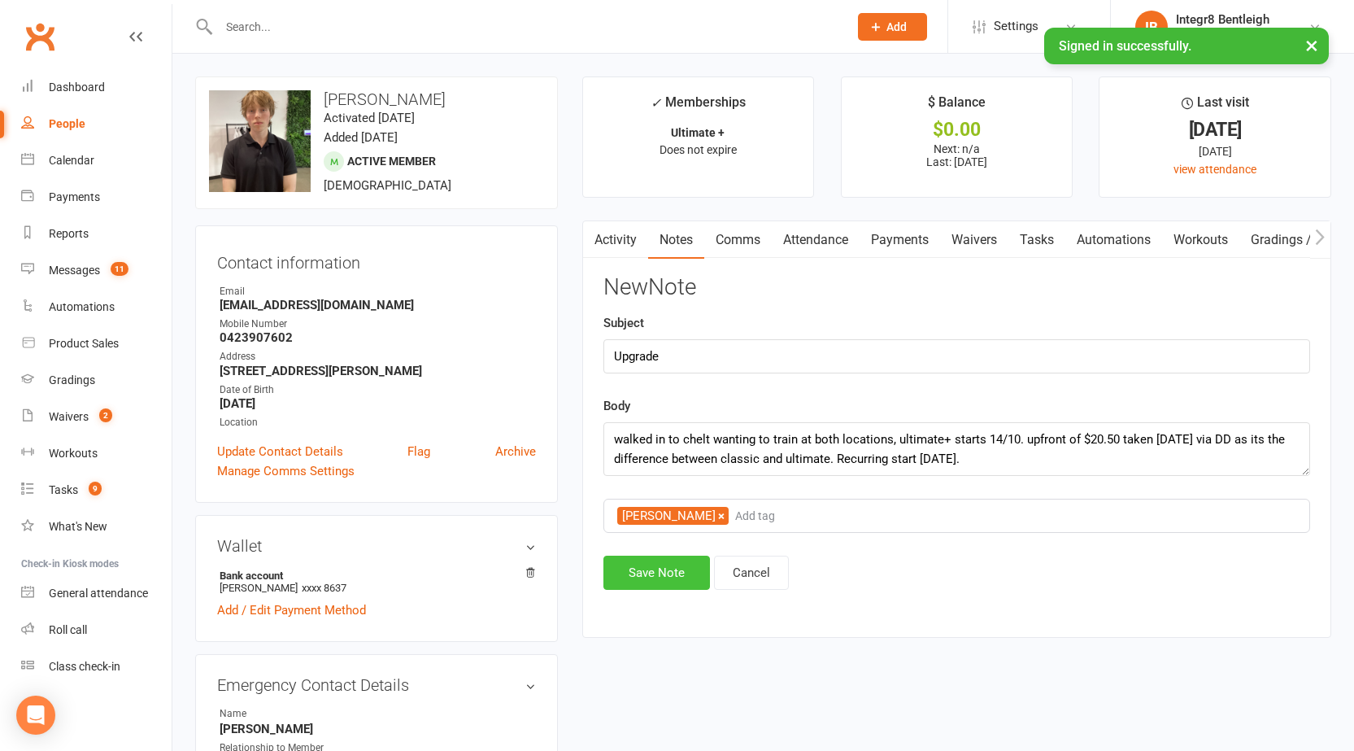
click at [647, 572] on button "Save Note" at bounding box center [656, 572] width 107 height 34
click at [647, 572] on div "Save Note Cancel" at bounding box center [956, 572] width 707 height 34
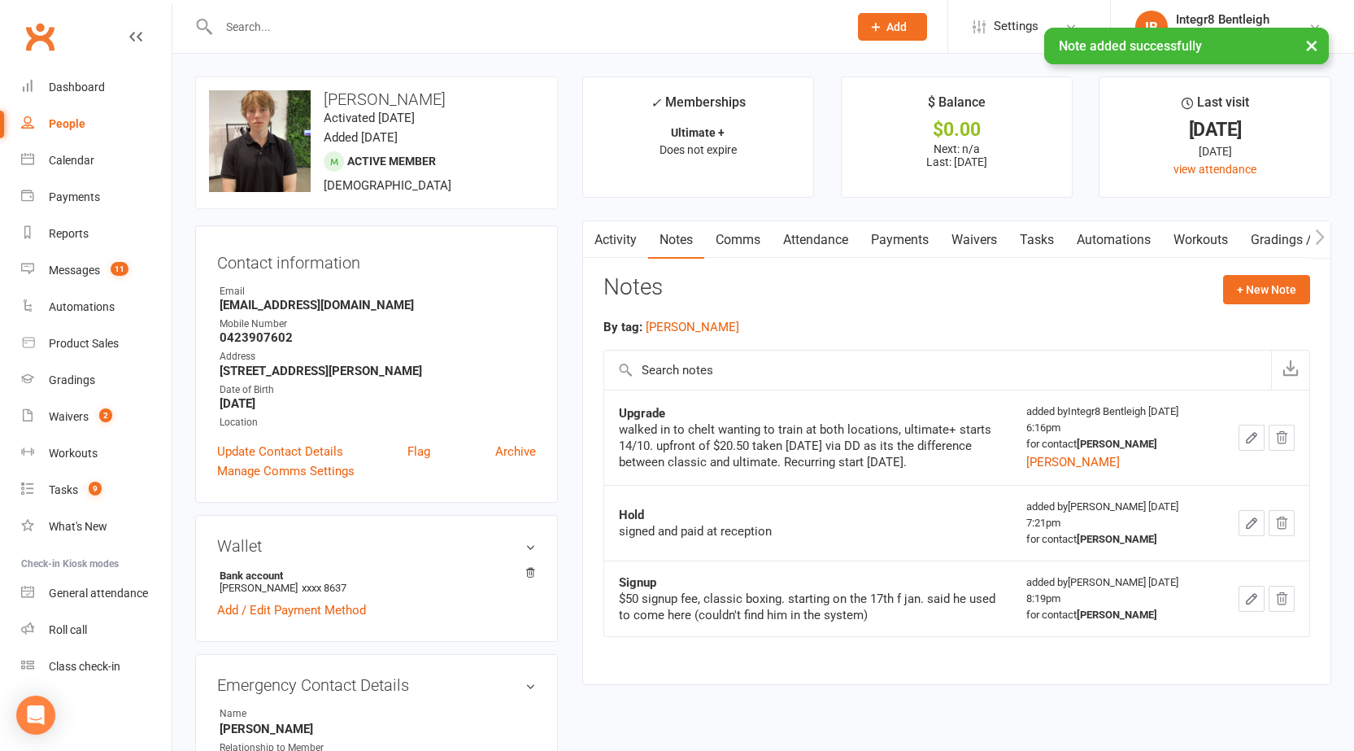
click at [614, 241] on link "Activity" at bounding box center [615, 239] width 65 height 37
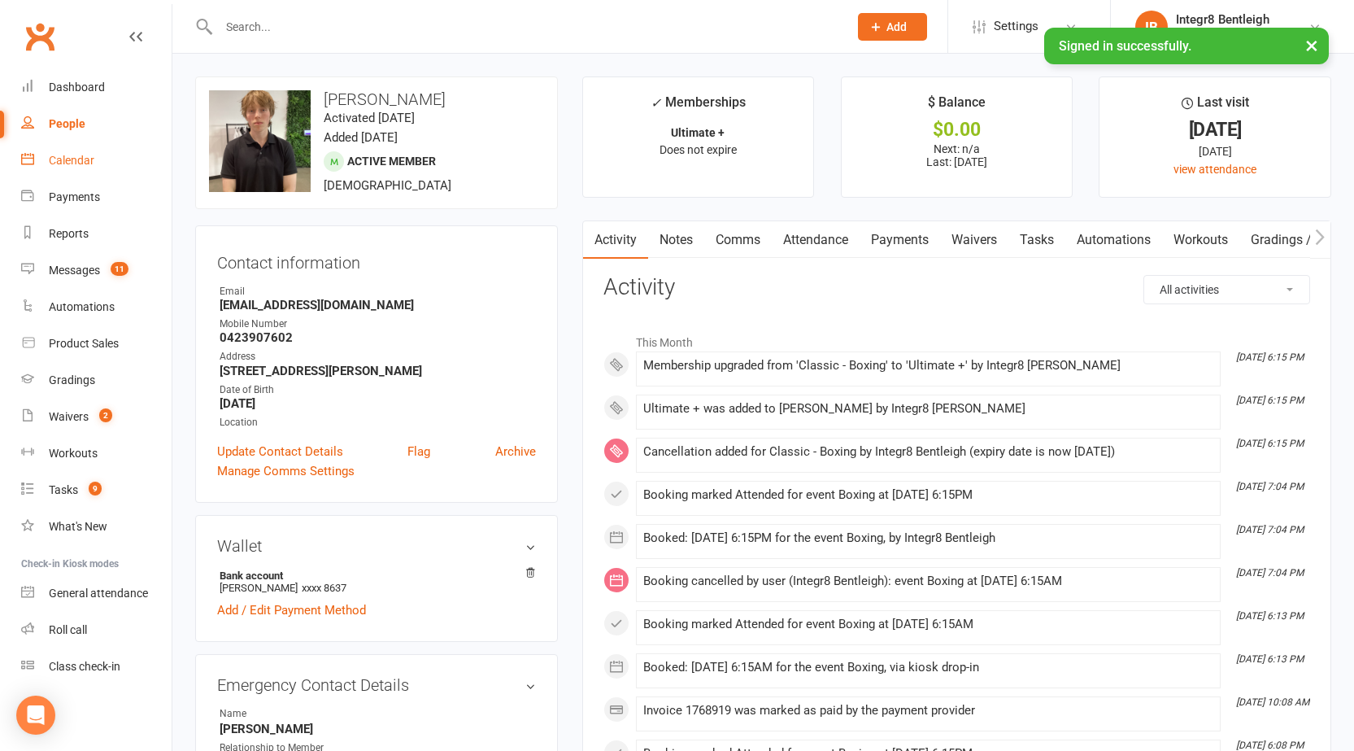
click at [54, 160] on div "Calendar" at bounding box center [72, 160] width 46 height 13
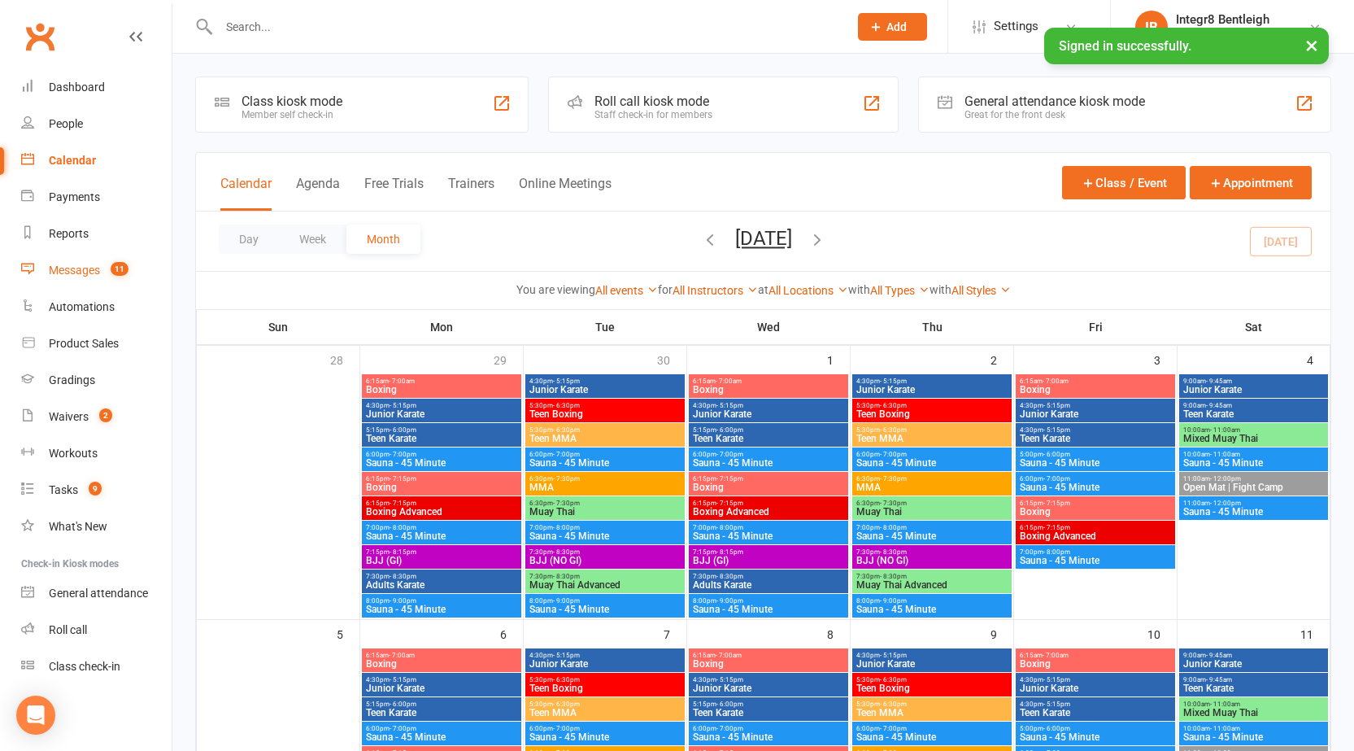
click at [58, 274] on div "Messages" at bounding box center [74, 269] width 51 height 13
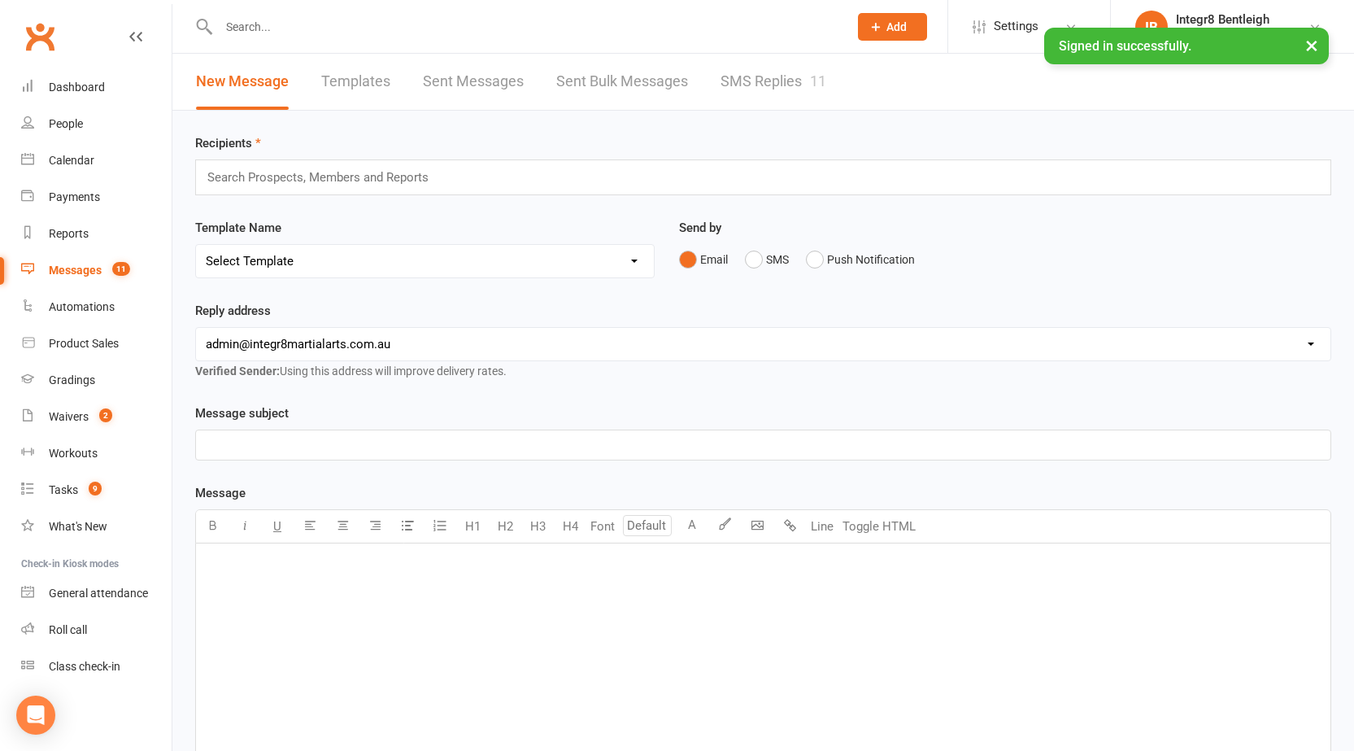
click at [747, 79] on link "SMS Replies 11" at bounding box center [773, 82] width 106 height 56
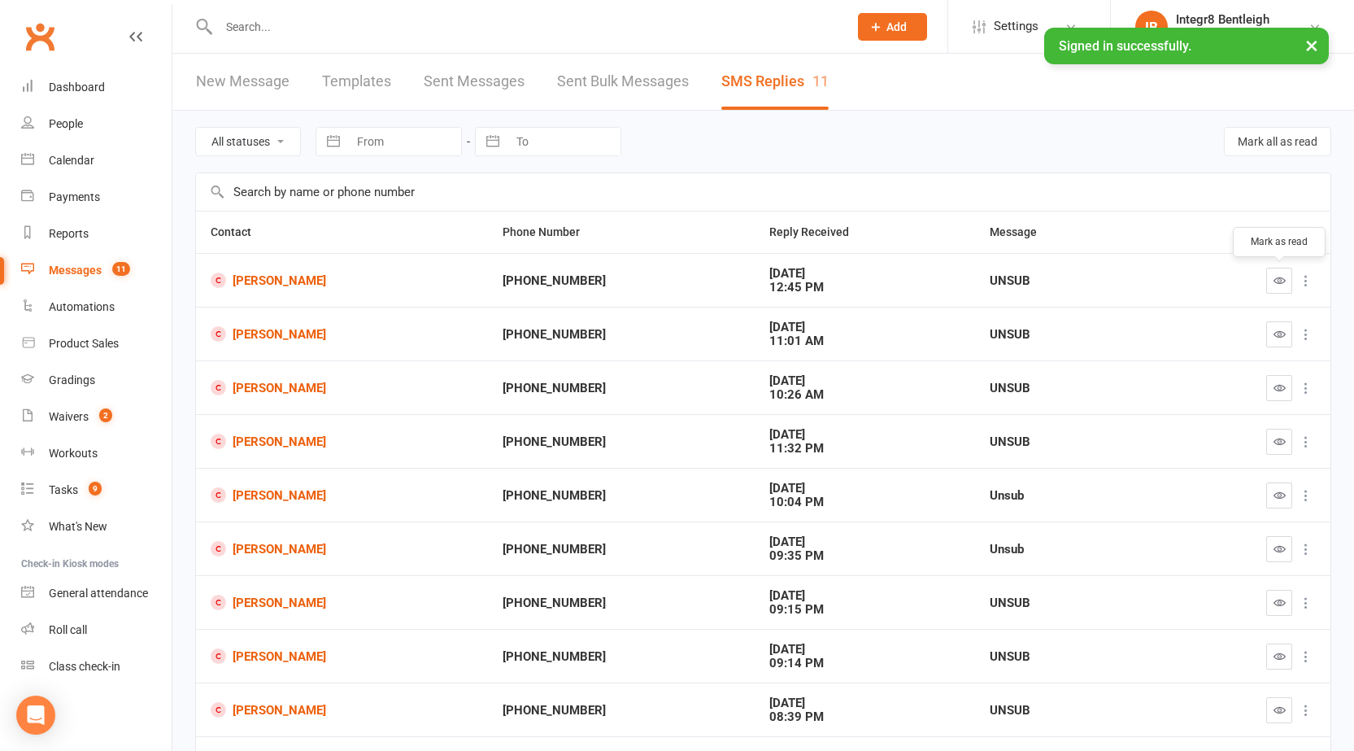
click at [1277, 279] on icon "button" at bounding box center [1279, 280] width 12 height 12
click at [1286, 330] on button "button" at bounding box center [1279, 334] width 26 height 26
click at [1282, 397] on button "button" at bounding box center [1279, 388] width 26 height 26
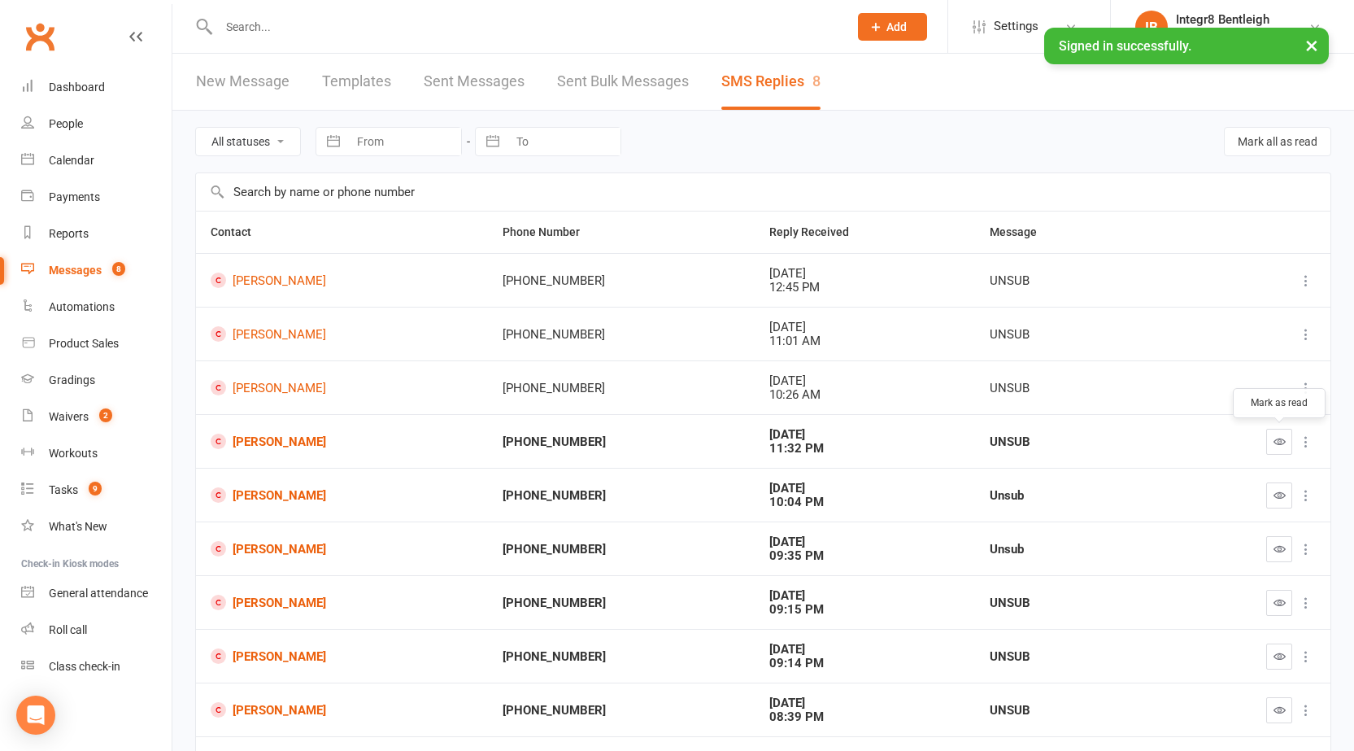
click at [1279, 446] on icon "button" at bounding box center [1279, 441] width 12 height 12
click at [1278, 500] on icon "button" at bounding box center [1279, 495] width 12 height 12
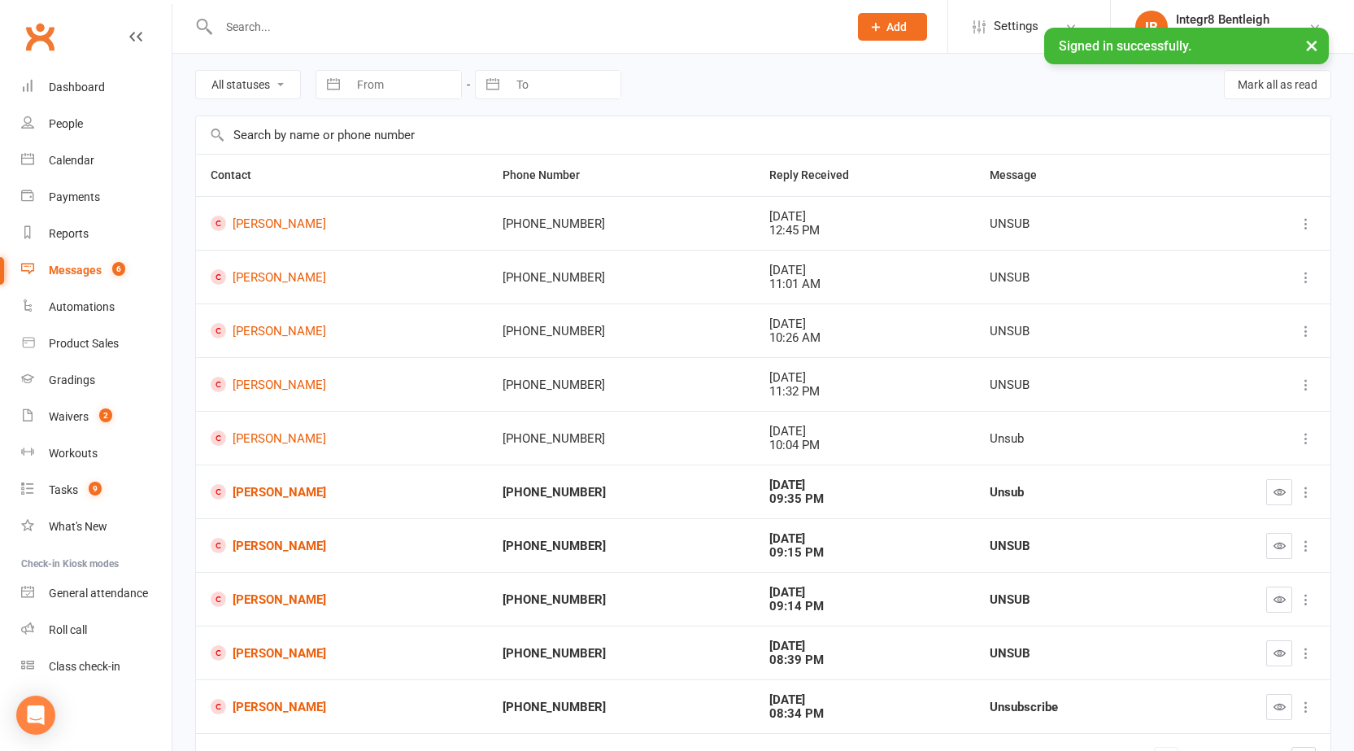
scroll to position [161, 0]
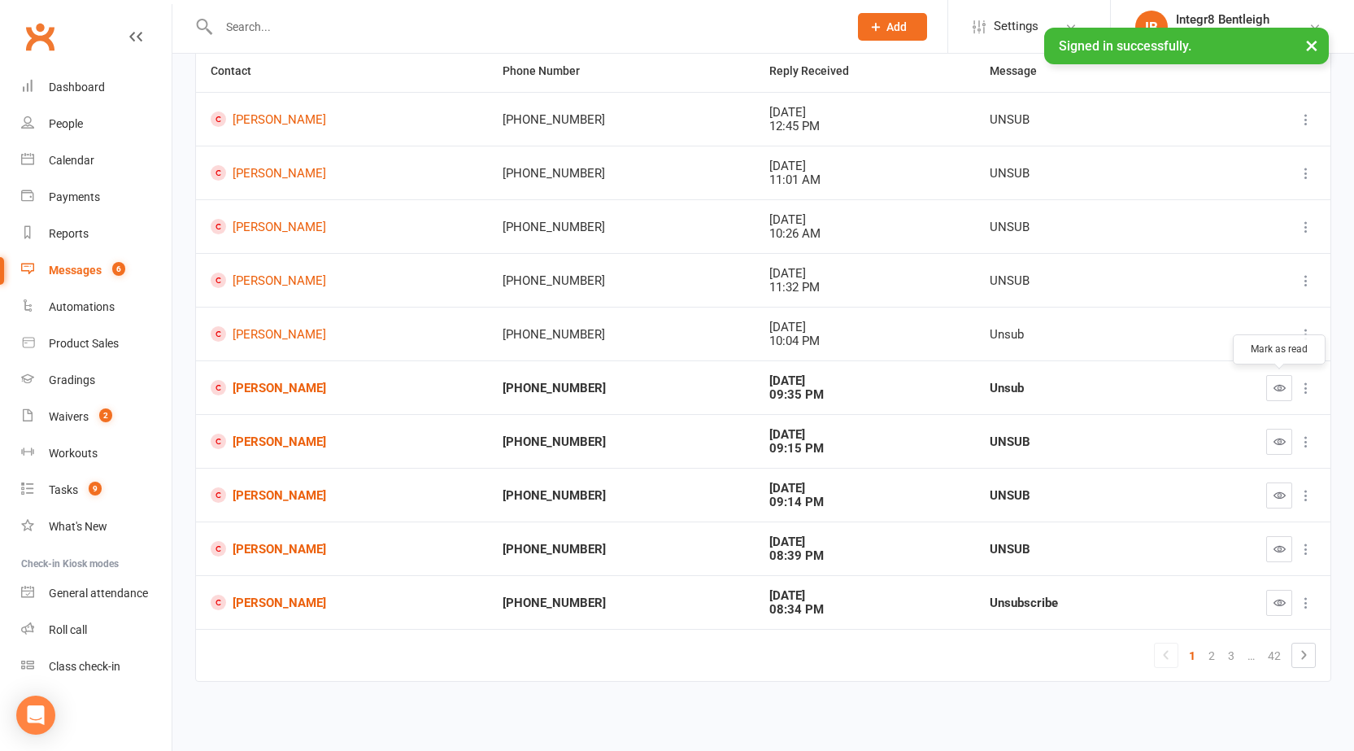
click at [1283, 381] on icon "button" at bounding box center [1279, 387] width 12 height 12
click at [1289, 450] on button "button" at bounding box center [1279, 442] width 26 height 26
click at [1283, 494] on icon "button" at bounding box center [1279, 495] width 12 height 12
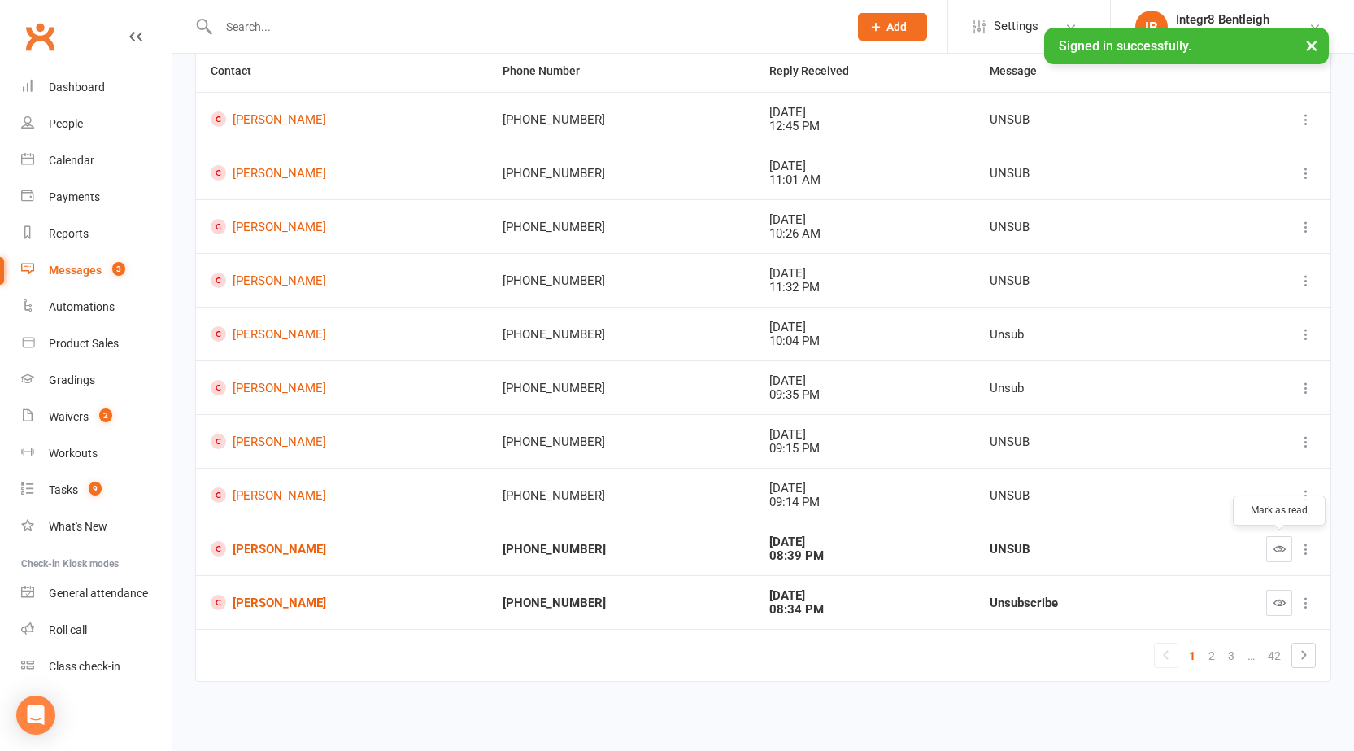
click at [1285, 555] on icon "button" at bounding box center [1279, 548] width 12 height 12
click at [1282, 610] on button "button" at bounding box center [1279, 603] width 26 height 26
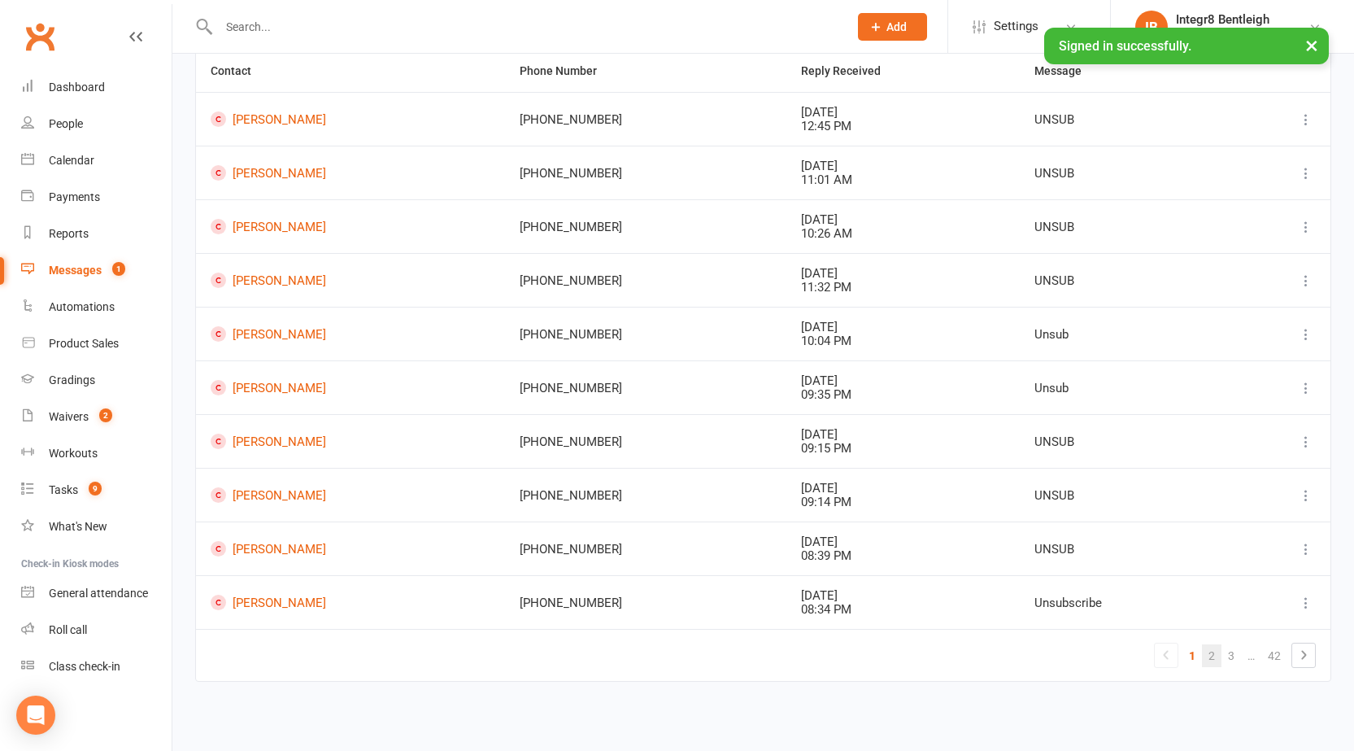
click at [1208, 652] on link "2" at bounding box center [1212, 655] width 20 height 23
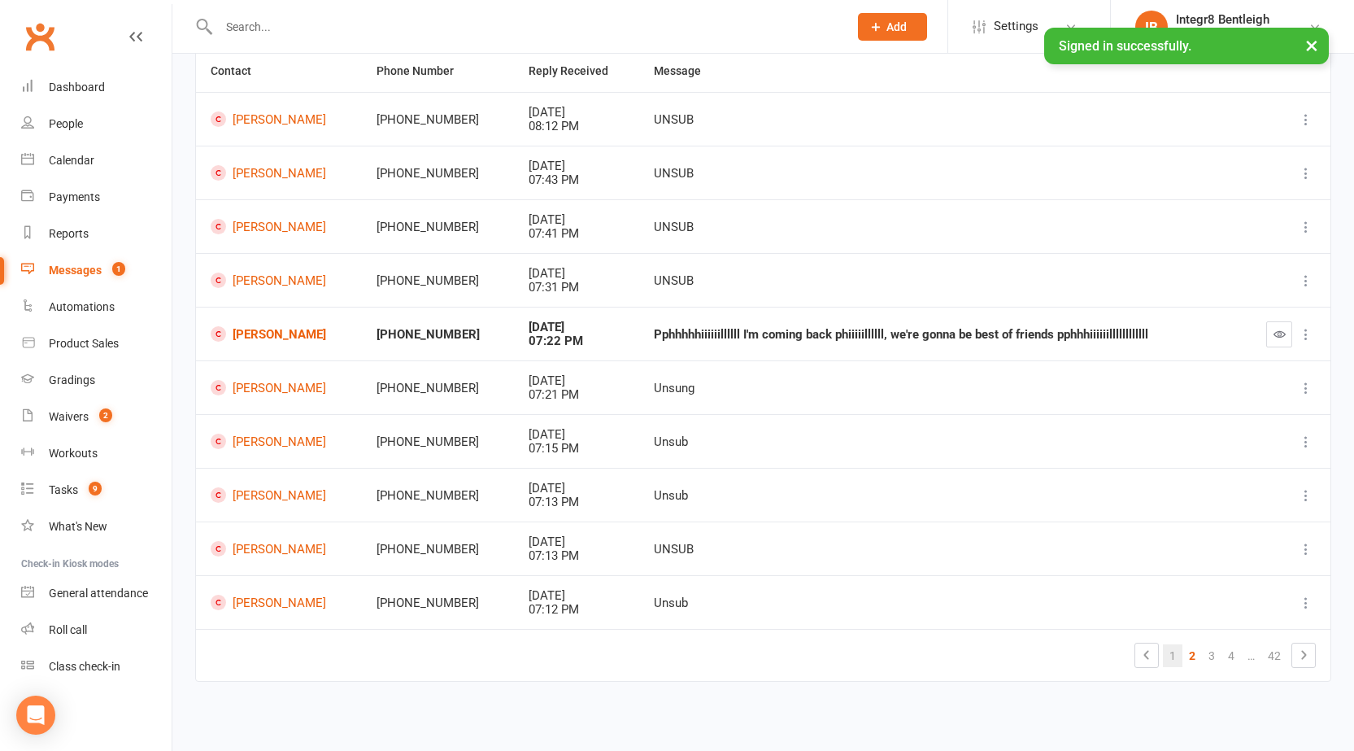
click at [1179, 648] on link "1" at bounding box center [1173, 655] width 20 height 23
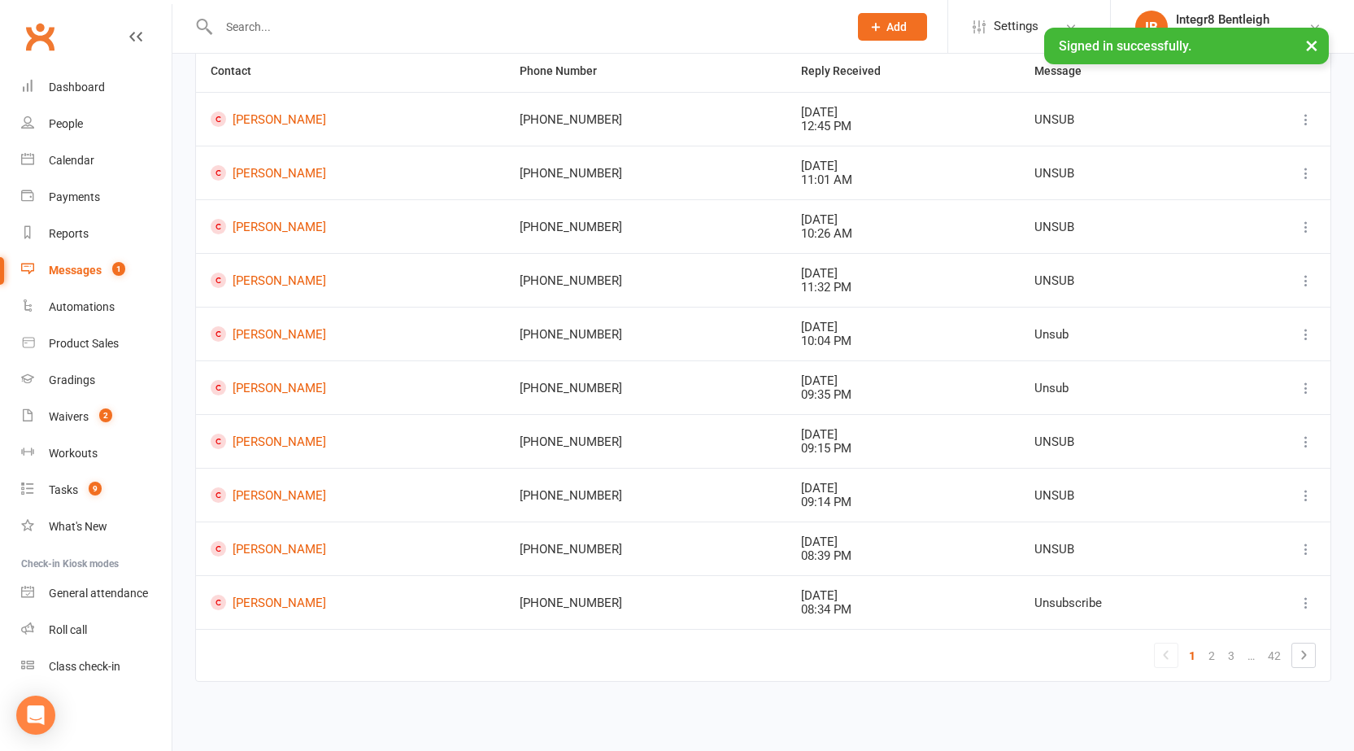
scroll to position [0, 0]
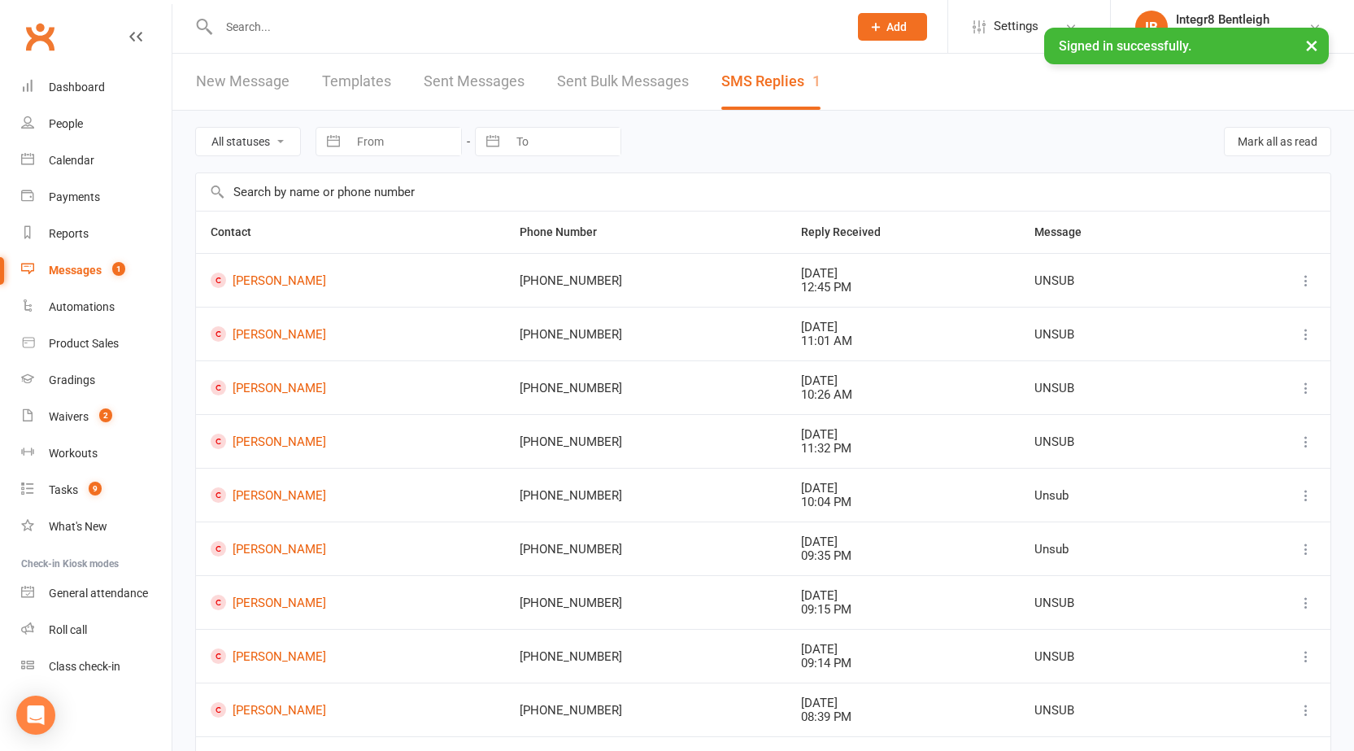
click at [235, 140] on select "All statuses Read only Unread only" at bounding box center [248, 142] width 104 height 28
select select "unread_only"
click at [196, 128] on select "All statuses Read only Unread only" at bounding box center [248, 142] width 104 height 28
click at [261, 207] on input "text" at bounding box center [763, 191] width 1134 height 37
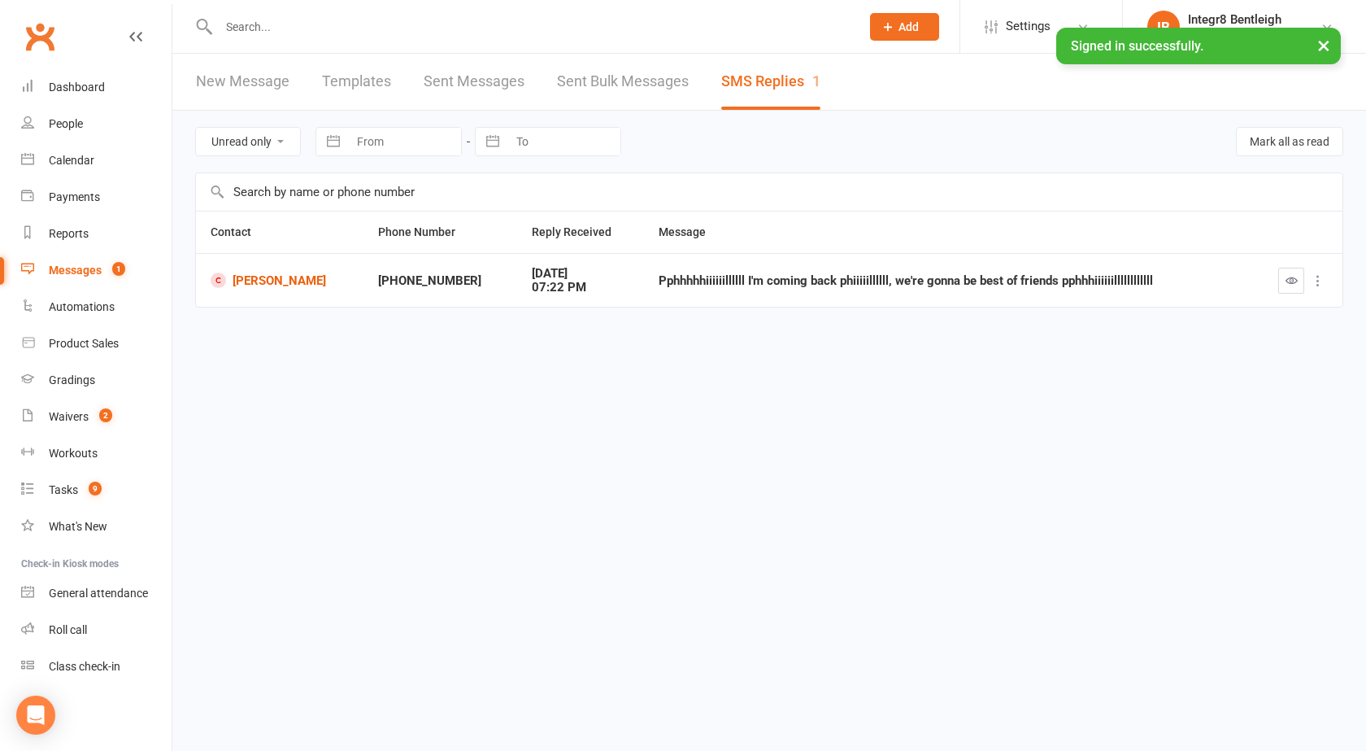
click at [257, 137] on select "All statuses Read only Unread only" at bounding box center [248, 142] width 104 height 28
select select
click at [196, 128] on select "All statuses Read only Unread only" at bounding box center [248, 142] width 104 height 28
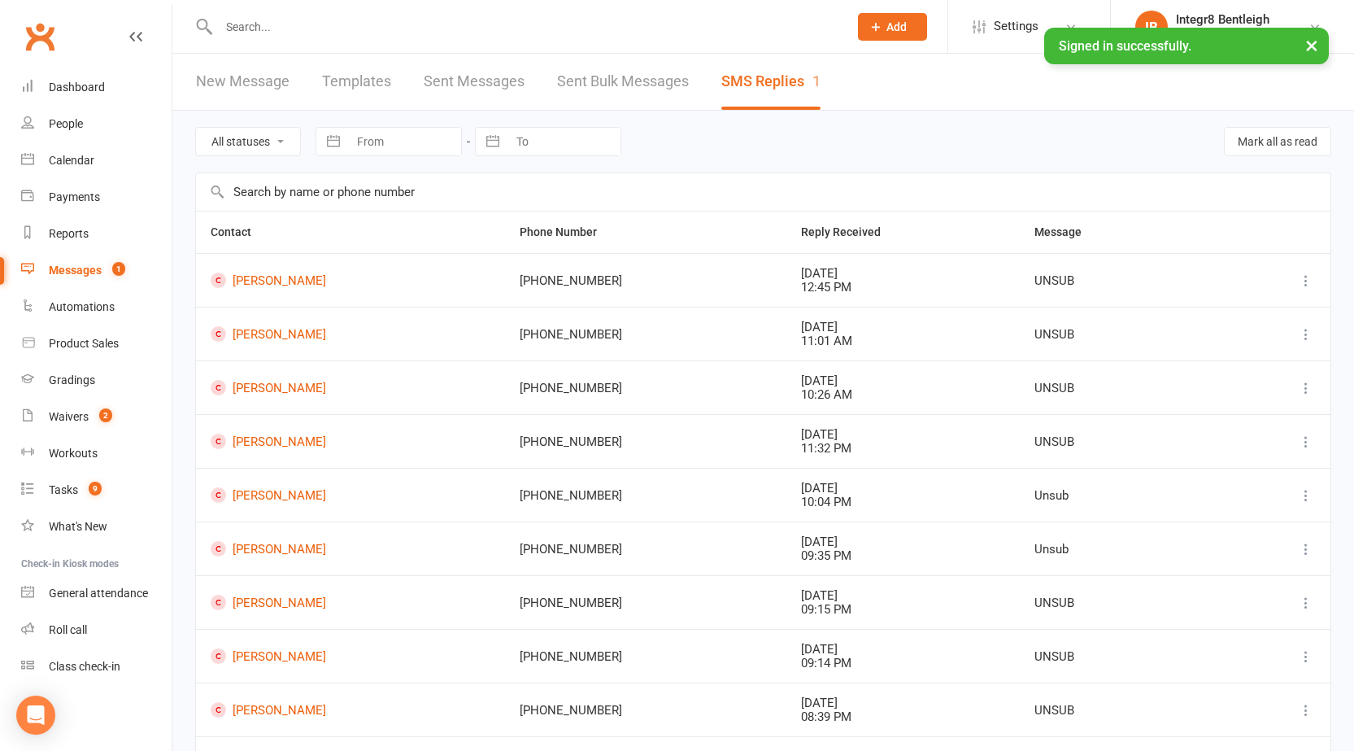
click at [255, 69] on link "New Message" at bounding box center [243, 82] width 94 height 56
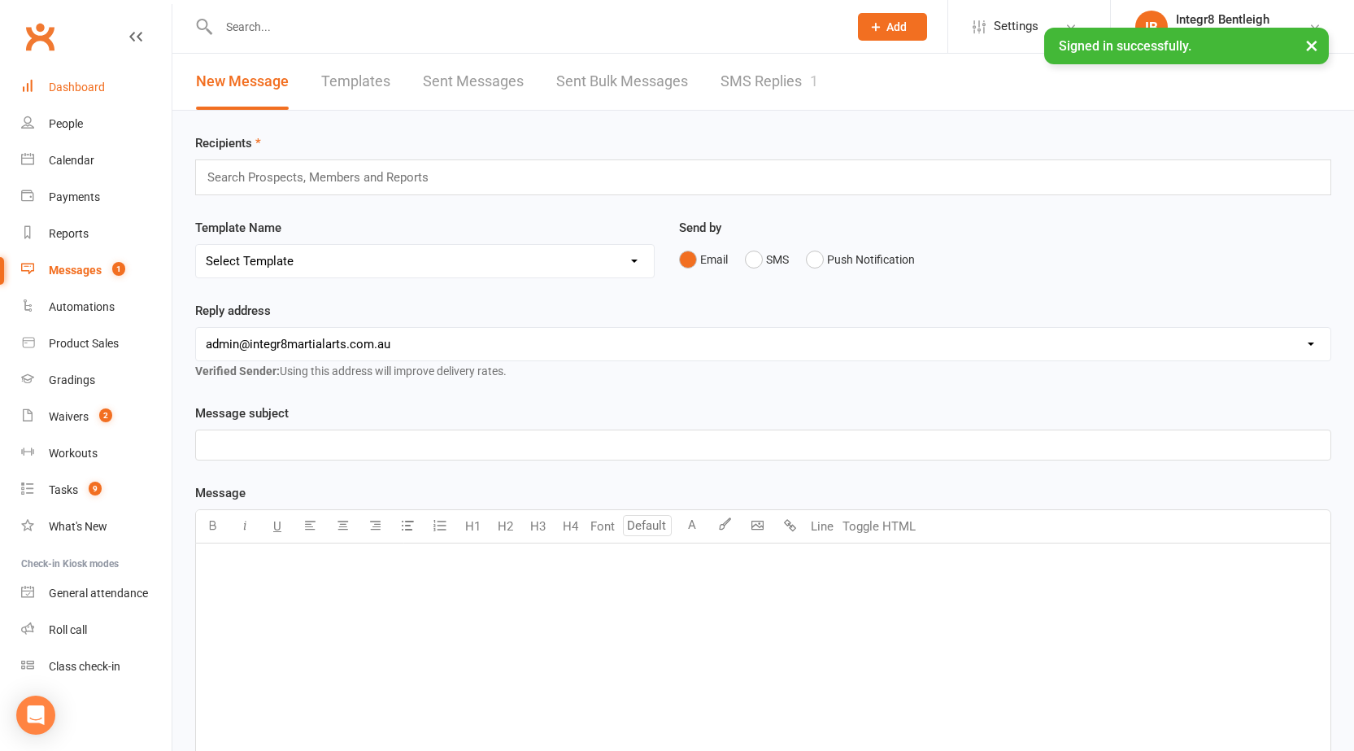
click at [76, 80] on link "Dashboard" at bounding box center [96, 87] width 150 height 37
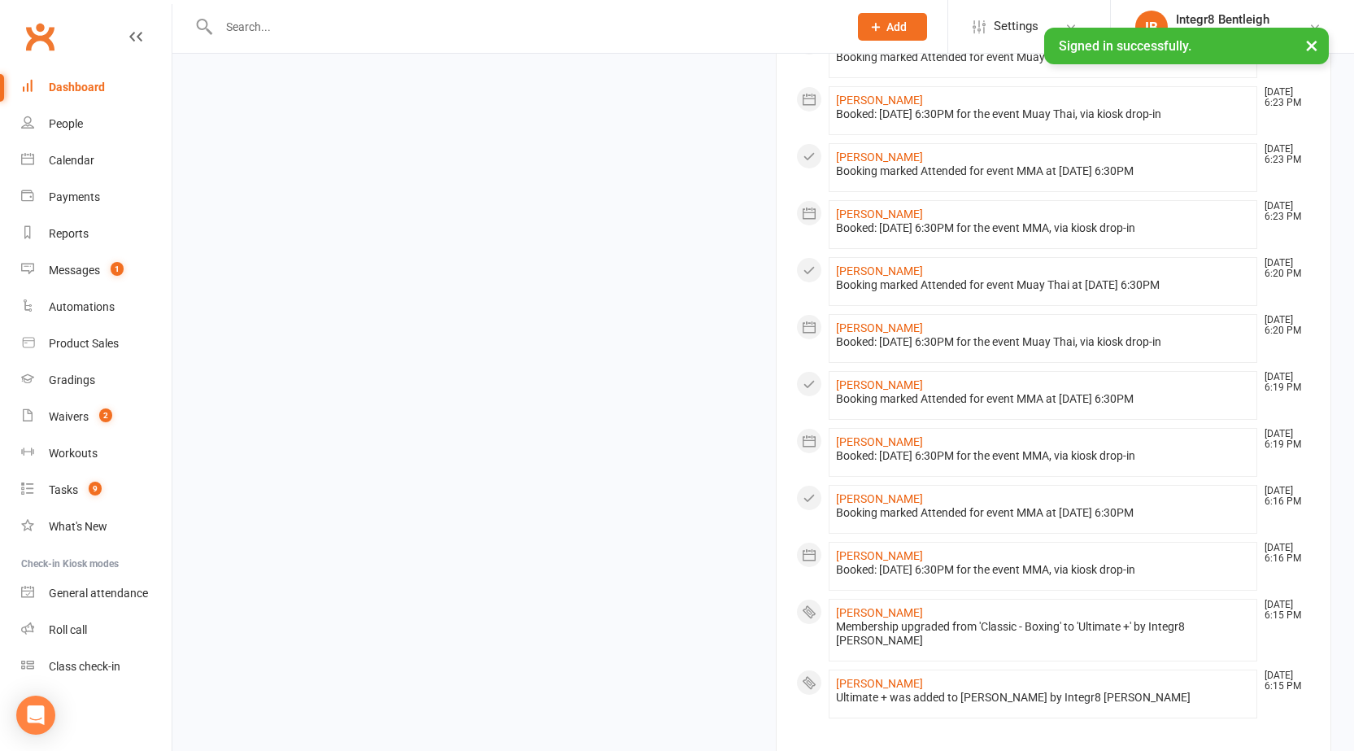
scroll to position [1305, 0]
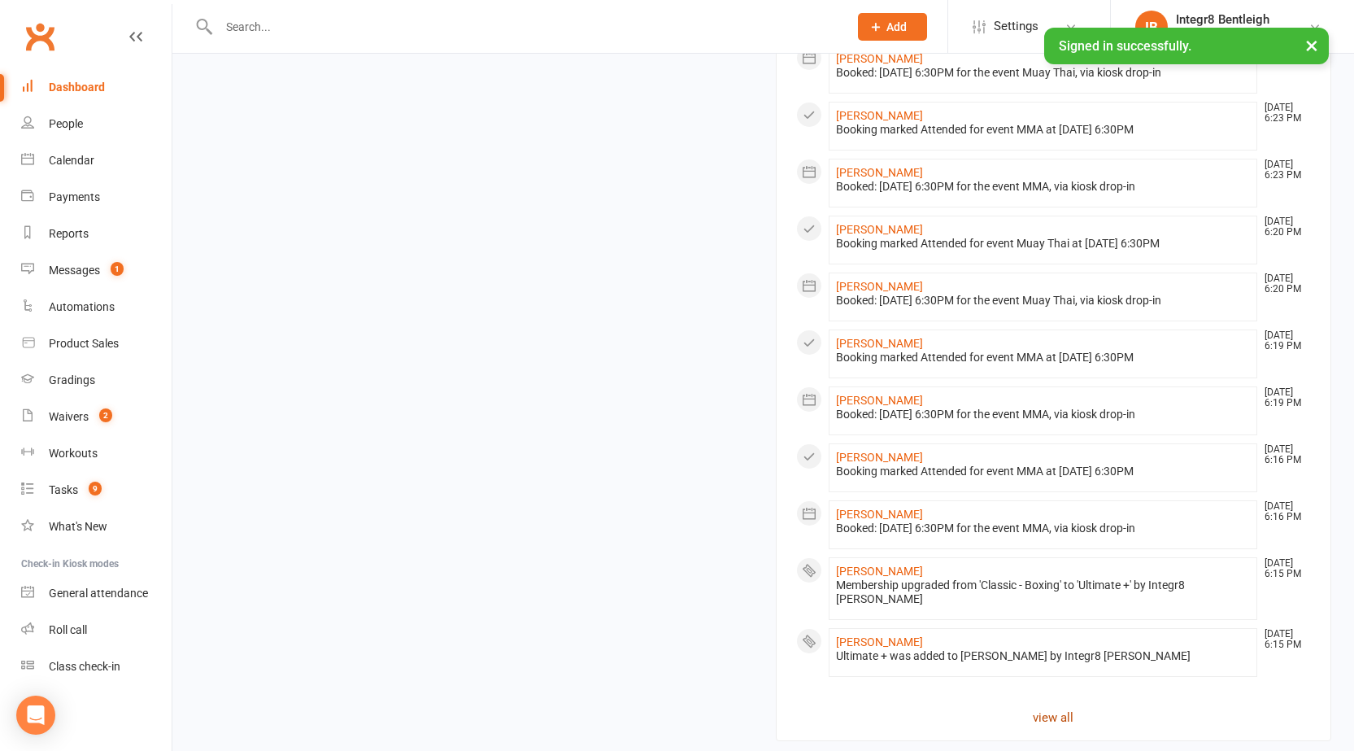
click at [1051, 709] on link "view all" at bounding box center [1054, 717] width 516 height 20
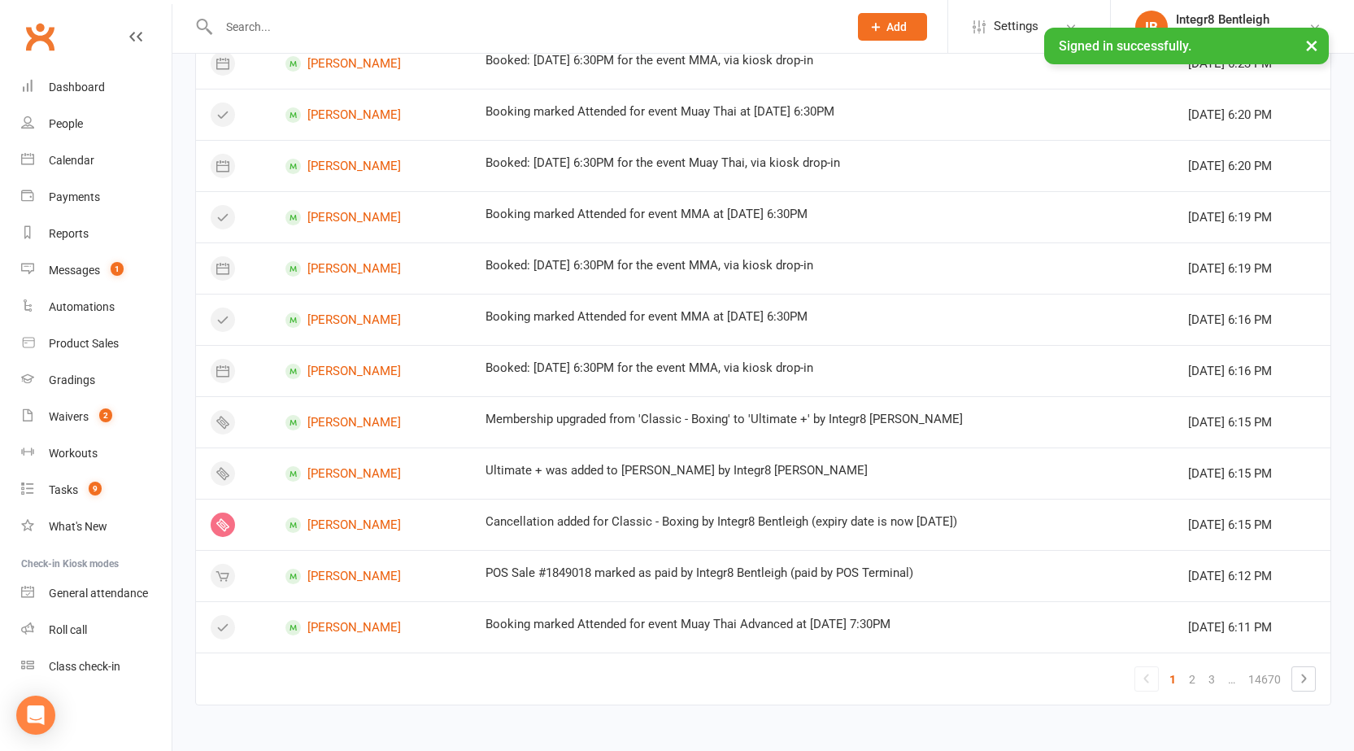
scroll to position [827, 0]
click at [1195, 680] on link "2" at bounding box center [1192, 678] width 20 height 23
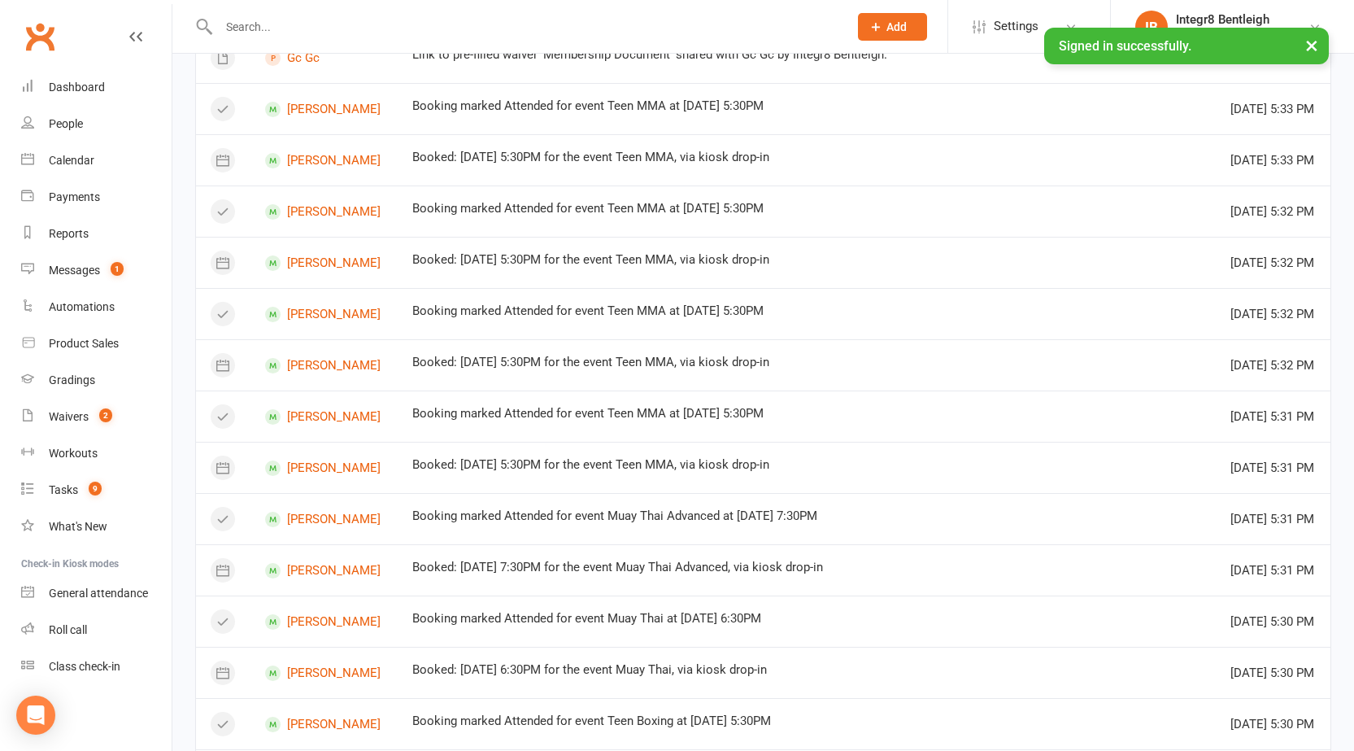
scroll to position [1092, 0]
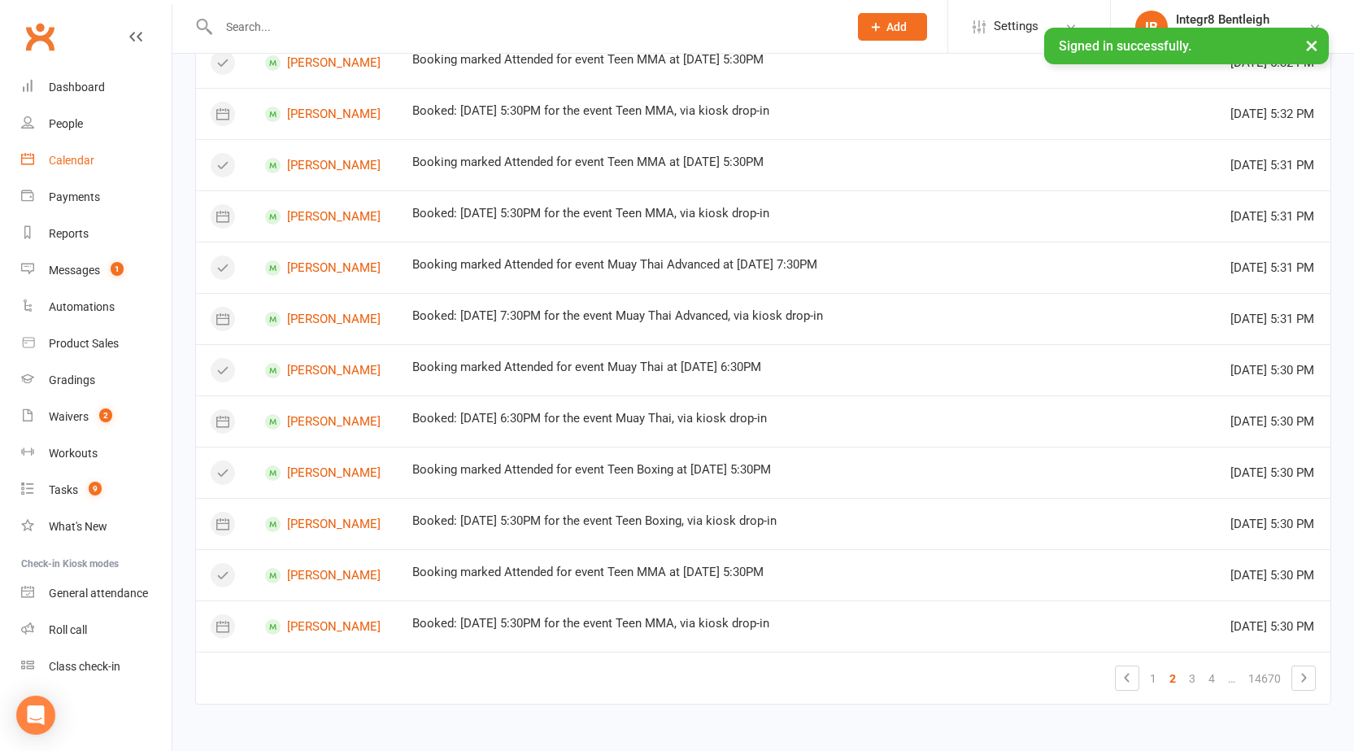
click at [50, 150] on link "Calendar" at bounding box center [96, 160] width 150 height 37
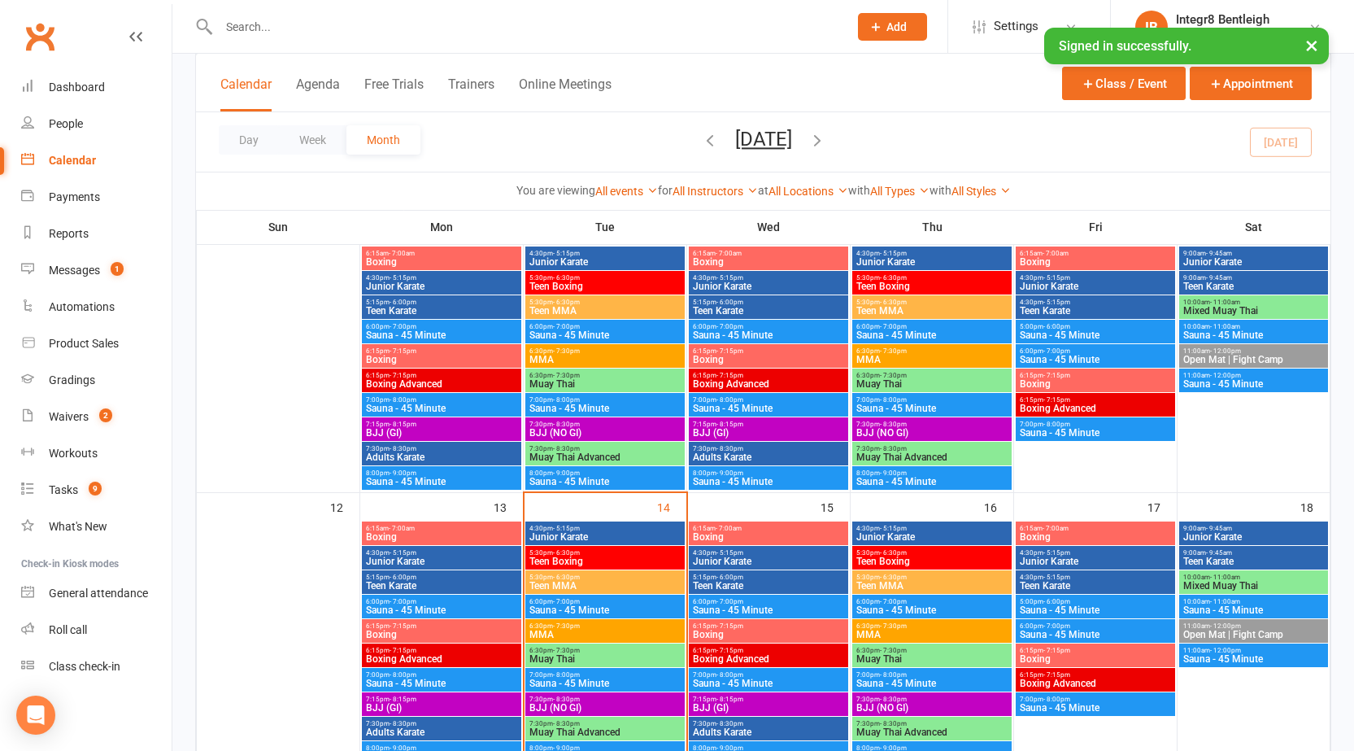
scroll to position [569, 0]
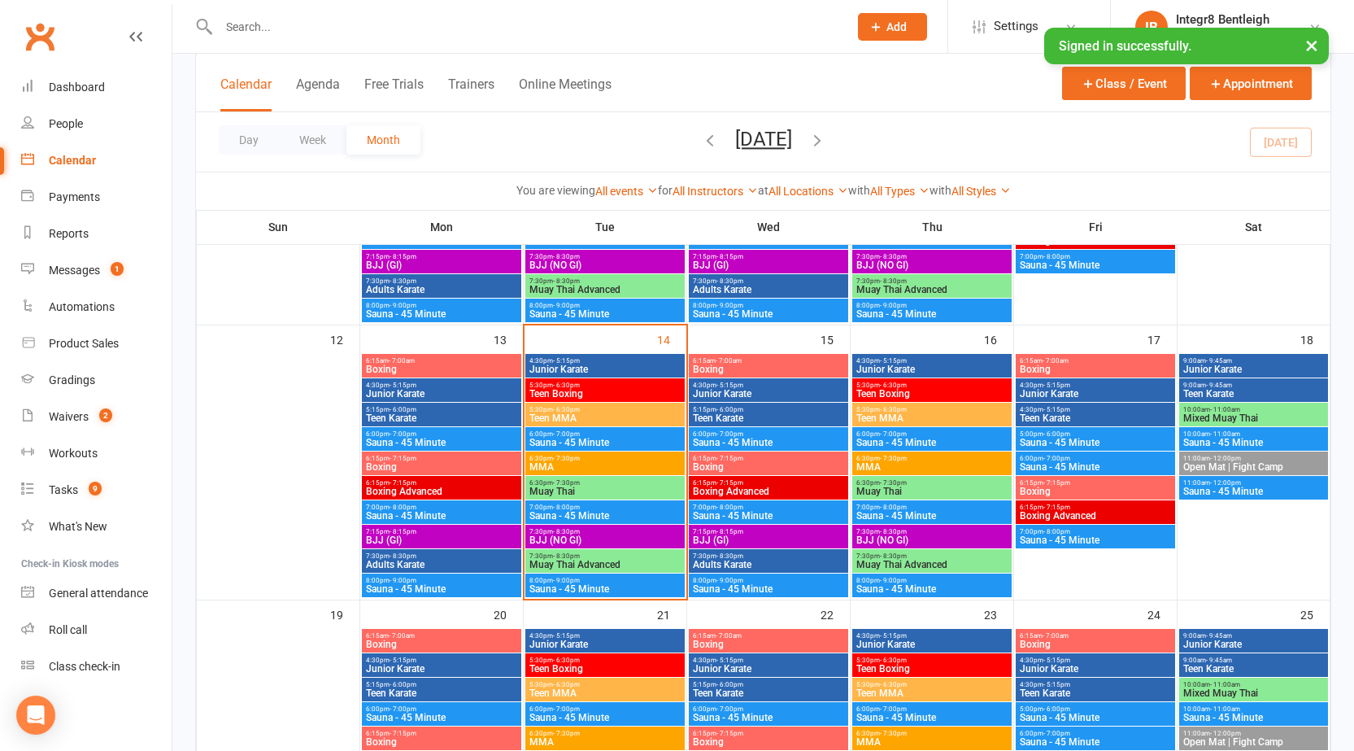
click at [625, 389] on span "Teen Boxing" at bounding box center [605, 394] width 153 height 10
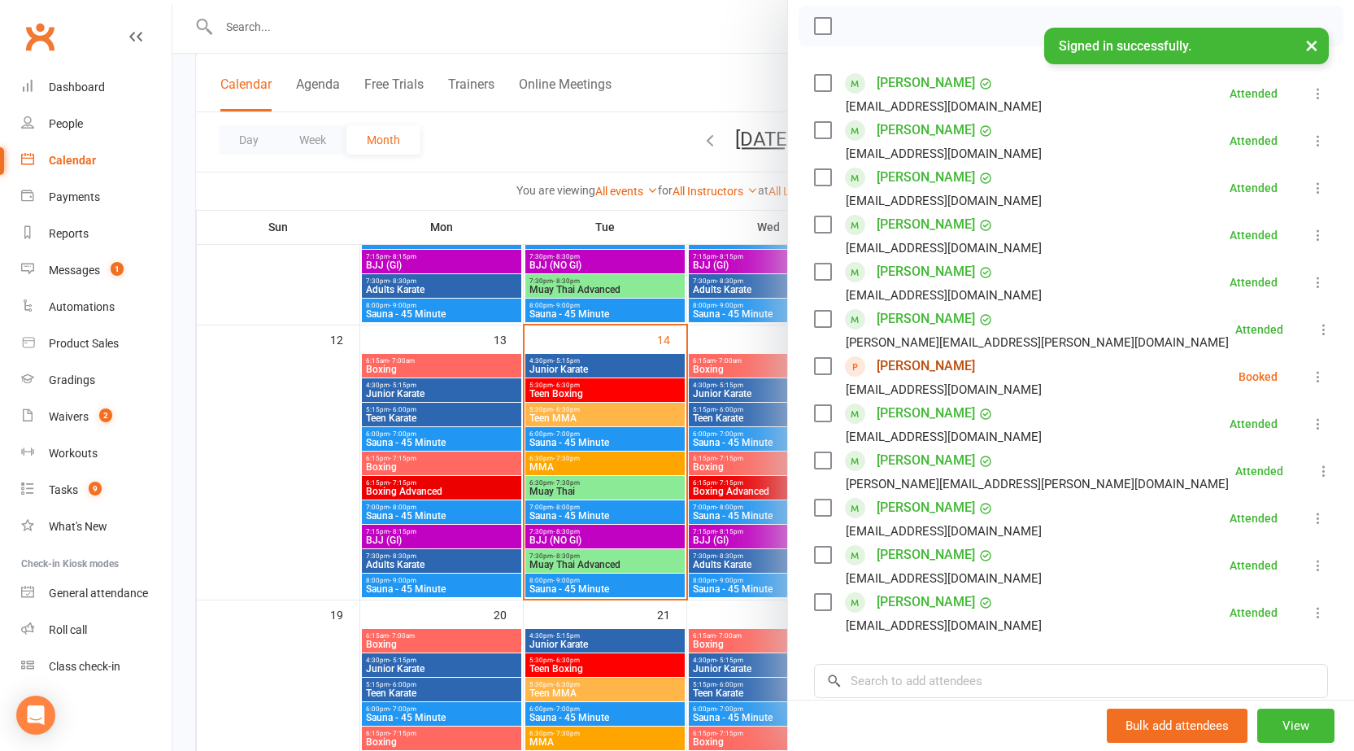
scroll to position [461, 0]
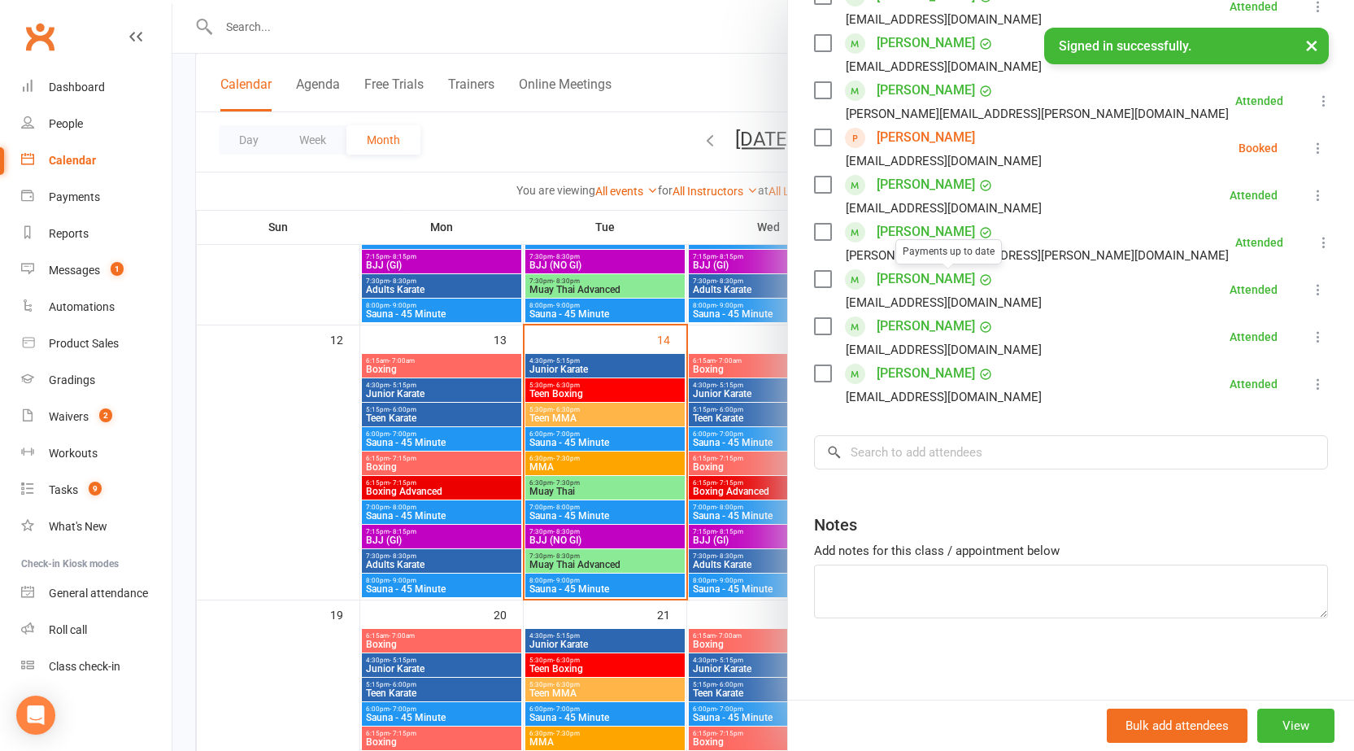
click at [620, 374] on div at bounding box center [763, 375] width 1182 height 751
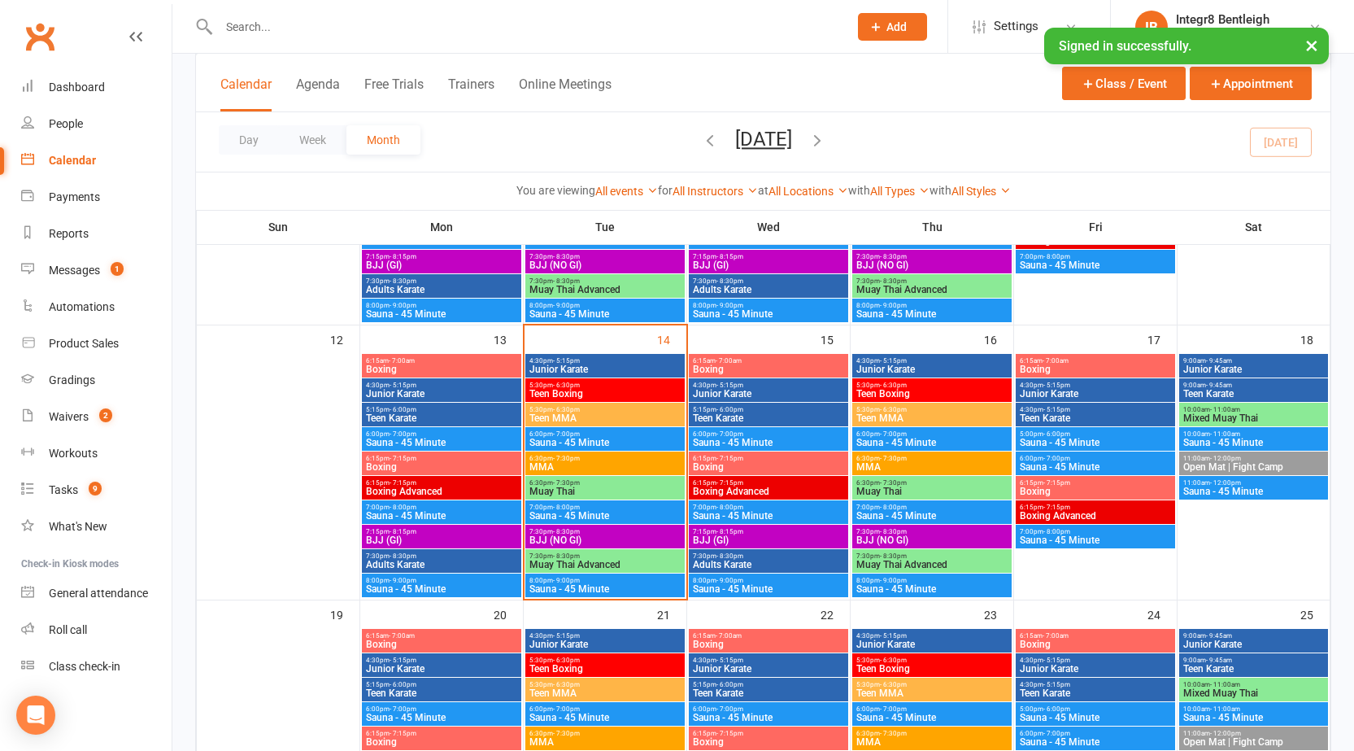
click at [592, 416] on span "Teen MMA" at bounding box center [605, 418] width 153 height 10
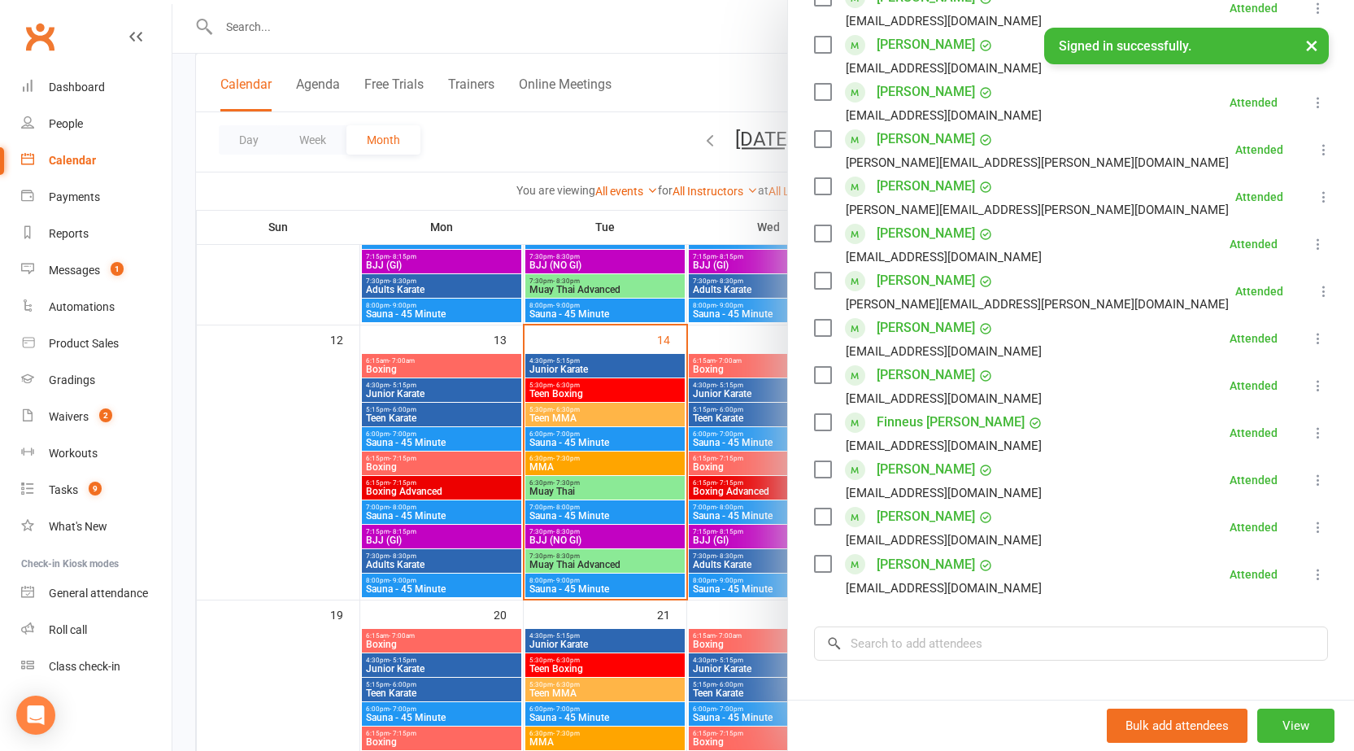
scroll to position [488, 0]
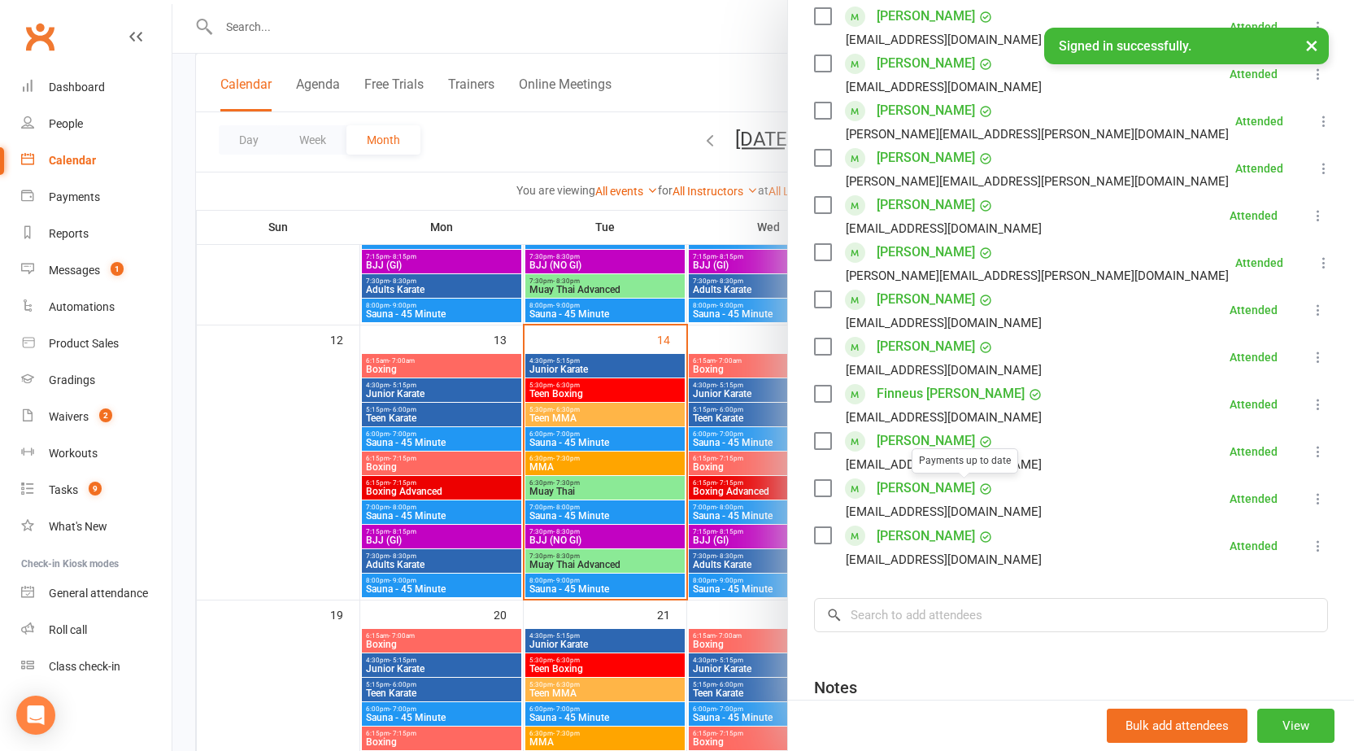
click at [570, 476] on div at bounding box center [763, 375] width 1182 height 751
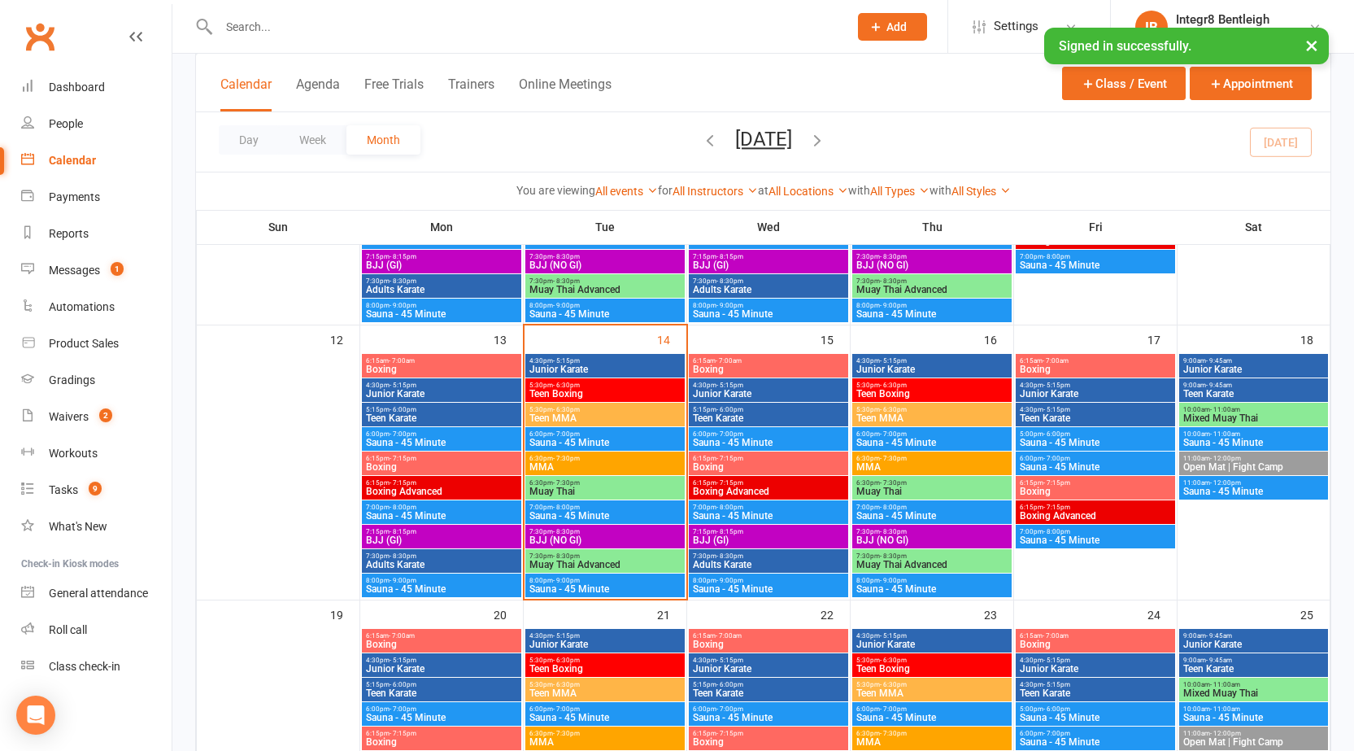
click at [593, 453] on div "6:30pm - 7:30pm MMA" at bounding box center [604, 463] width 159 height 24
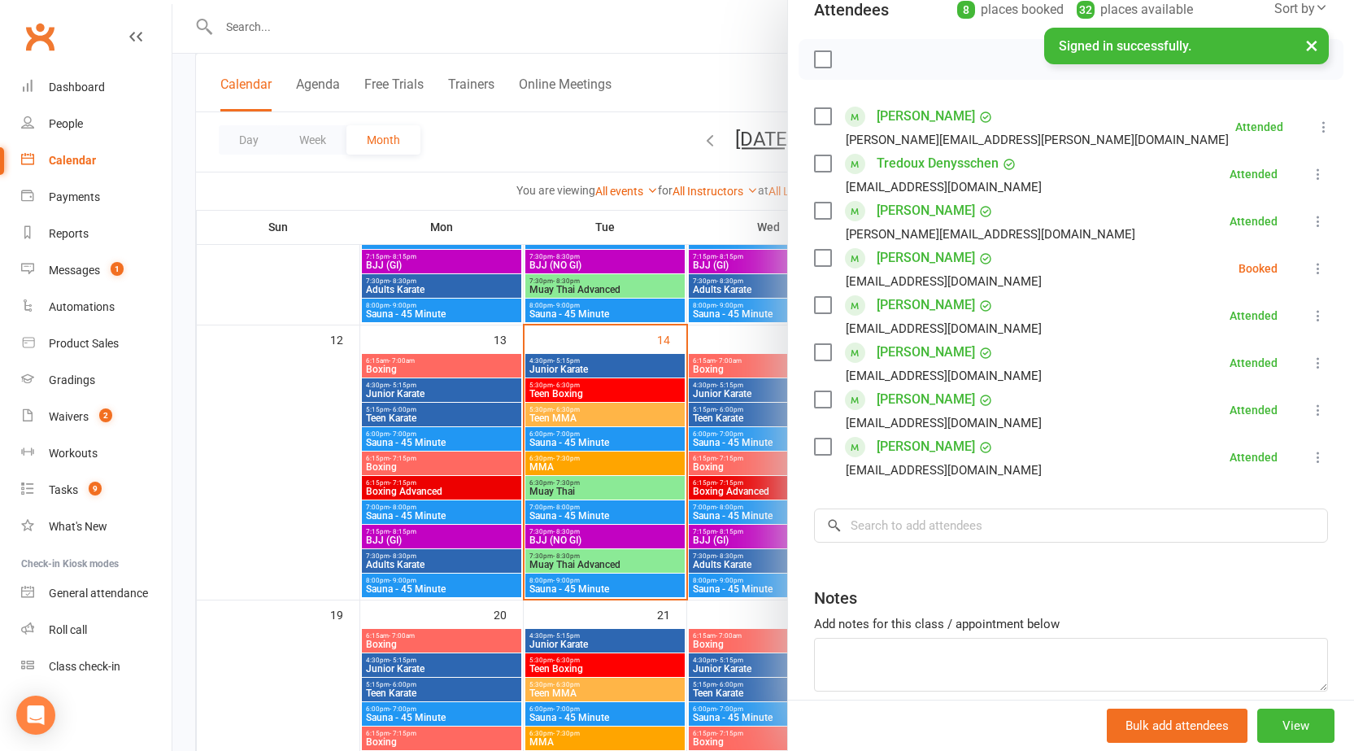
scroll to position [81, 0]
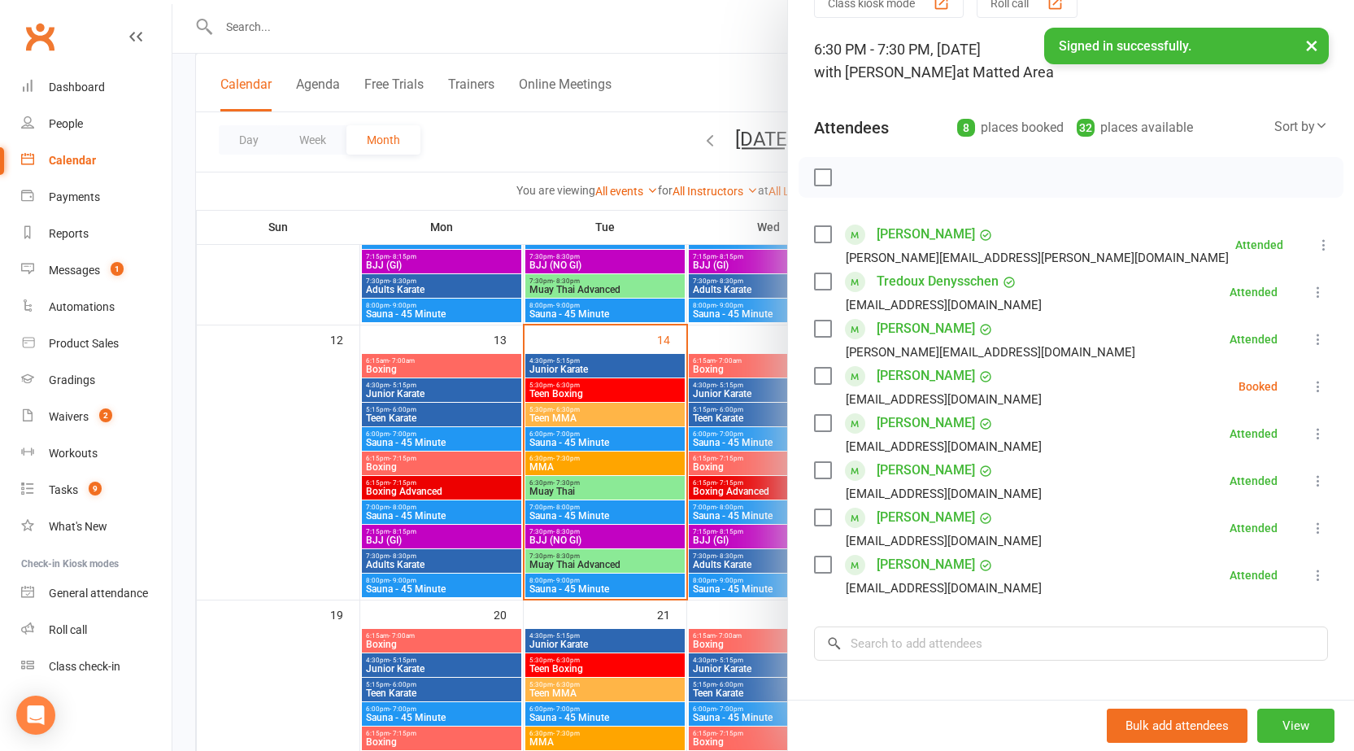
click at [621, 416] on div at bounding box center [763, 375] width 1182 height 751
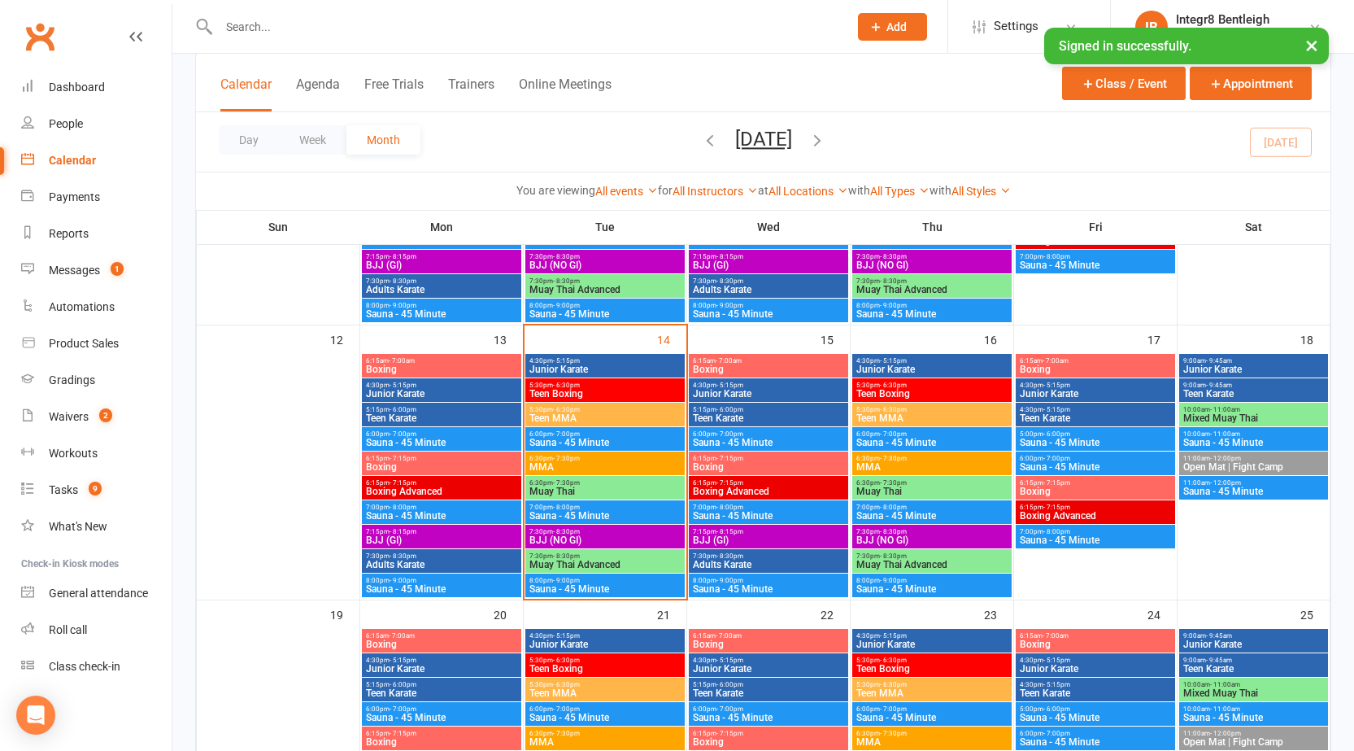
click at [582, 495] on span "Muay Thai" at bounding box center [605, 491] width 153 height 10
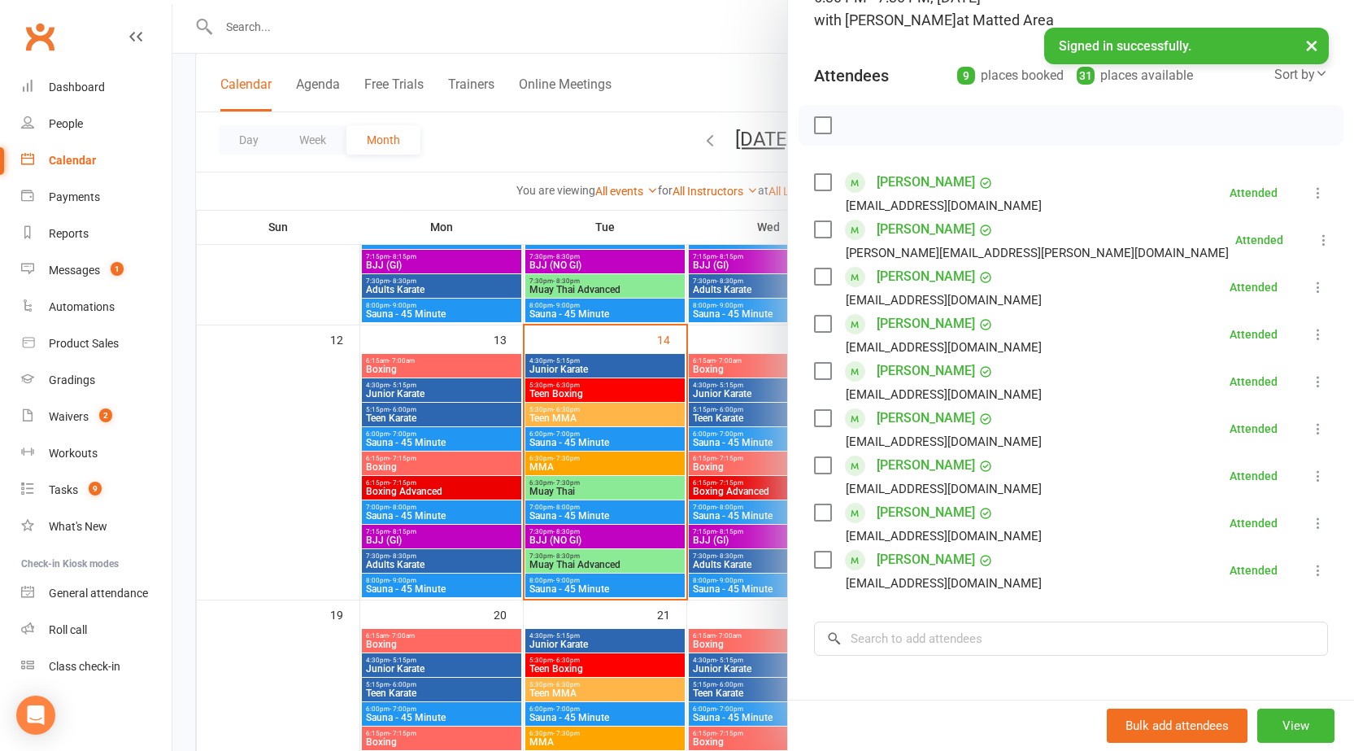
scroll to position [163, 0]
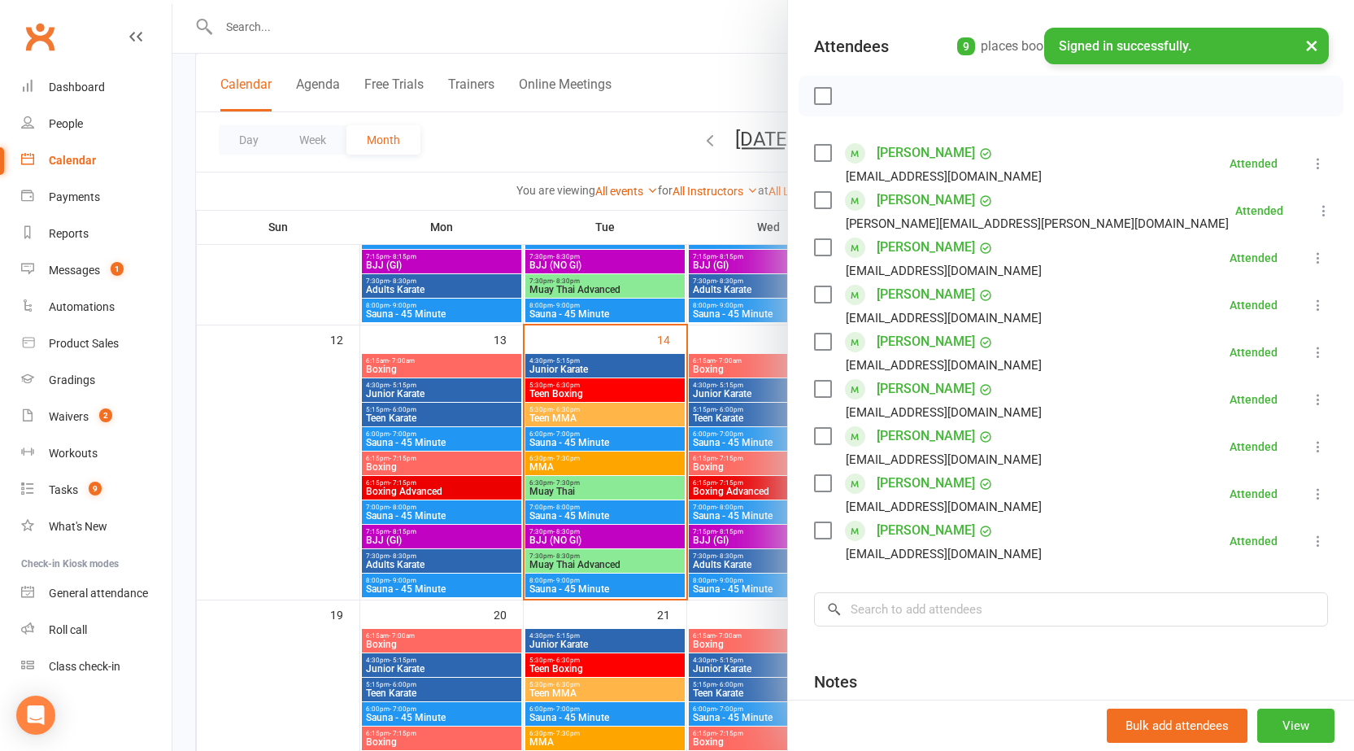
click at [613, 467] on div at bounding box center [763, 375] width 1182 height 751
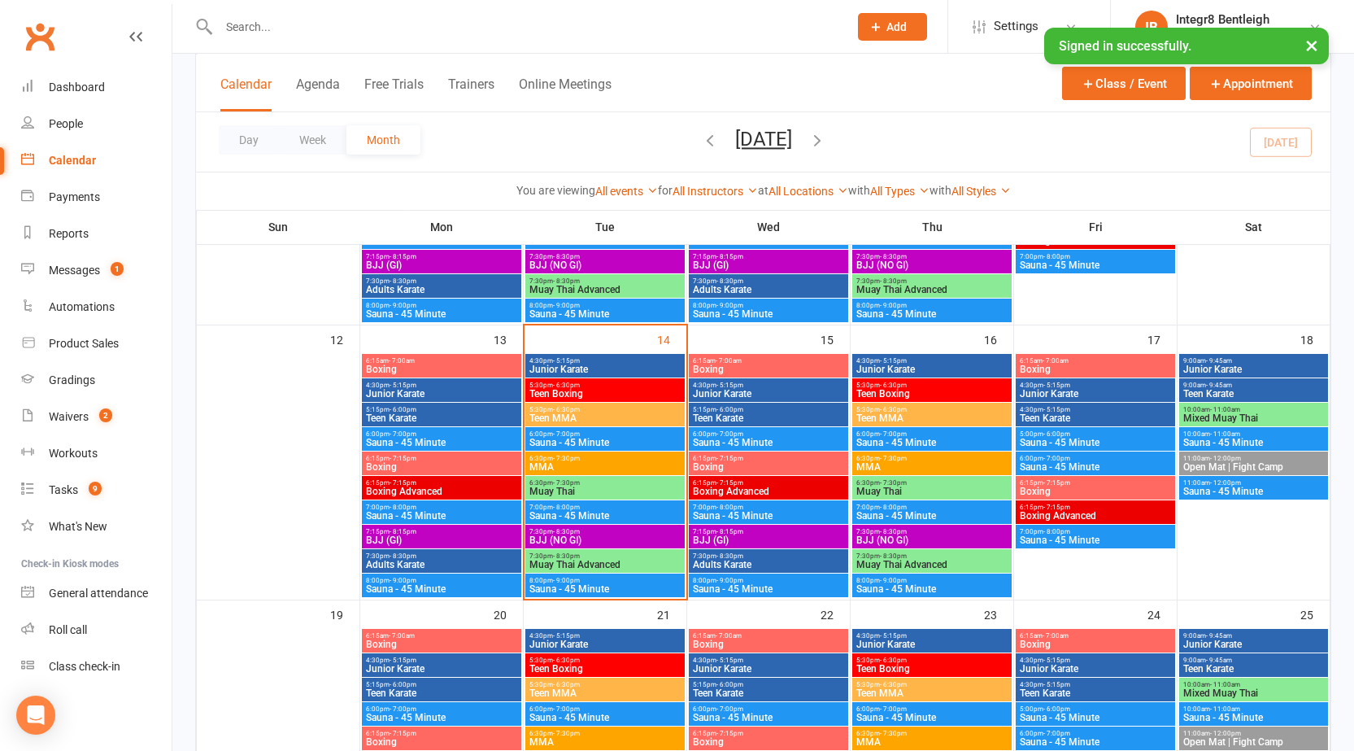
click at [606, 488] on span "Muay Thai" at bounding box center [605, 491] width 153 height 10
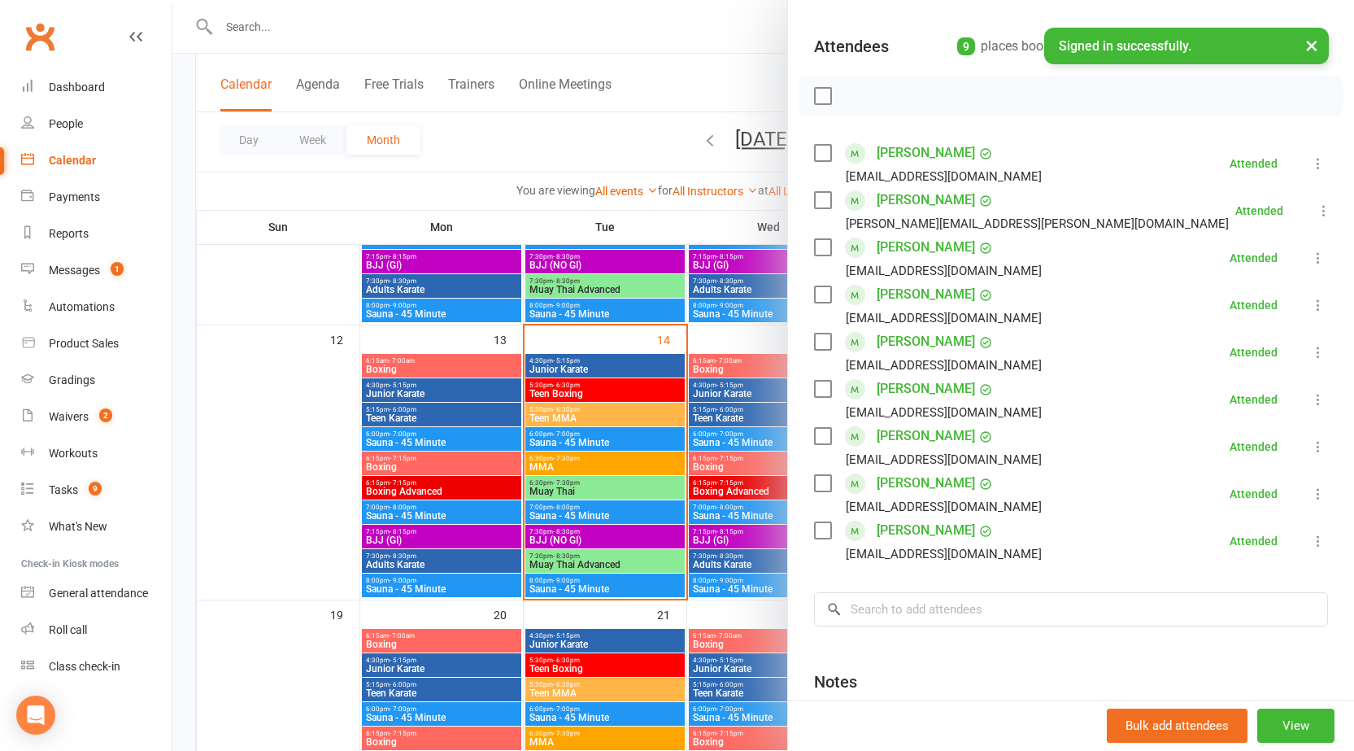
click at [527, 512] on div at bounding box center [763, 375] width 1182 height 751
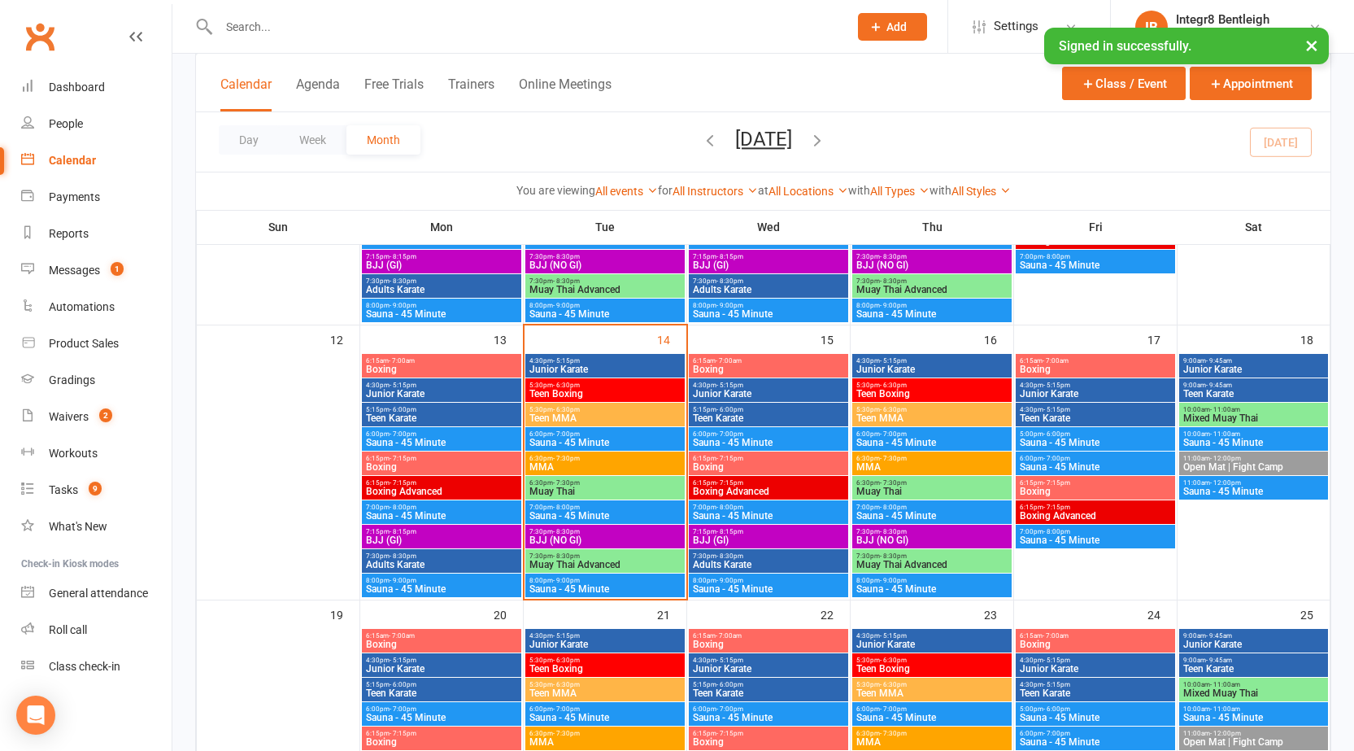
click at [572, 542] on span "BJJ (NO GI)" at bounding box center [605, 540] width 153 height 10
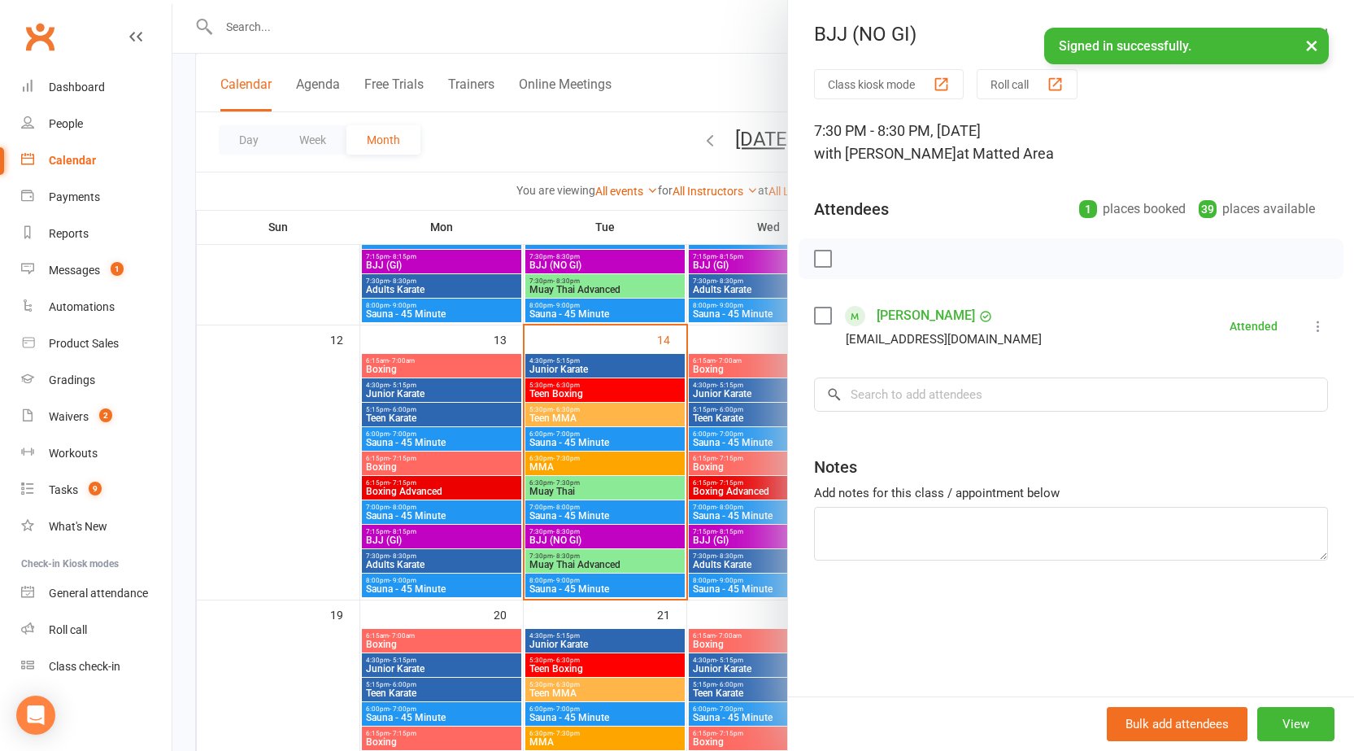
click at [664, 521] on div at bounding box center [763, 375] width 1182 height 751
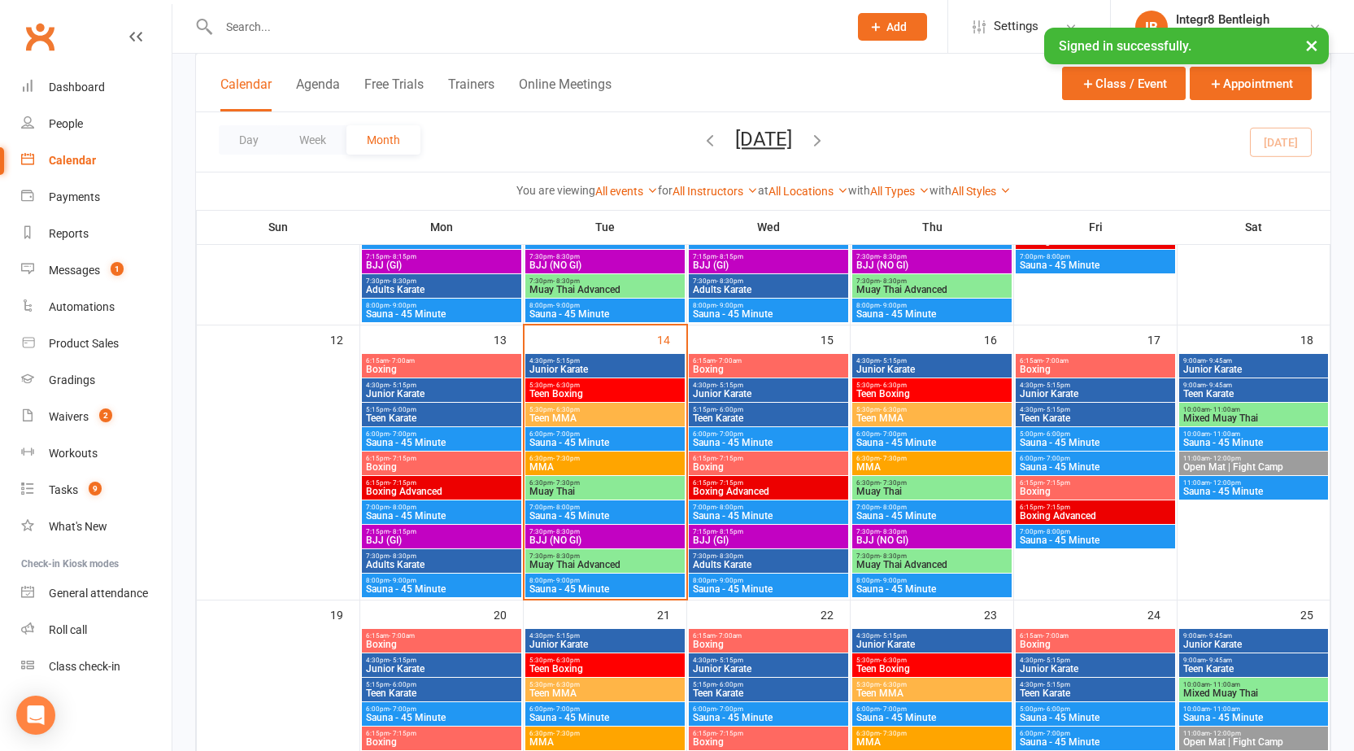
click at [638, 539] on span "BJJ (NO GI)" at bounding box center [605, 540] width 153 height 10
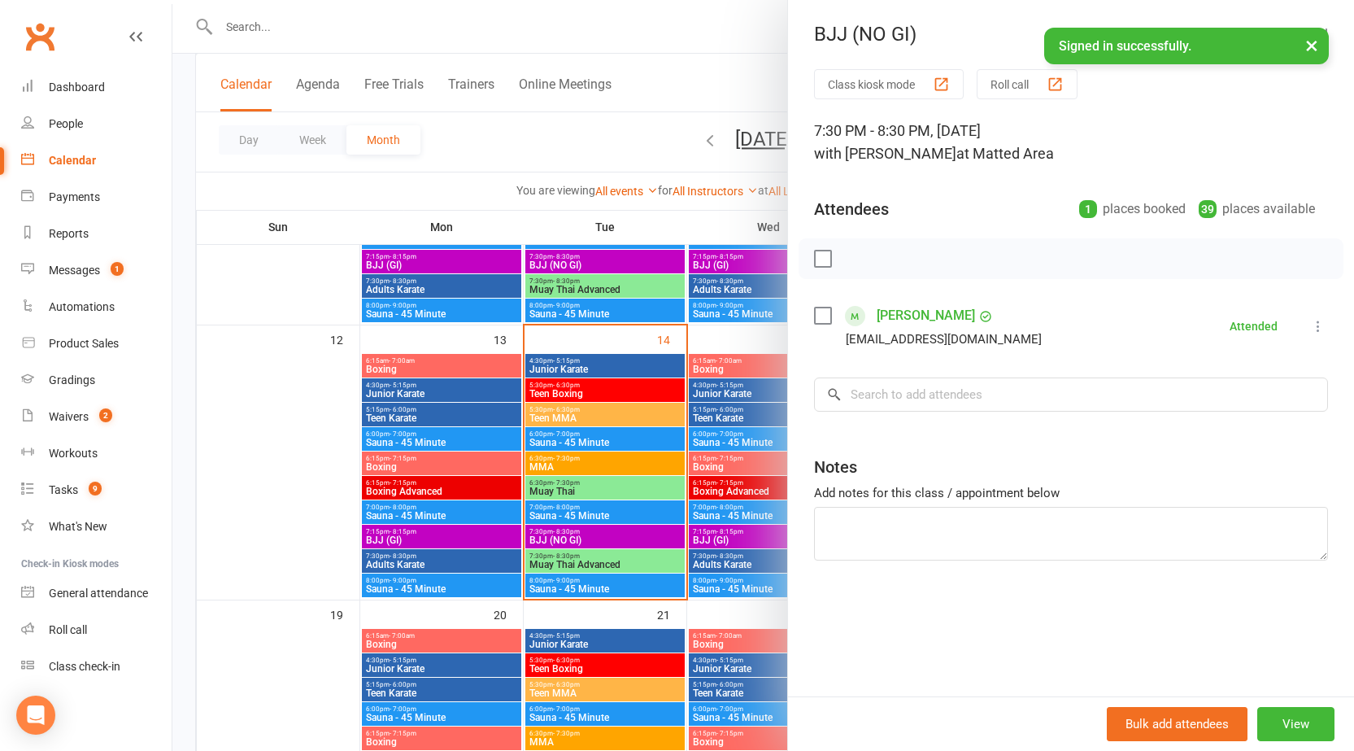
click at [651, 524] on div at bounding box center [763, 375] width 1182 height 751
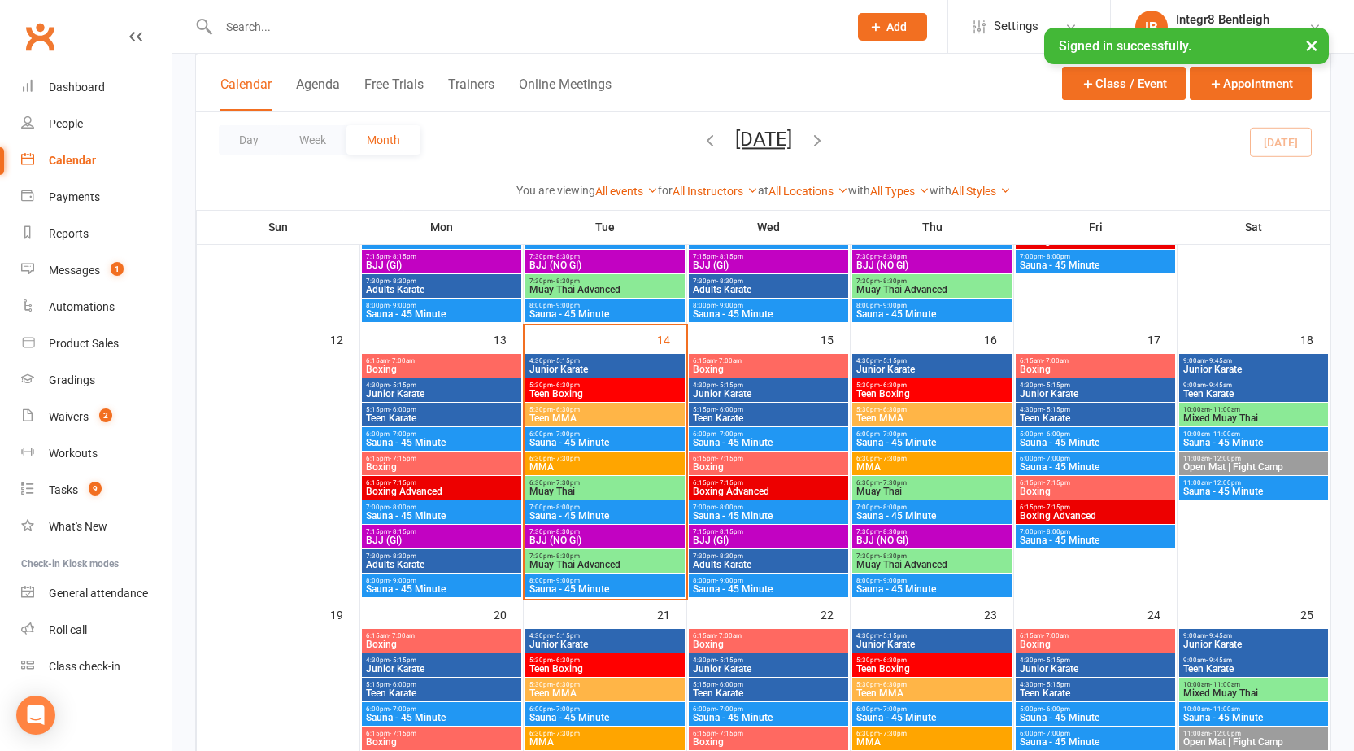
click at [625, 558] on span "7:30pm - 8:30pm" at bounding box center [605, 555] width 153 height 7
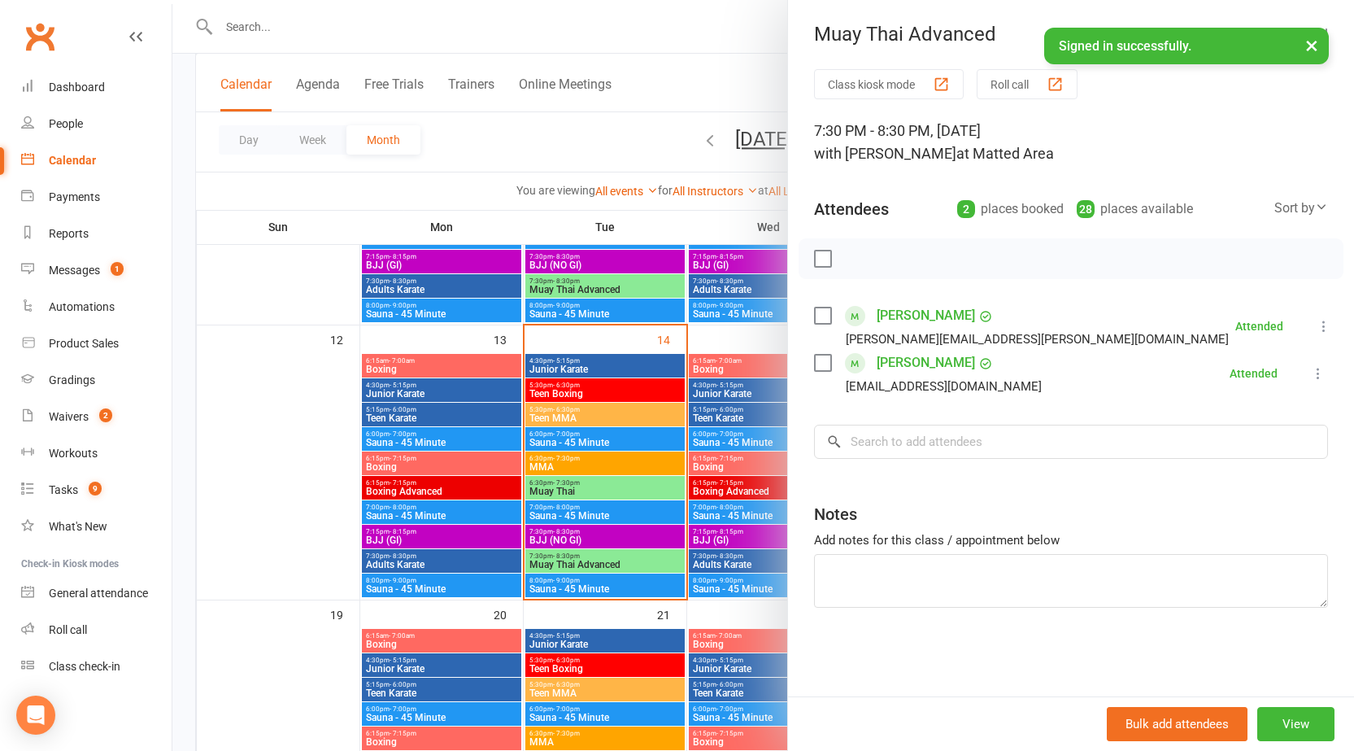
click at [536, 589] on div at bounding box center [763, 375] width 1182 height 751
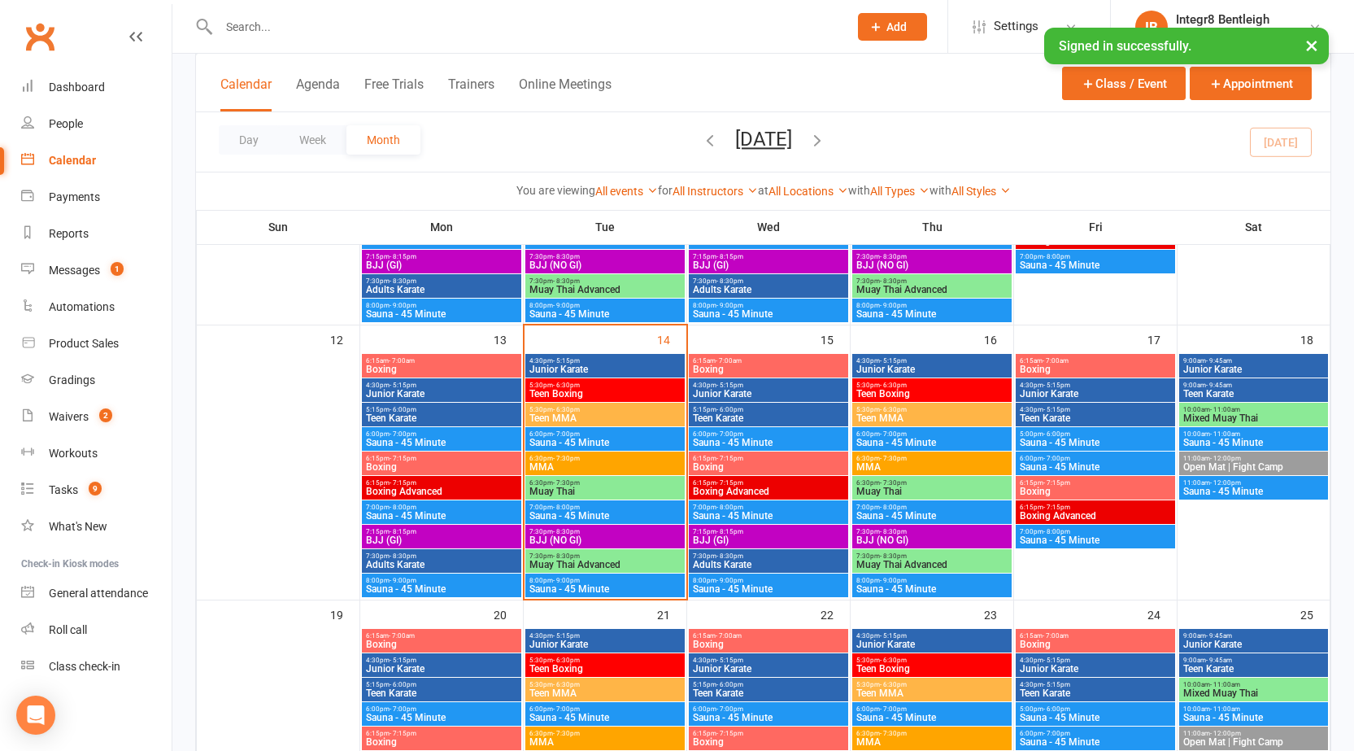
click at [703, 375] on div "6:15am - 7:00am Boxing" at bounding box center [768, 366] width 159 height 24
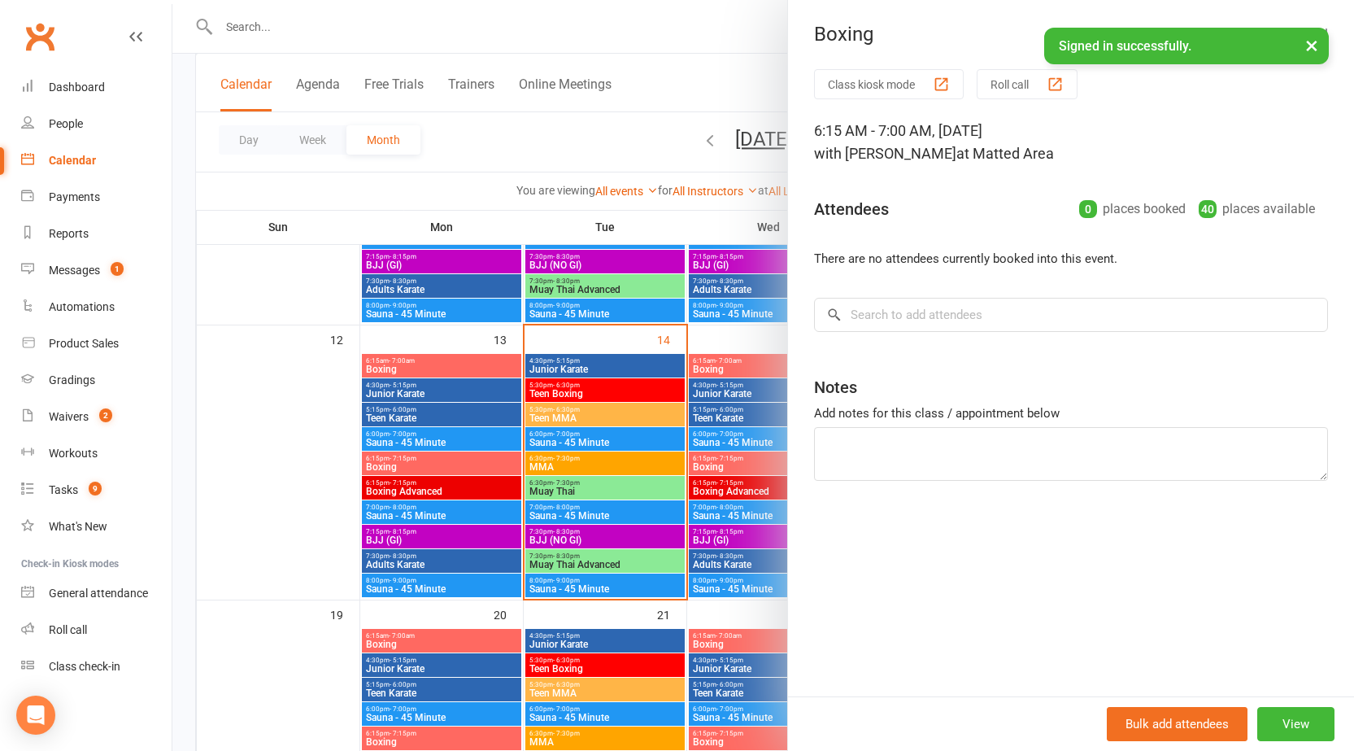
click at [455, 357] on div at bounding box center [763, 375] width 1182 height 751
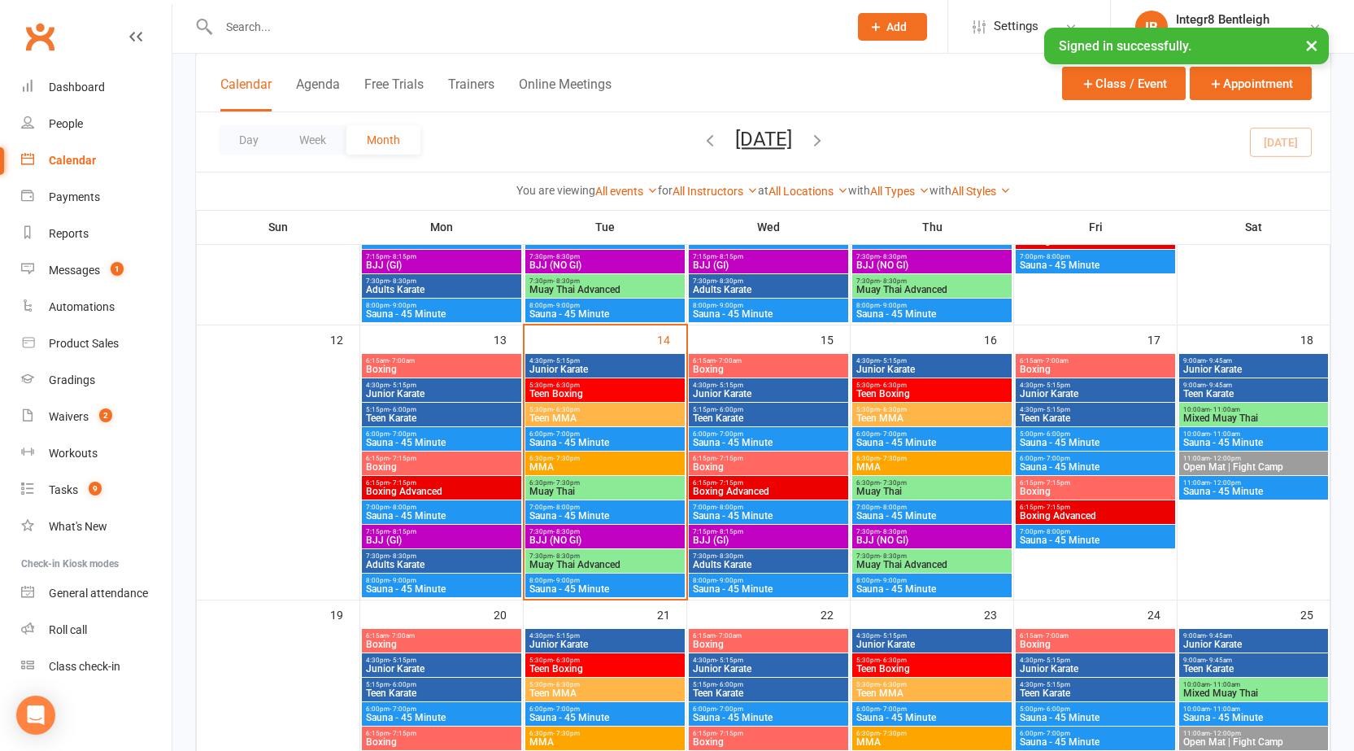
click at [464, 361] on span "6:15am - 7:00am" at bounding box center [441, 360] width 153 height 7
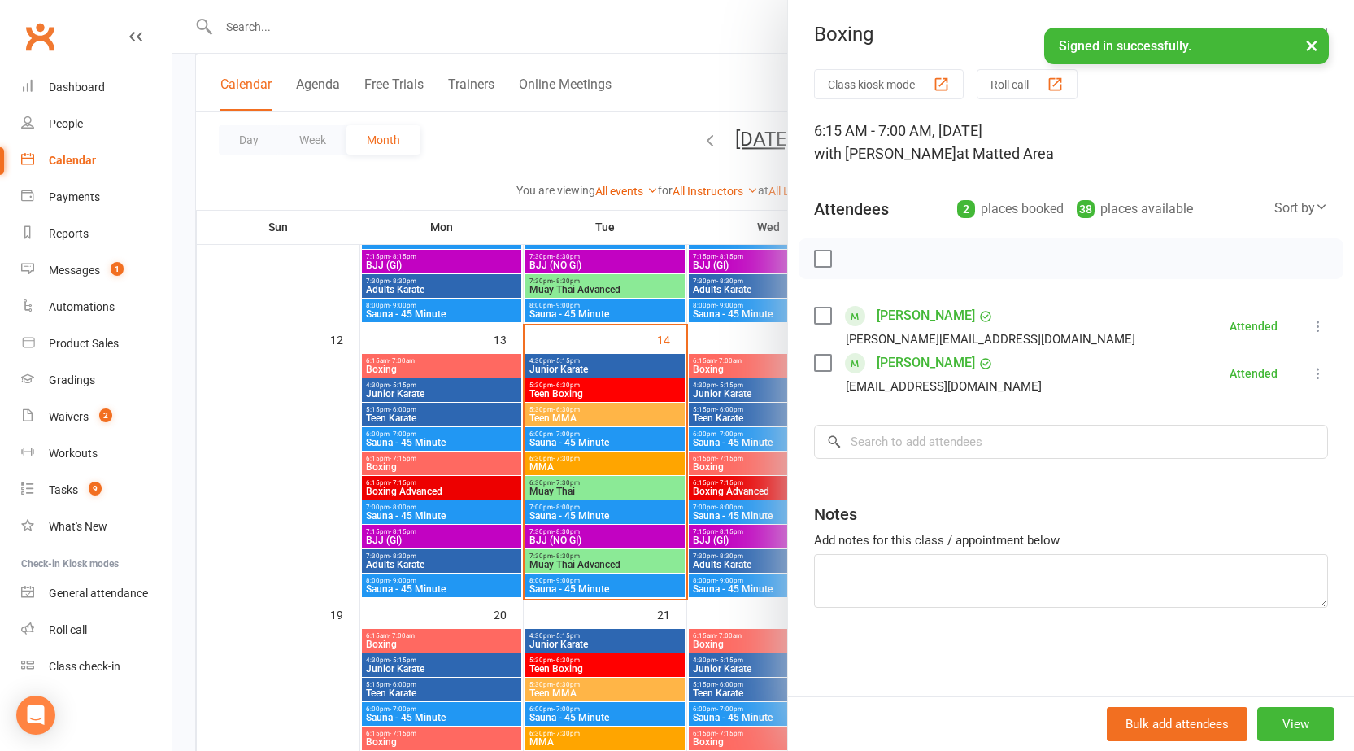
click at [744, 438] on div at bounding box center [763, 375] width 1182 height 751
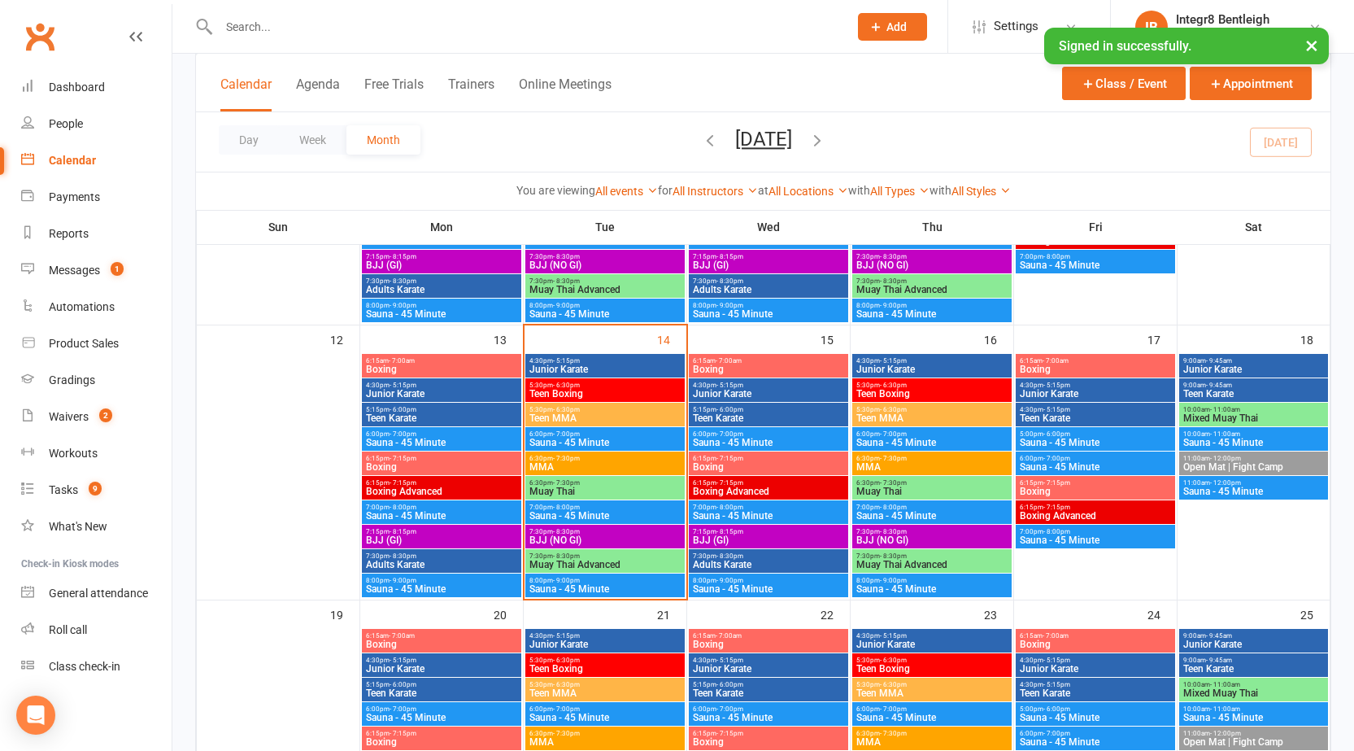
click at [483, 392] on span "Junior Karate" at bounding box center [441, 394] width 153 height 10
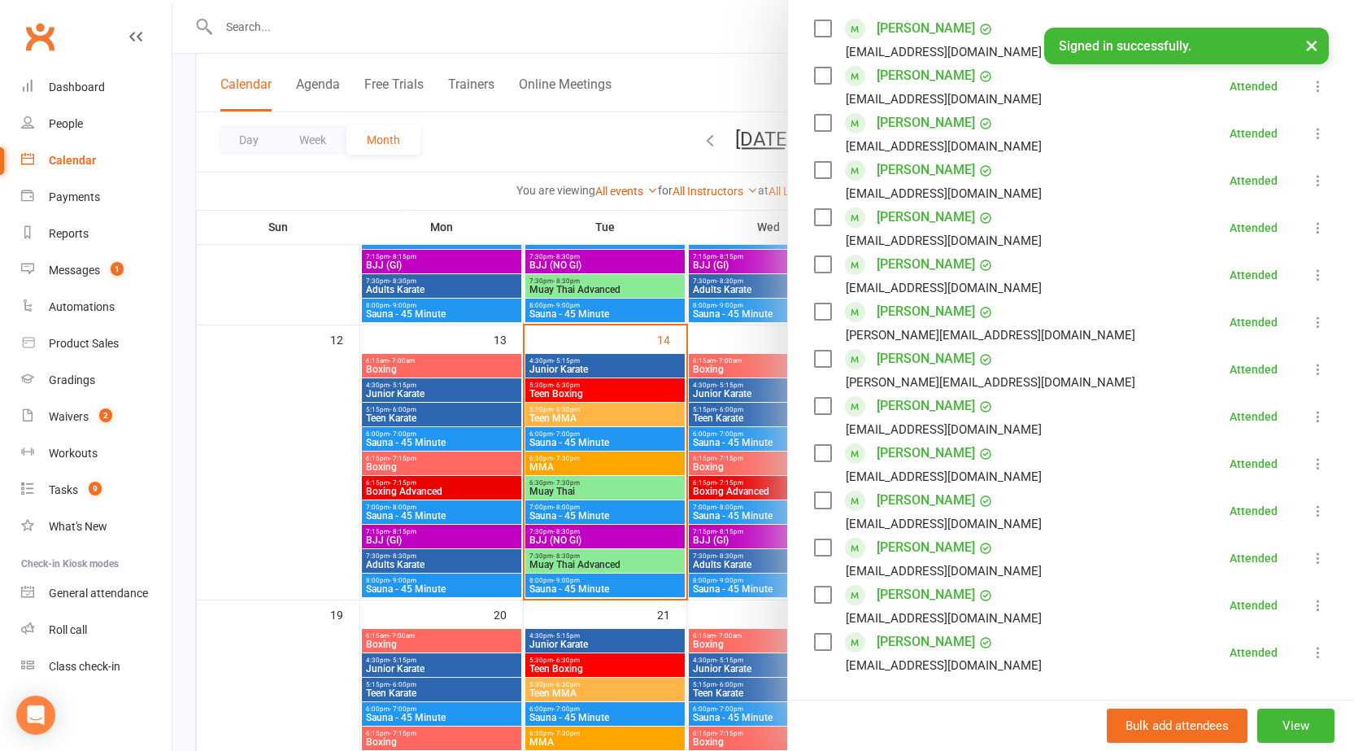
scroll to position [325, 0]
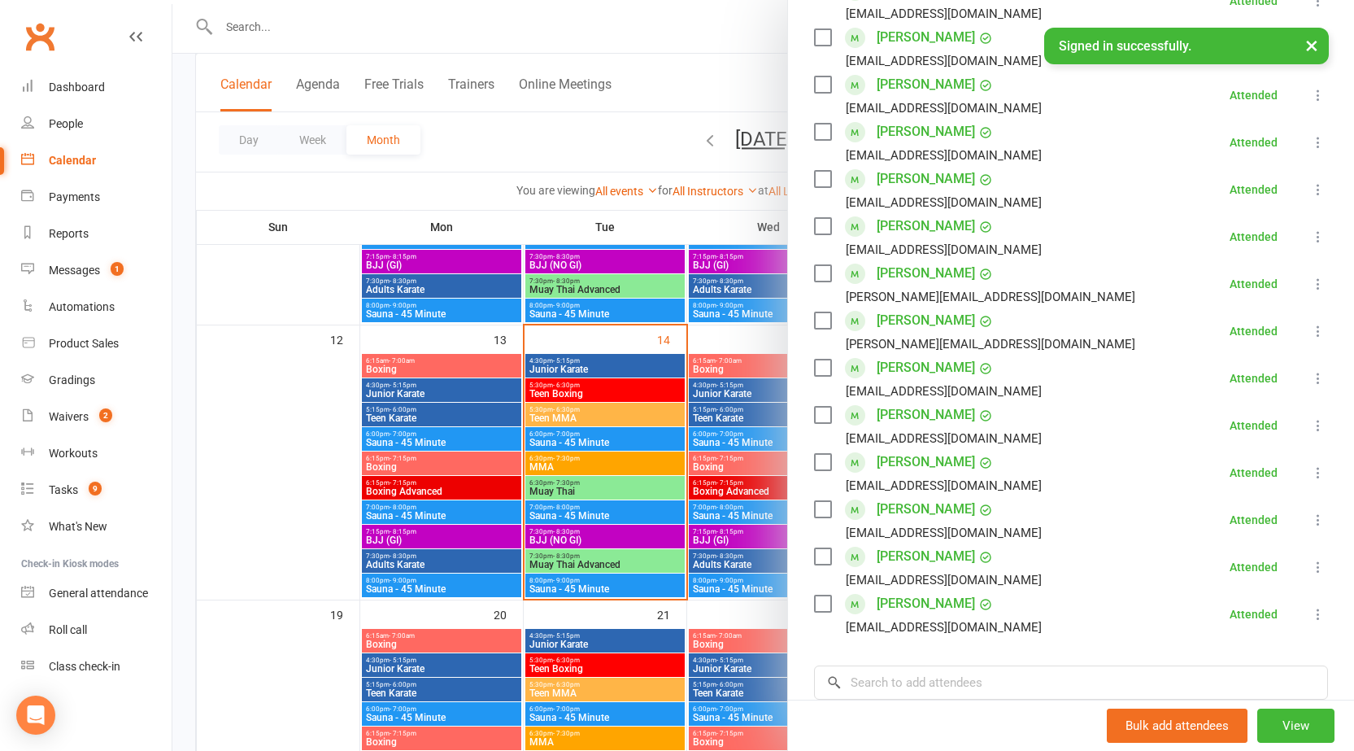
click at [648, 411] on div at bounding box center [763, 375] width 1182 height 751
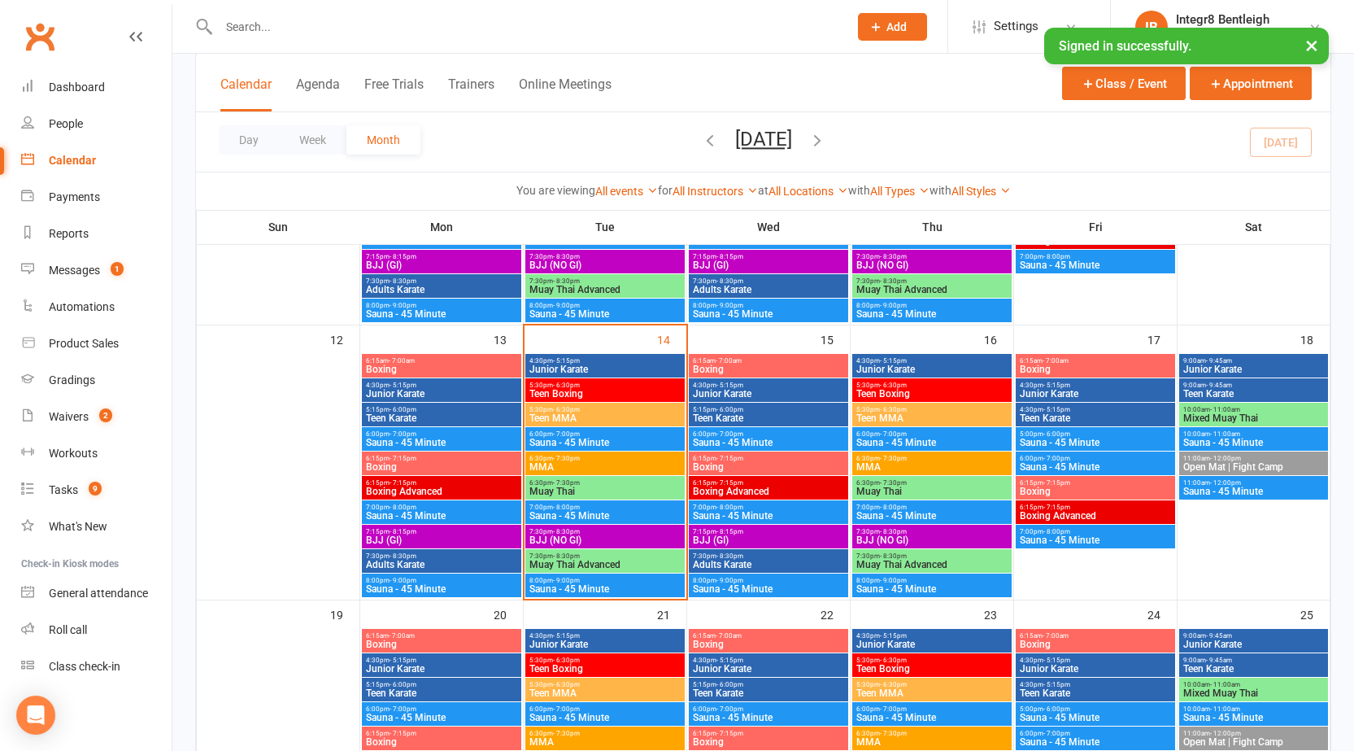
click at [636, 389] on span "Teen Boxing" at bounding box center [605, 394] width 153 height 10
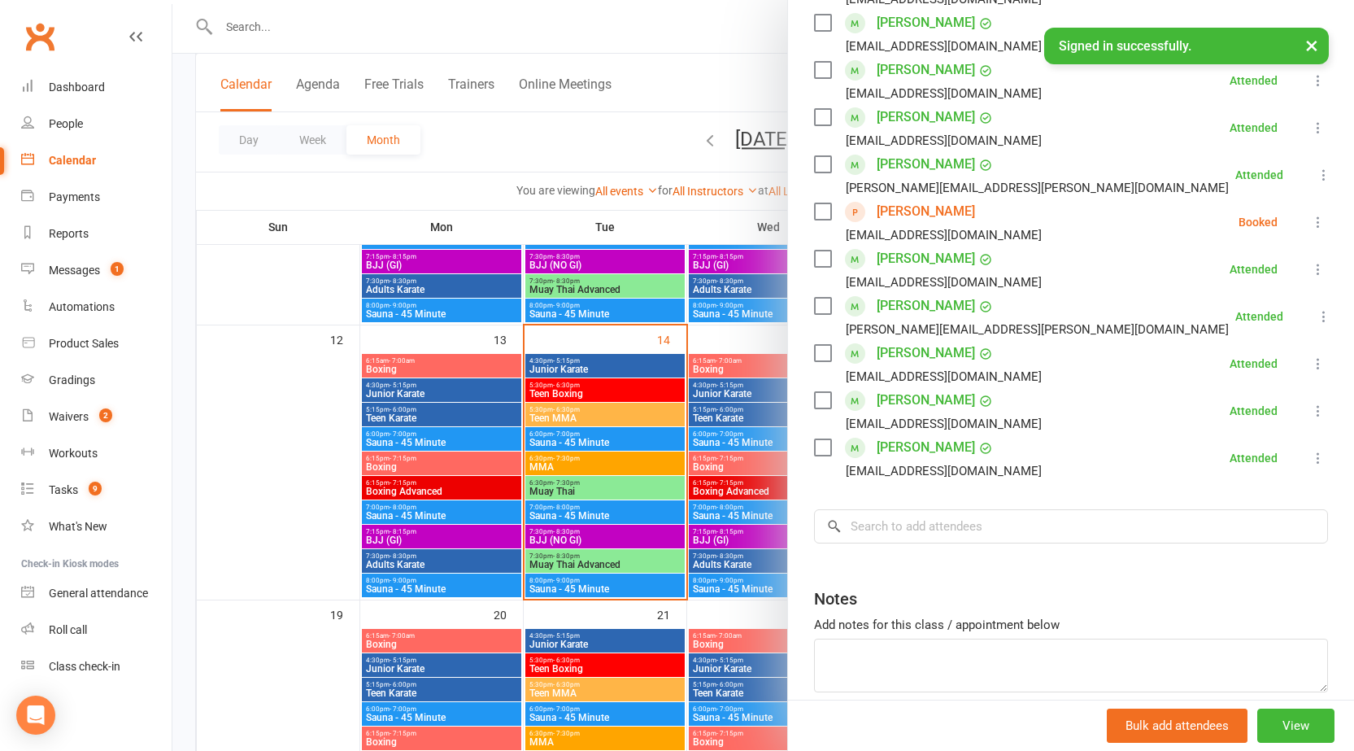
scroll to position [407, 0]
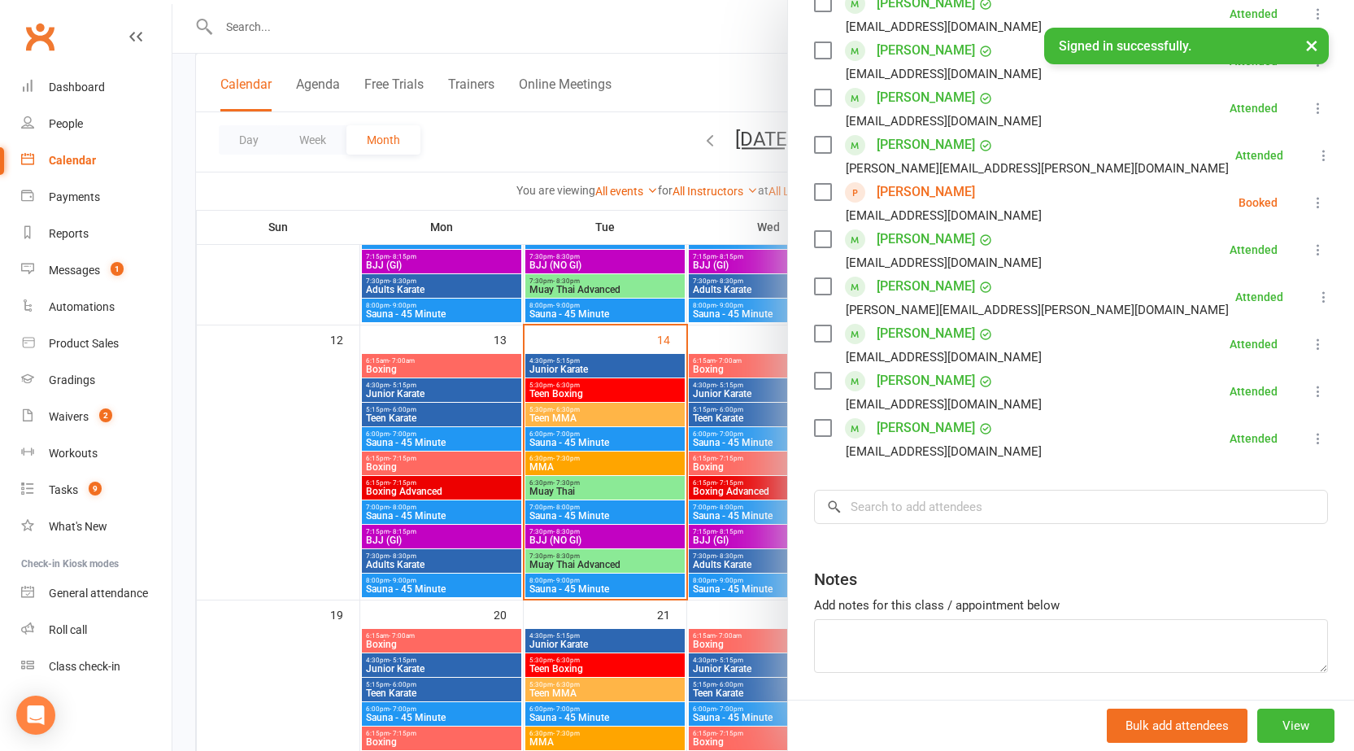
click at [616, 365] on div at bounding box center [763, 375] width 1182 height 751
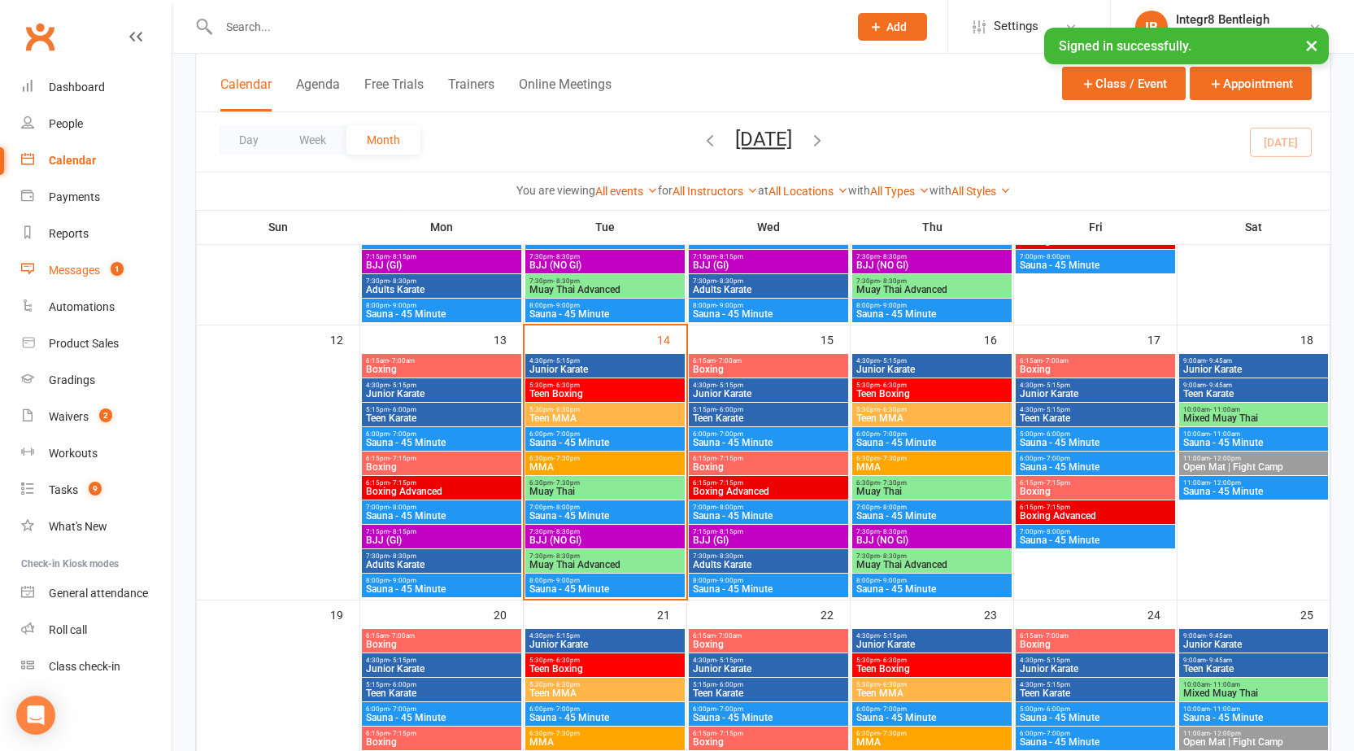
click at [84, 267] on div "Messages" at bounding box center [74, 269] width 51 height 13
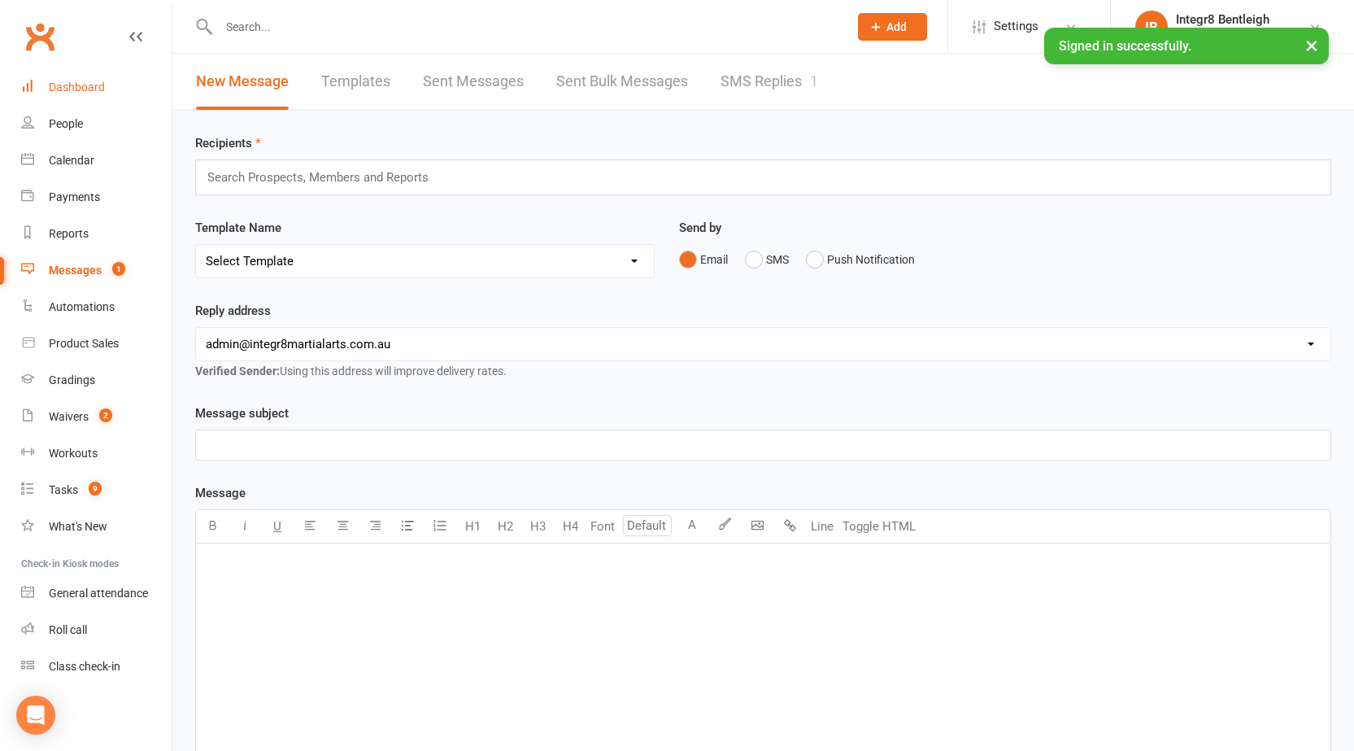
click at [46, 70] on link "Dashboard" at bounding box center [96, 87] width 150 height 37
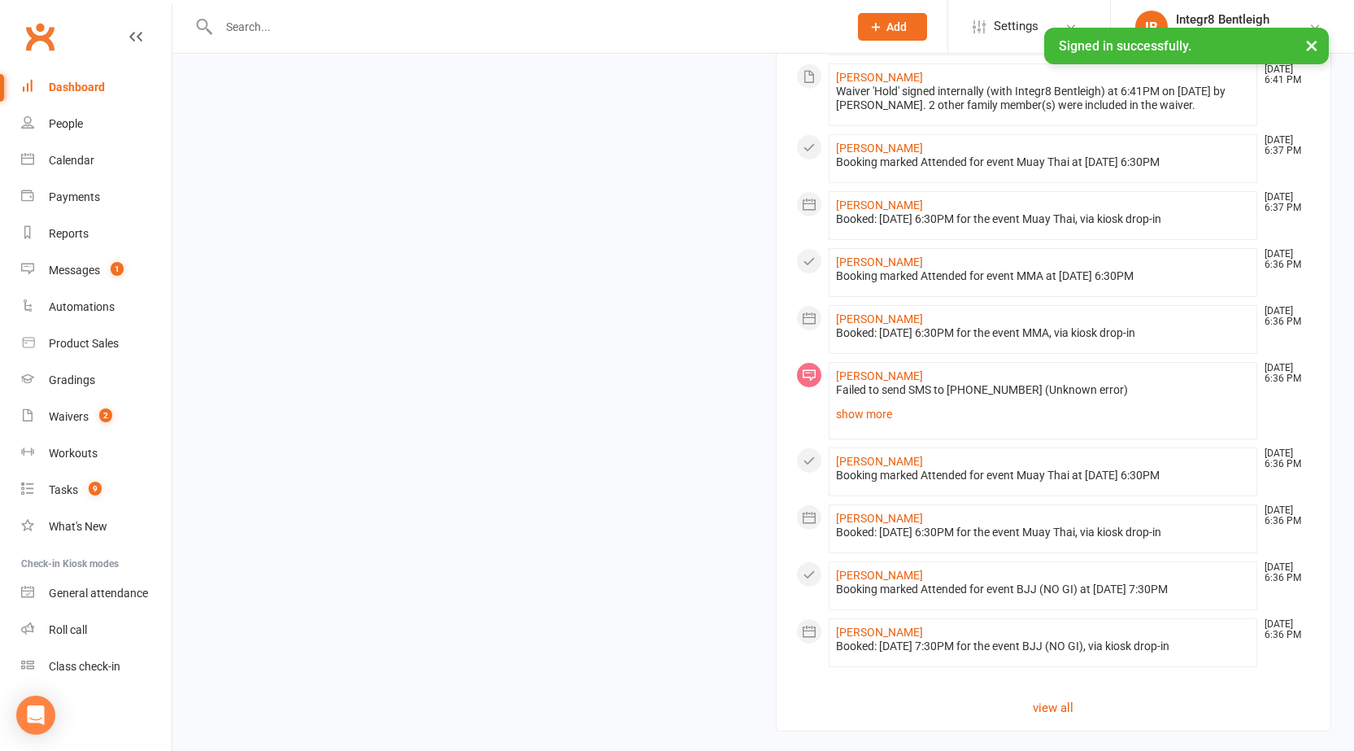
scroll to position [1435, 0]
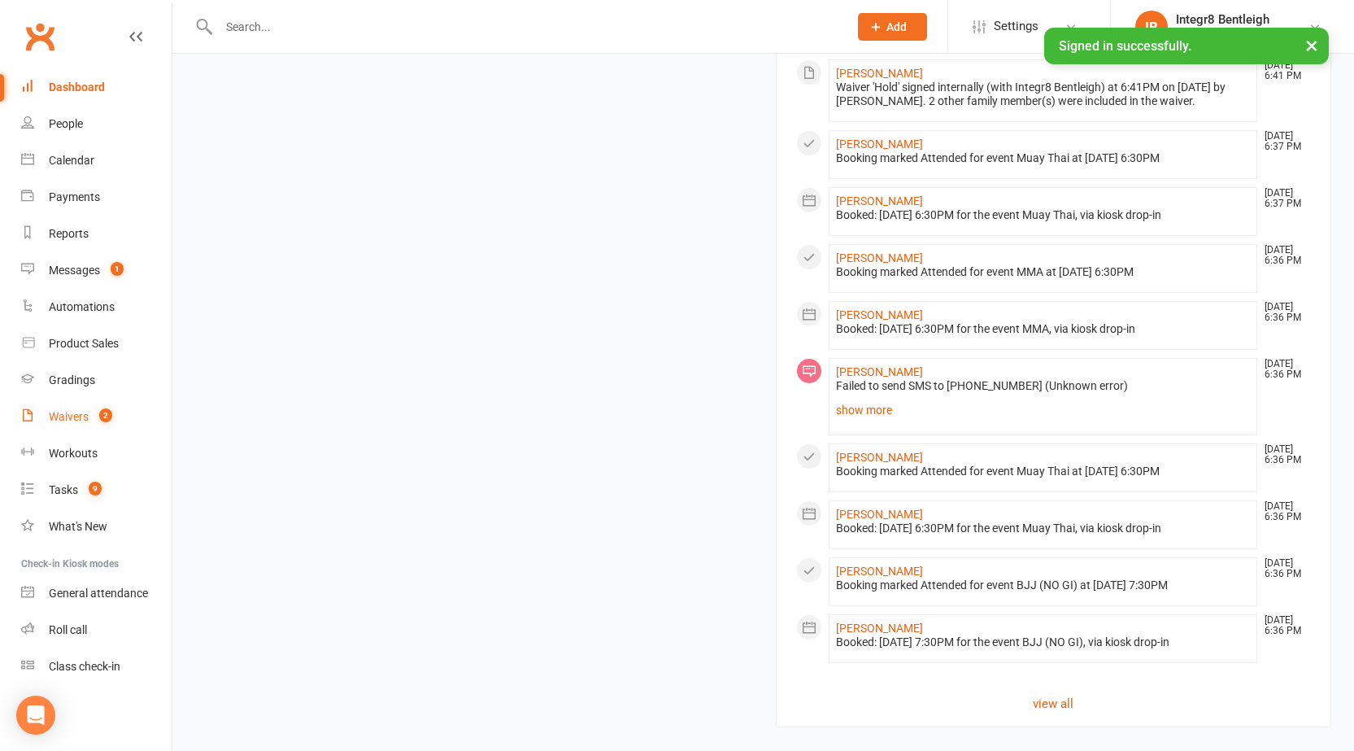
click at [69, 416] on div "Waivers" at bounding box center [69, 416] width 40 height 13
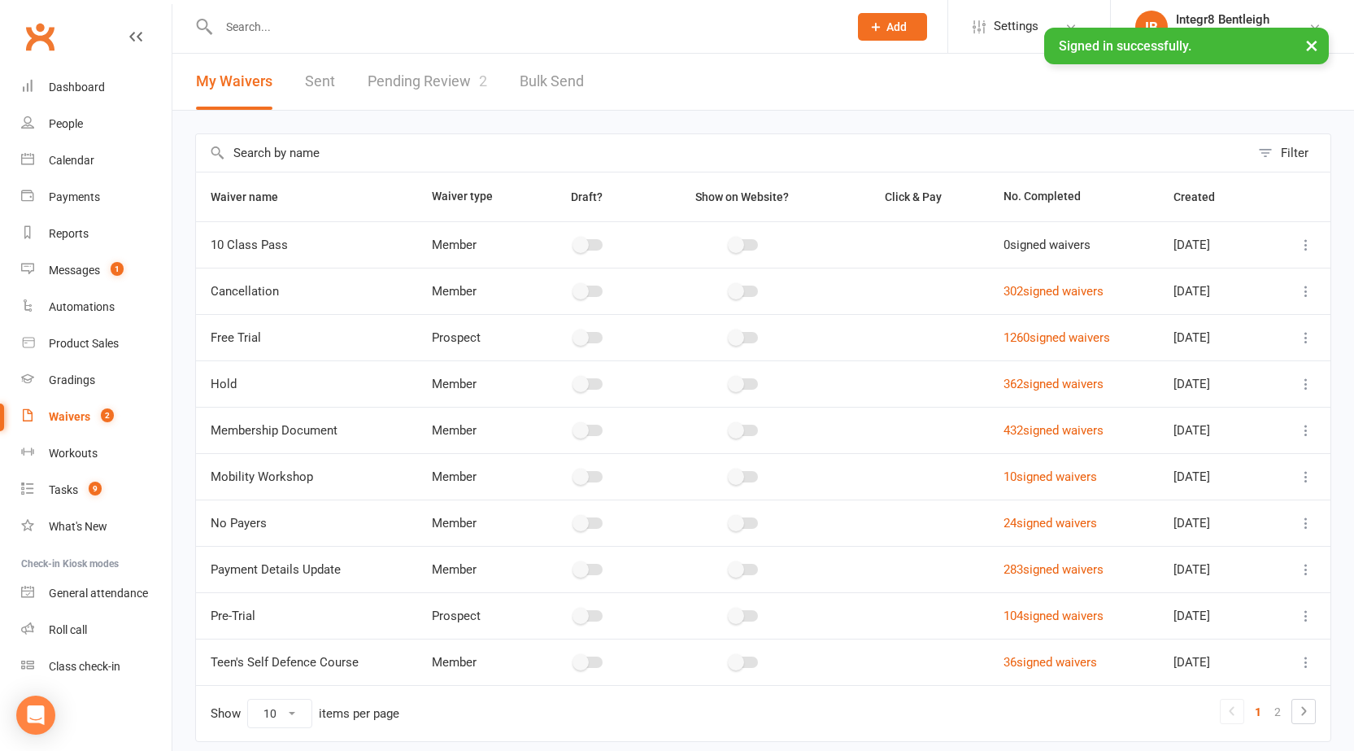
click at [460, 81] on link "Pending Review 2" at bounding box center [428, 82] width 120 height 56
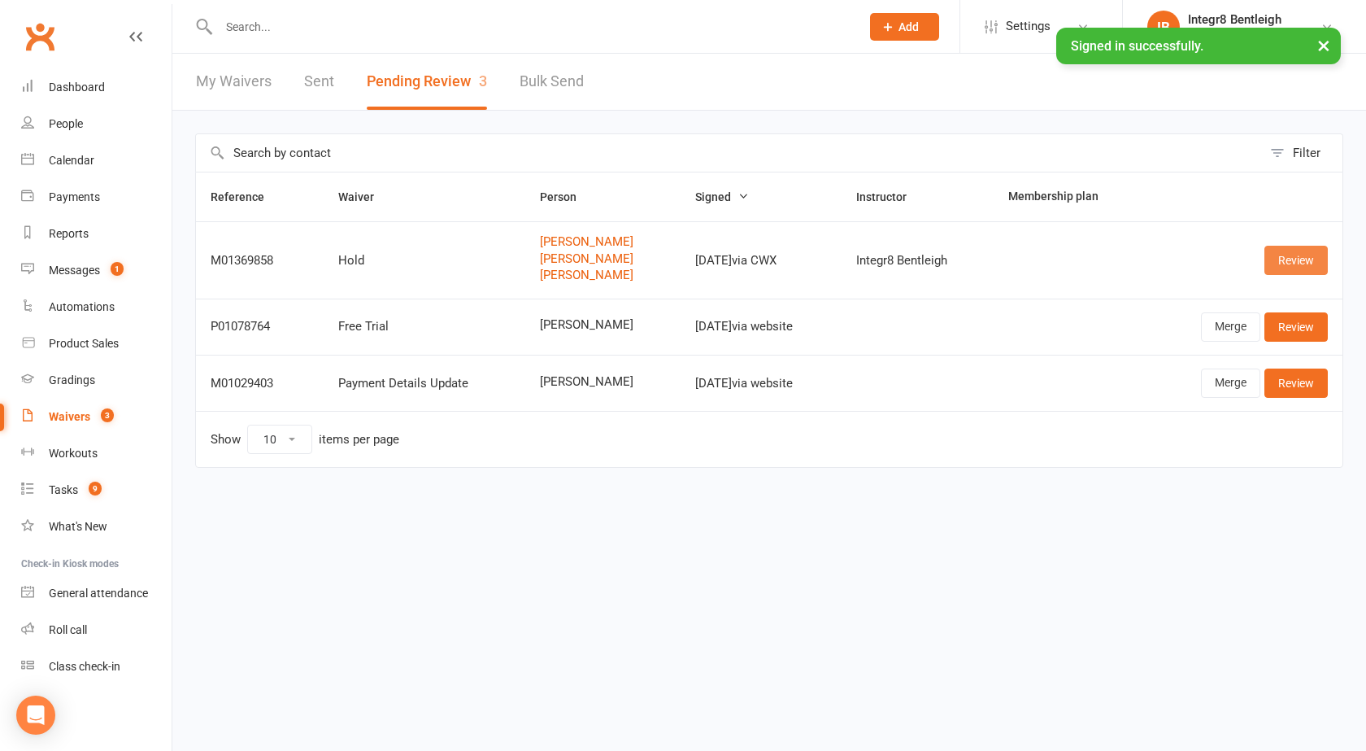
click at [1287, 256] on link "Review" at bounding box center [1295, 260] width 63 height 29
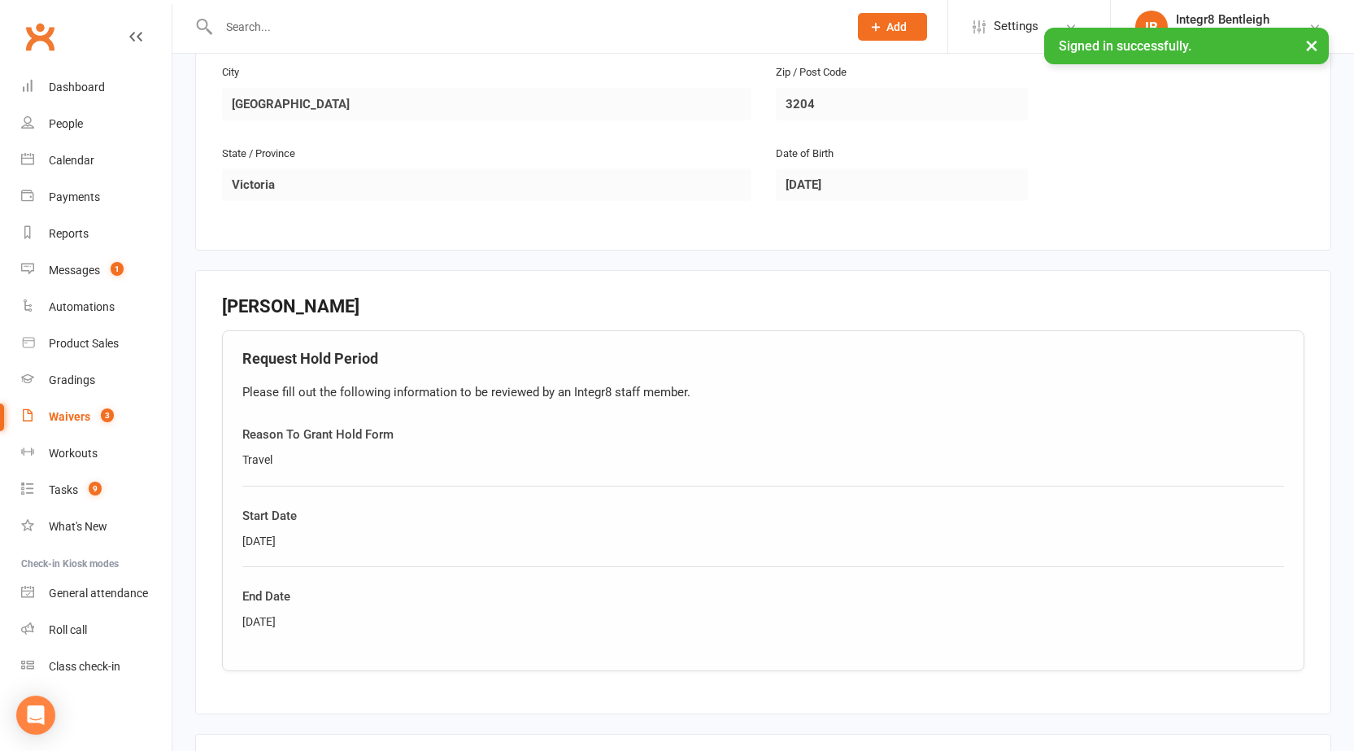
scroll to position [1708, 0]
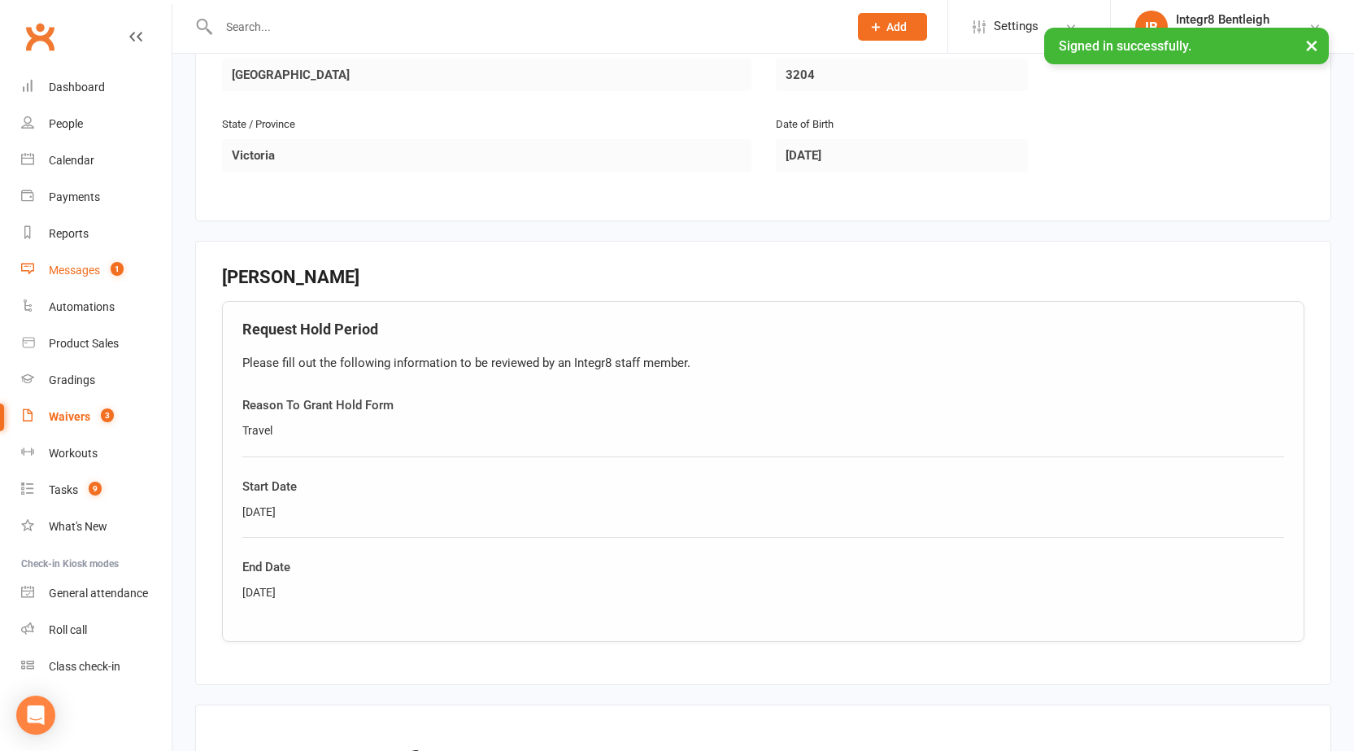
click at [85, 270] on div "Messages" at bounding box center [74, 269] width 51 height 13
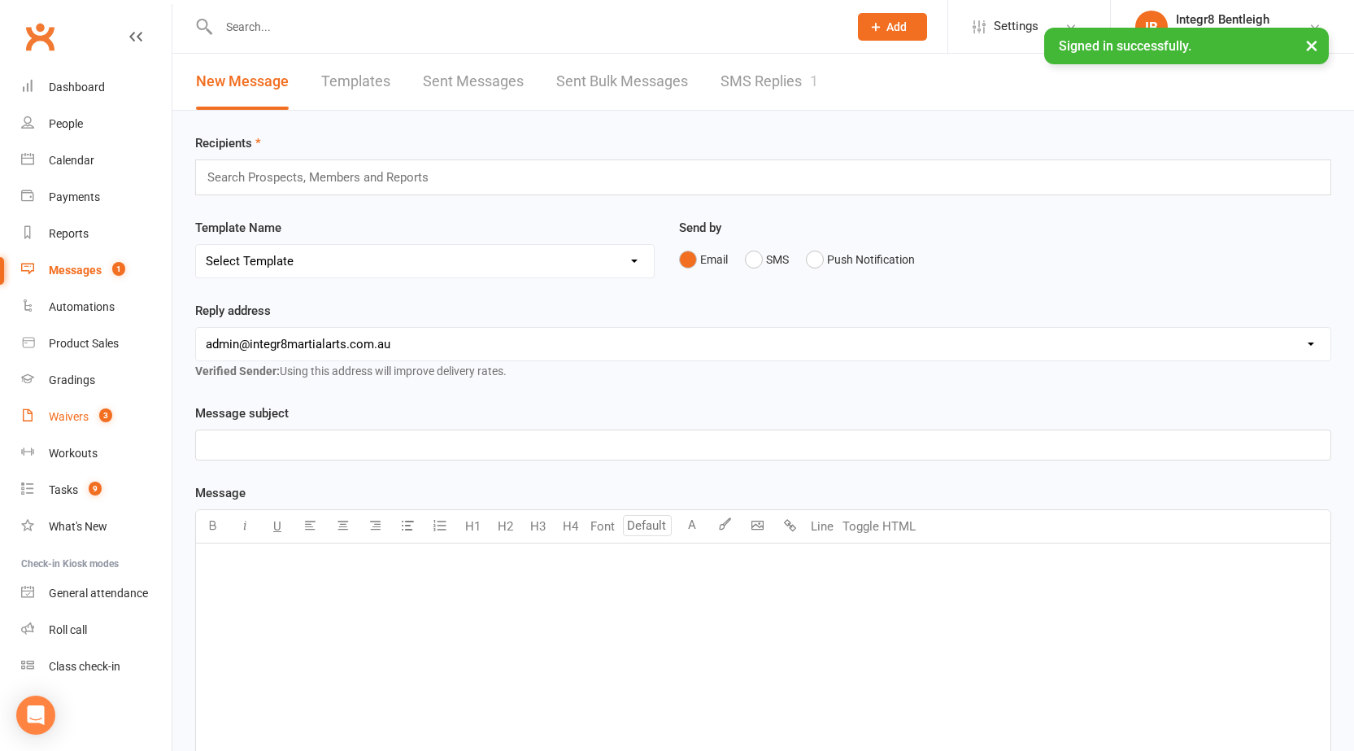
click at [79, 416] on div "Waivers" at bounding box center [69, 416] width 40 height 13
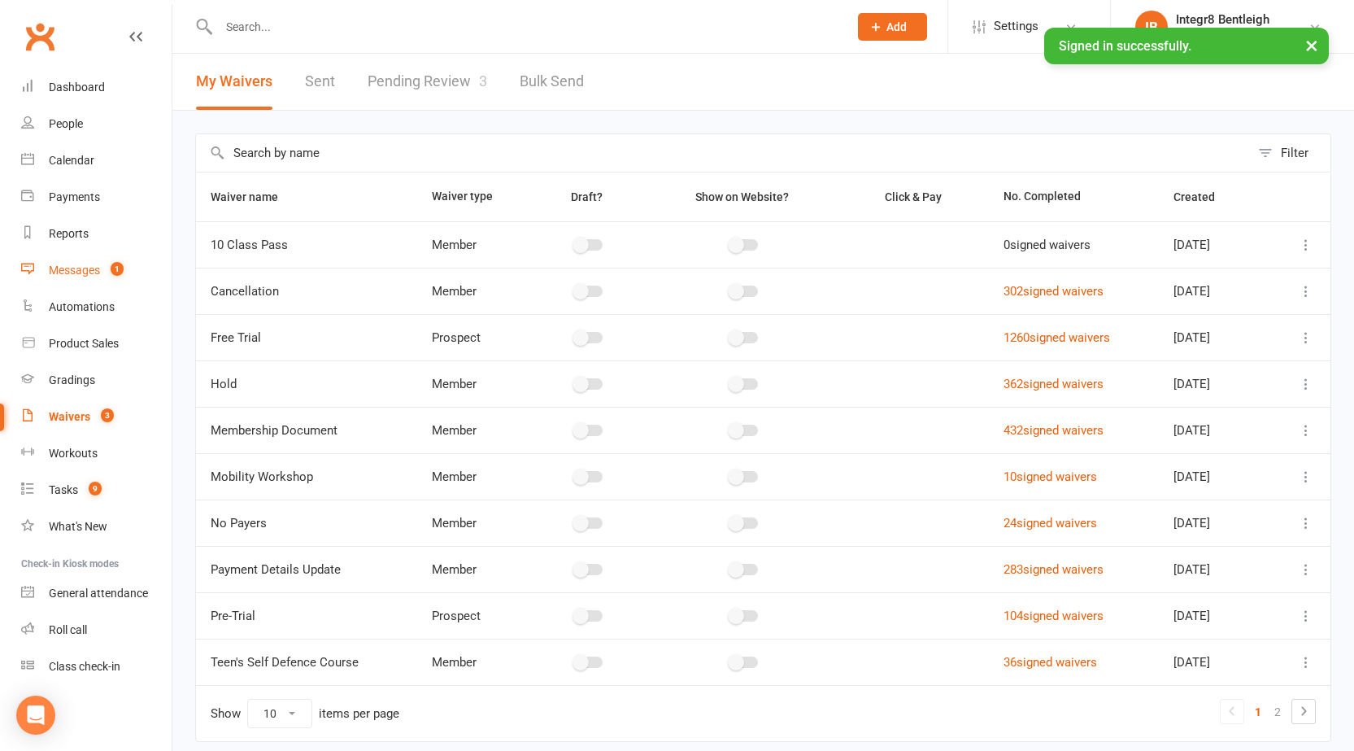
click at [49, 269] on div "Messages" at bounding box center [74, 269] width 51 height 13
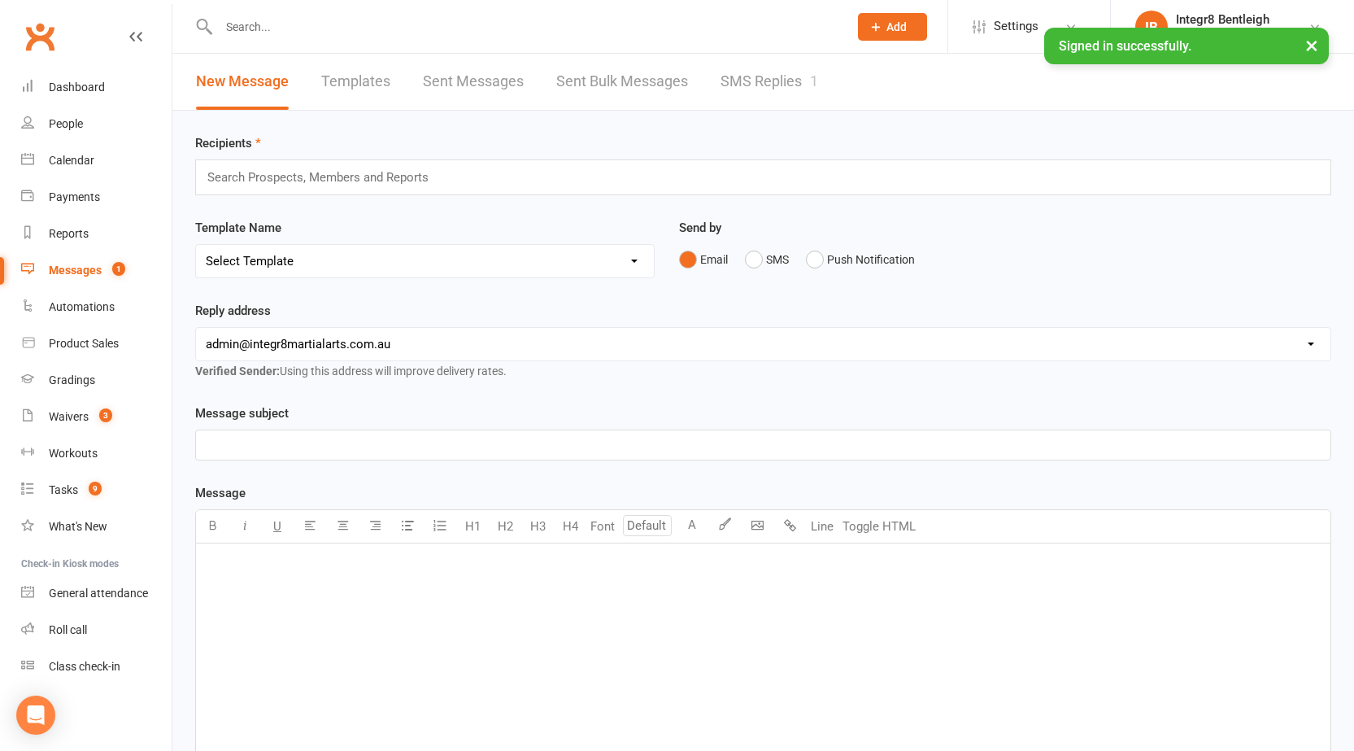
click at [774, 89] on link "SMS Replies 1" at bounding box center [769, 82] width 98 height 56
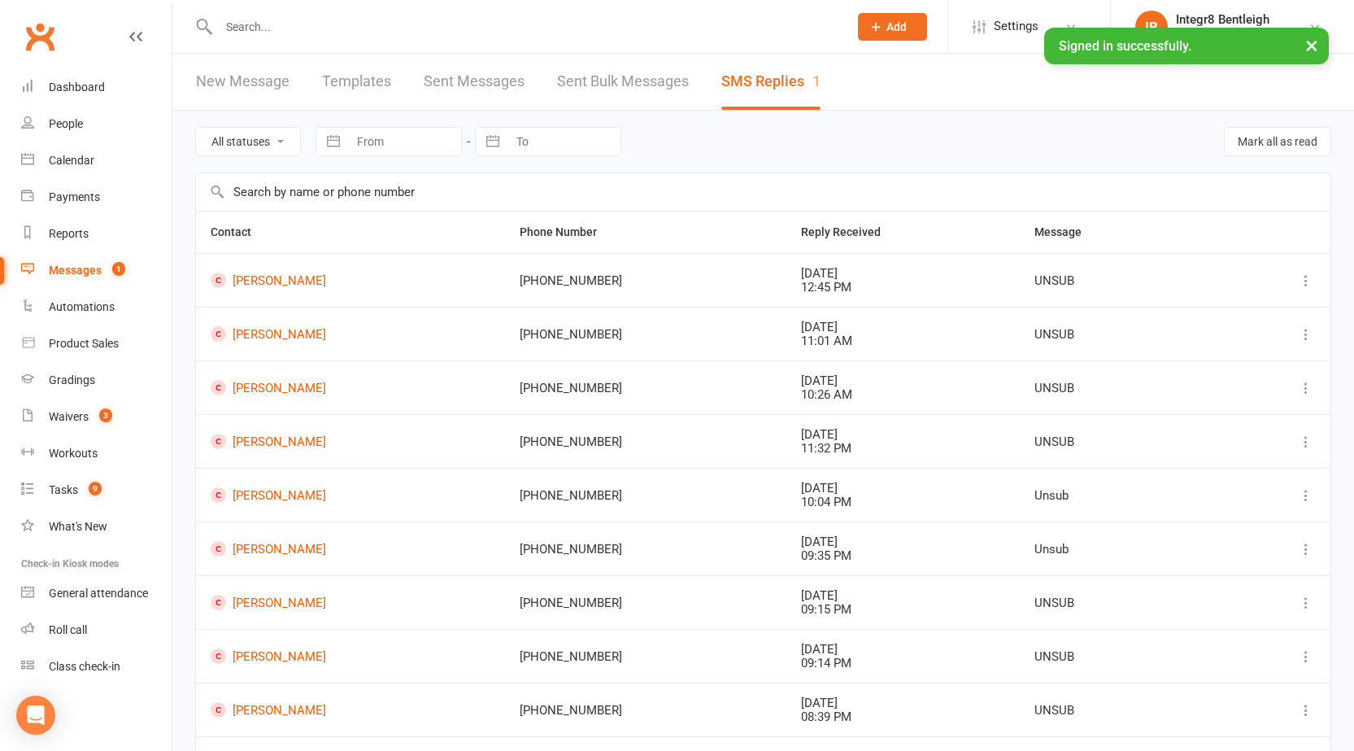
click at [232, 84] on link "New Message" at bounding box center [243, 82] width 94 height 56
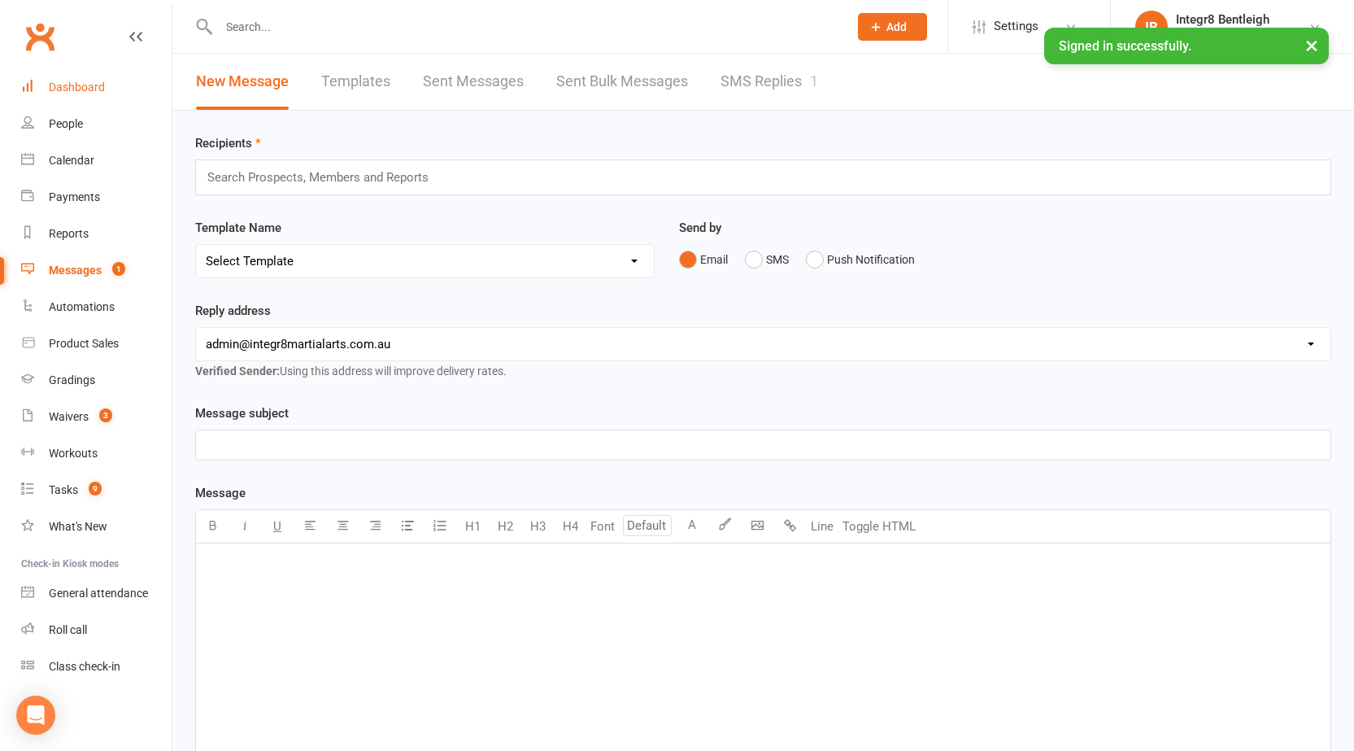
click at [86, 82] on div "Dashboard" at bounding box center [77, 87] width 56 height 13
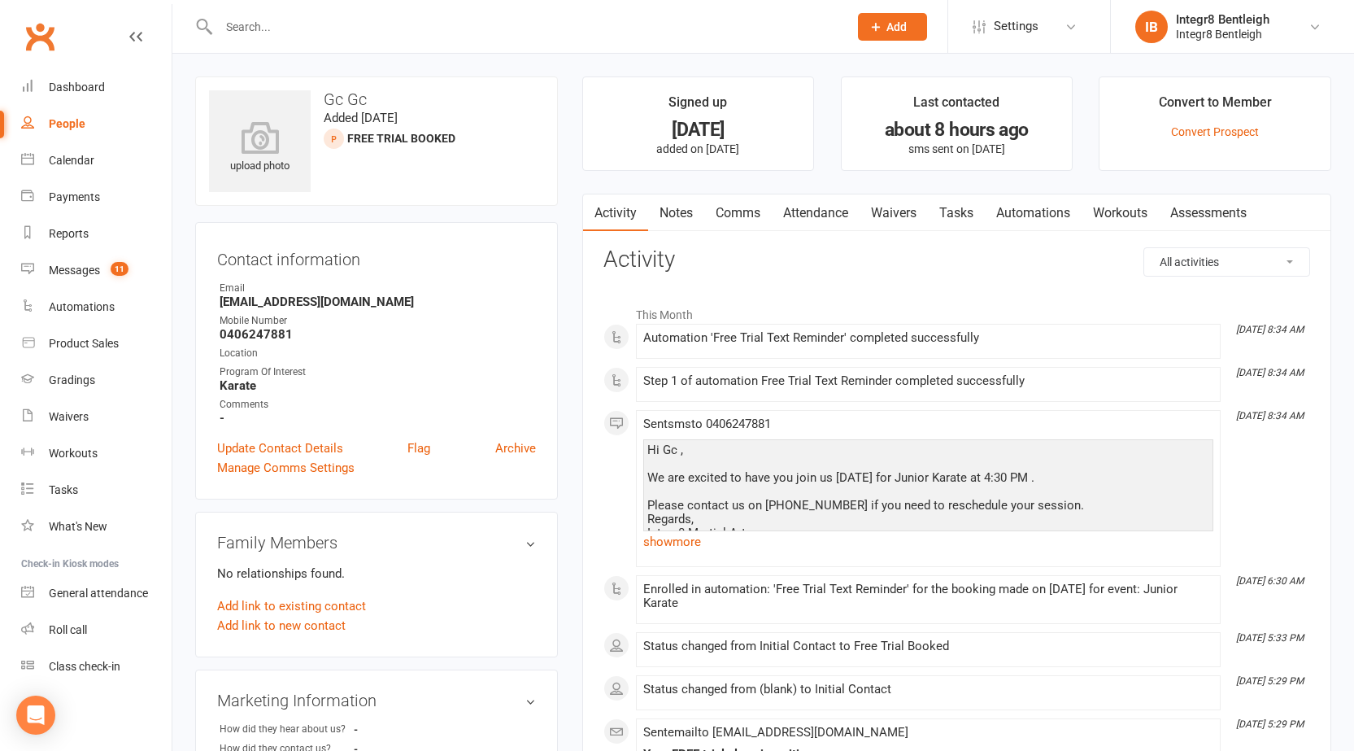
click at [677, 210] on link "Notes" at bounding box center [676, 212] width 56 height 37
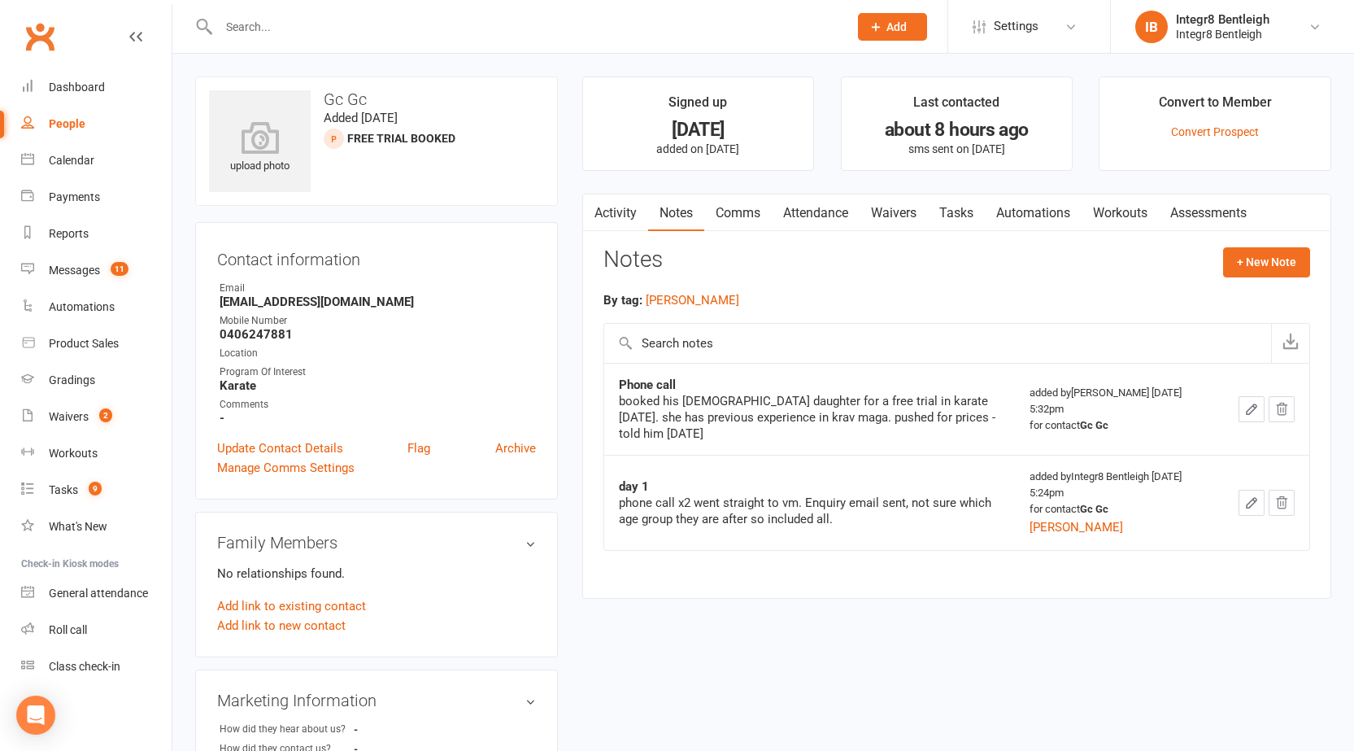
click at [628, 219] on link "Activity" at bounding box center [615, 212] width 65 height 37
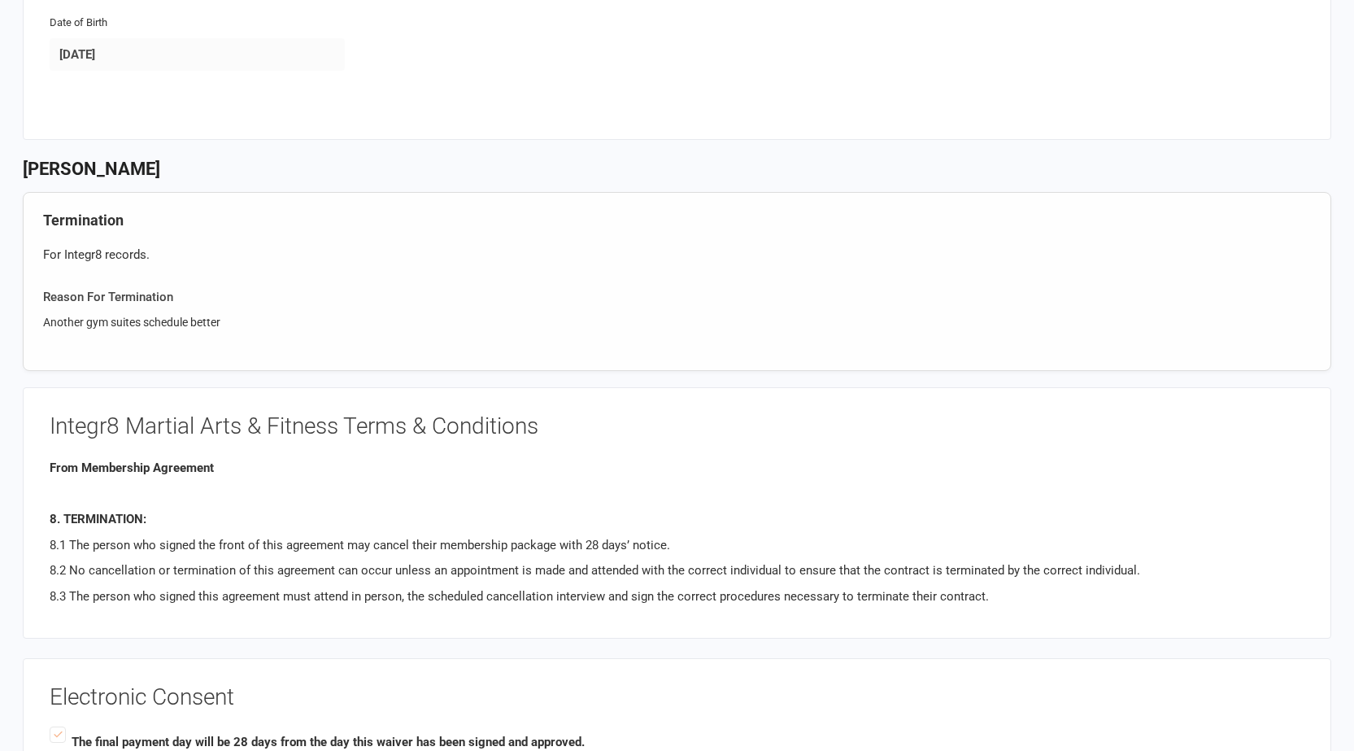
scroll to position [651, 0]
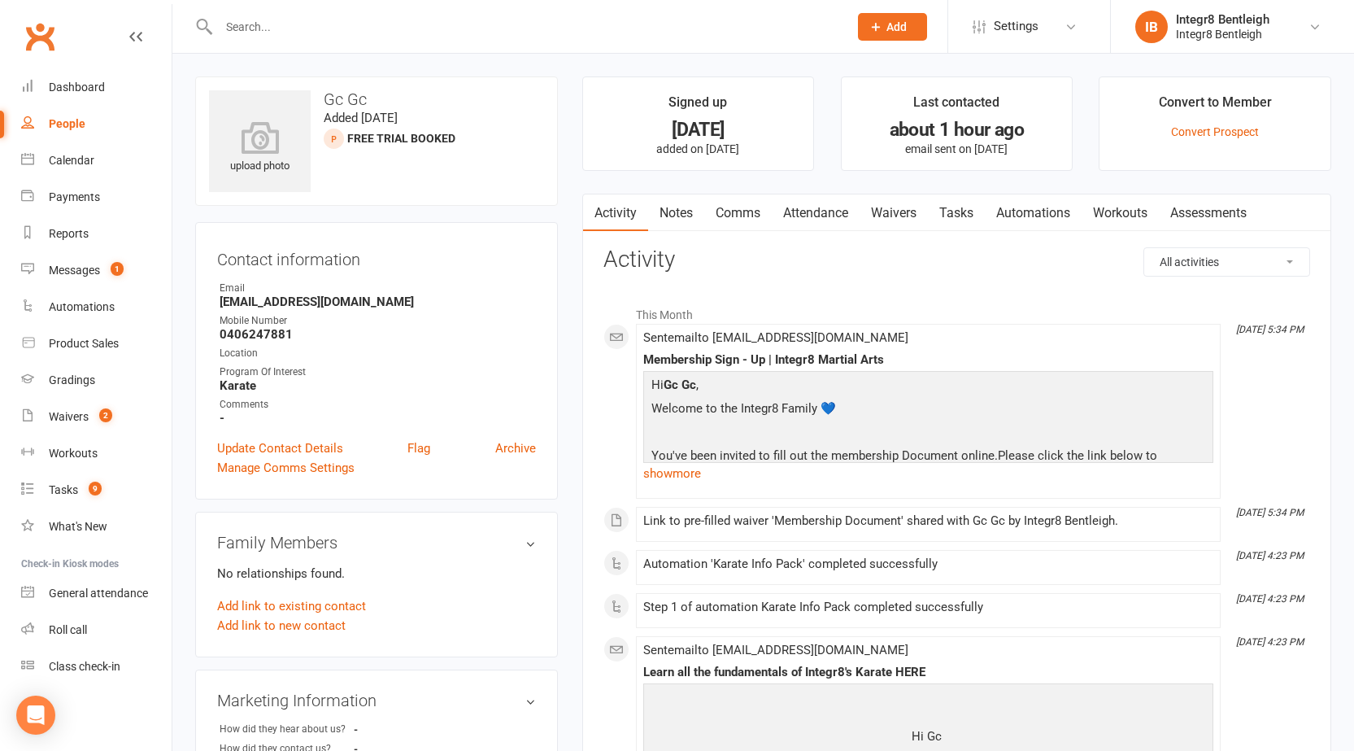
click at [680, 222] on link "Notes" at bounding box center [676, 212] width 56 height 37
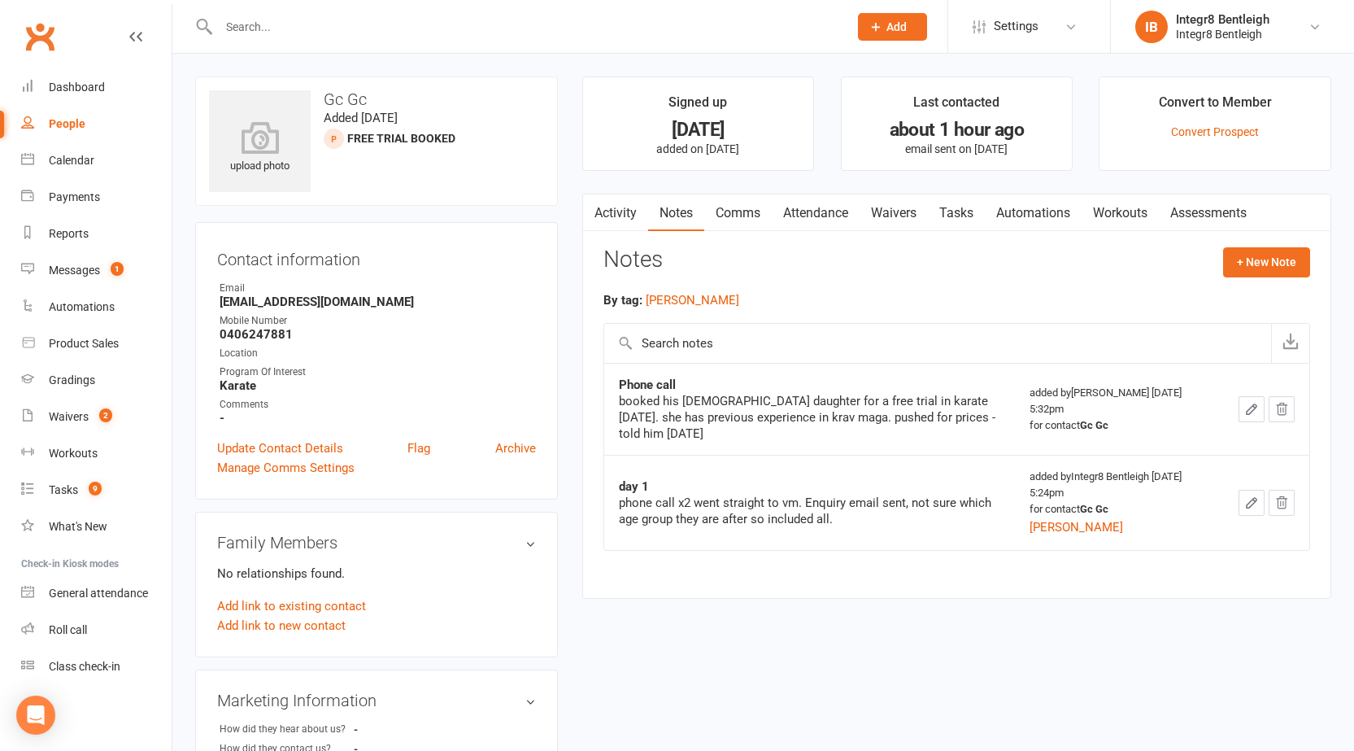
click at [634, 211] on link "Activity" at bounding box center [615, 212] width 65 height 37
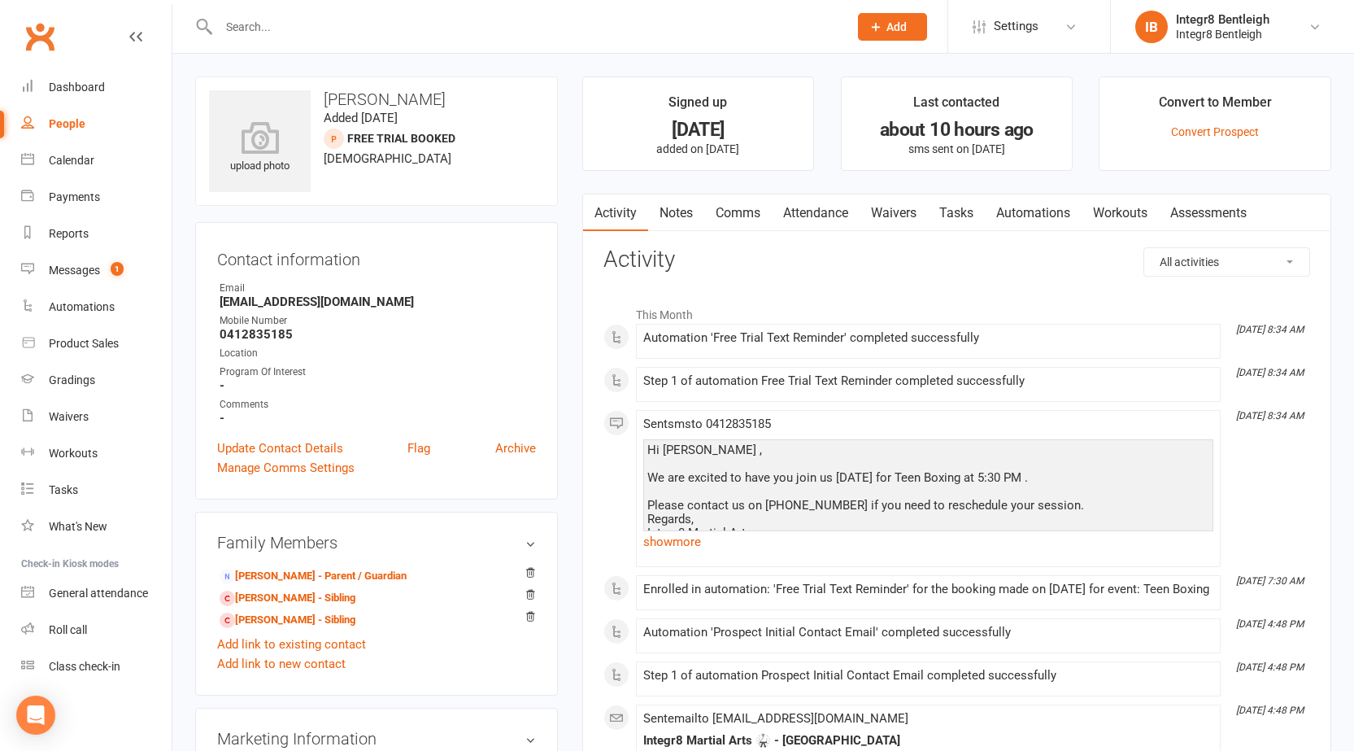
click at [681, 215] on link "Notes" at bounding box center [676, 212] width 56 height 37
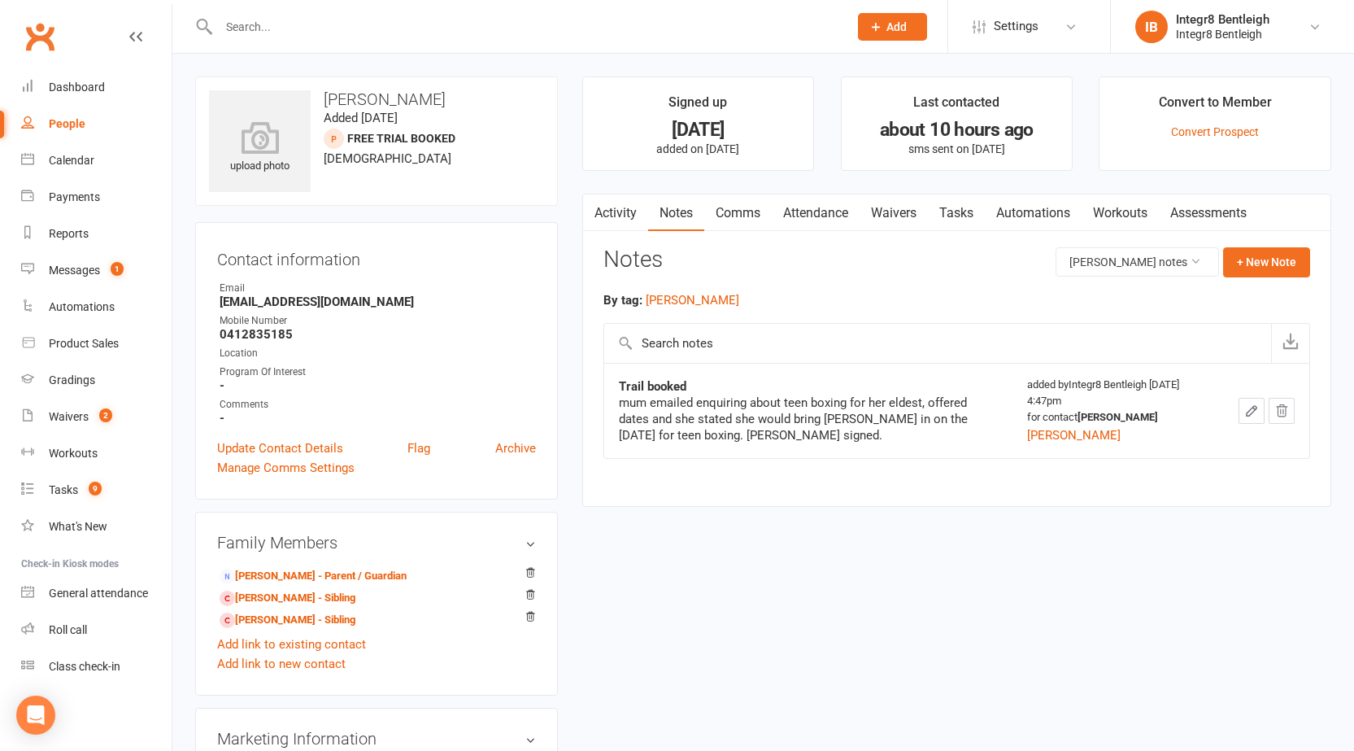
click at [618, 217] on link "Activity" at bounding box center [615, 212] width 65 height 37
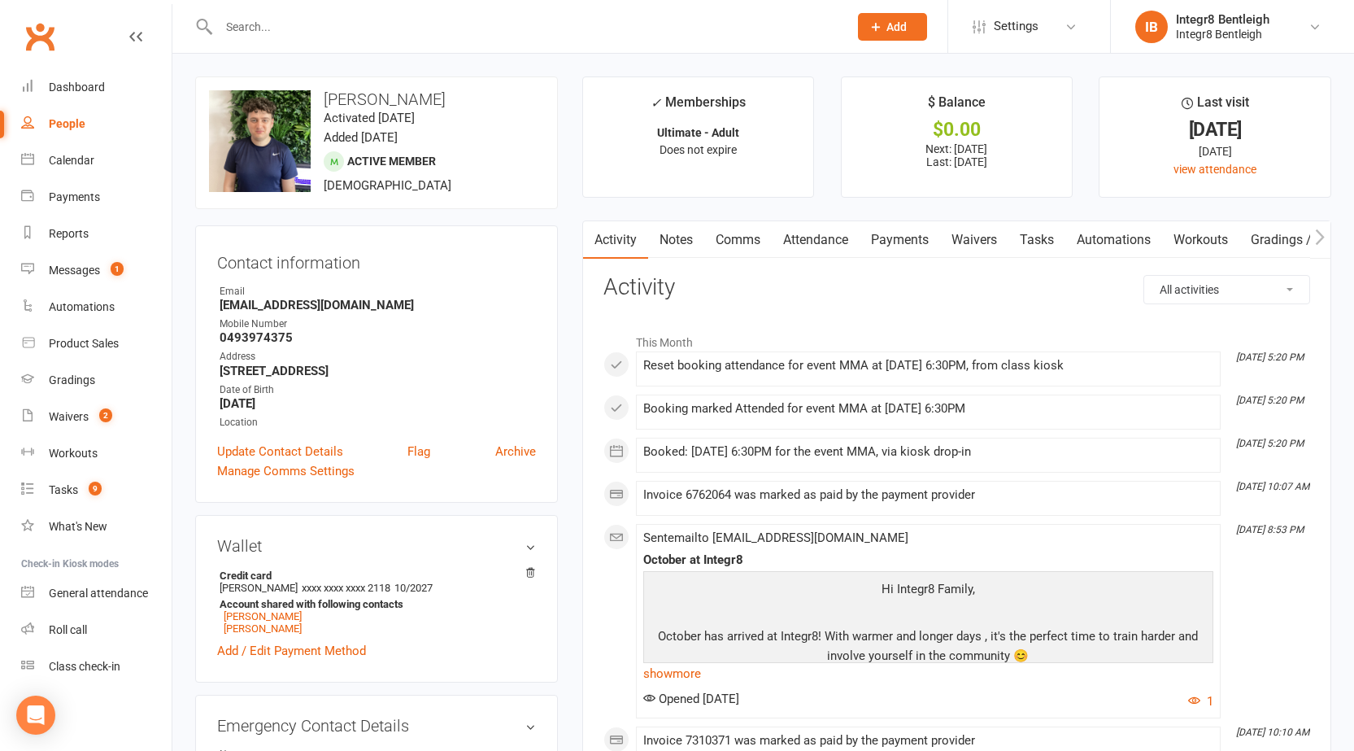
click at [688, 243] on link "Notes" at bounding box center [676, 239] width 56 height 37
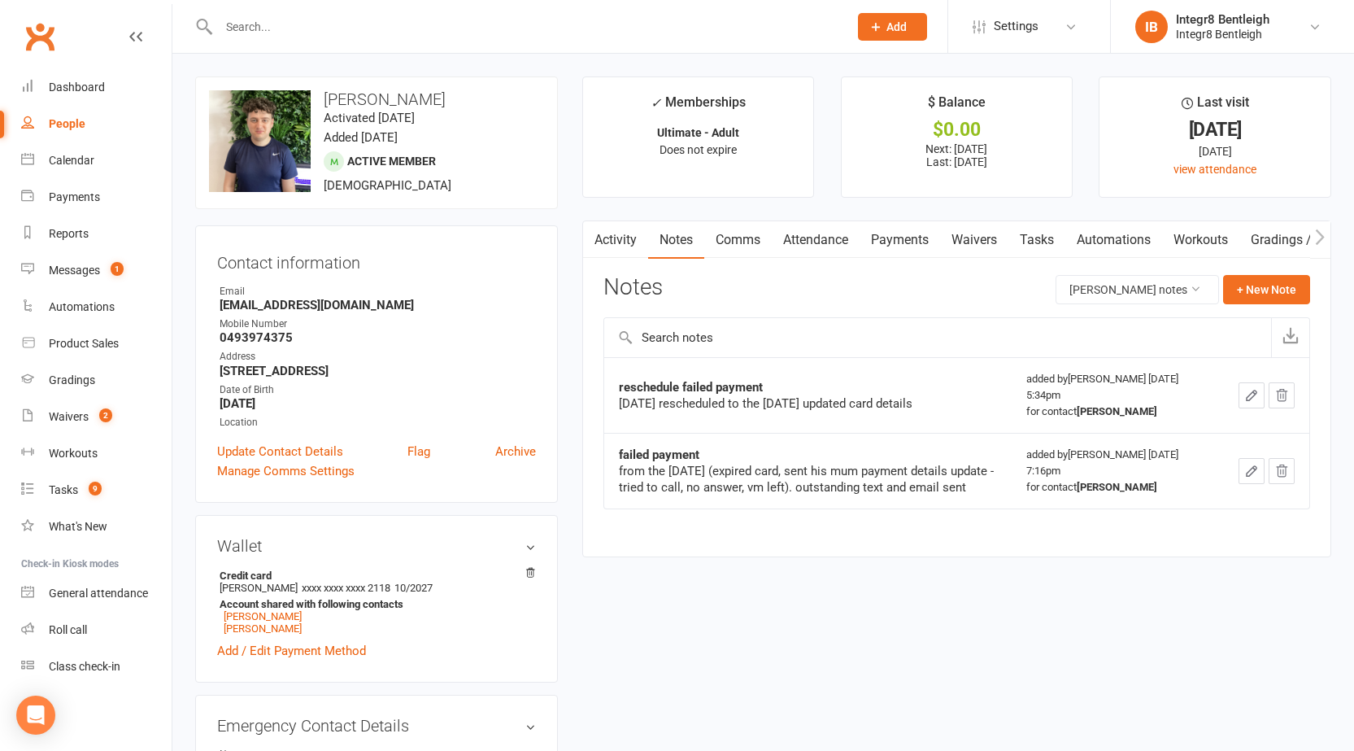
click at [635, 240] on link "Activity" at bounding box center [615, 239] width 65 height 37
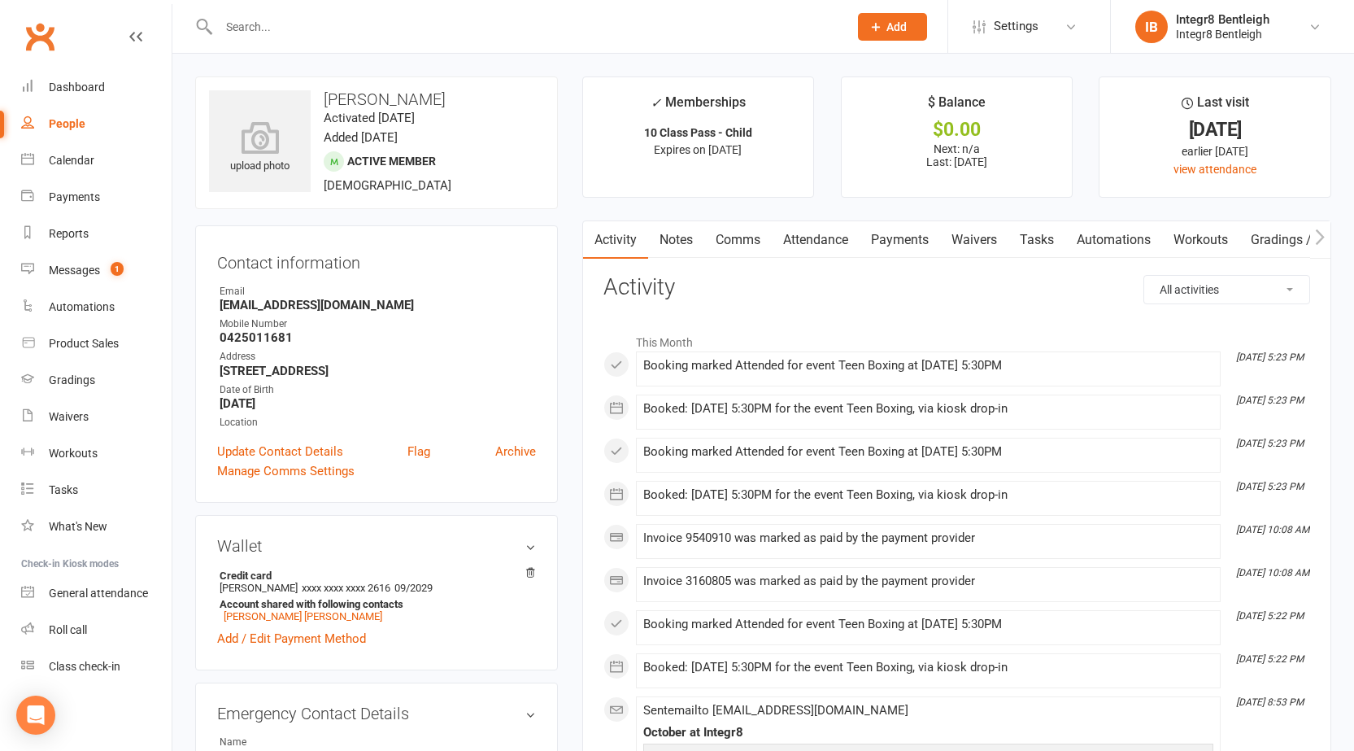
click at [685, 233] on link "Notes" at bounding box center [676, 239] width 56 height 37
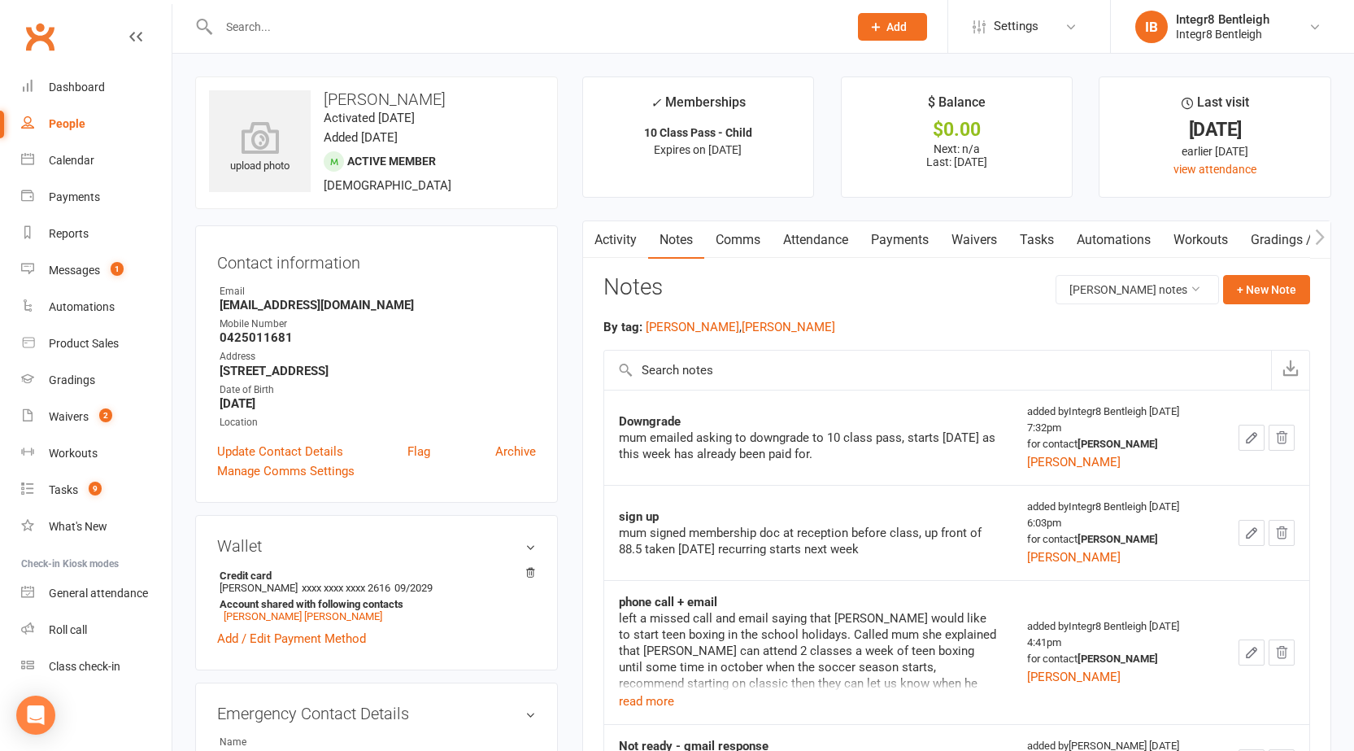
click at [612, 240] on link "Activity" at bounding box center [615, 239] width 65 height 37
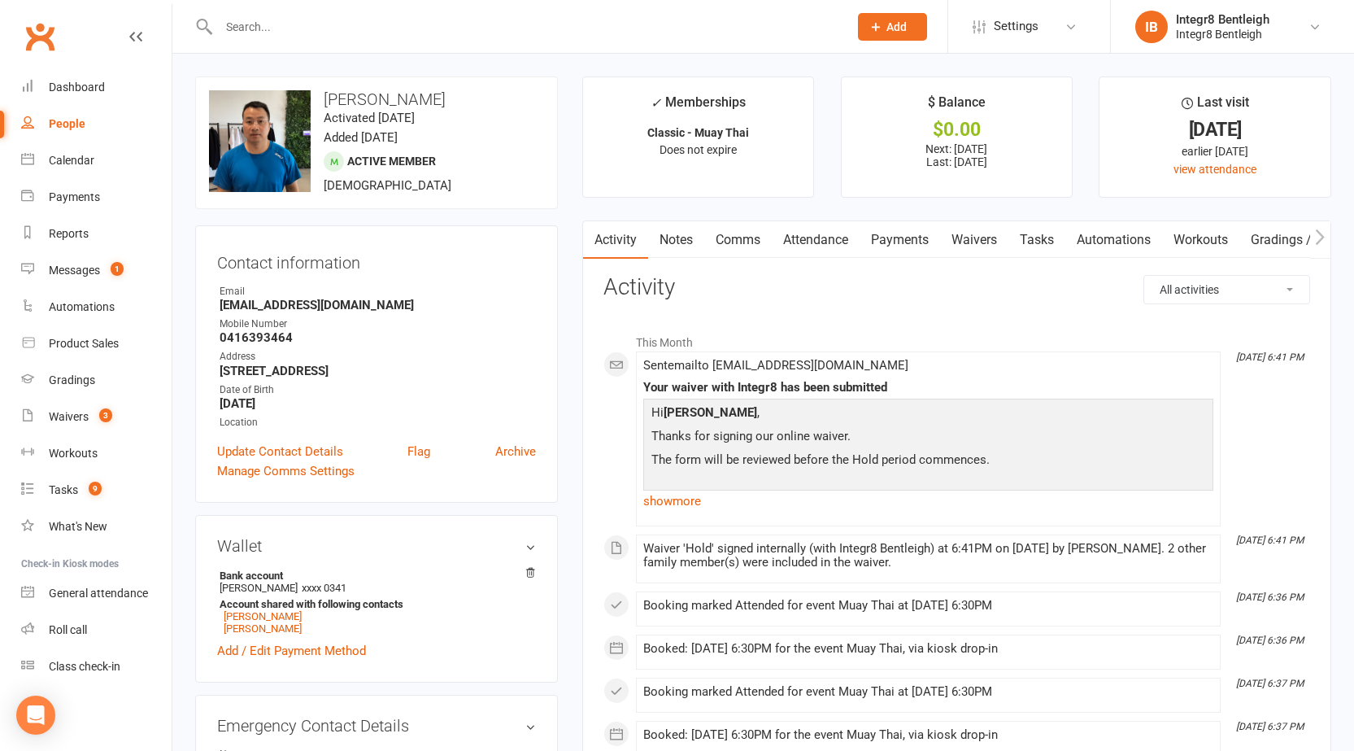
click at [669, 239] on link "Notes" at bounding box center [676, 239] width 56 height 37
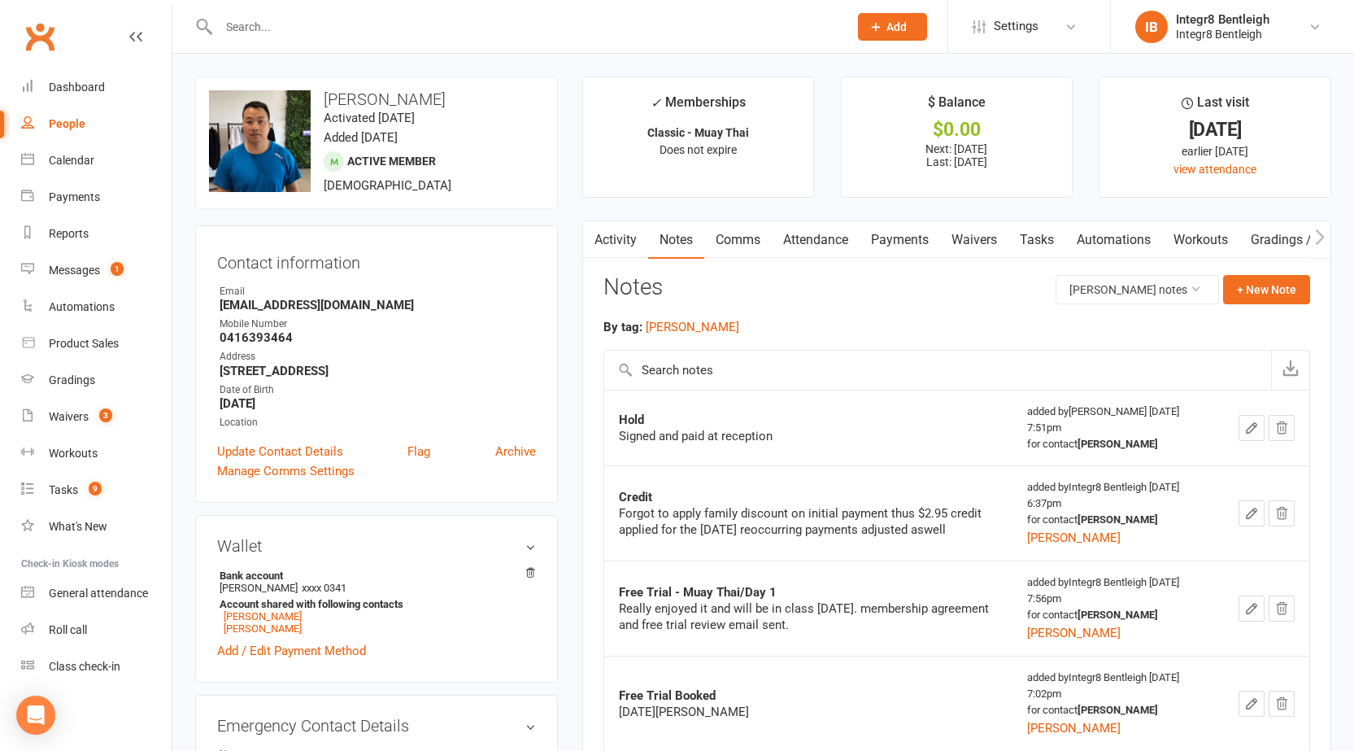
click at [636, 239] on link "Activity" at bounding box center [615, 239] width 65 height 37
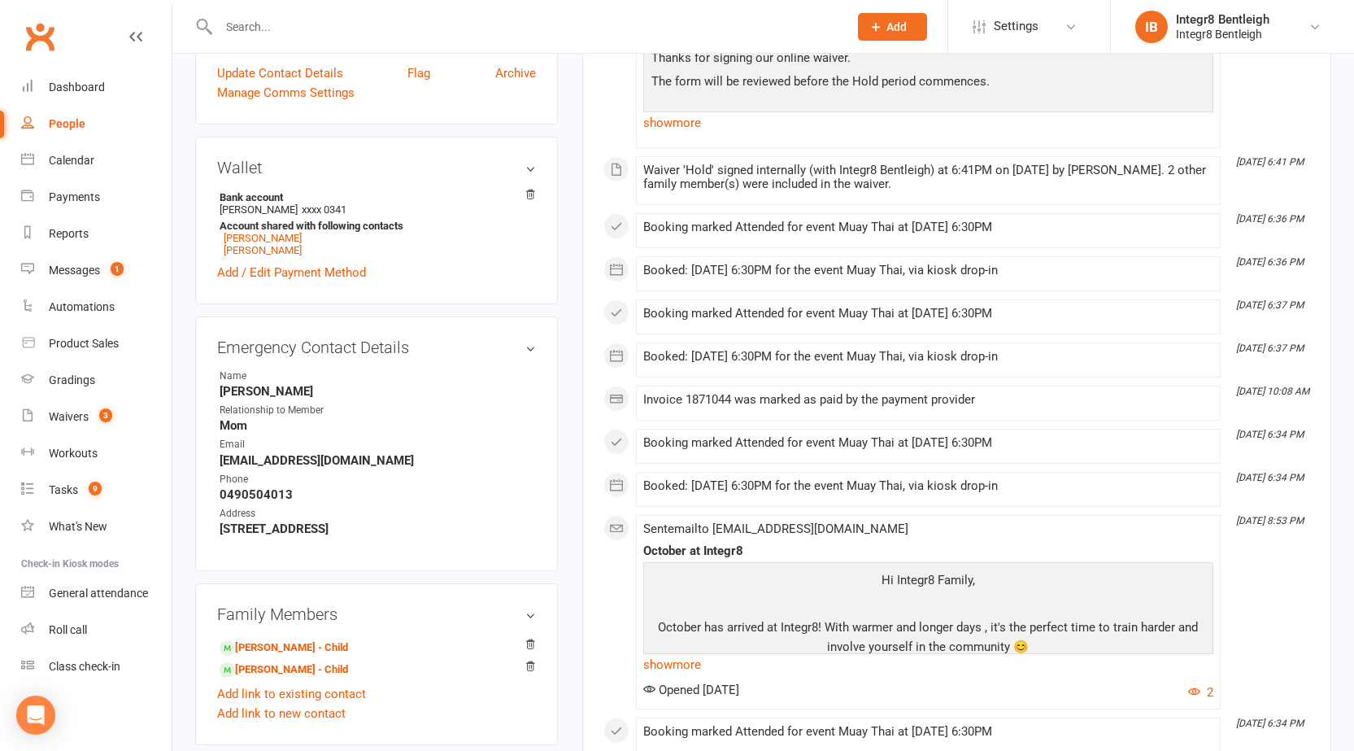
scroll to position [407, 0]
